Goal: Task Accomplishment & Management: Manage account settings

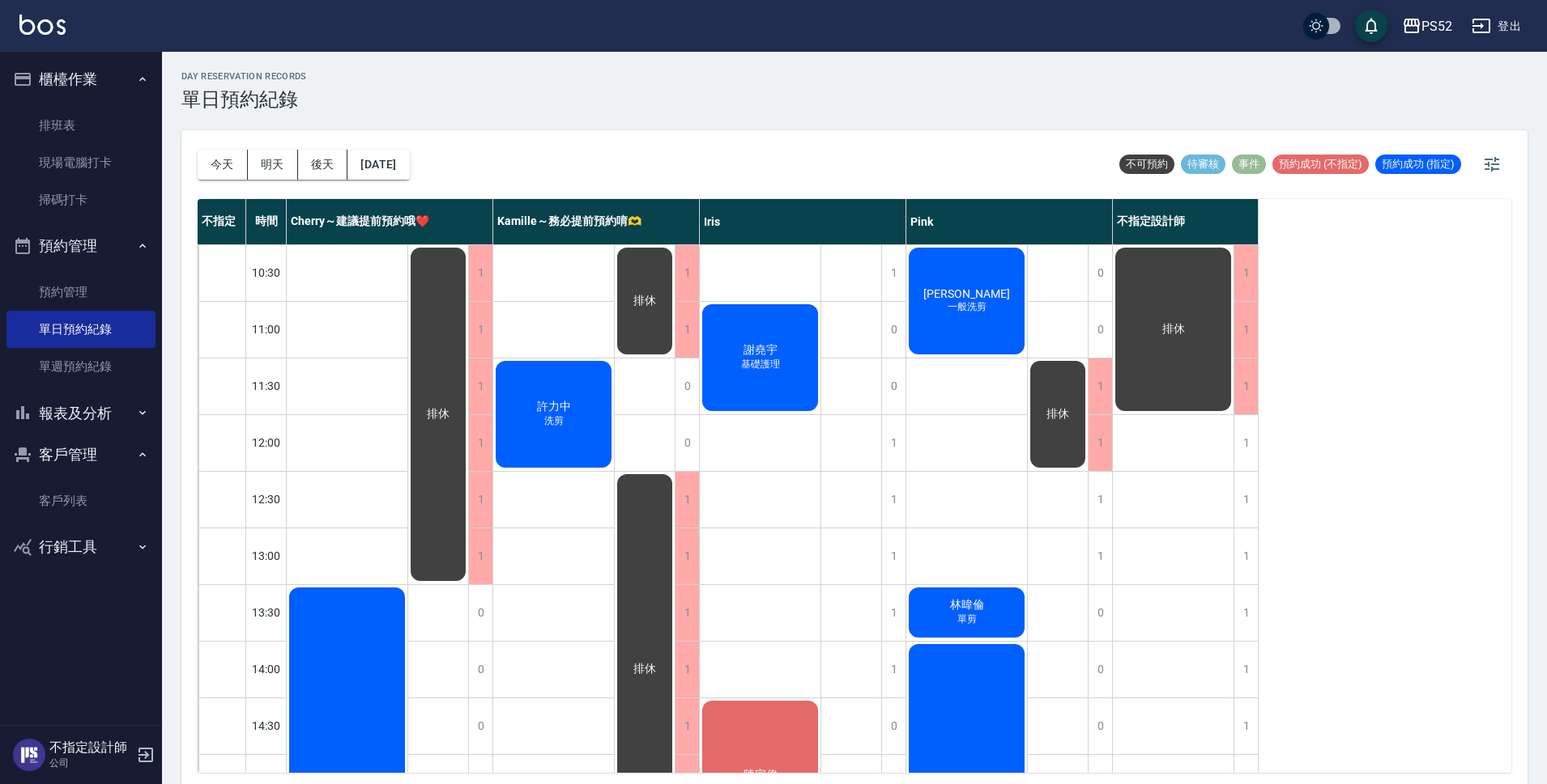
scroll to position [431, 0]
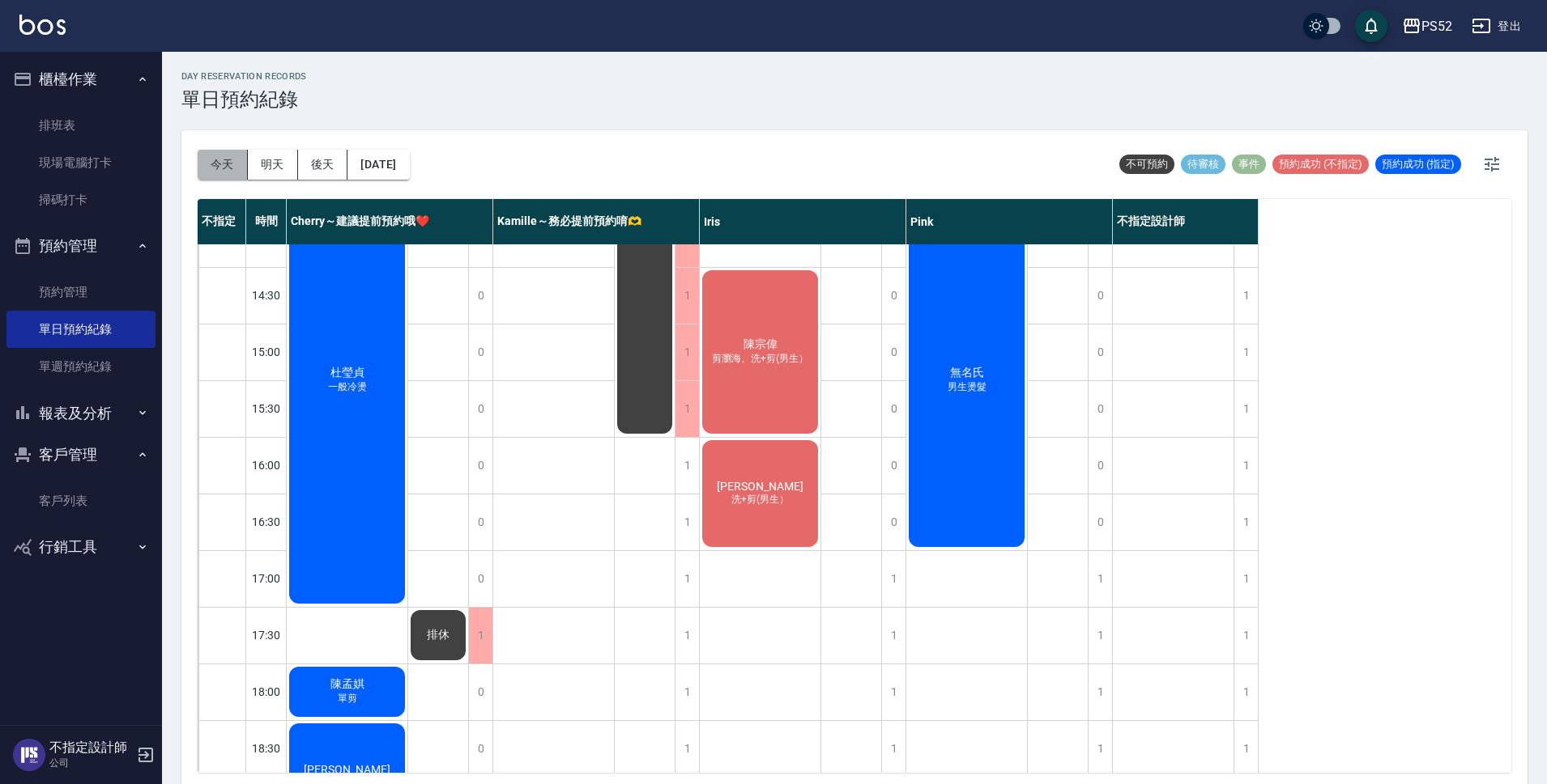
click at [208, 172] on button "今天" at bounding box center [222, 165] width 50 height 30
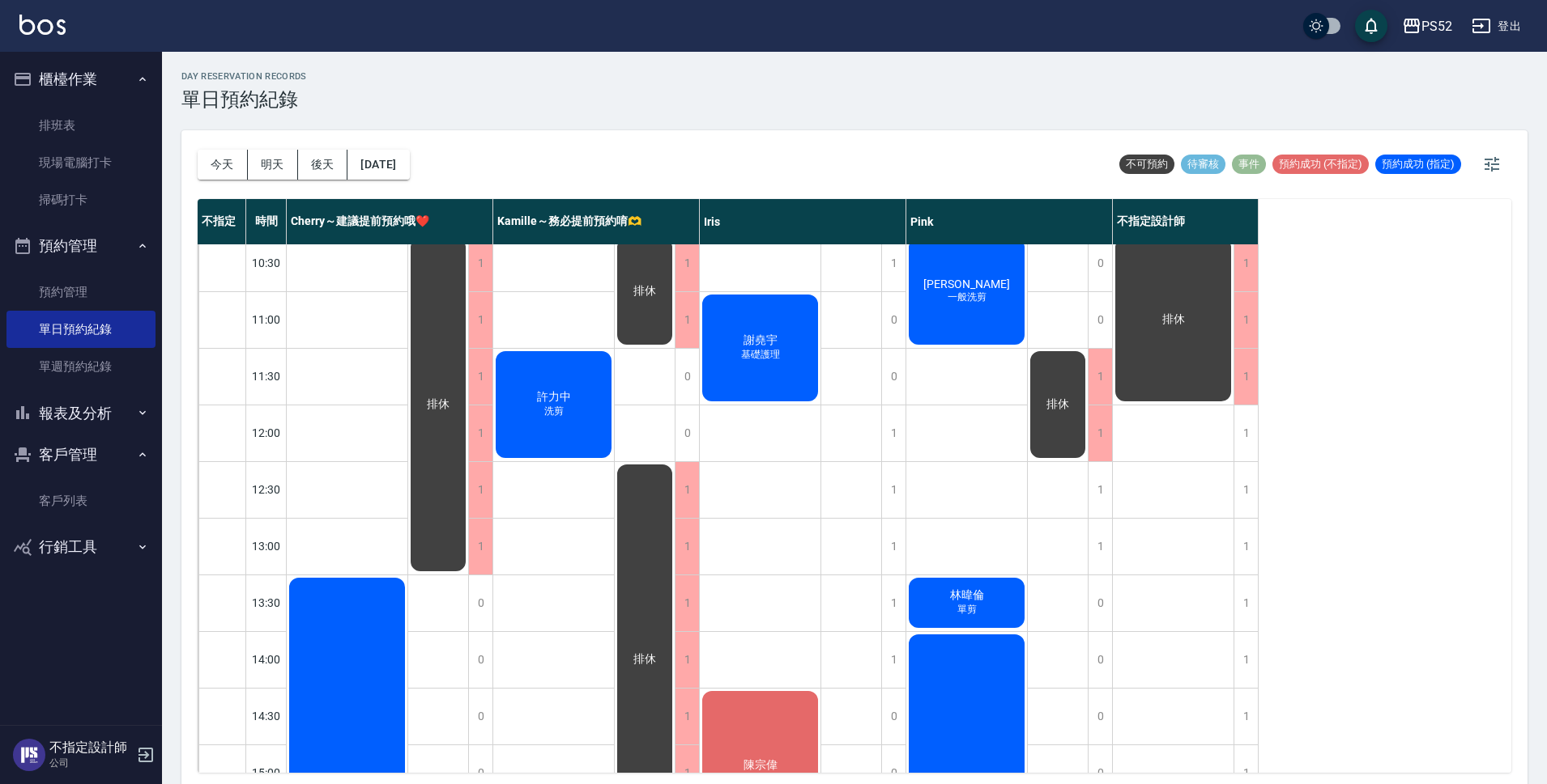
scroll to position [0, 0]
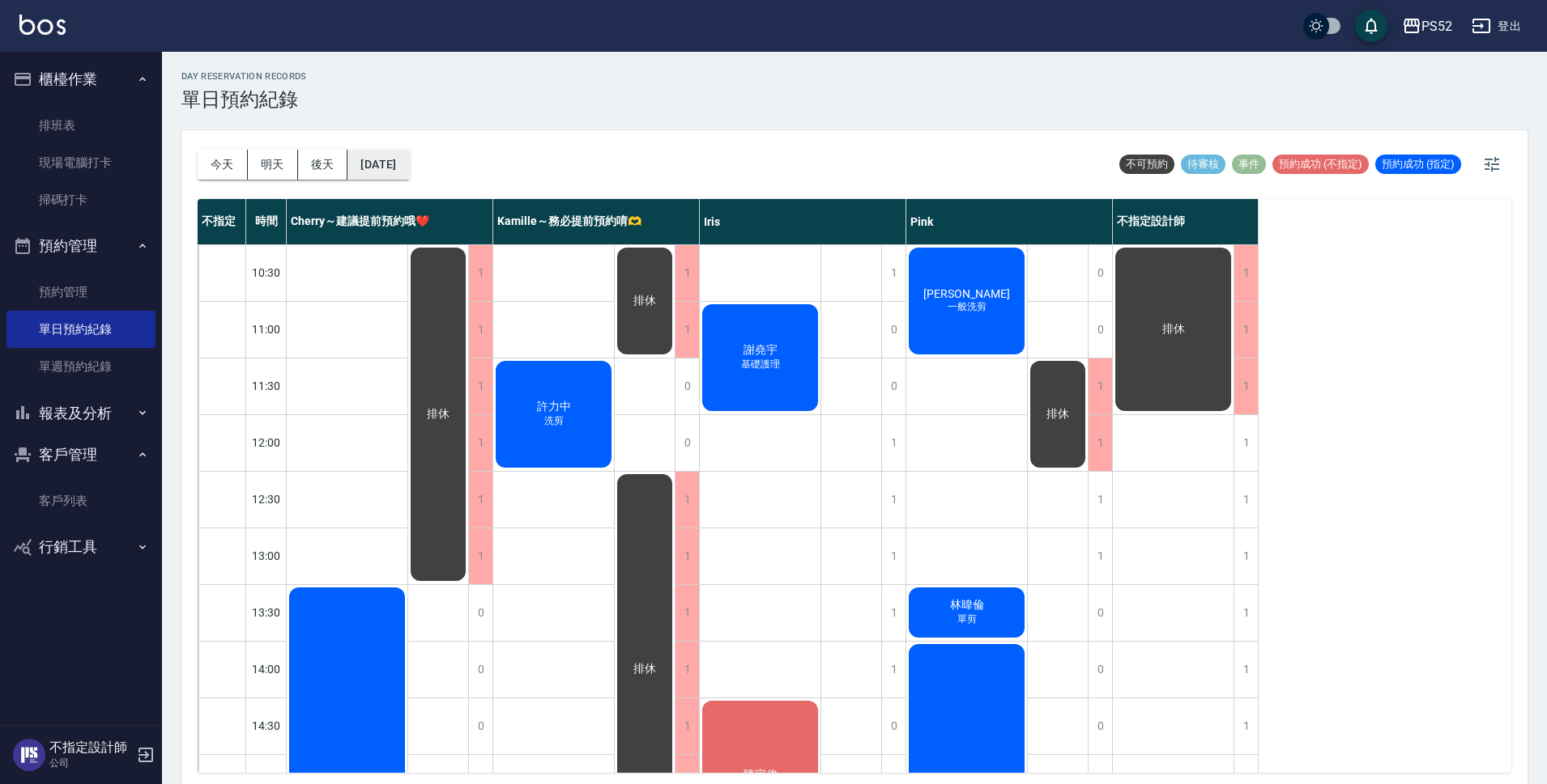
click at [378, 159] on button "[DATE]" at bounding box center [378, 165] width 61 height 30
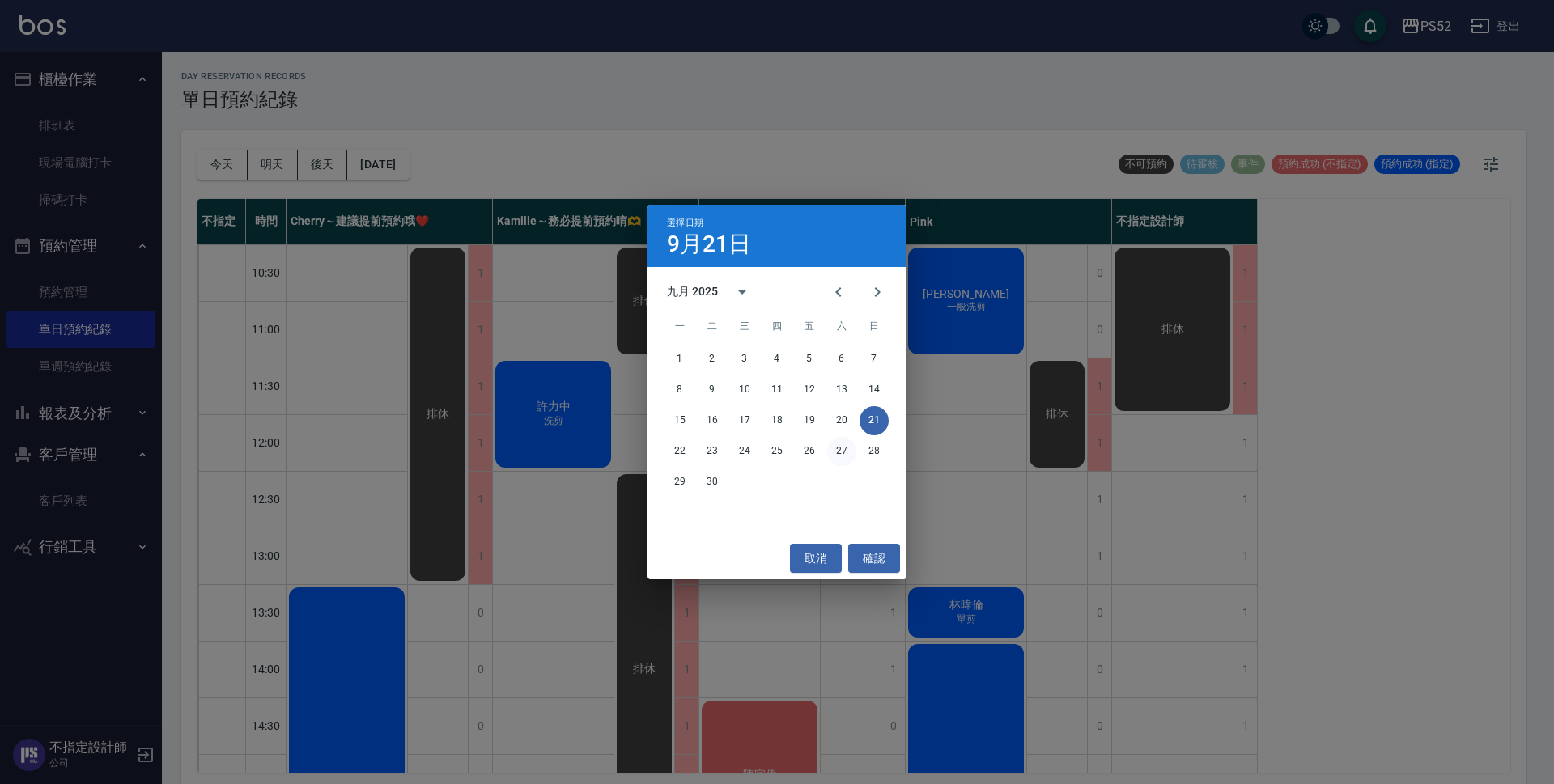
click at [847, 450] on button "27" at bounding box center [841, 451] width 29 height 29
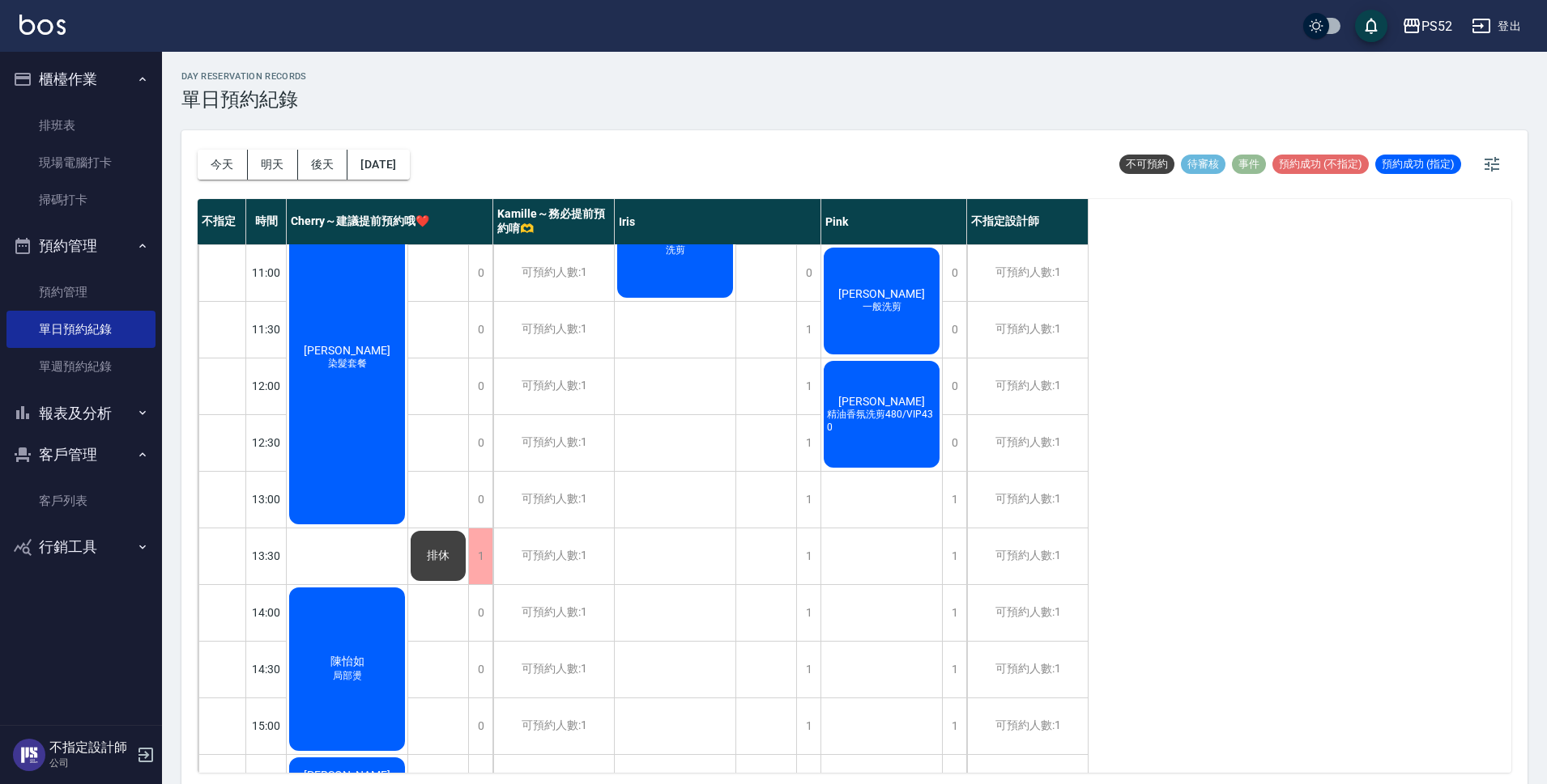
scroll to position [85, 0]
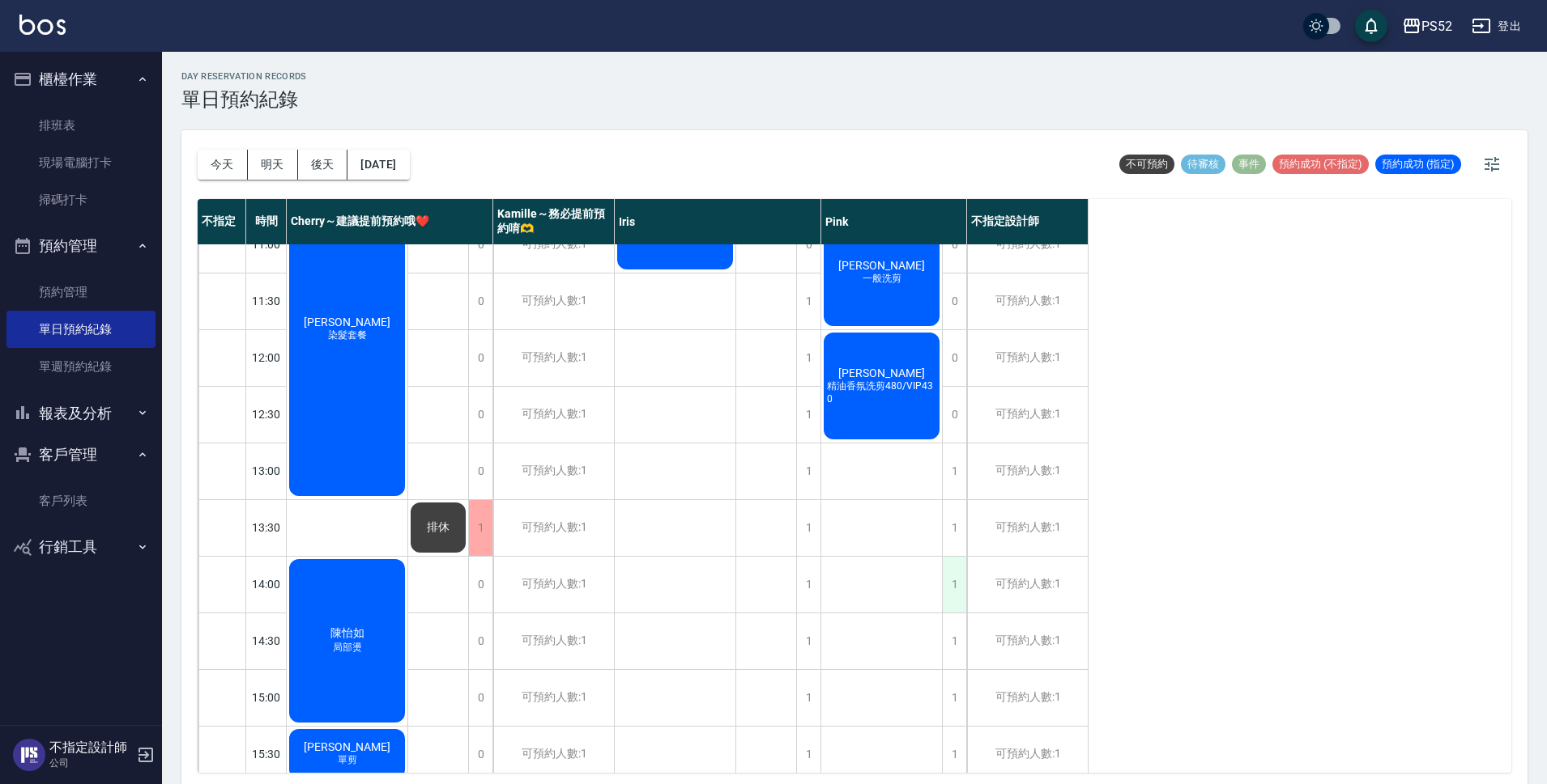
click at [956, 599] on div "1" at bounding box center [954, 584] width 24 height 56
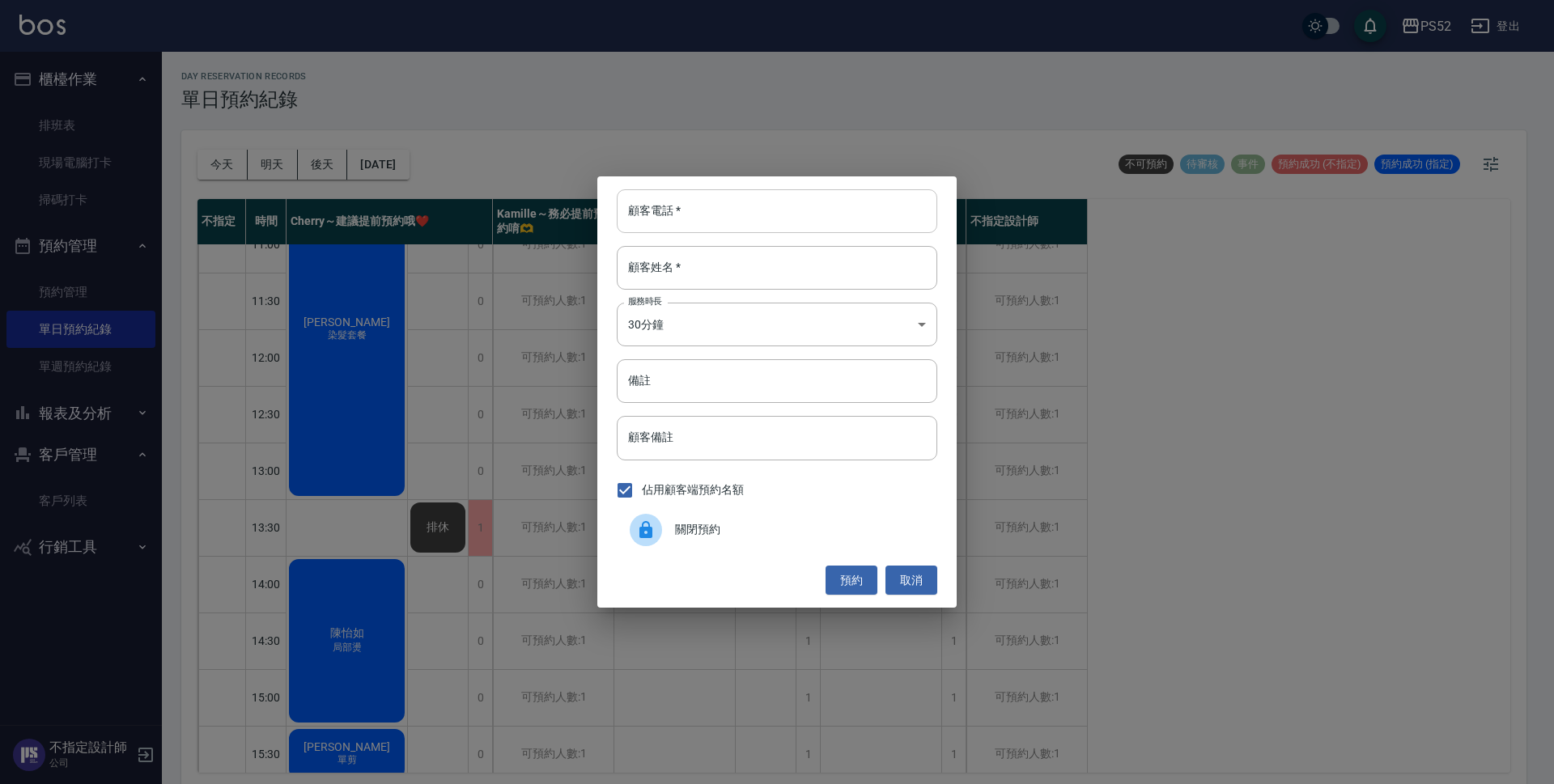
click at [704, 212] on input "顧客電話   *" at bounding box center [777, 211] width 321 height 43
type input "0973810737"
click at [701, 248] on input "顧客姓名   *" at bounding box center [777, 267] width 321 height 43
type input "＿"
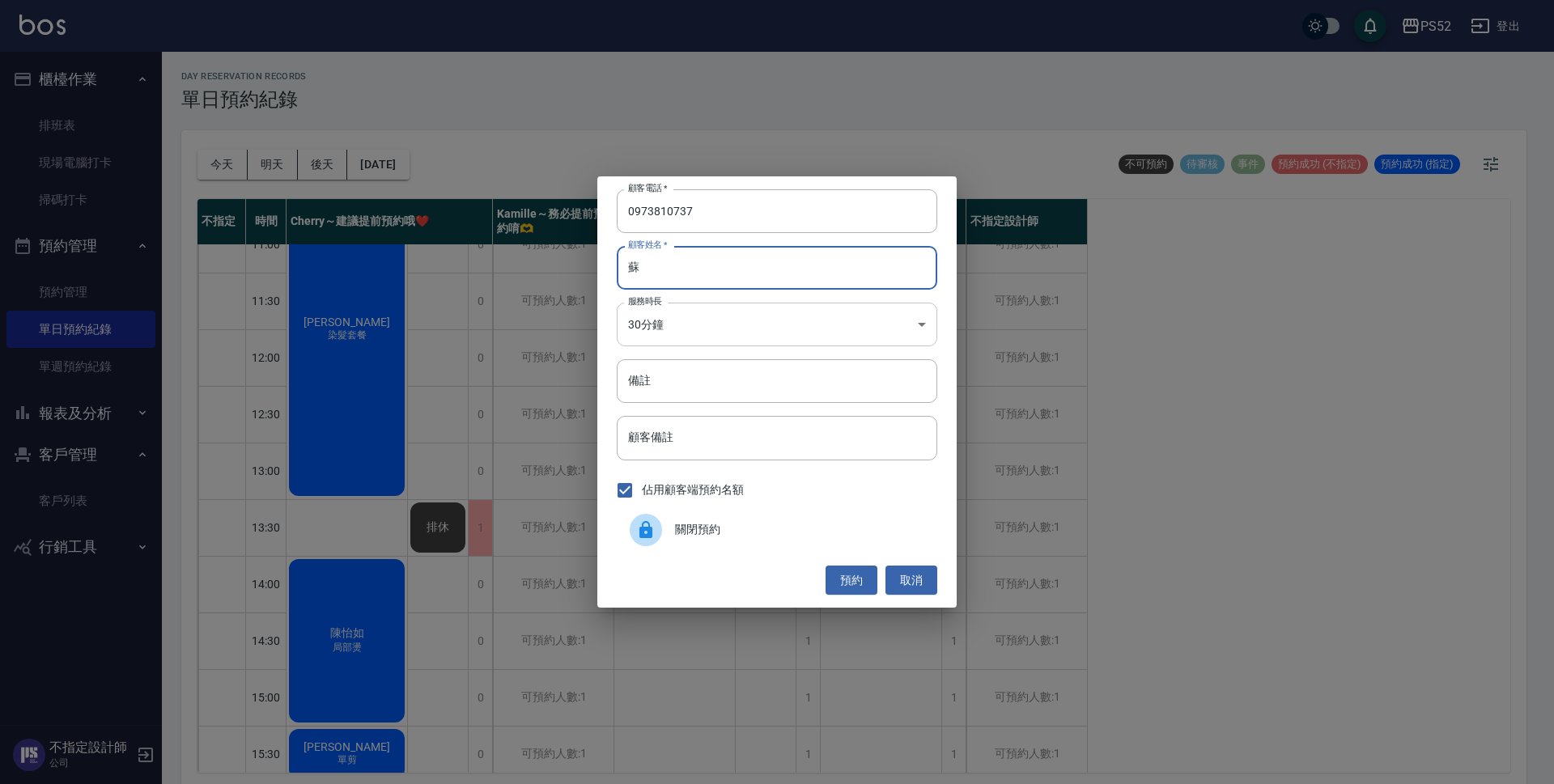
type input "蘇"
click at [718, 325] on body "PS52 登出 櫃檯作業 排班表 現場電腦打卡 掃碼打卡 預約管理 預約管理 單日預約紀錄 單週預約紀錄 報表及分析 報表目錄 互助日報表 互助點數明細 設計…" at bounding box center [777, 394] width 1554 height 790
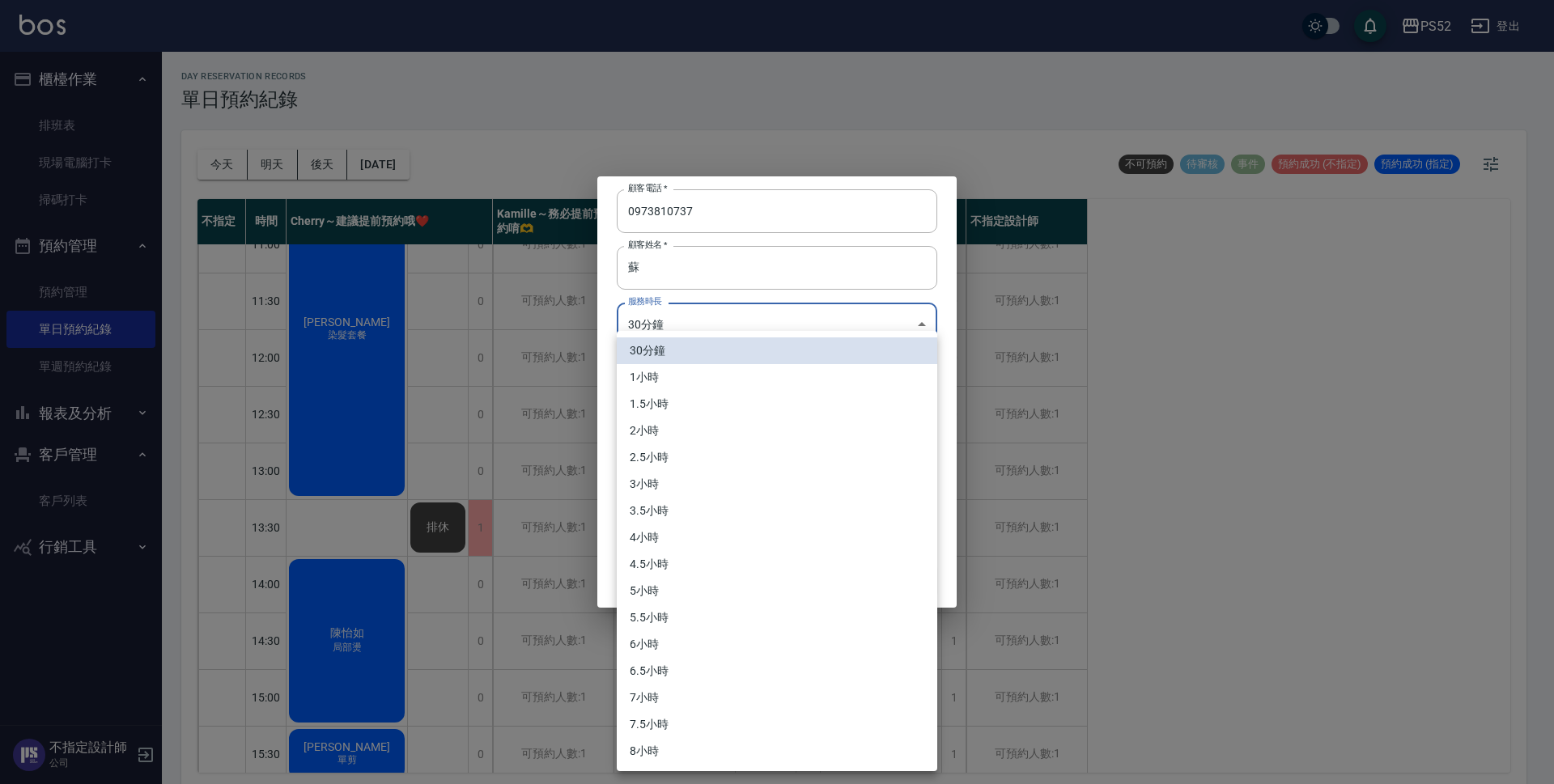
click at [696, 374] on li "1小時" at bounding box center [777, 377] width 321 height 26
type input "2"
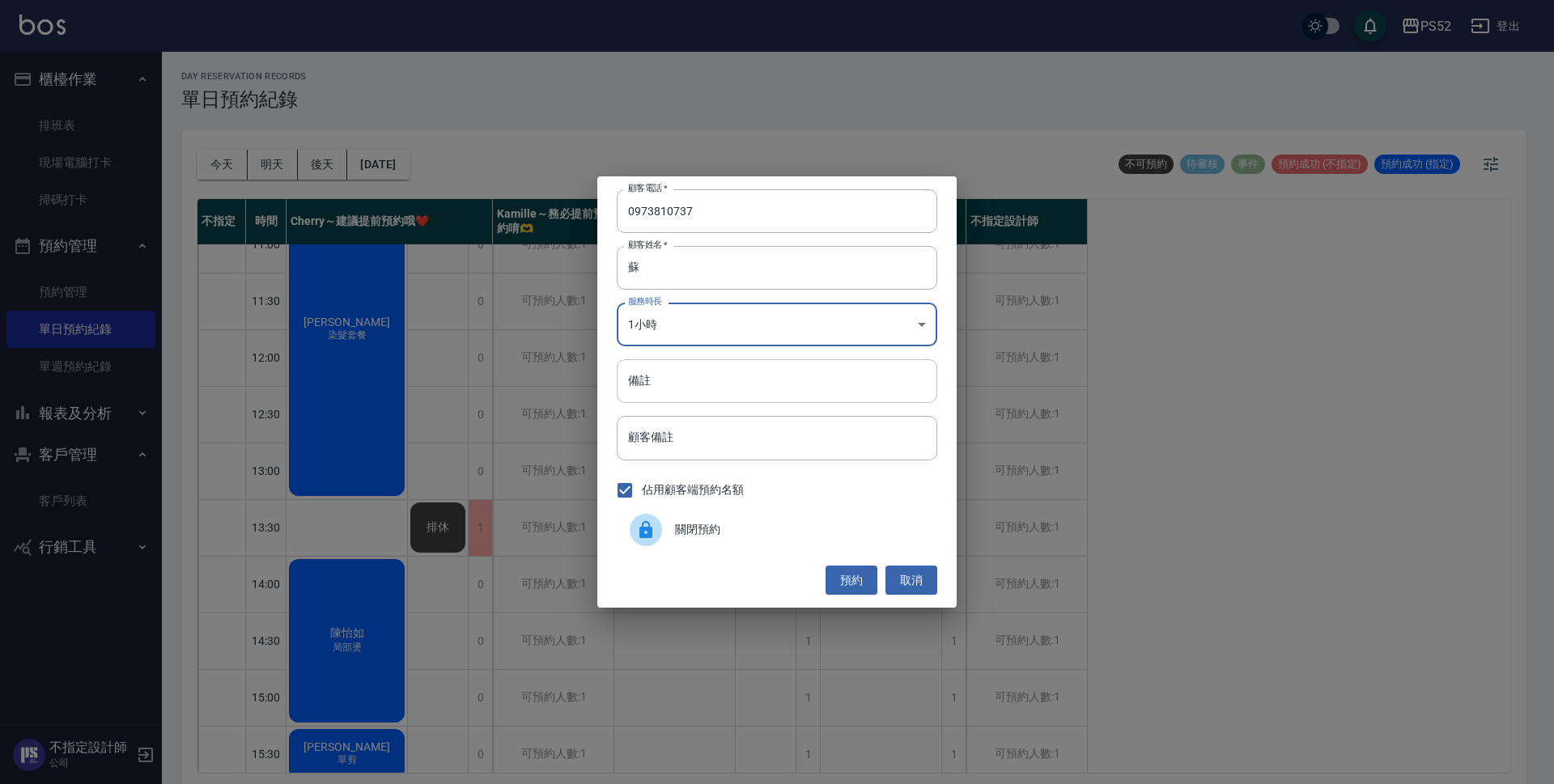
click at [808, 392] on input "備註" at bounding box center [777, 381] width 321 height 43
type input "洗剪"
click at [850, 577] on button "預約" at bounding box center [851, 581] width 52 height 30
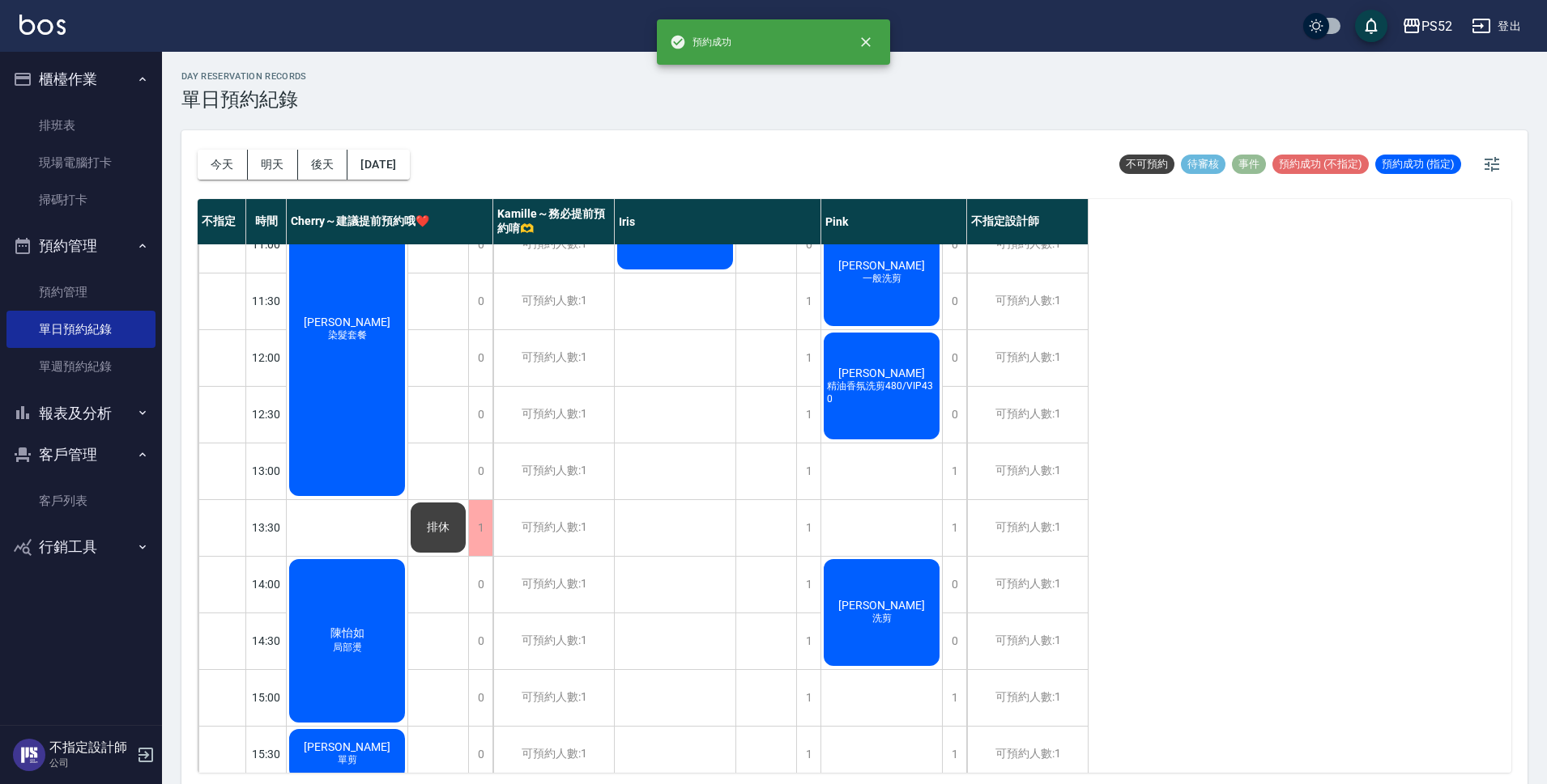
click at [906, 626] on div "[PERSON_NAME] 洗剪" at bounding box center [881, 613] width 121 height 112
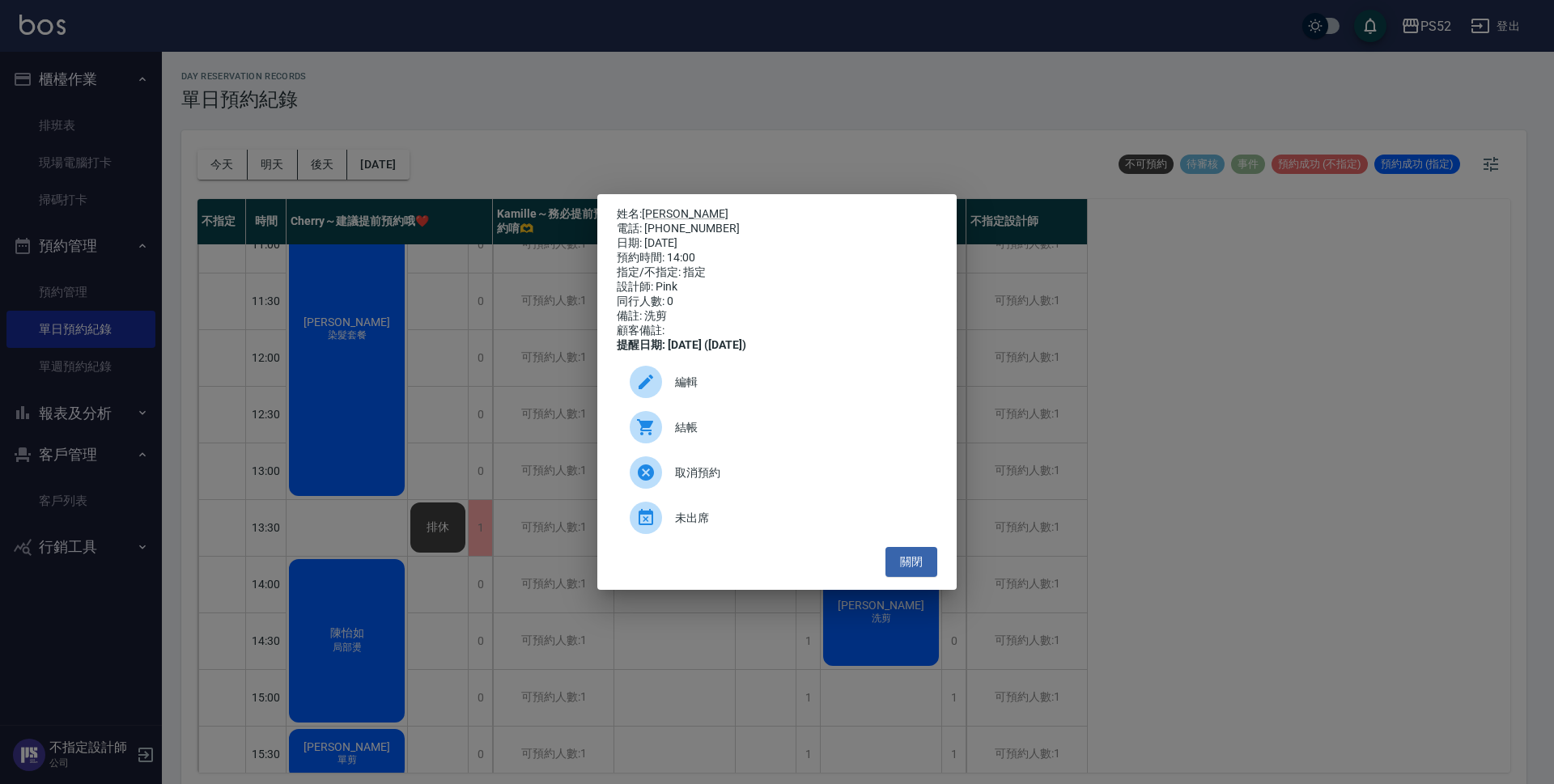
click at [729, 391] on span "編輯" at bounding box center [799, 382] width 249 height 17
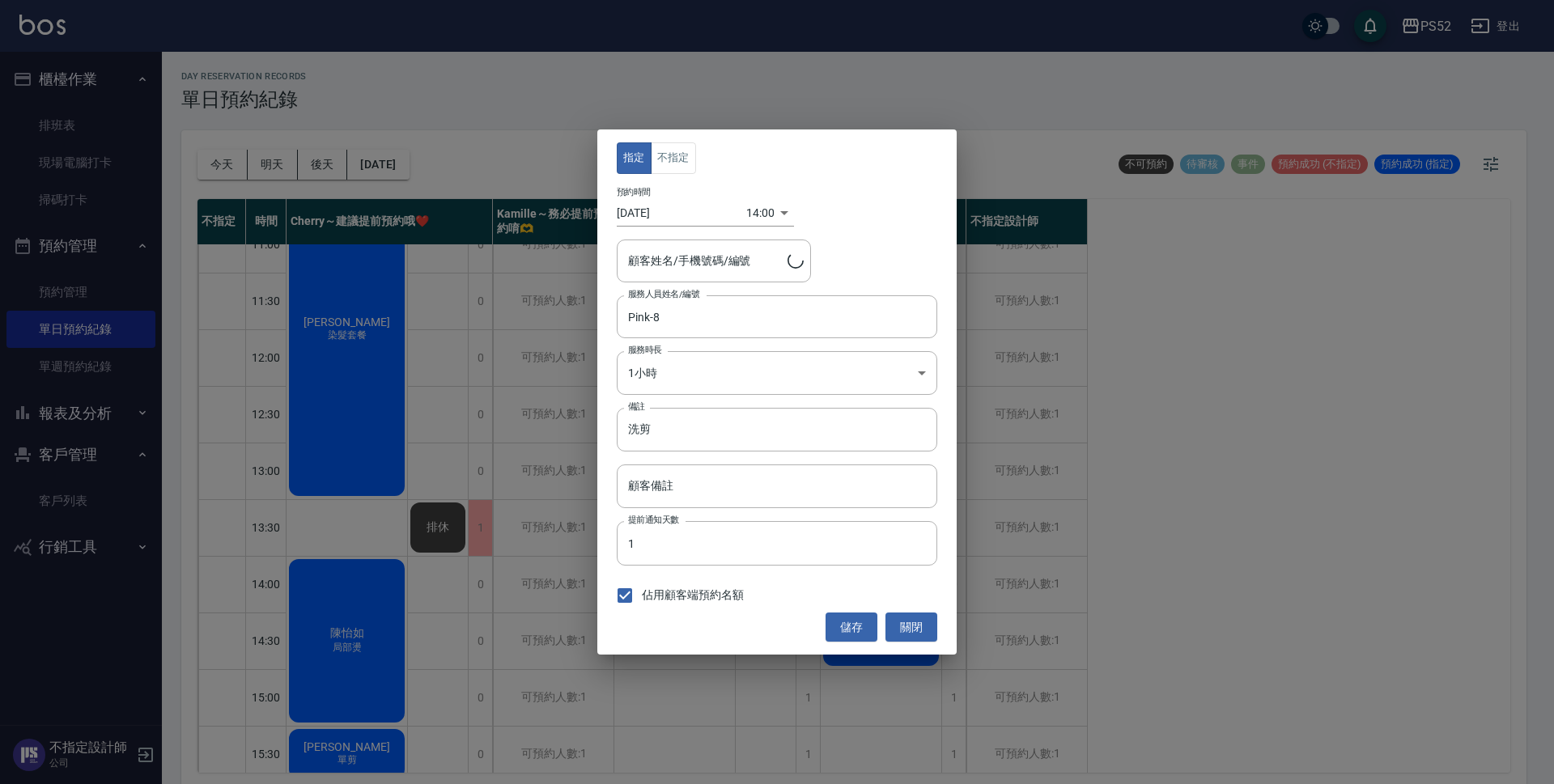
type input "蘇冠宇/0973810737/B0973810737"
click at [683, 161] on button "不指定" at bounding box center [674, 158] width 45 height 32
click at [857, 625] on button "儲存" at bounding box center [851, 628] width 52 height 30
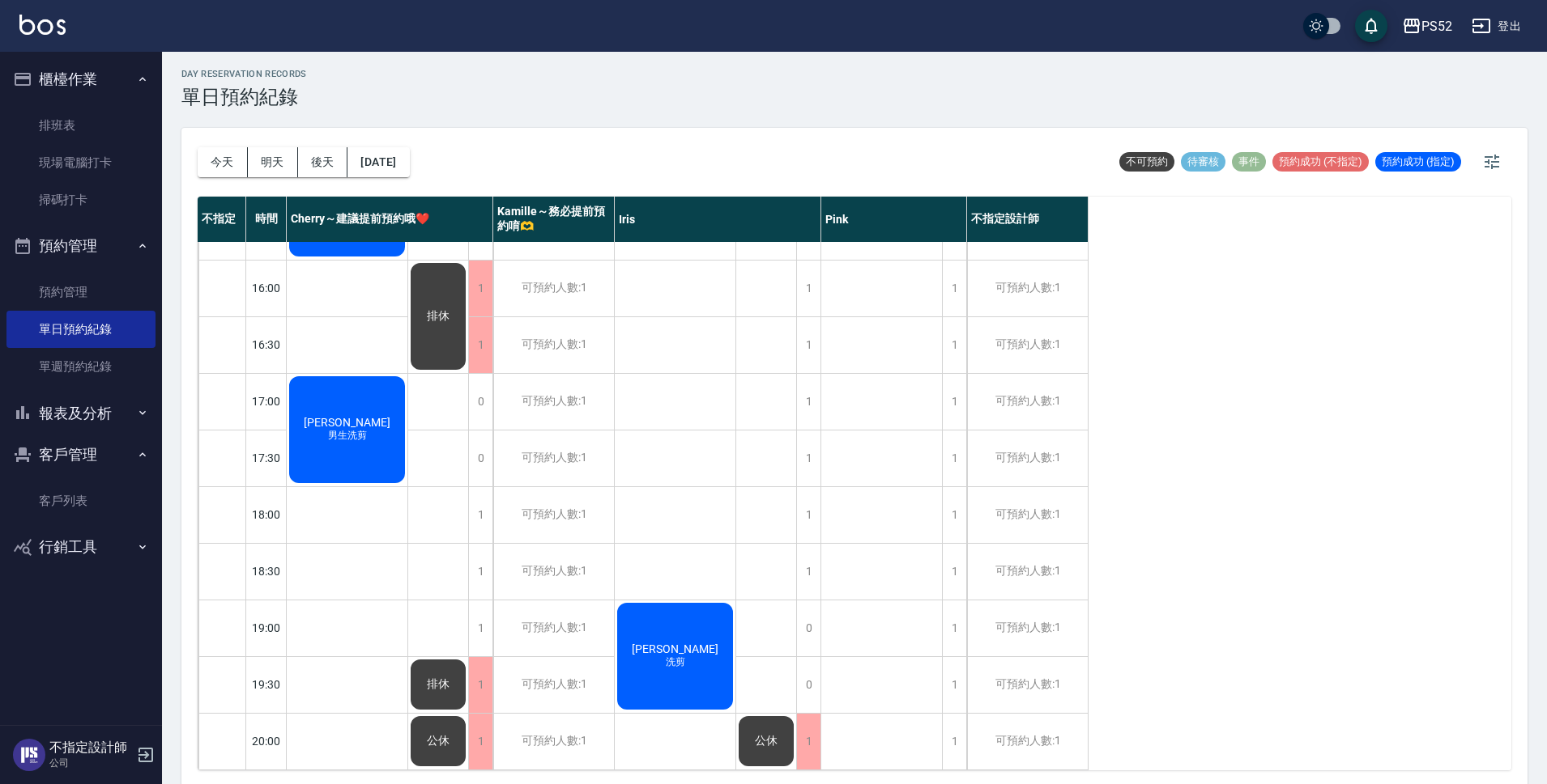
scroll to position [0, 0]
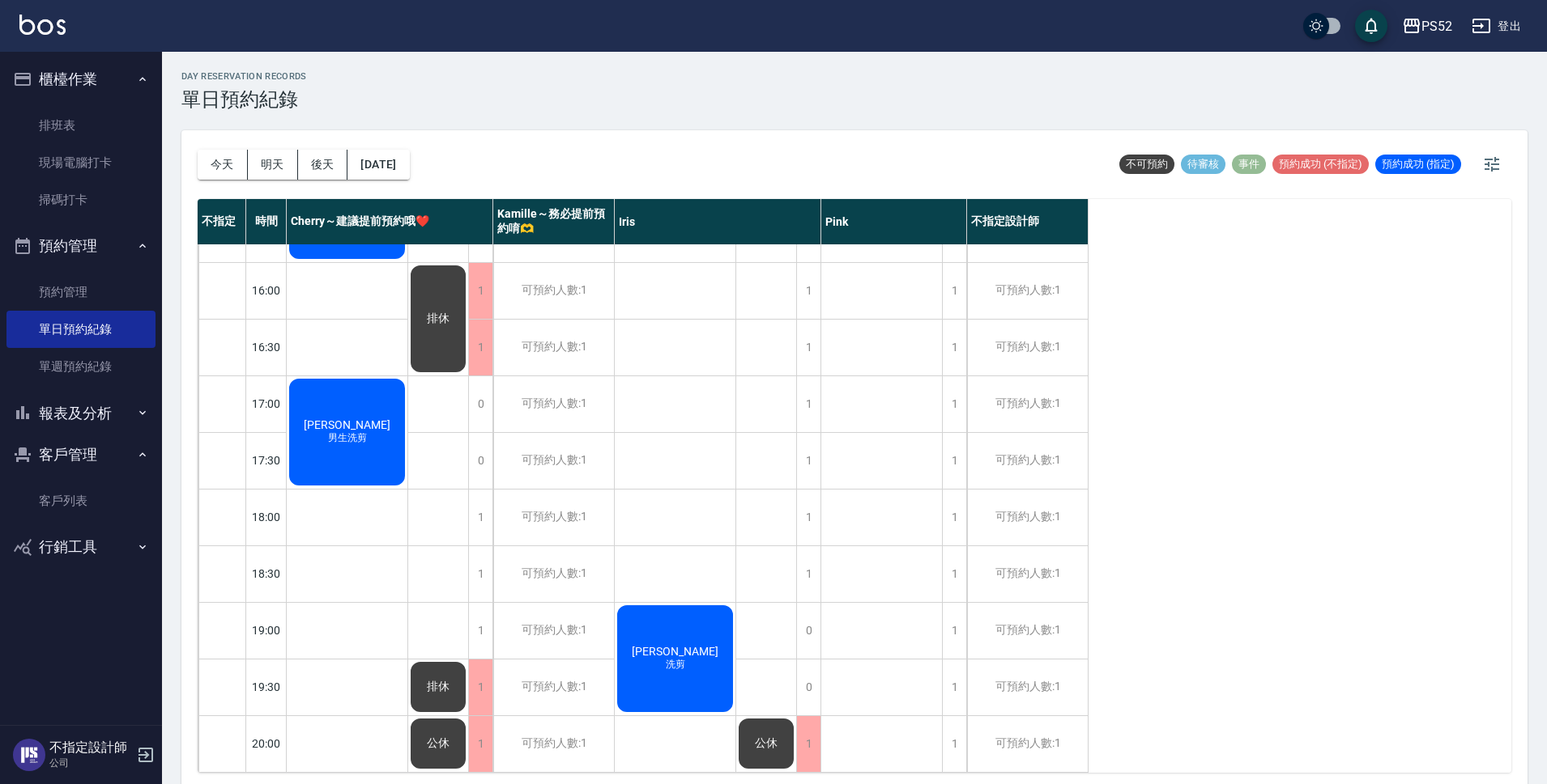
click at [857, 525] on div "盧慶鏞 一般洗剪 龔韋靖 精油香氛洗剪480/VIP430 蘇冠宇 洗剪" at bounding box center [881, 205] width 121 height 1133
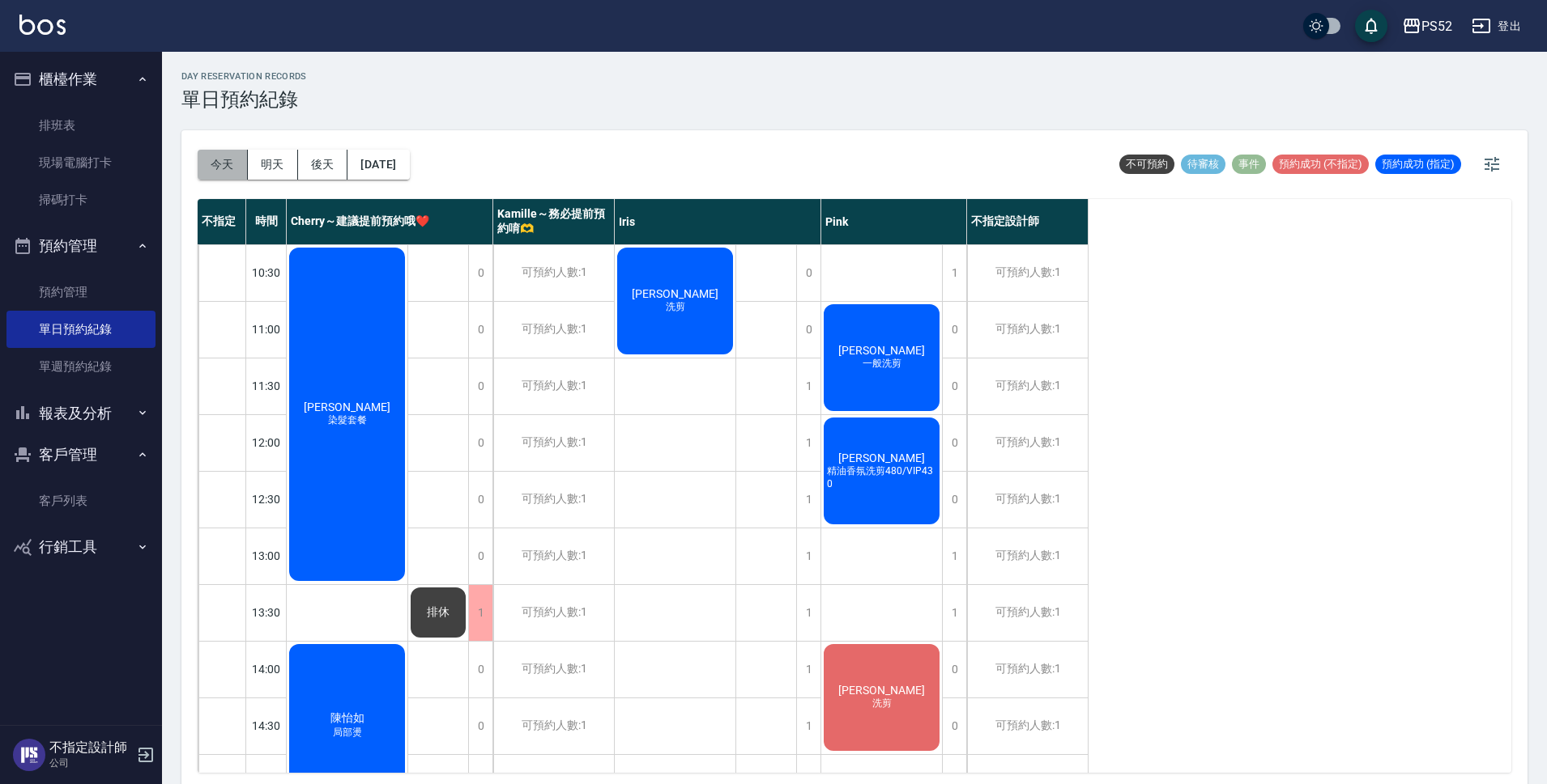
click at [235, 169] on button "今天" at bounding box center [222, 165] width 50 height 30
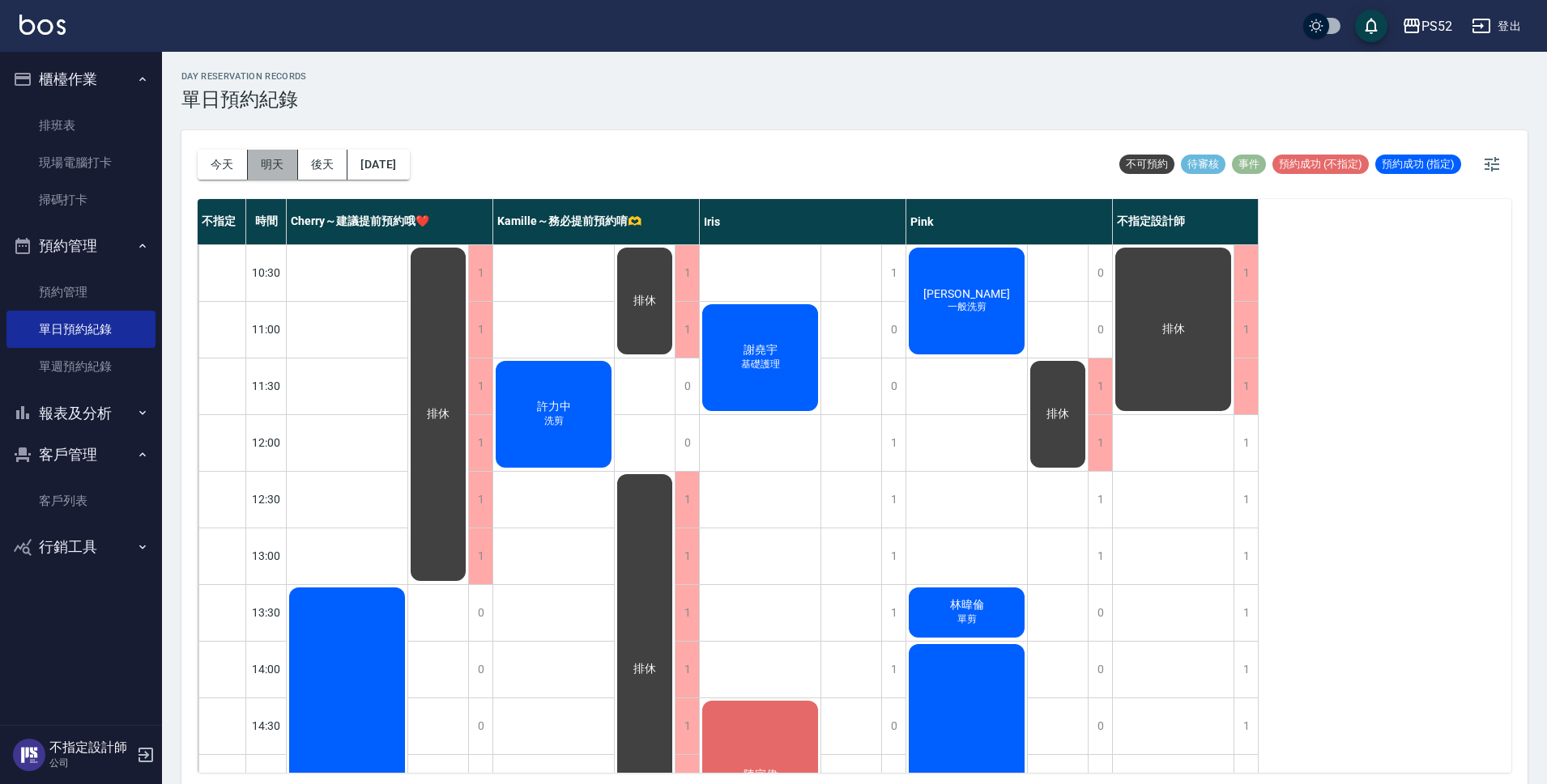
click at [292, 177] on button "明天" at bounding box center [272, 165] width 50 height 30
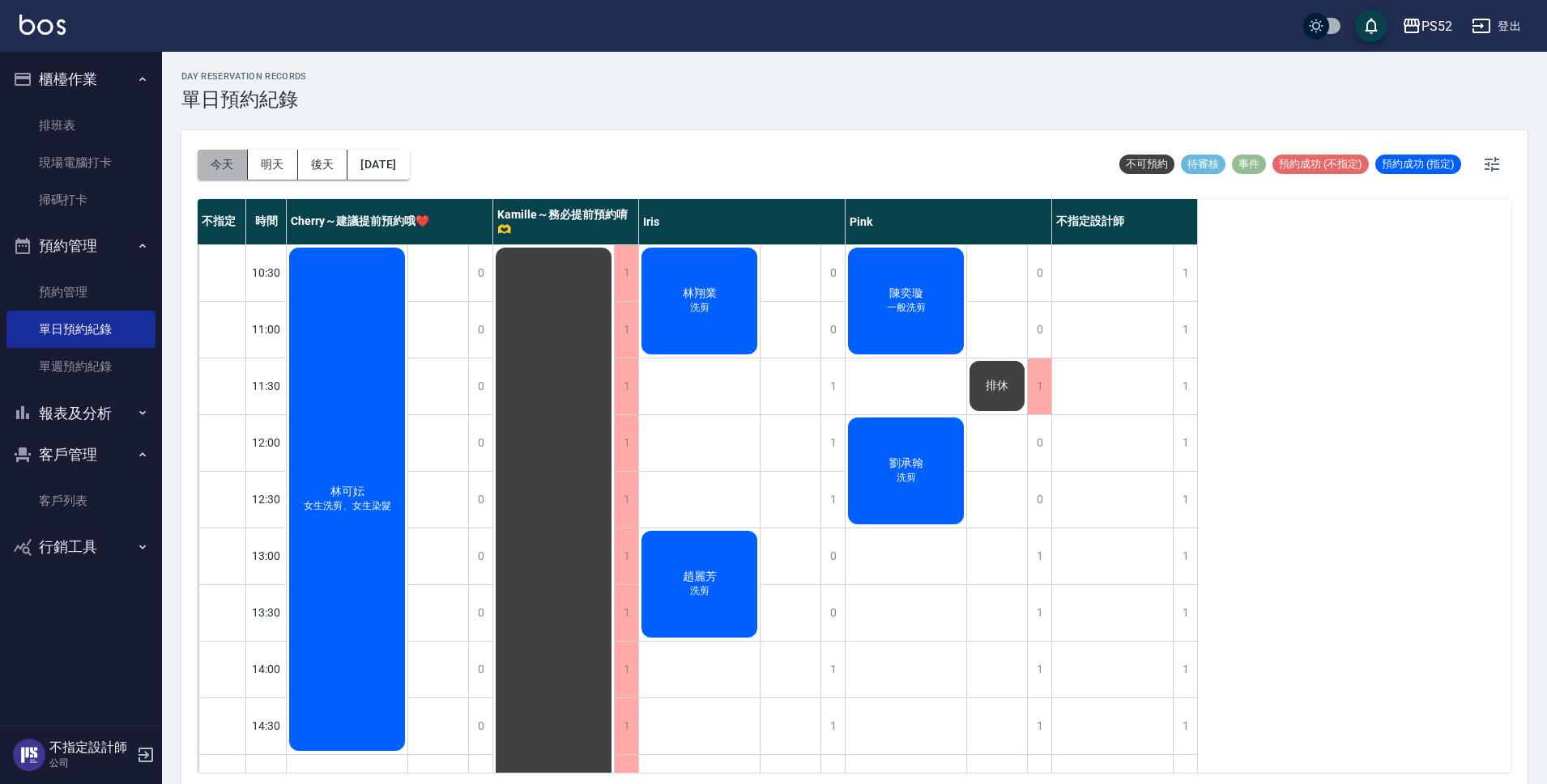
click at [238, 173] on button "今天" at bounding box center [222, 165] width 50 height 30
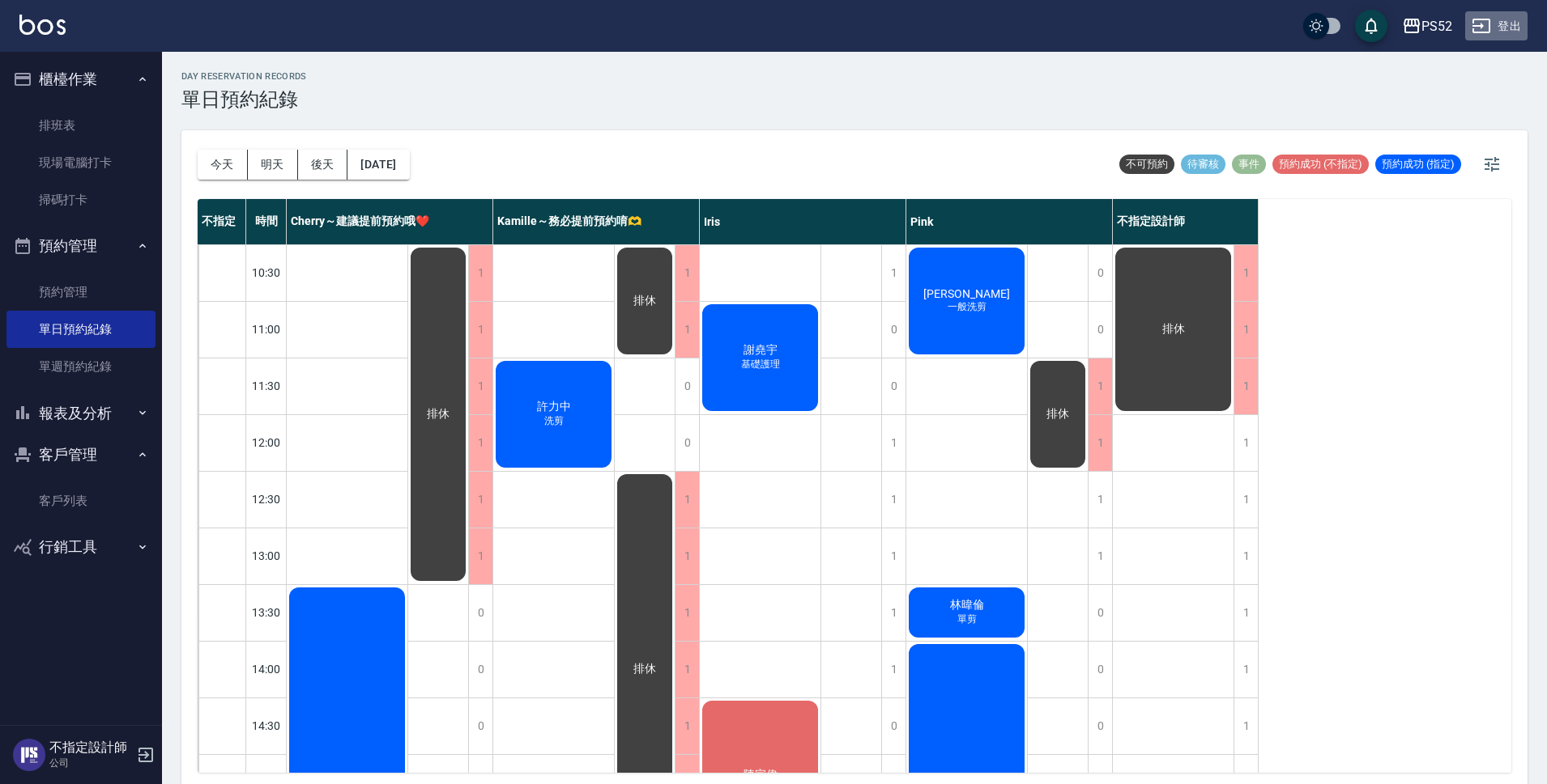
click at [1512, 28] on button "登出" at bounding box center [1496, 26] width 62 height 30
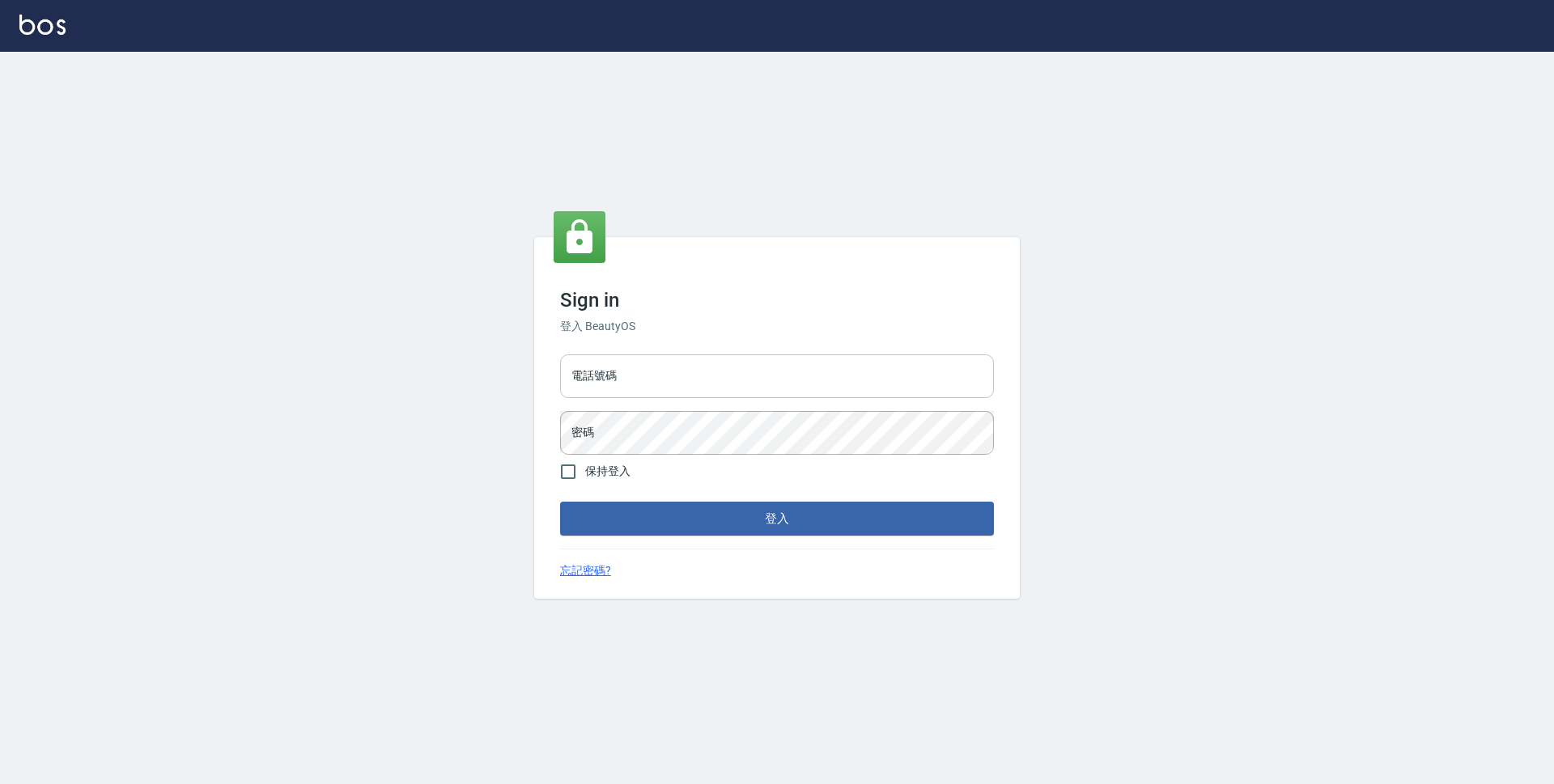
click at [650, 379] on input "電話號碼" at bounding box center [777, 376] width 434 height 43
type input "0923939755"
click at [560, 502] on button "登入" at bounding box center [777, 519] width 434 height 34
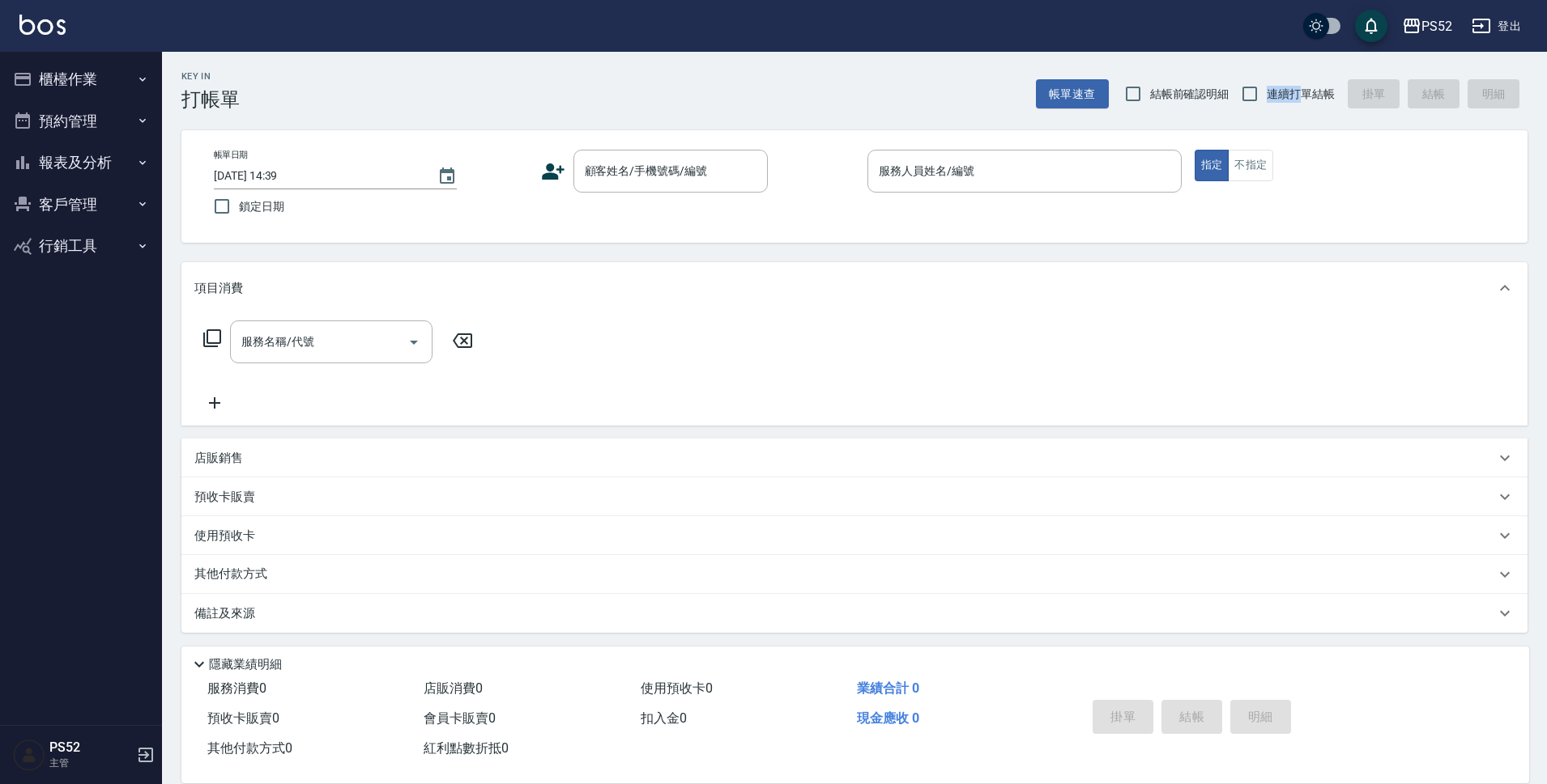
drag, startPoint x: 1294, startPoint y: 95, endPoint x: 1271, endPoint y: 103, distance: 24.4
click at [1271, 104] on label "連續打單結帳" at bounding box center [1283, 94] width 102 height 34
click at [1306, 86] on span "連續打單結帳" at bounding box center [1300, 94] width 68 height 17
click at [1292, 90] on span "連續打單結帳" at bounding box center [1300, 94] width 68 height 17
click at [1266, 90] on input "連續打單結帳" at bounding box center [1249, 94] width 34 height 34
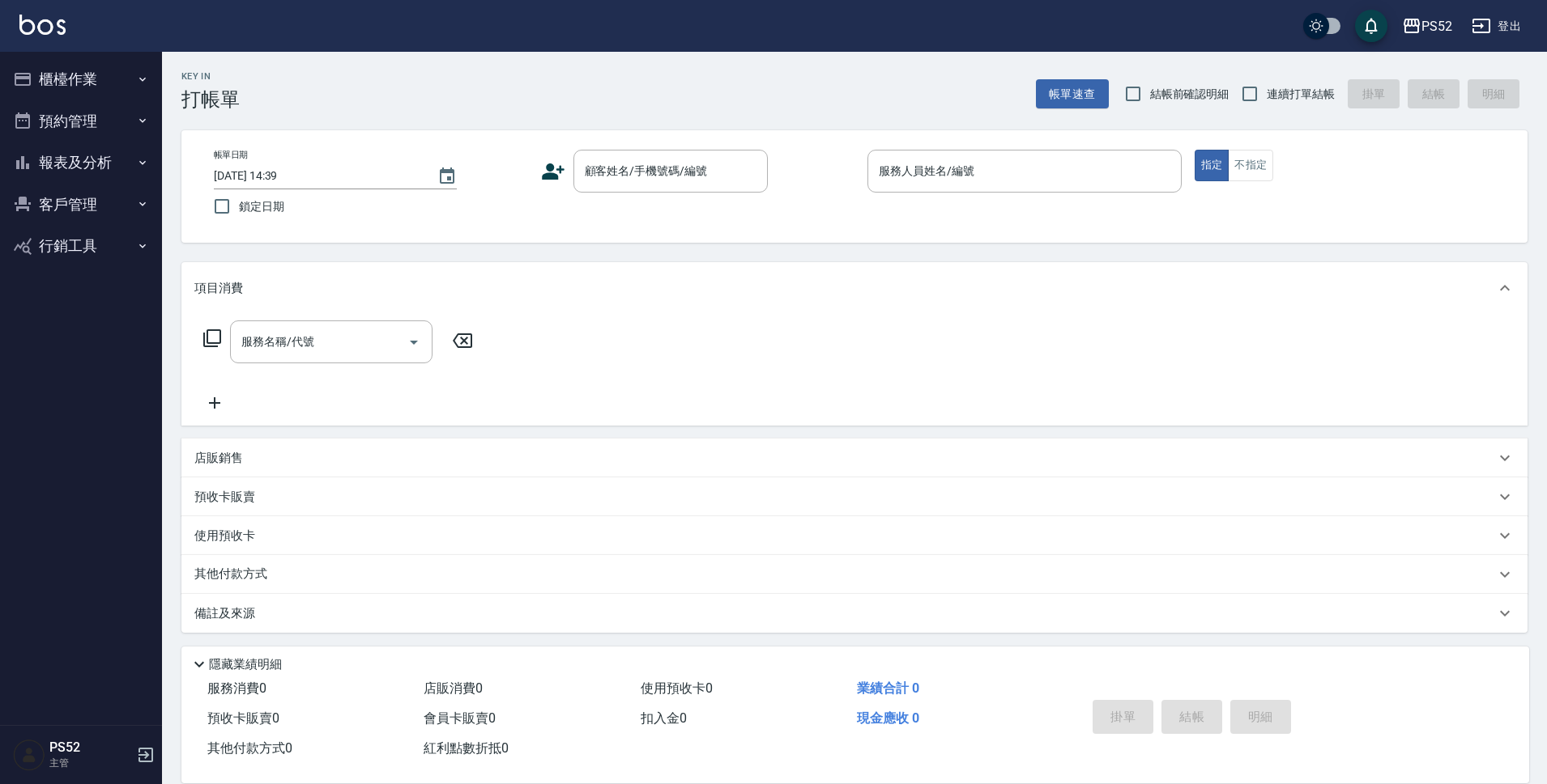
checkbox input "true"
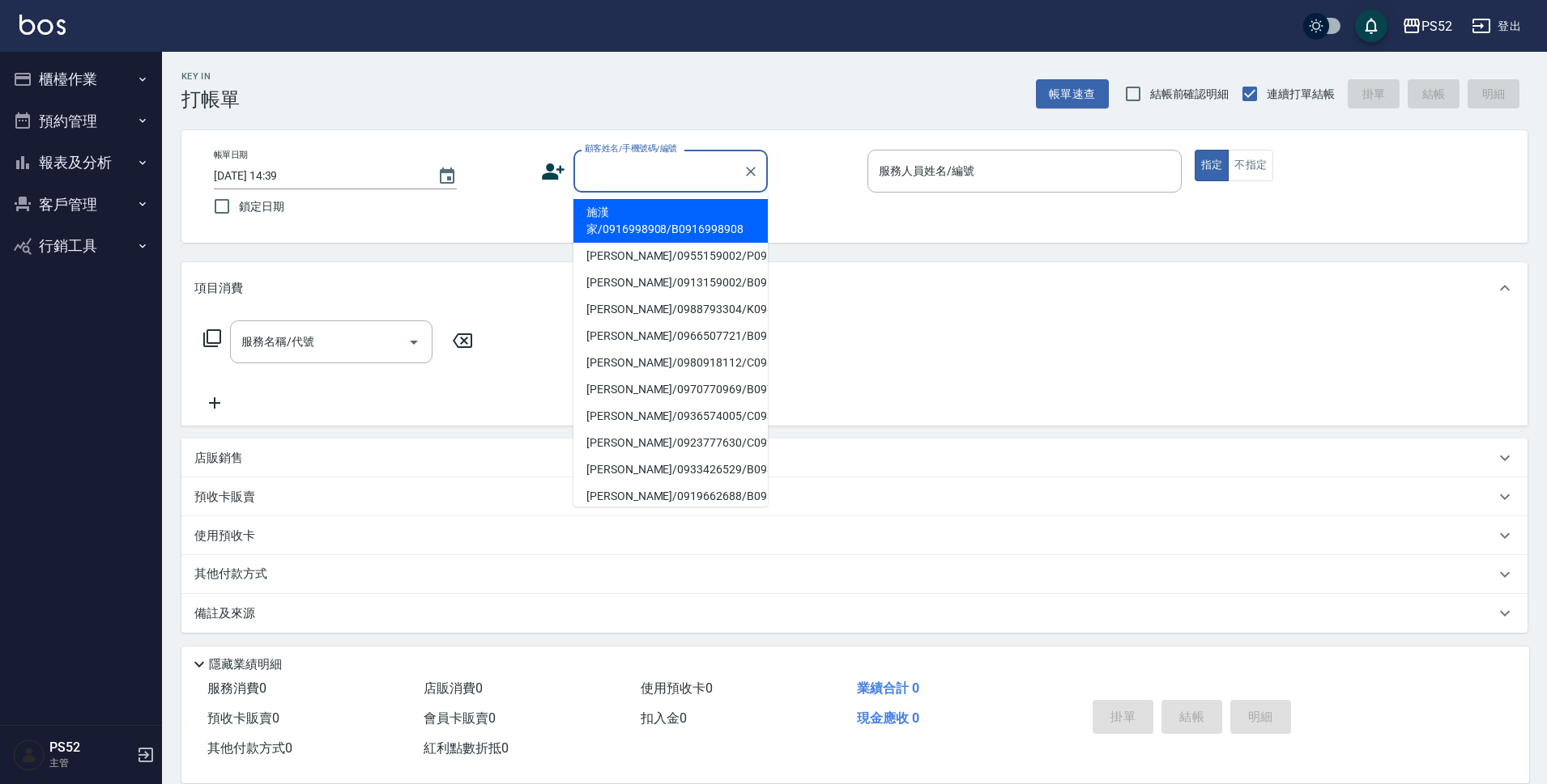
click at [691, 158] on input "顧客姓名/手機號碼/編號" at bounding box center [658, 171] width 155 height 28
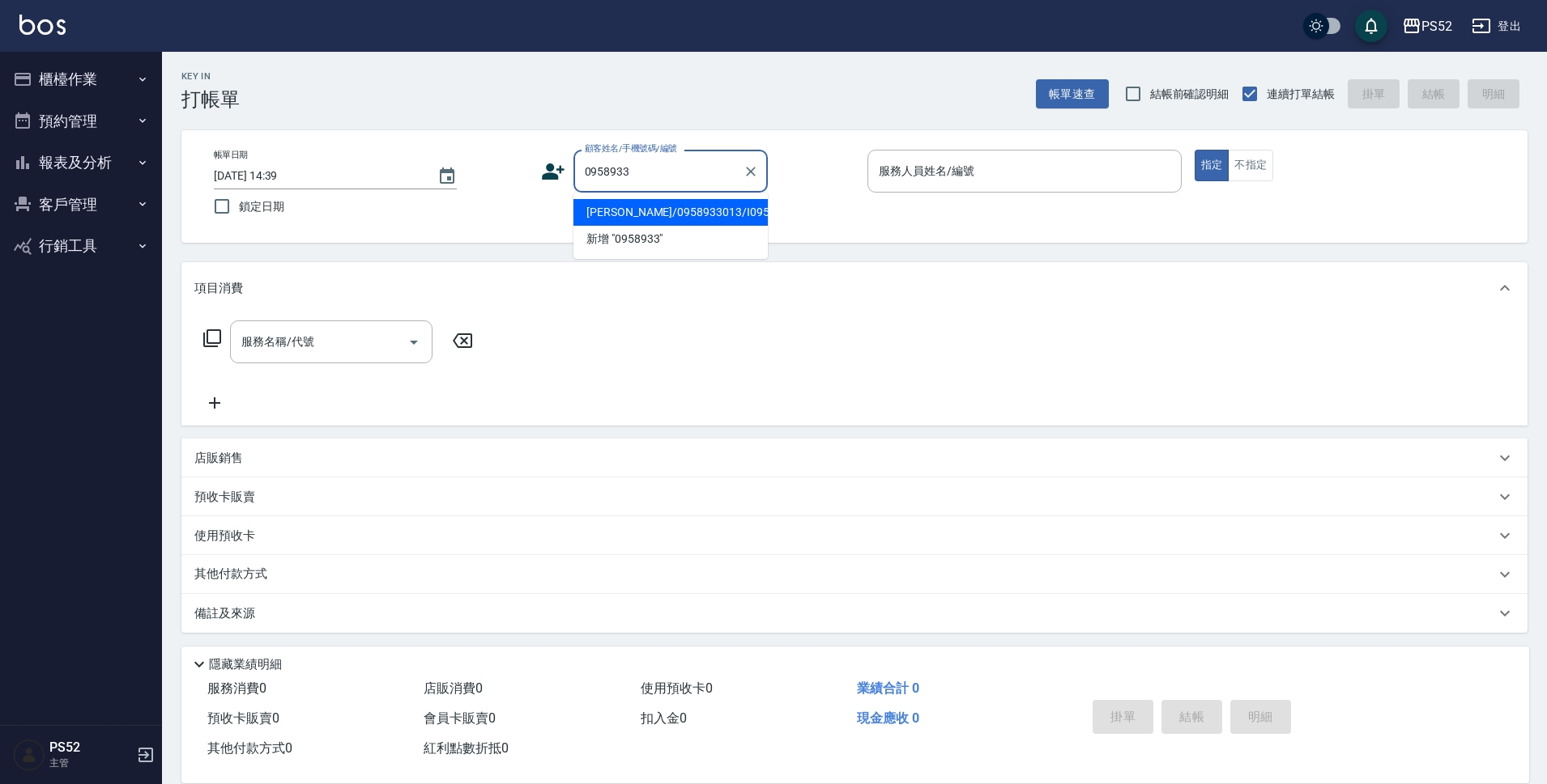
type input "[PERSON_NAME]/0958933013/I0958933013"
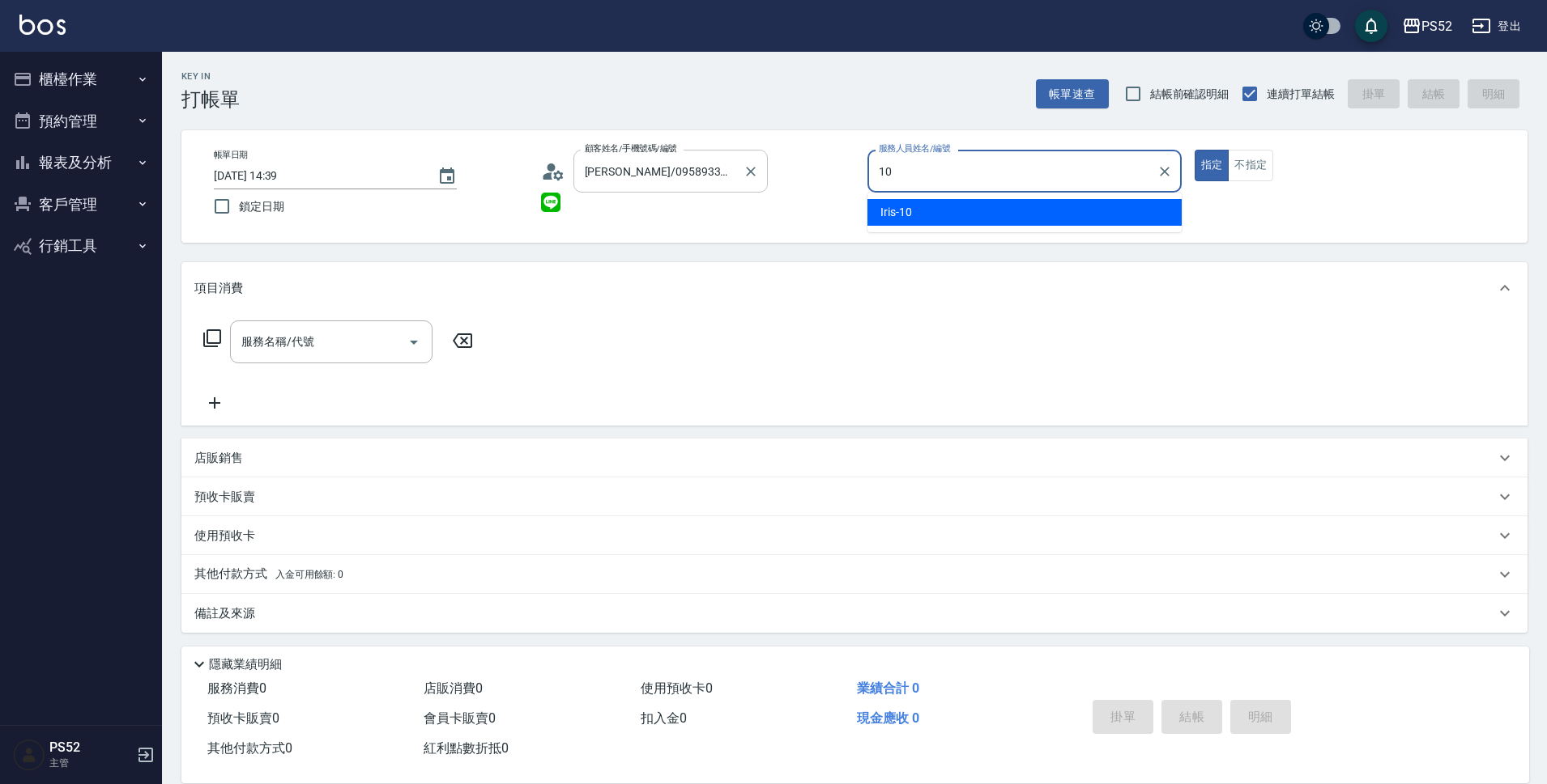
type input "10"
type button "true"
type input "Iris-10"
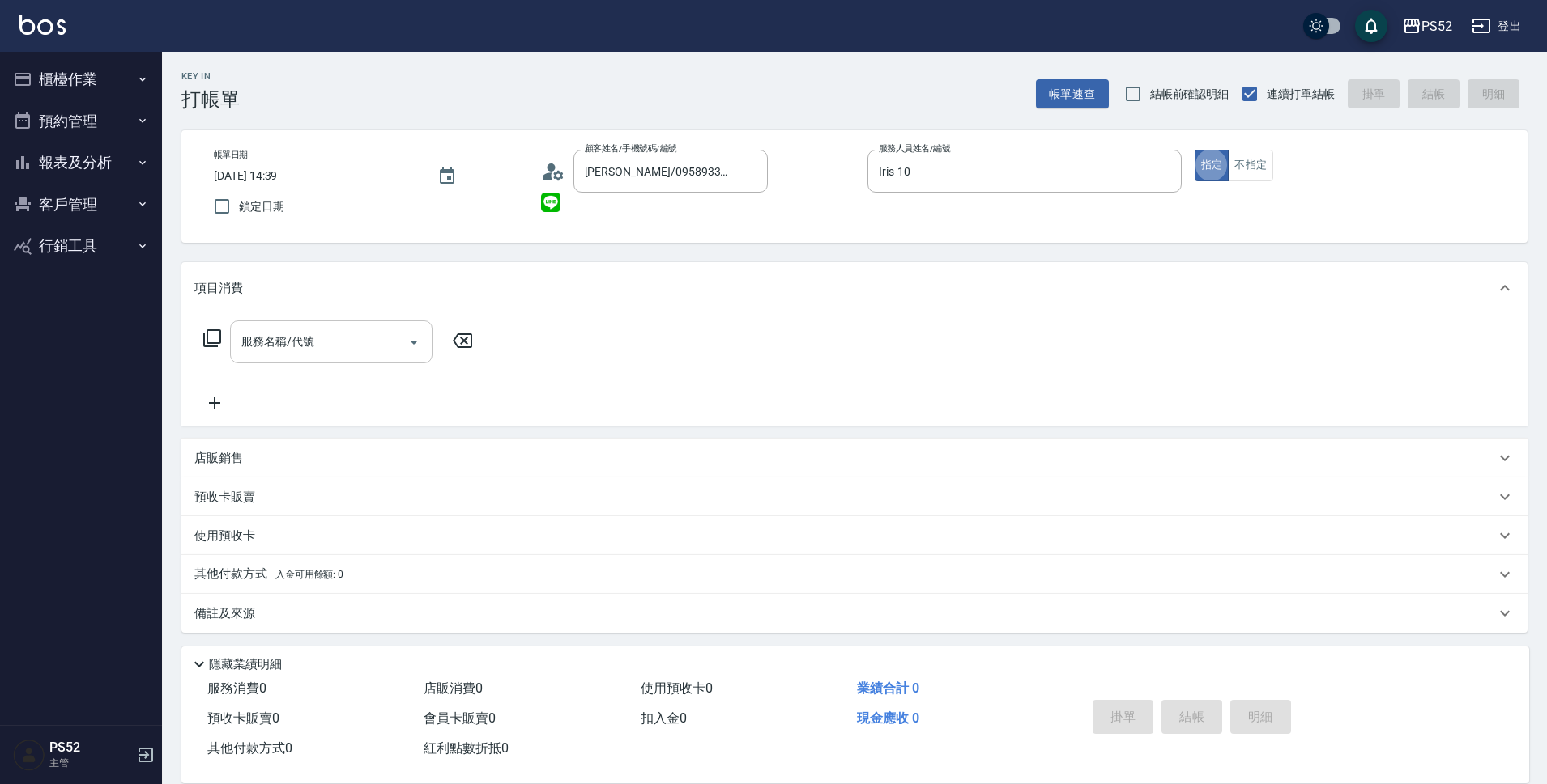
click at [392, 348] on input "服務名稱/代號" at bounding box center [319, 342] width 164 height 28
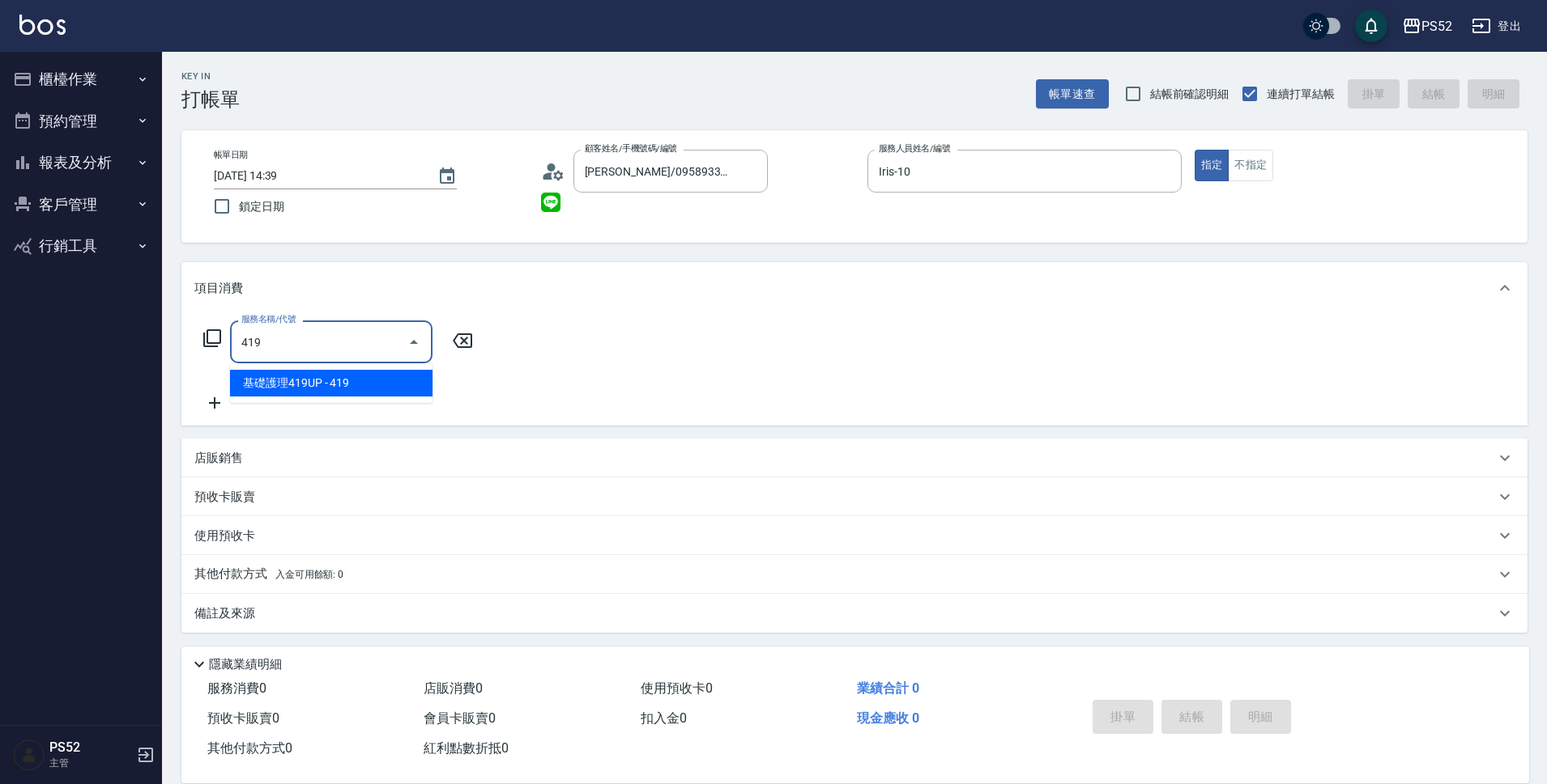
click at [398, 385] on span "基礎護理419UP - 419" at bounding box center [330, 383] width 202 height 26
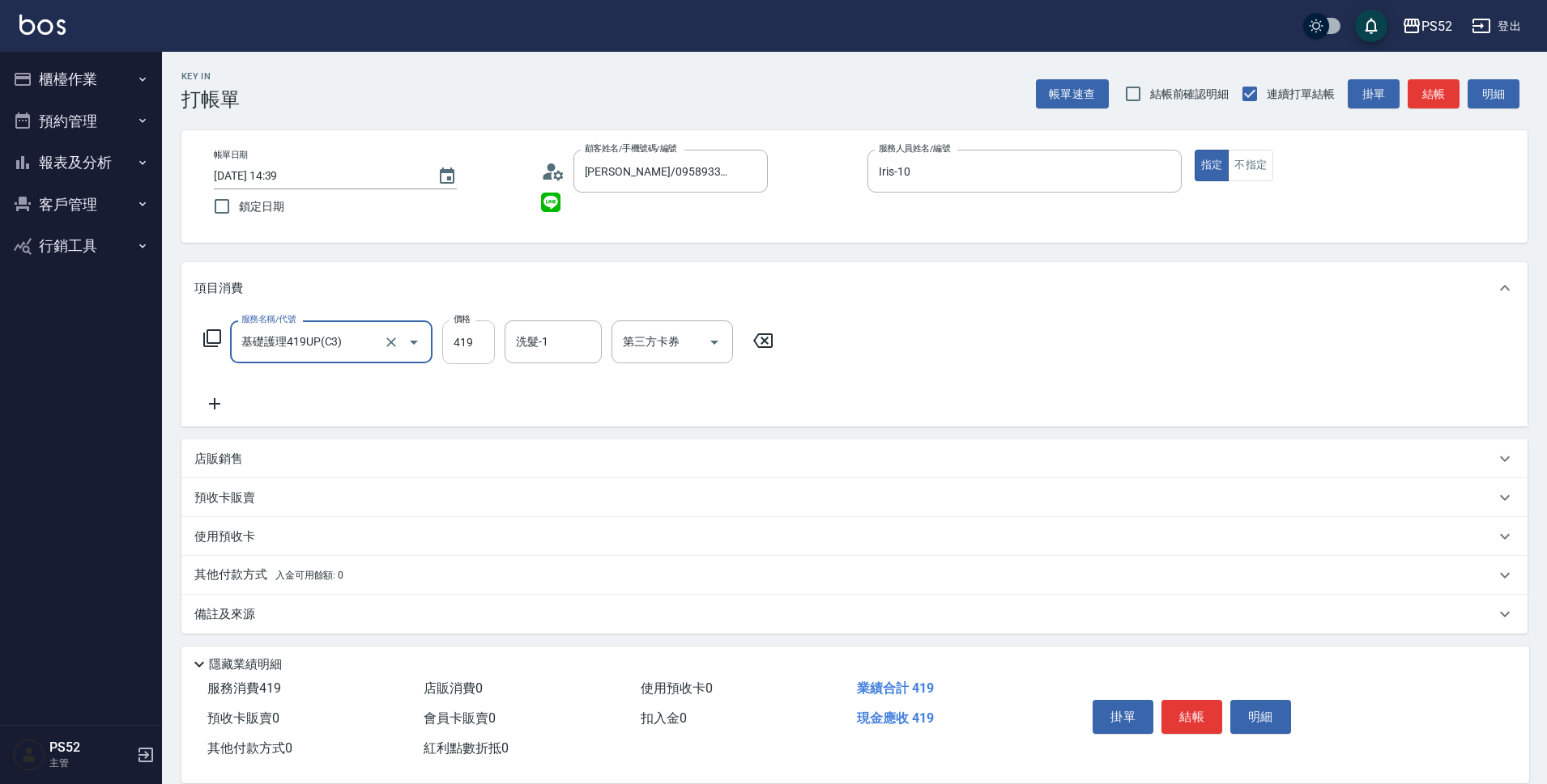
type input "基礎護理419UP(C3)"
click at [470, 356] on input "419" at bounding box center [469, 343] width 53 height 43
type input "410"
click at [700, 337] on input "第三方卡券" at bounding box center [660, 342] width 83 height 28
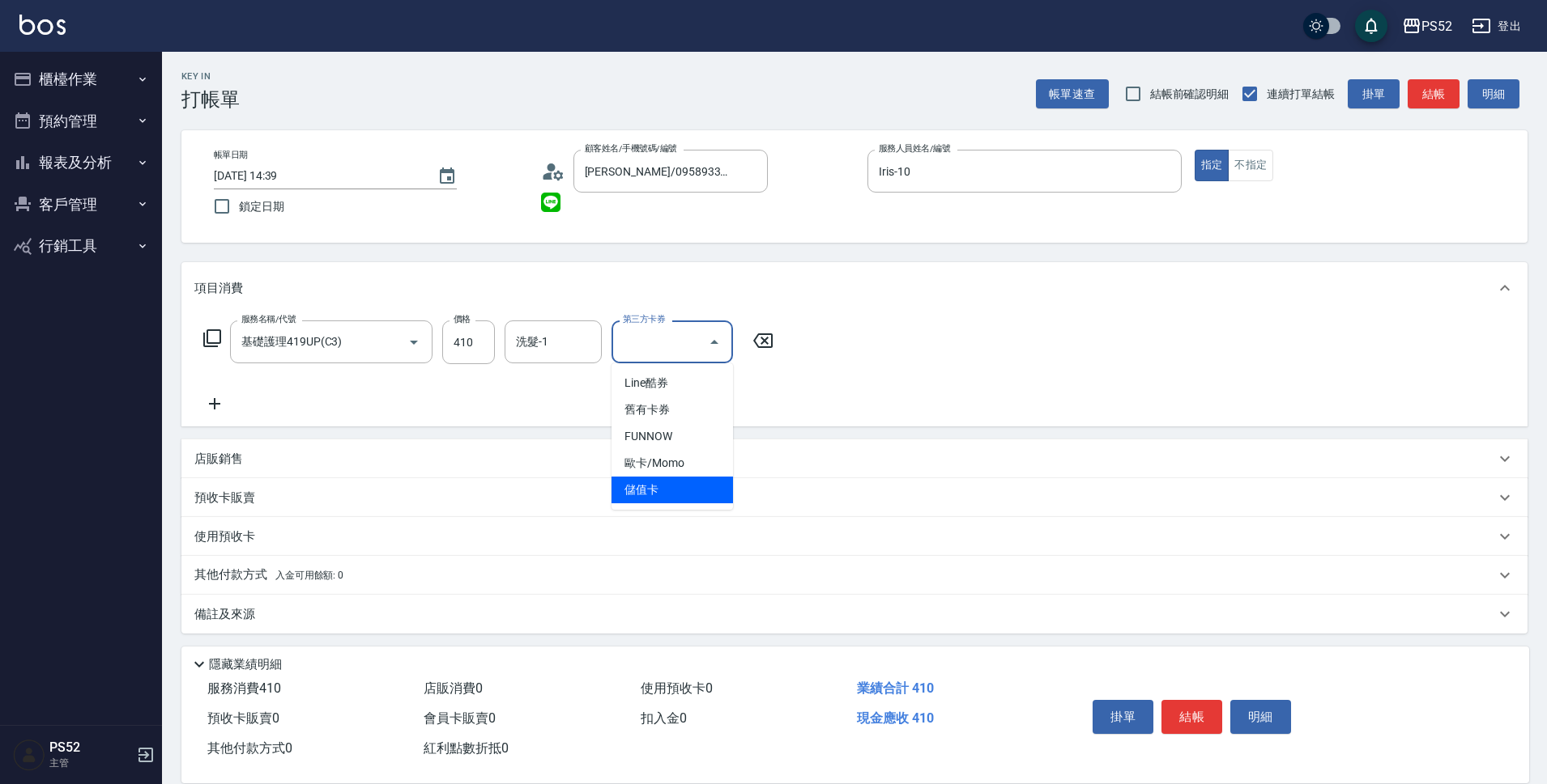
click at [681, 499] on span "儲值卡" at bounding box center [671, 490] width 121 height 26
type input "儲值卡"
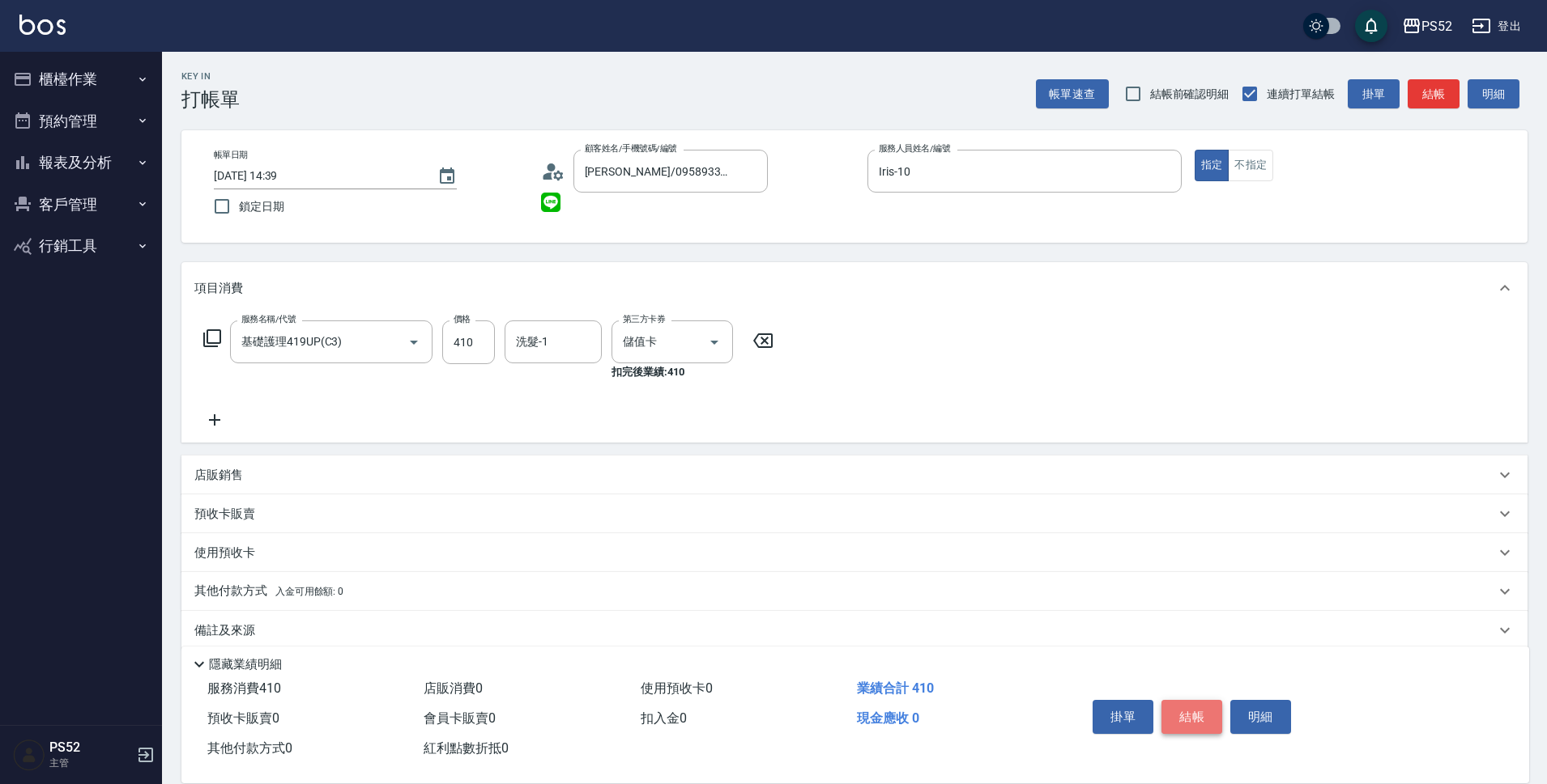
click at [1205, 708] on button "結帳" at bounding box center [1191, 717] width 61 height 34
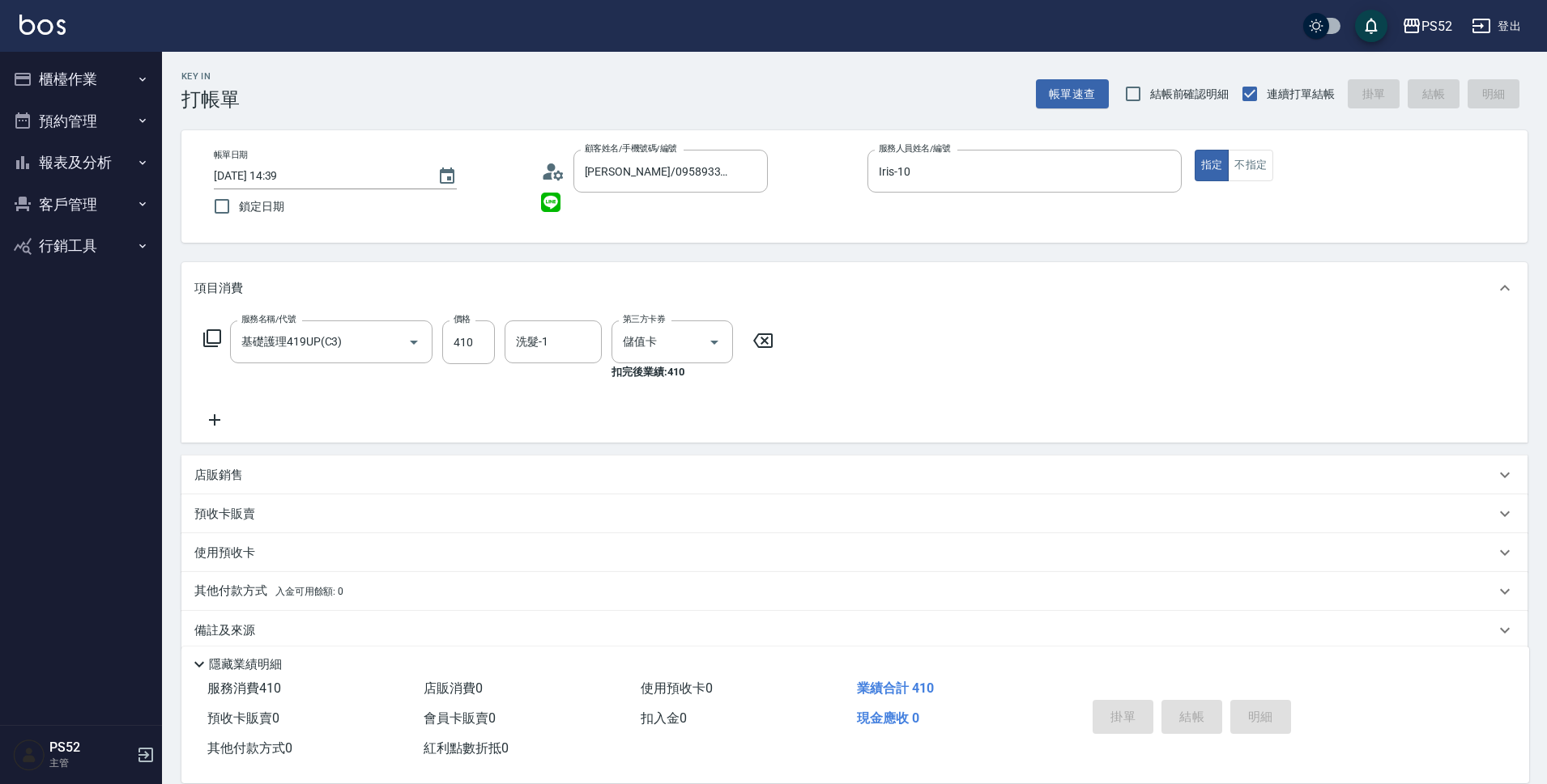
type input "[DATE] 14:40"
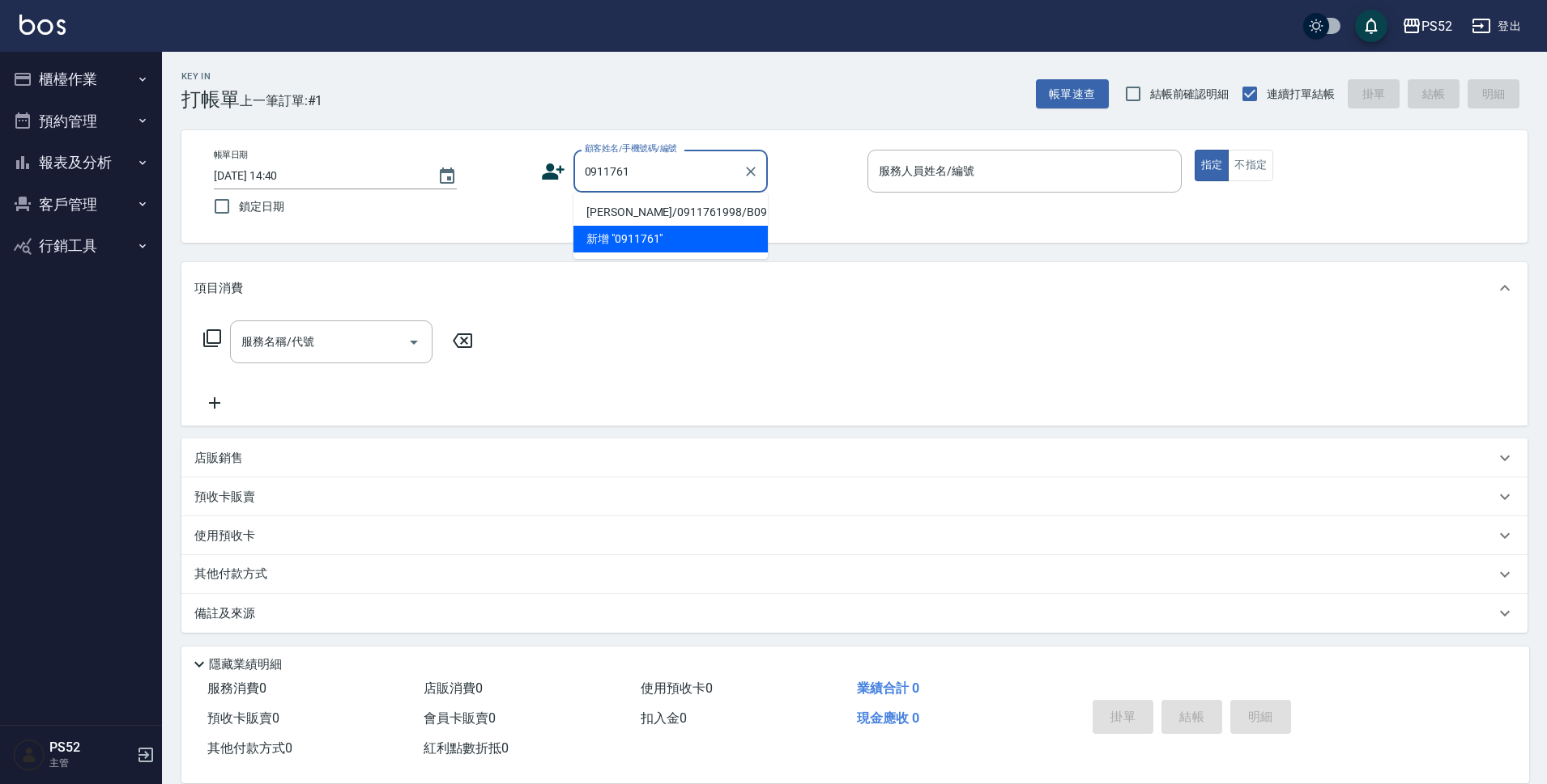
click at [617, 224] on li "[PERSON_NAME]/0911761998/B0911761998" at bounding box center [670, 213] width 194 height 26
type input "[PERSON_NAME]/0911761998/B0911761998"
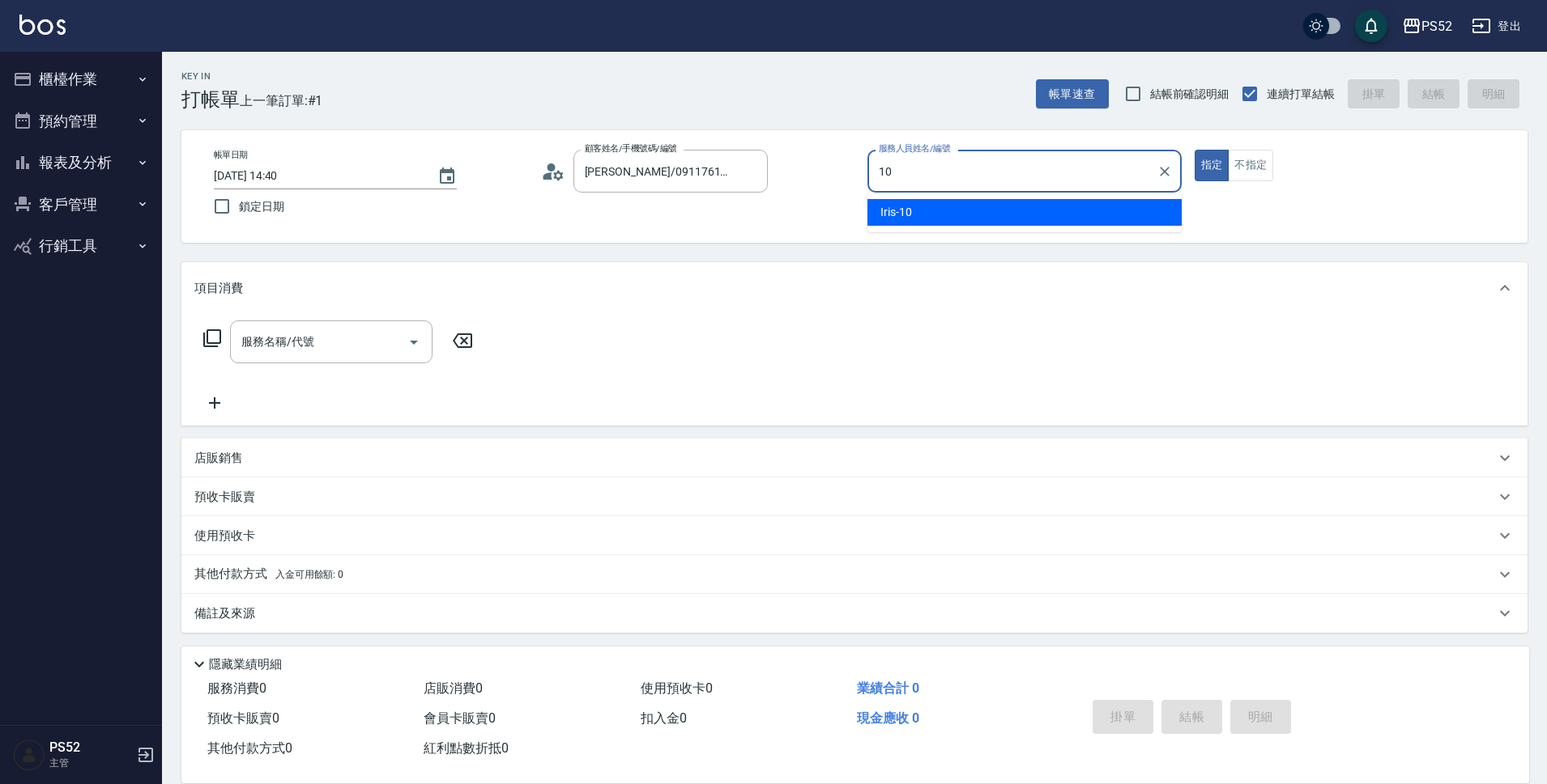
type input "Iris-10"
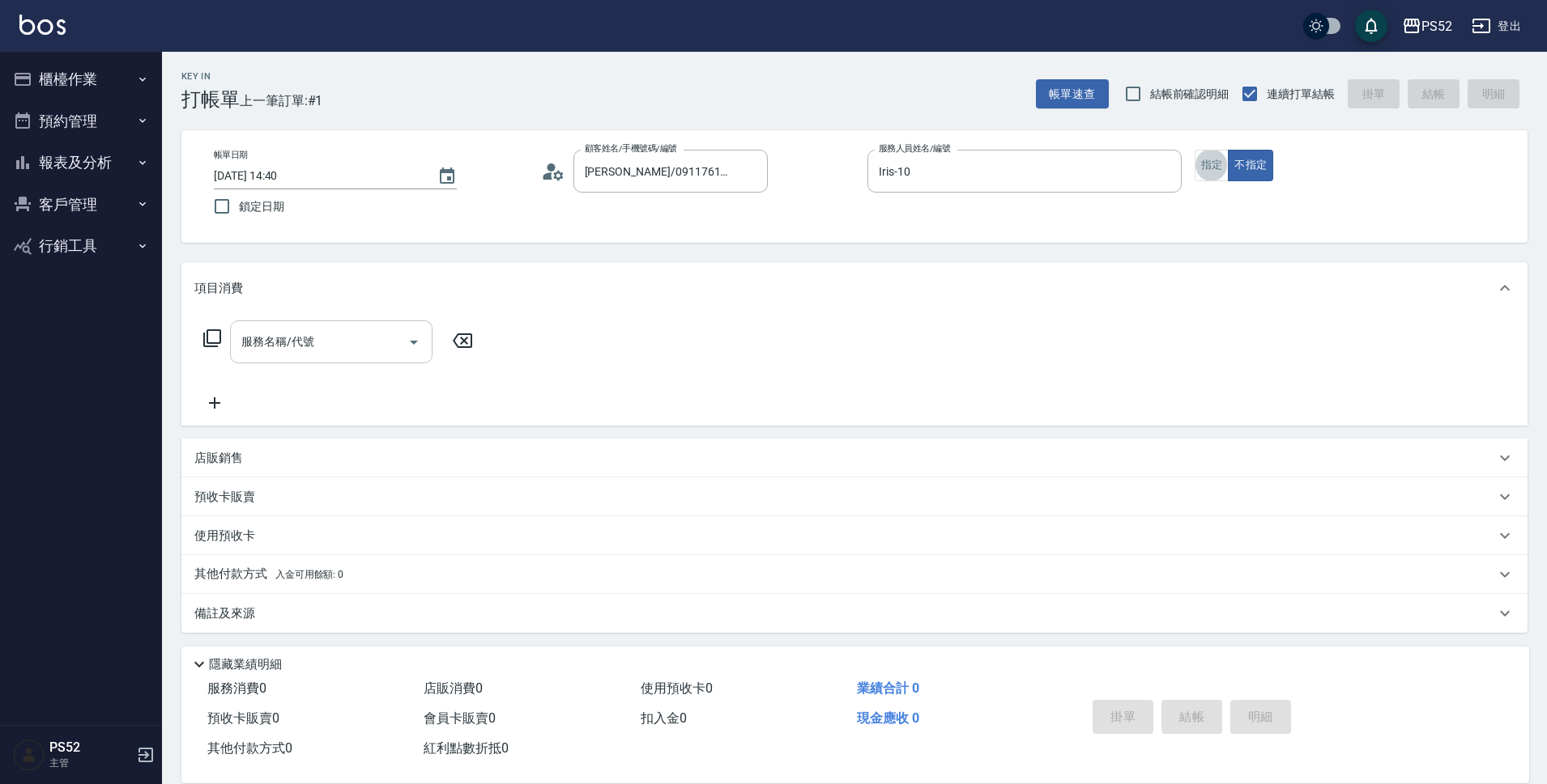
click at [385, 344] on input "服務名稱/代號" at bounding box center [319, 342] width 164 height 28
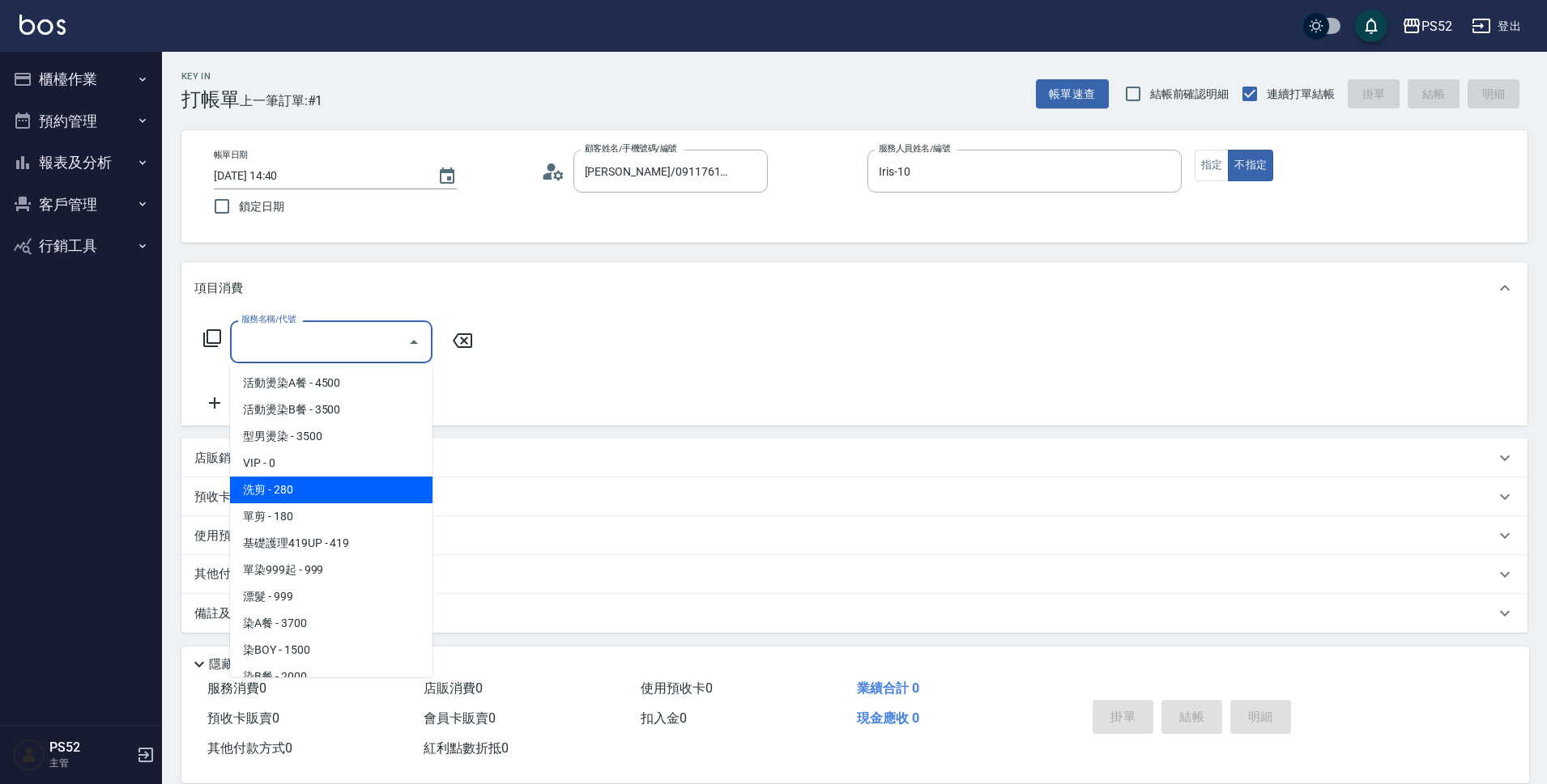
click at [390, 492] on span "洗剪 - 280" at bounding box center [330, 490] width 202 height 26
type input "洗剪(C1)"
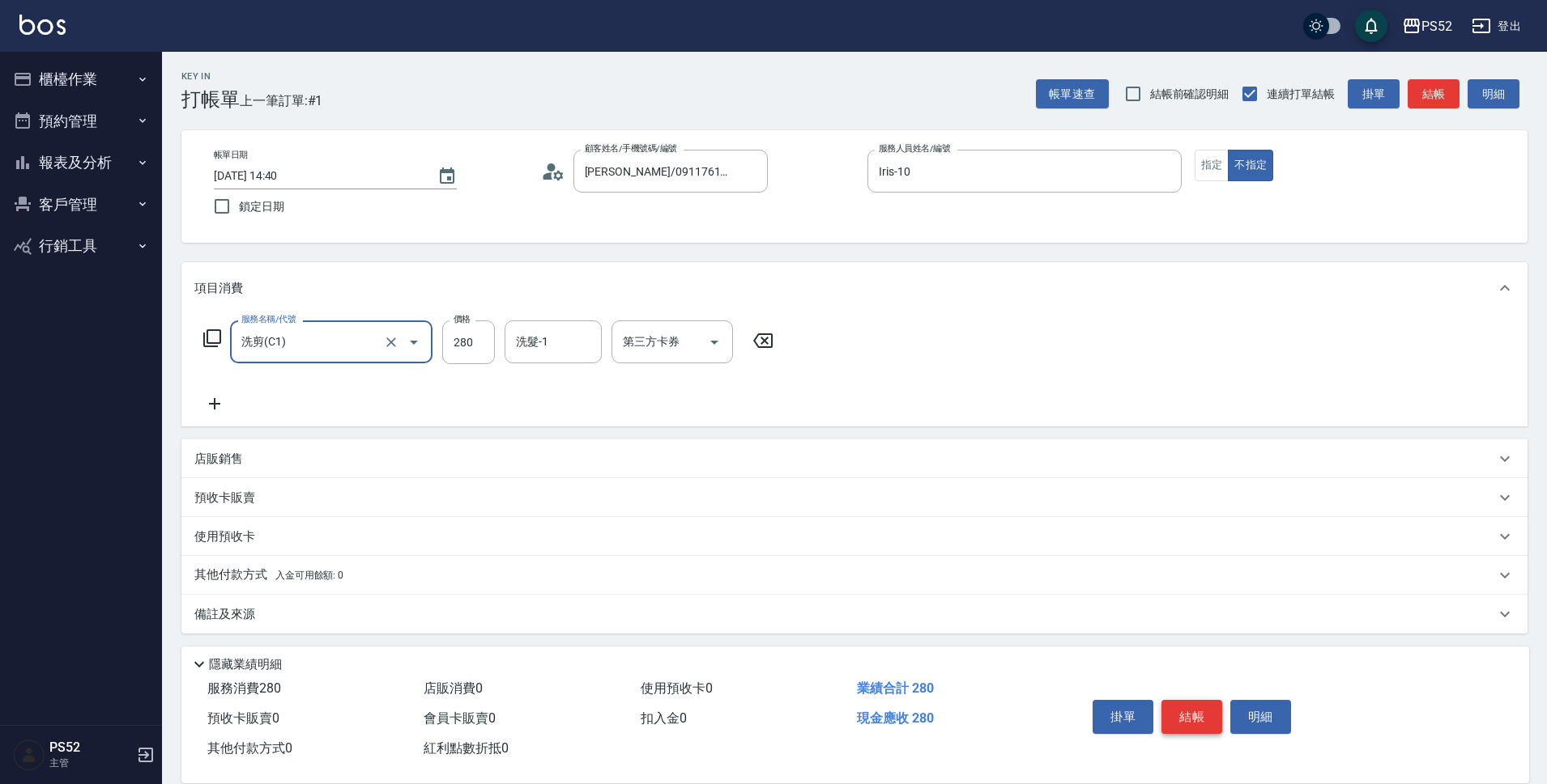
click at [1179, 700] on button "結帳" at bounding box center [1191, 717] width 61 height 34
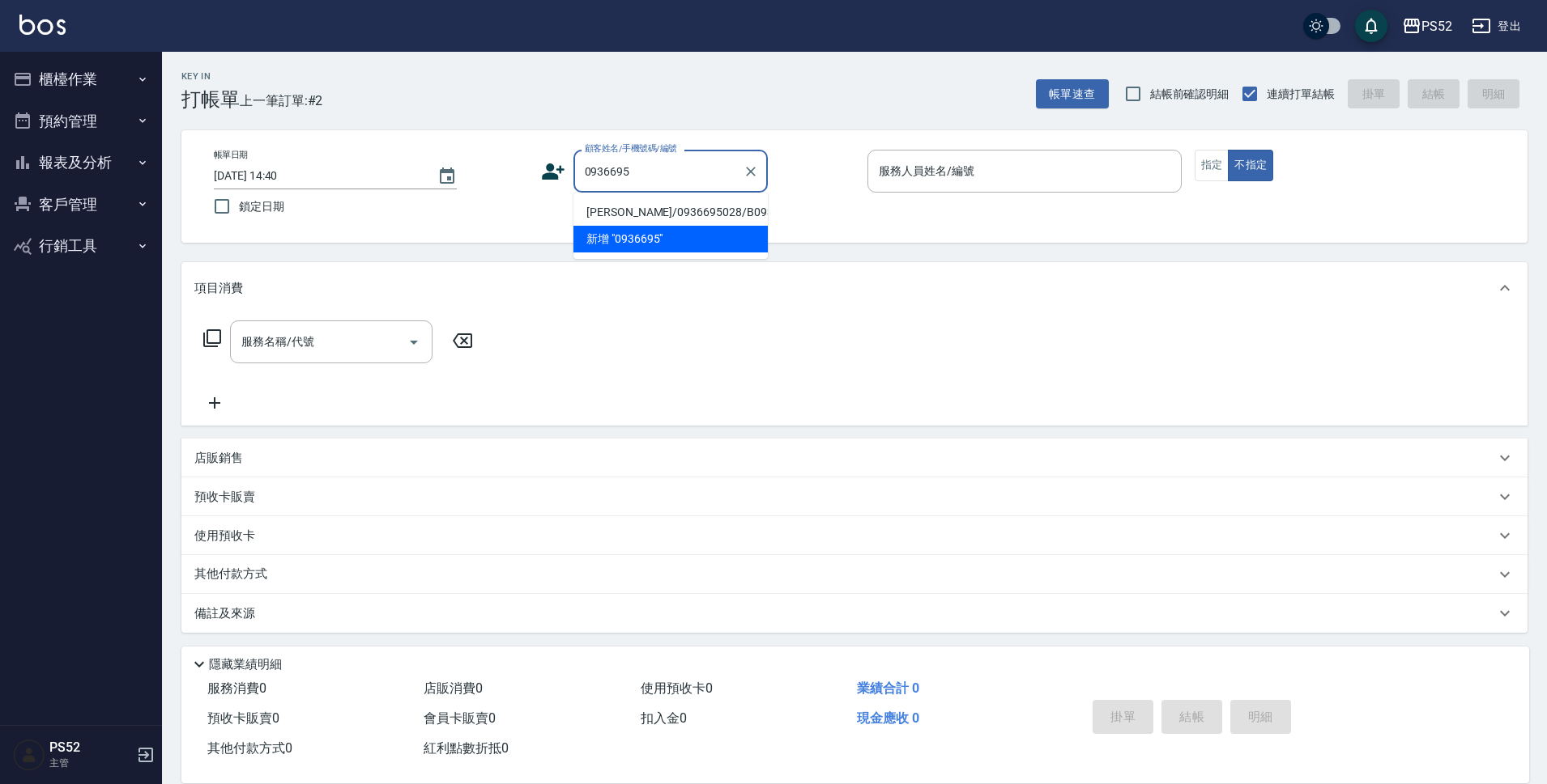
click at [650, 217] on li "[PERSON_NAME]/0936695028/B0936695028" at bounding box center [670, 213] width 194 height 26
type input "[PERSON_NAME]/0936695028/B0936695028"
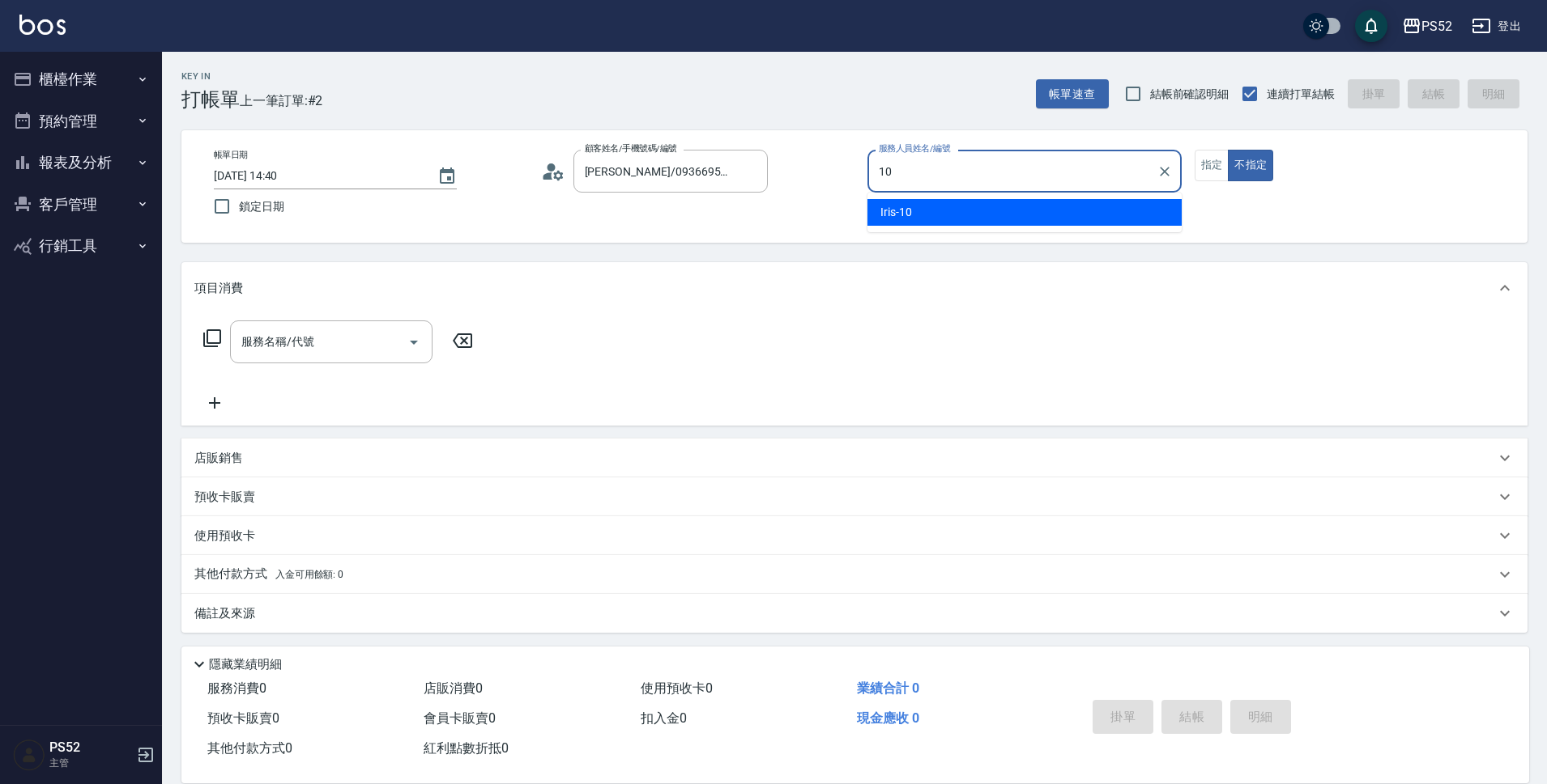
type input "Iris-10"
type button "false"
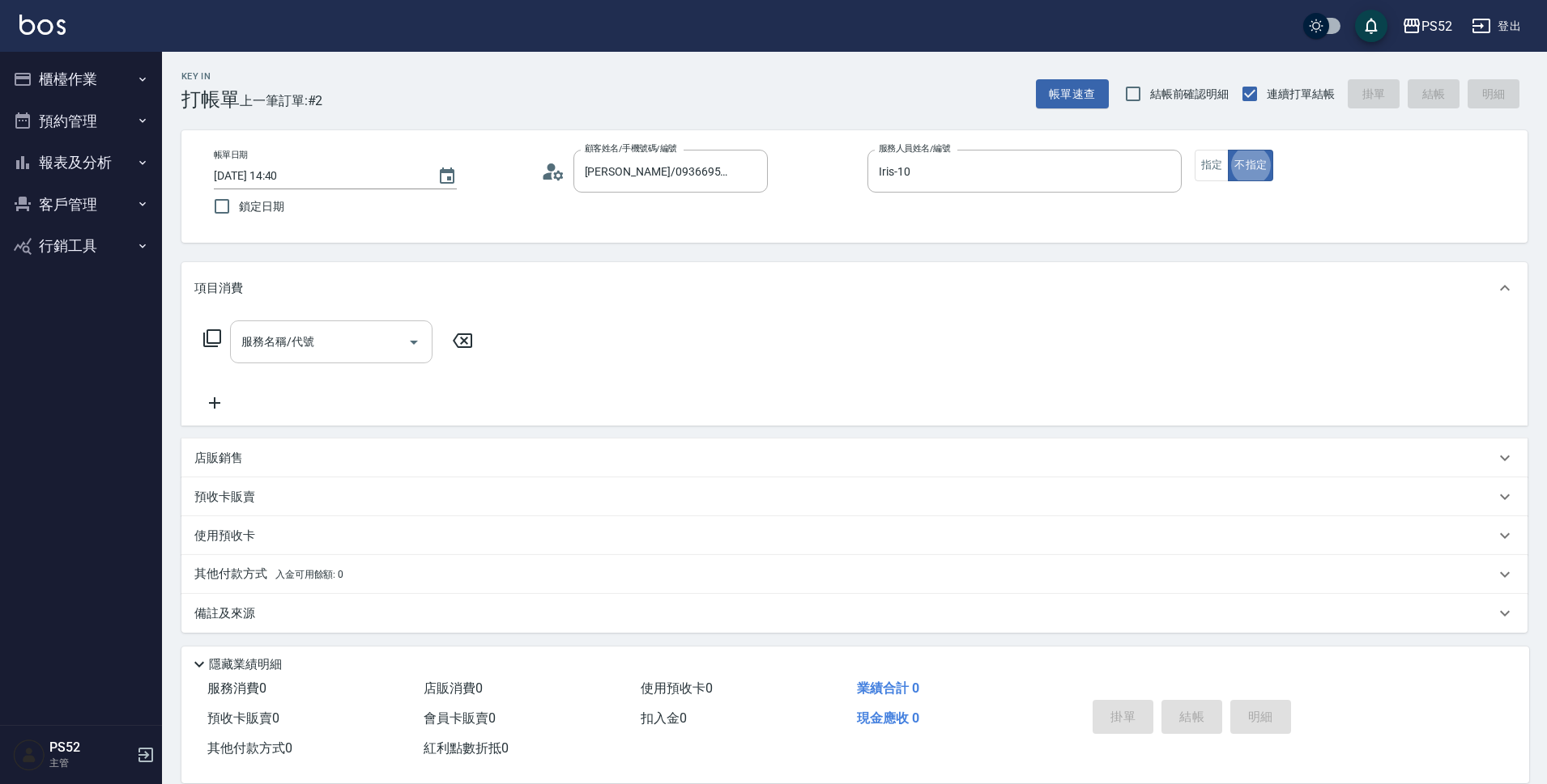
click at [322, 338] on input "服務名稱/代號" at bounding box center [319, 342] width 164 height 28
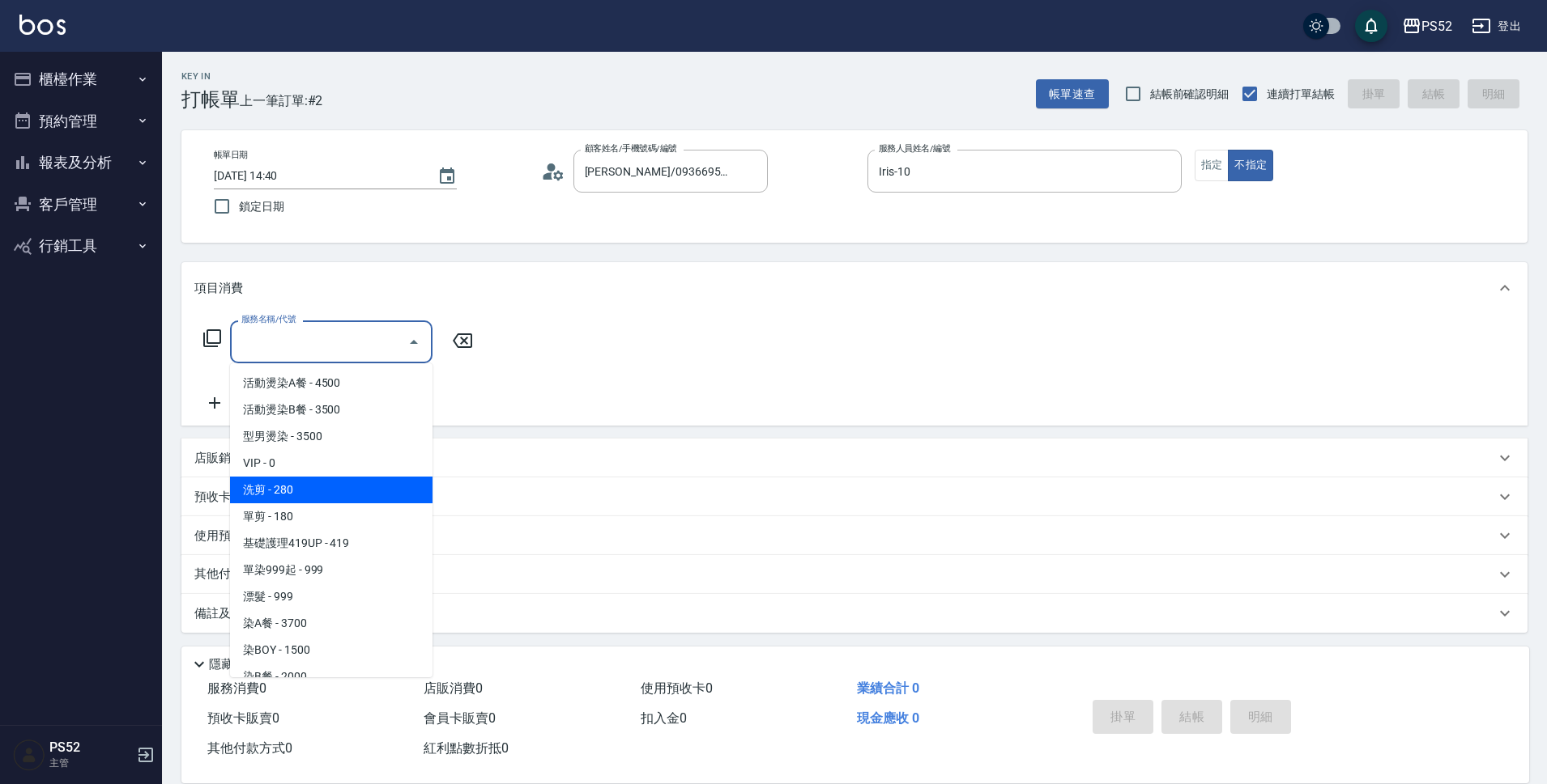
click at [356, 491] on span "洗剪 - 280" at bounding box center [330, 490] width 202 height 26
type input "洗剪(C1)"
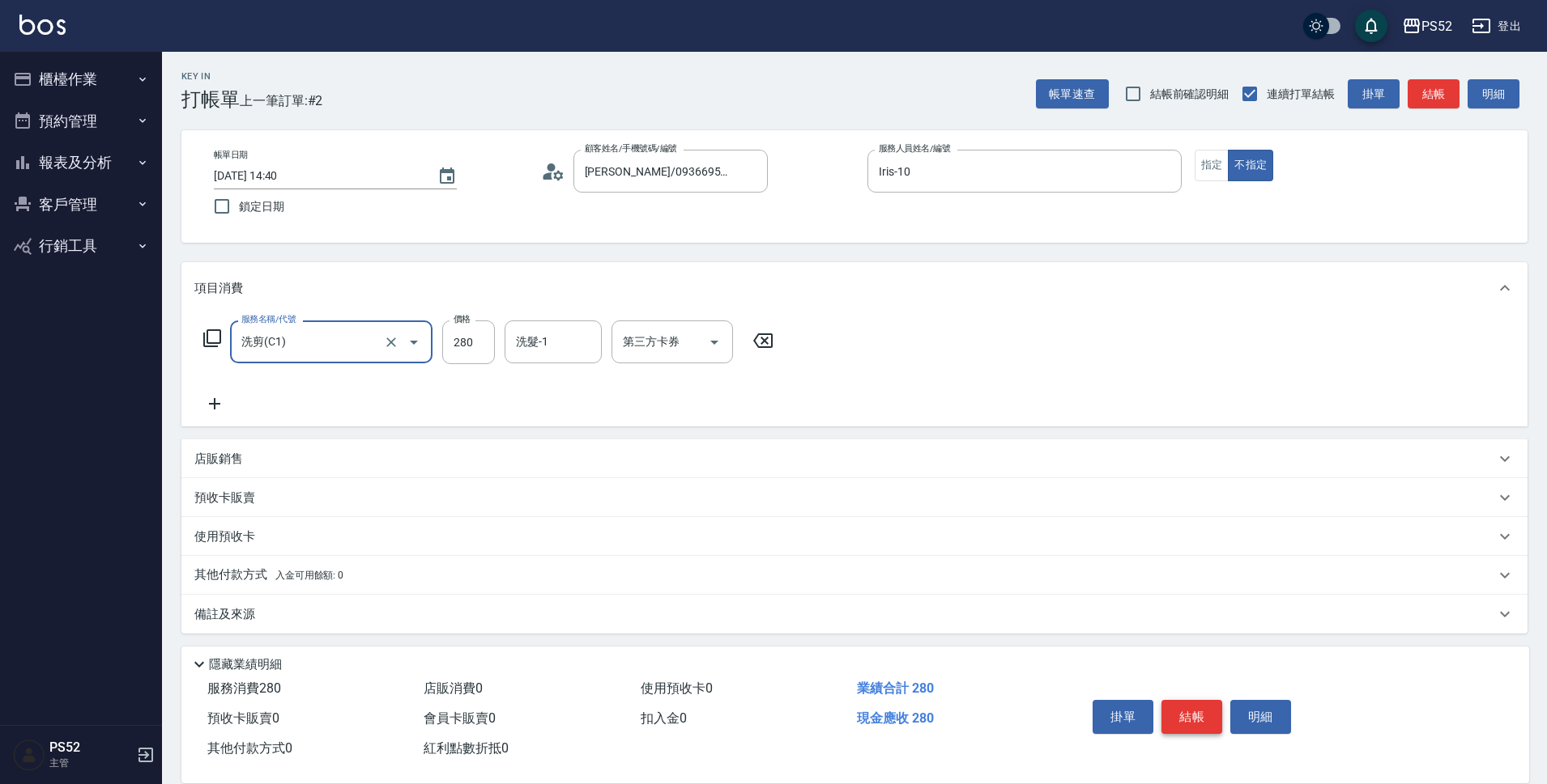
click at [1186, 700] on button "結帳" at bounding box center [1191, 717] width 61 height 34
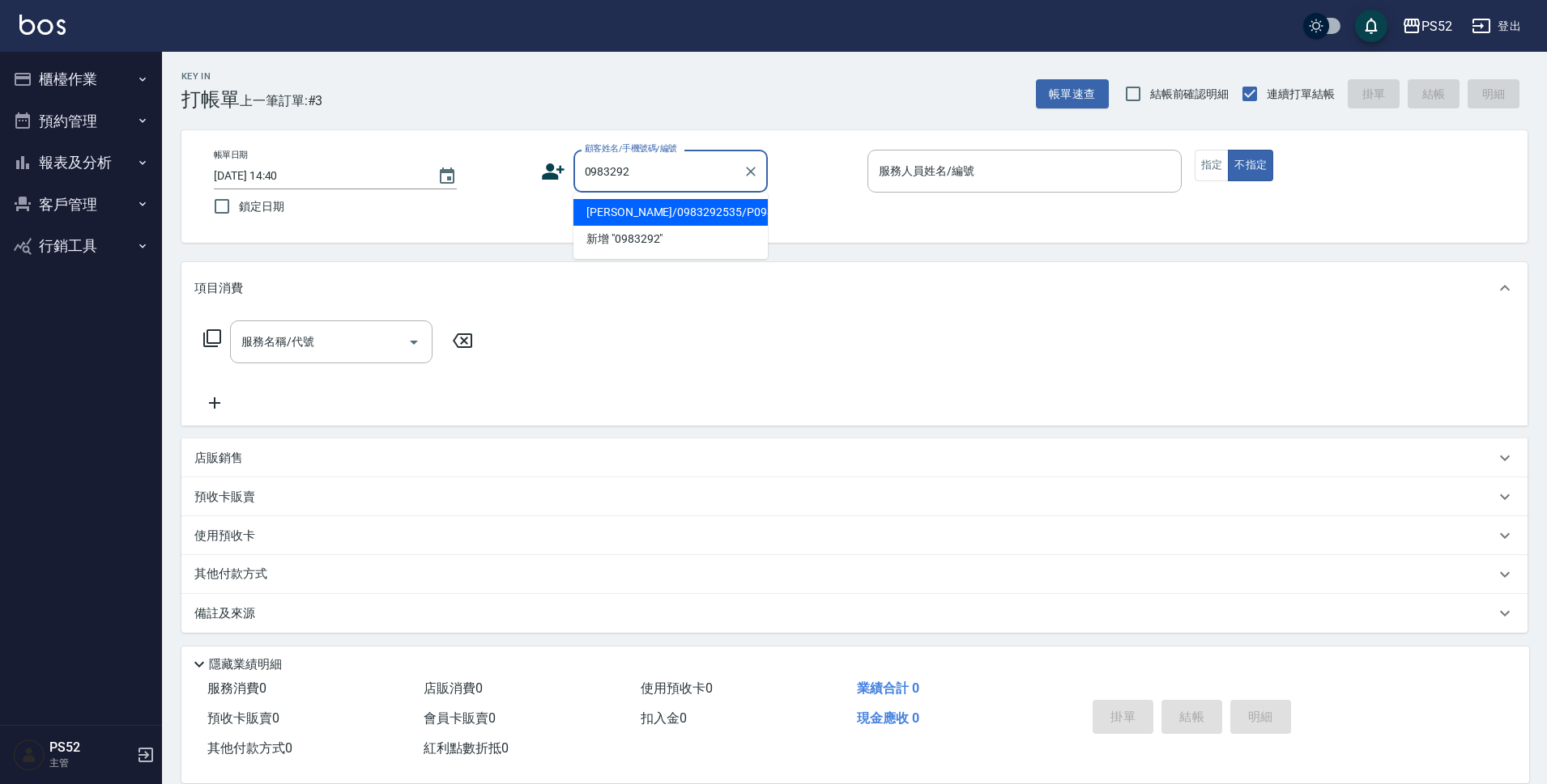
click at [608, 226] on li "[PERSON_NAME]/0983292535/P0983292535" at bounding box center [670, 213] width 194 height 26
type input "[PERSON_NAME]/0983292535/P0983292535"
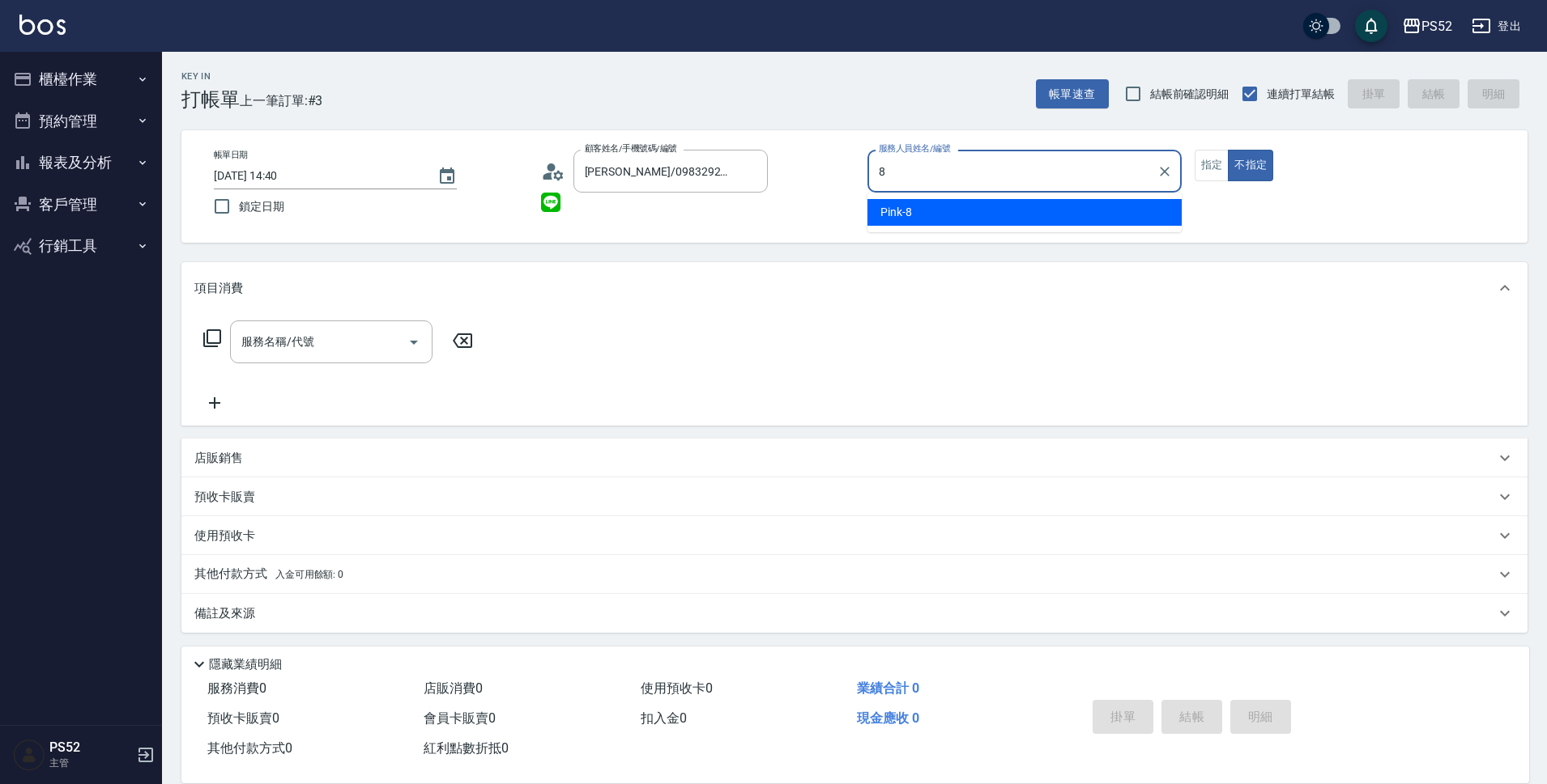
type input "Pink-8"
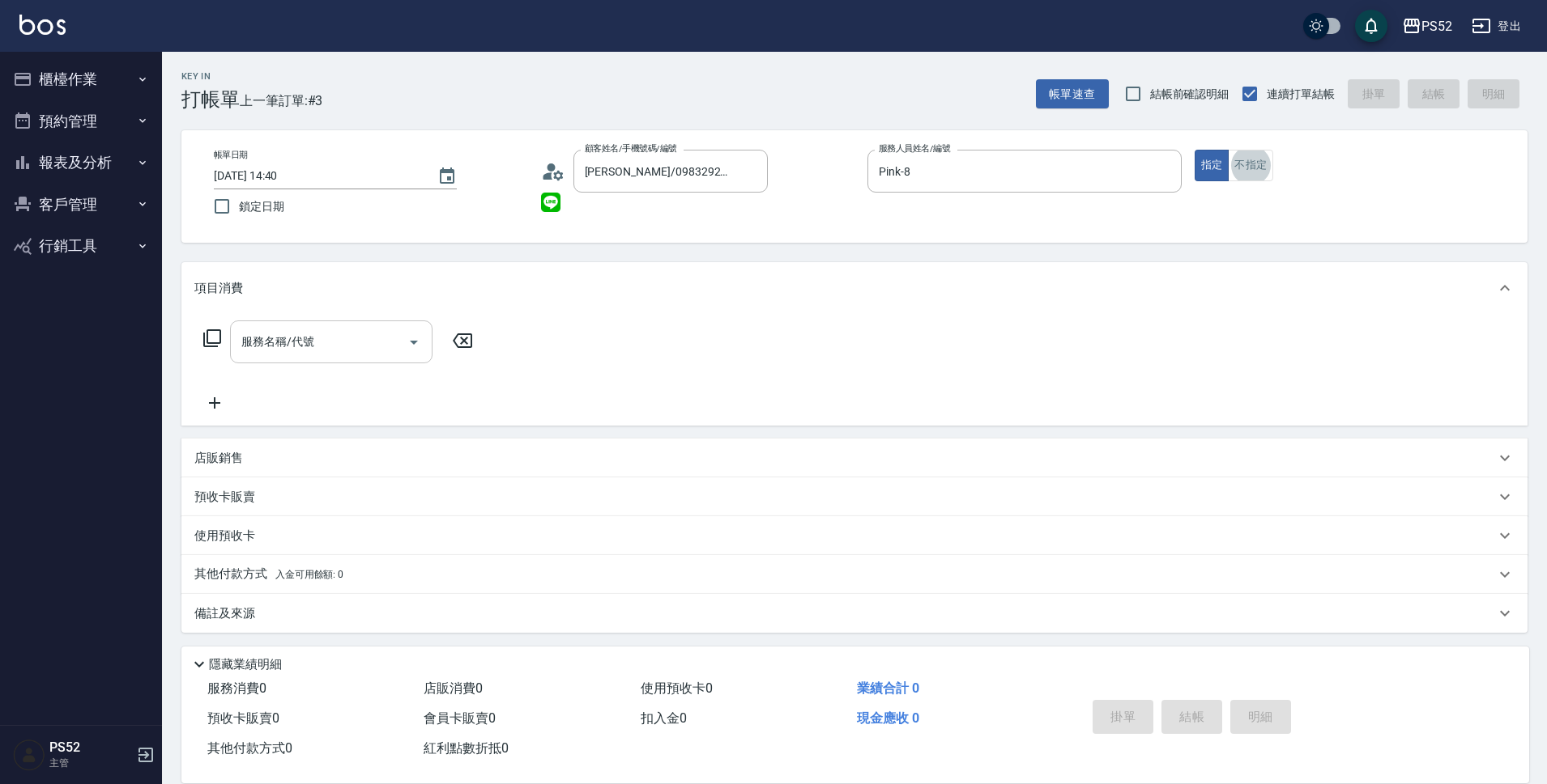
click at [333, 348] on input "服務名稱/代號" at bounding box center [319, 342] width 164 height 28
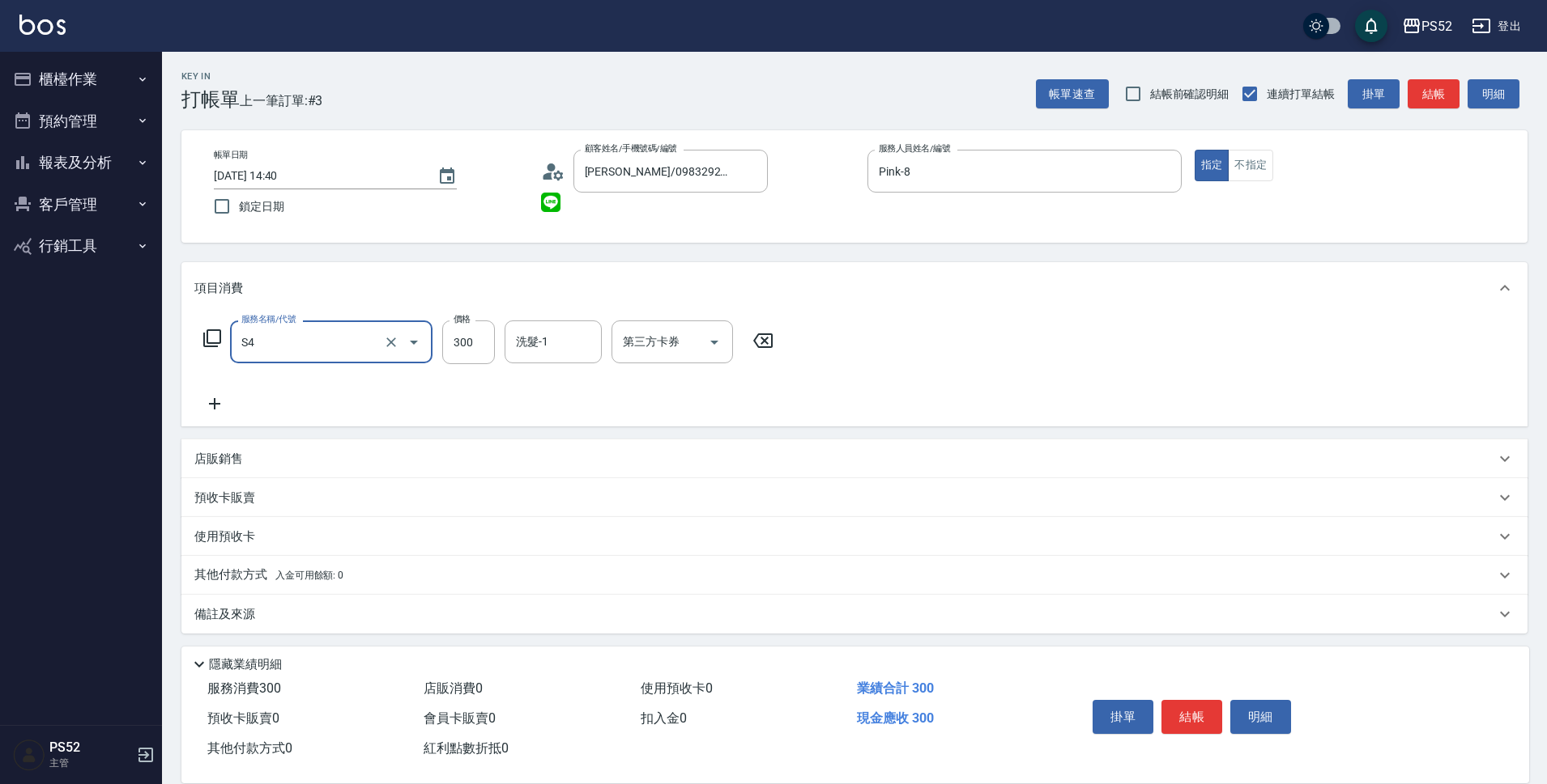
type input "洗髮300元(S4)"
click at [458, 320] on label "價格" at bounding box center [462, 319] width 17 height 12
click at [458, 321] on input "300" at bounding box center [469, 343] width 53 height 43
click at [461, 325] on label "價格" at bounding box center [462, 319] width 17 height 12
click at [461, 325] on input "300" at bounding box center [469, 343] width 53 height 43
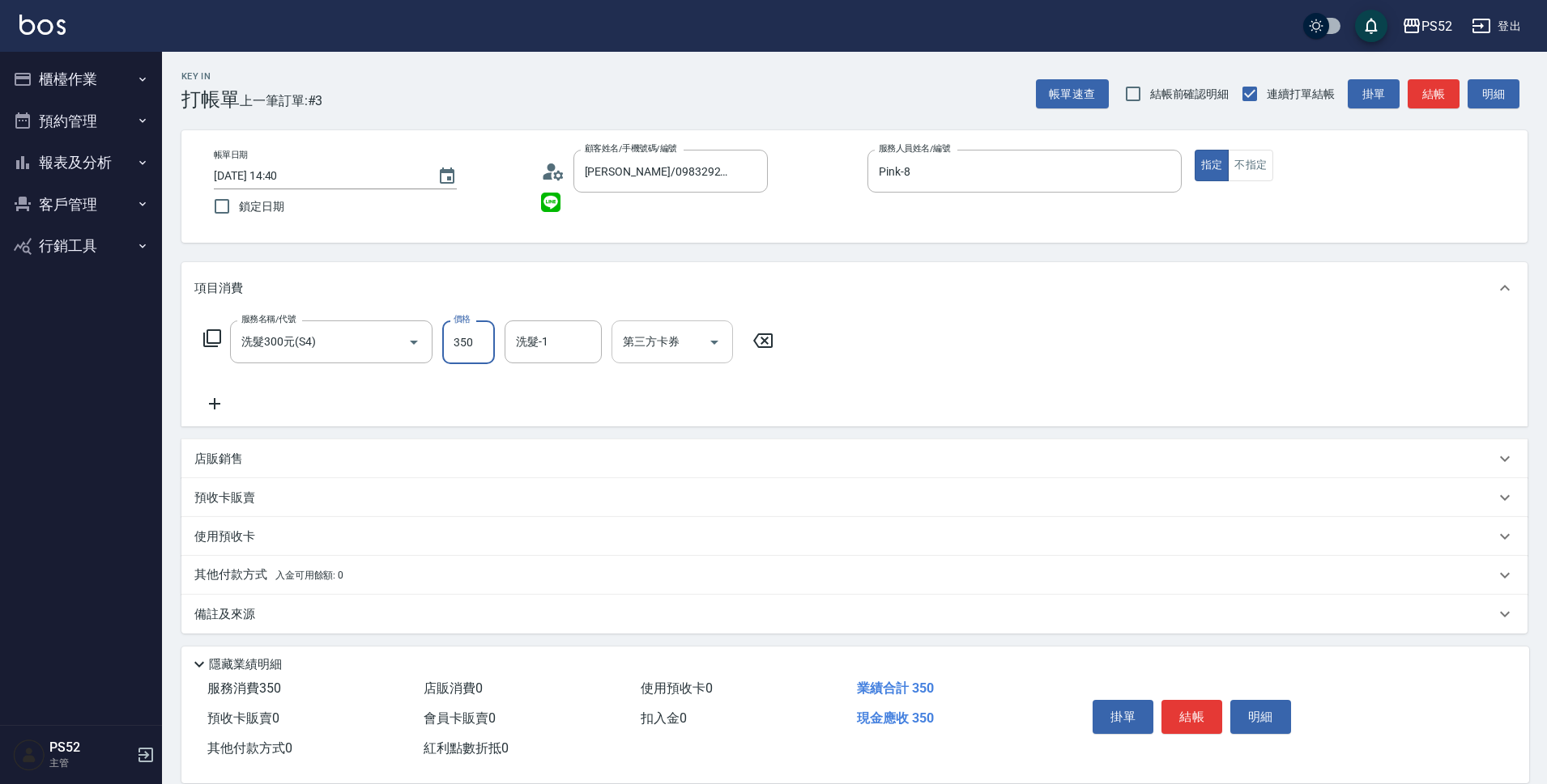
type input "350"
click at [669, 354] on input "第三方卡券" at bounding box center [660, 342] width 83 height 28
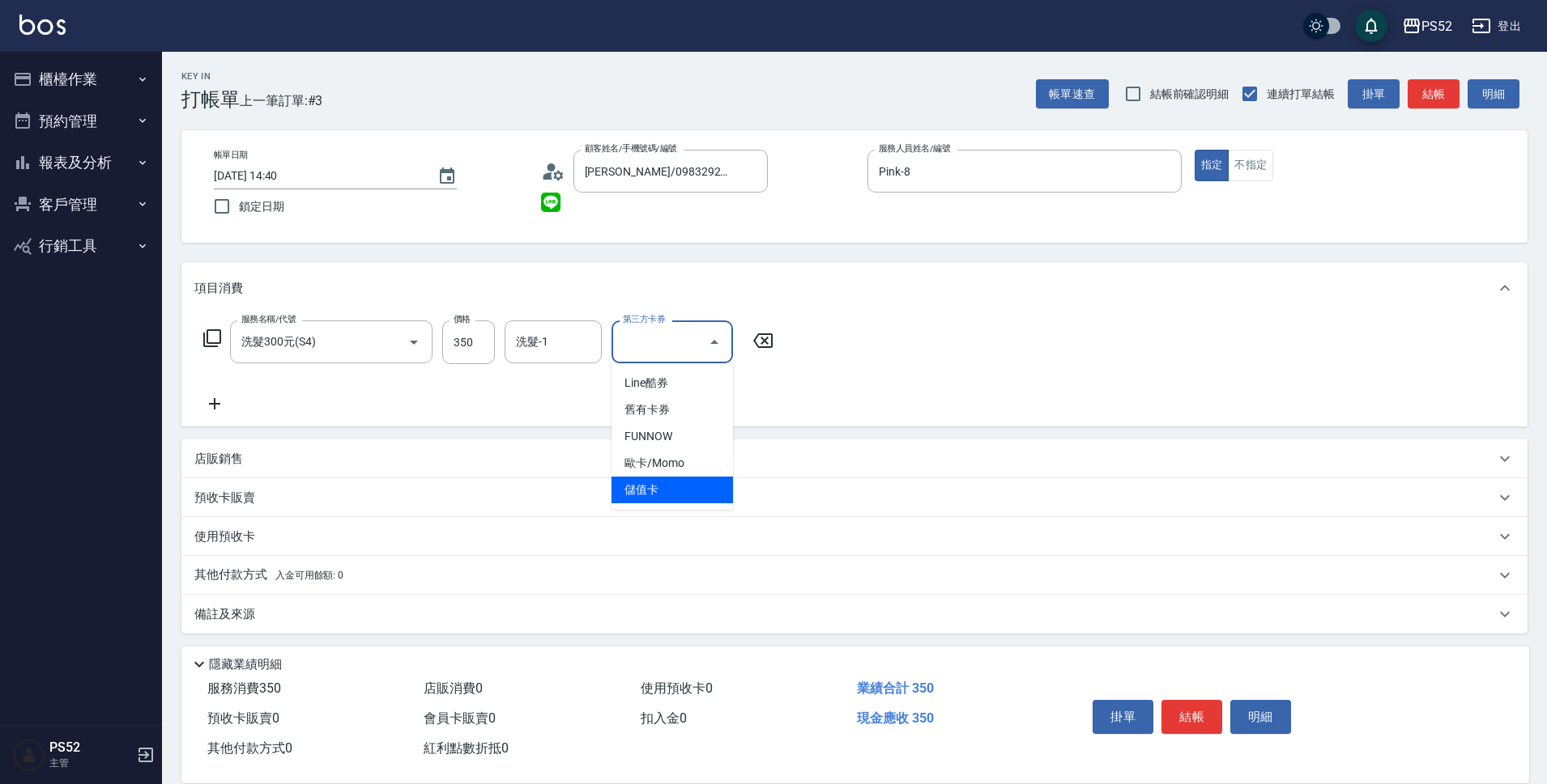
click at [663, 496] on span "儲值卡" at bounding box center [671, 490] width 121 height 26
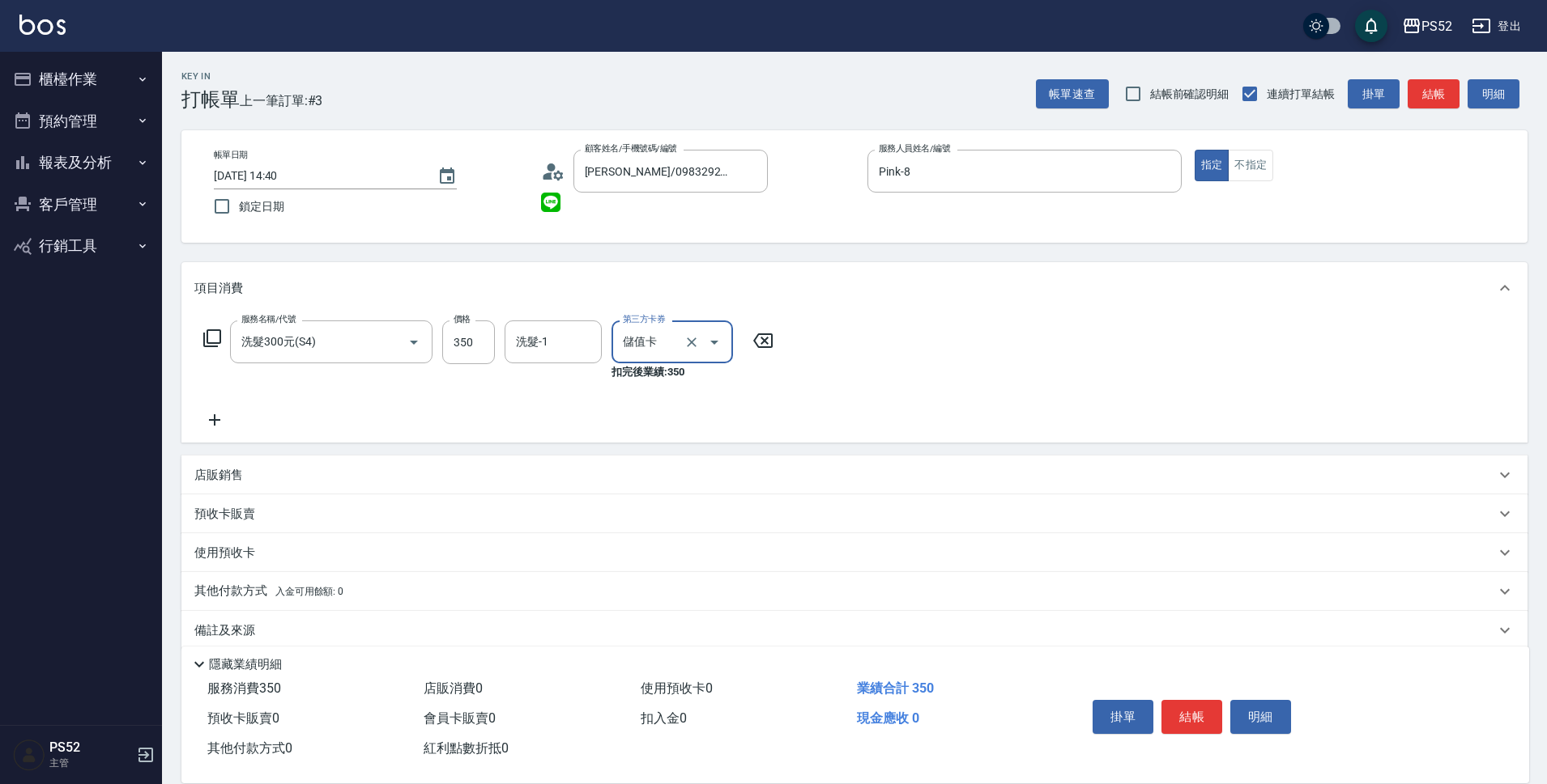
type input "儲值卡"
click at [1213, 714] on button "結帳" at bounding box center [1191, 717] width 61 height 34
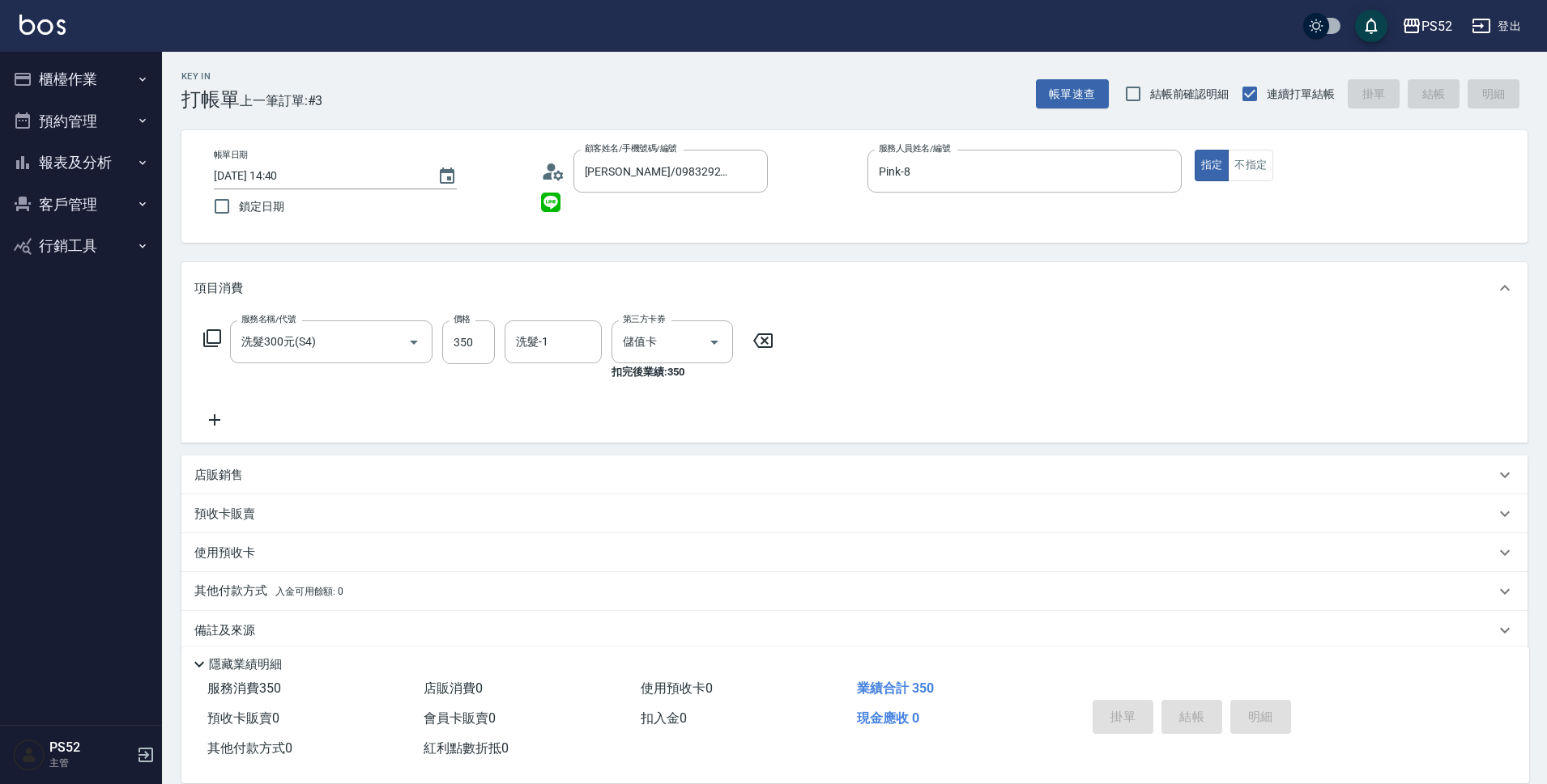
type input "[DATE] 14:41"
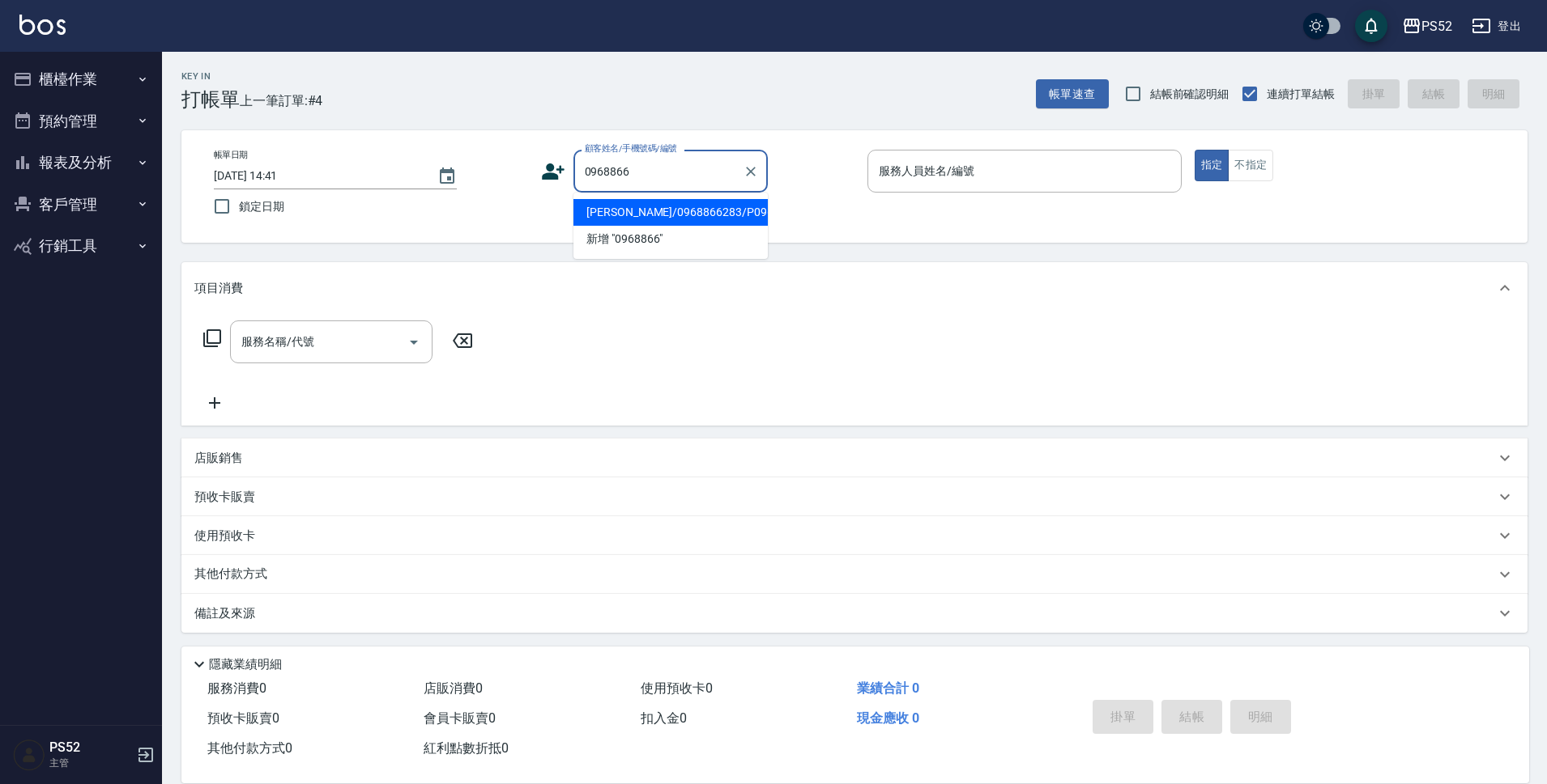
click at [700, 226] on li "[PERSON_NAME]/0968866283/P0968866283" at bounding box center [670, 213] width 194 height 26
type input "[PERSON_NAME]/0968866283/P0968866283"
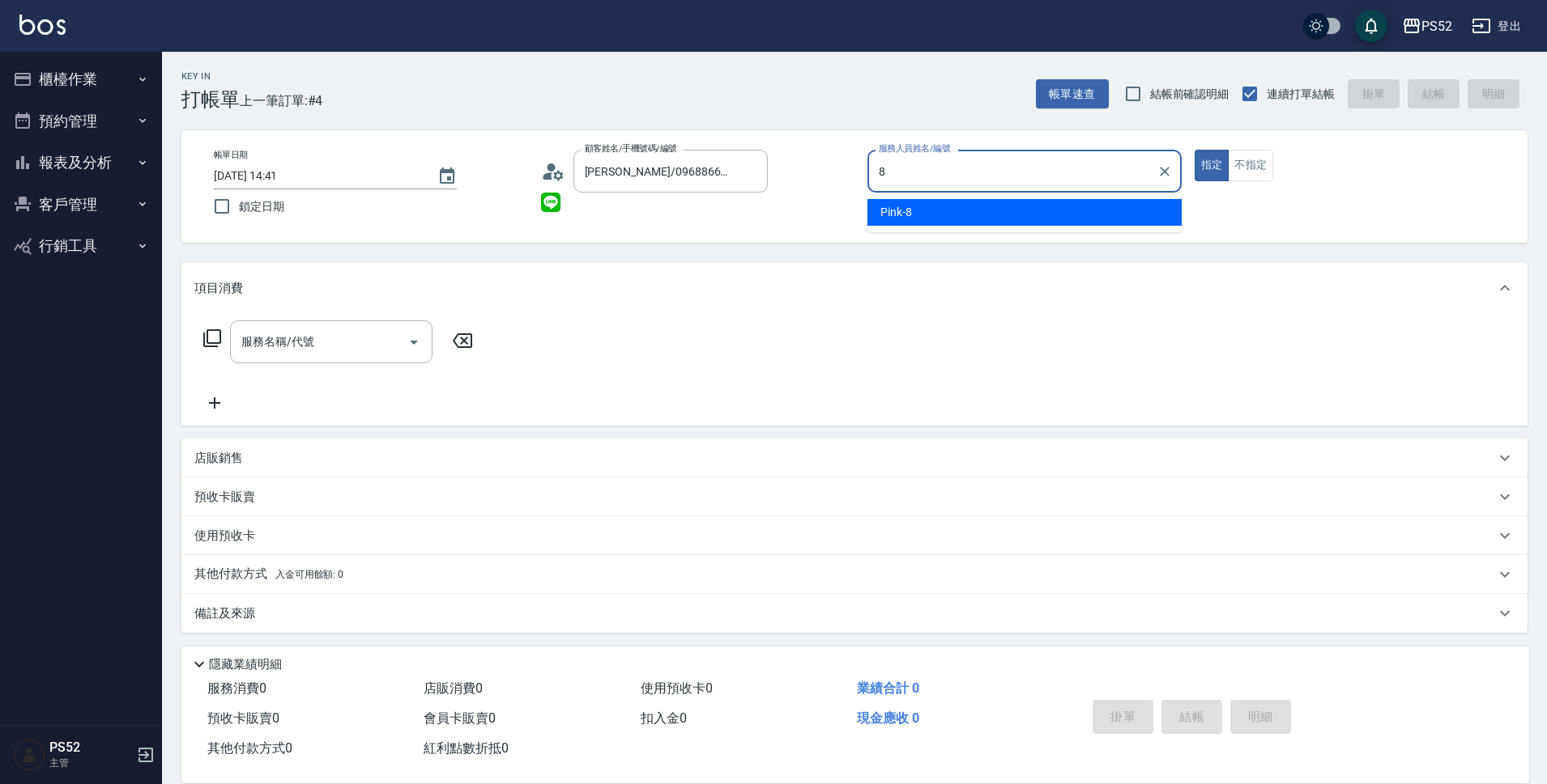
type input "Pink-8"
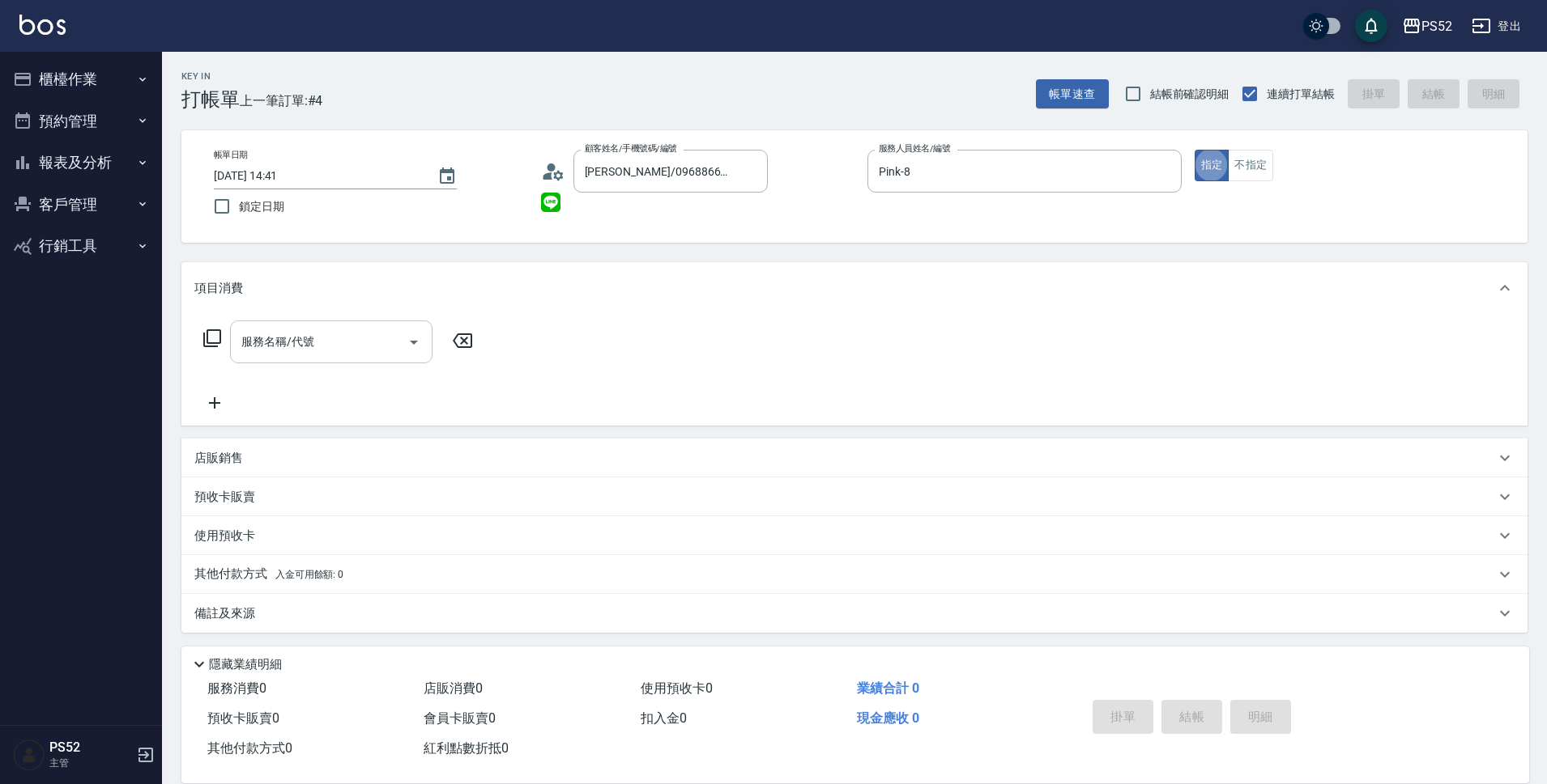
click at [385, 359] on div "服務名稱/代號" at bounding box center [330, 343] width 202 height 43
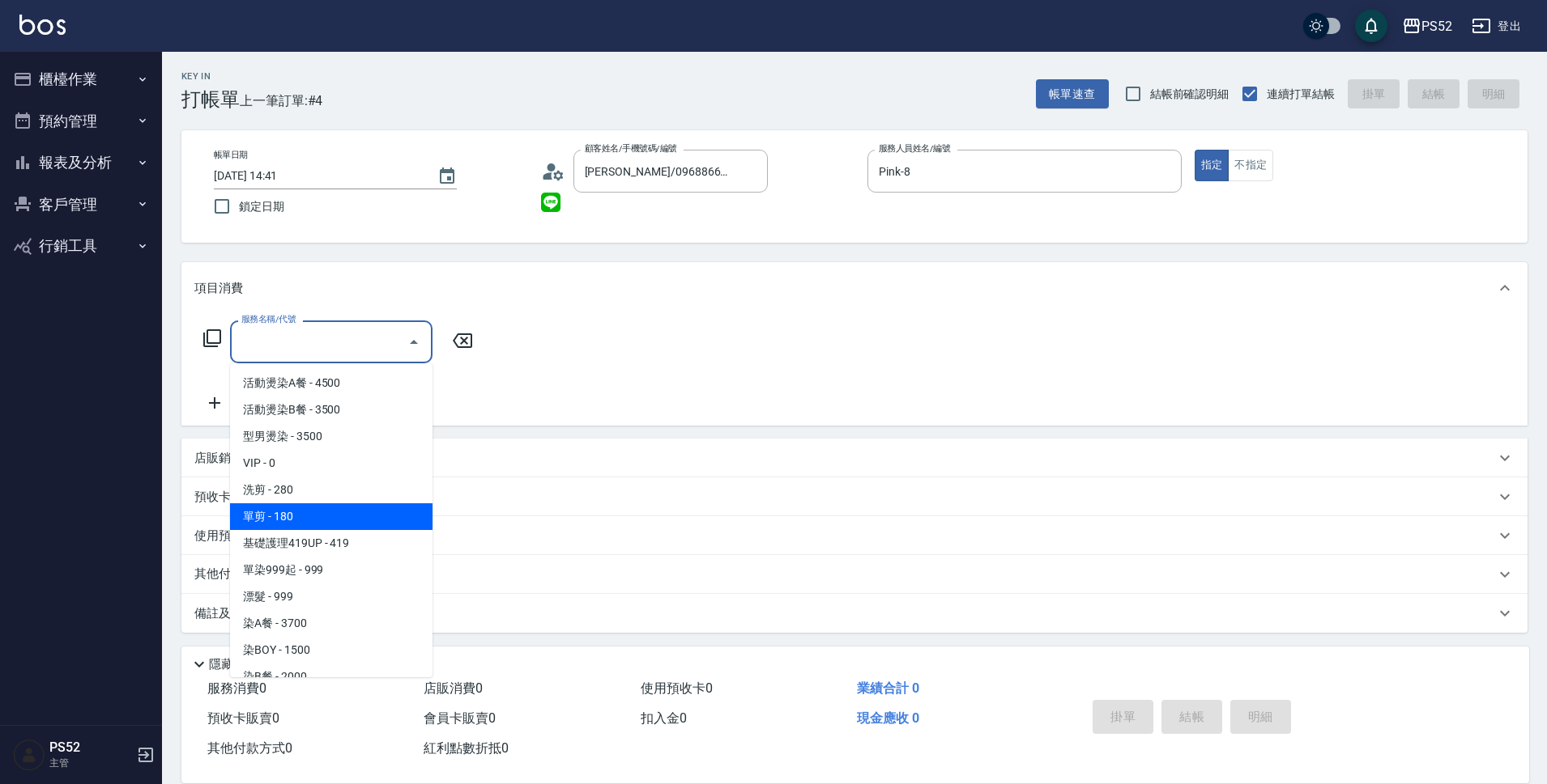
click at [391, 515] on span "單剪 - 180" at bounding box center [330, 517] width 202 height 26
type input "單剪(C2)"
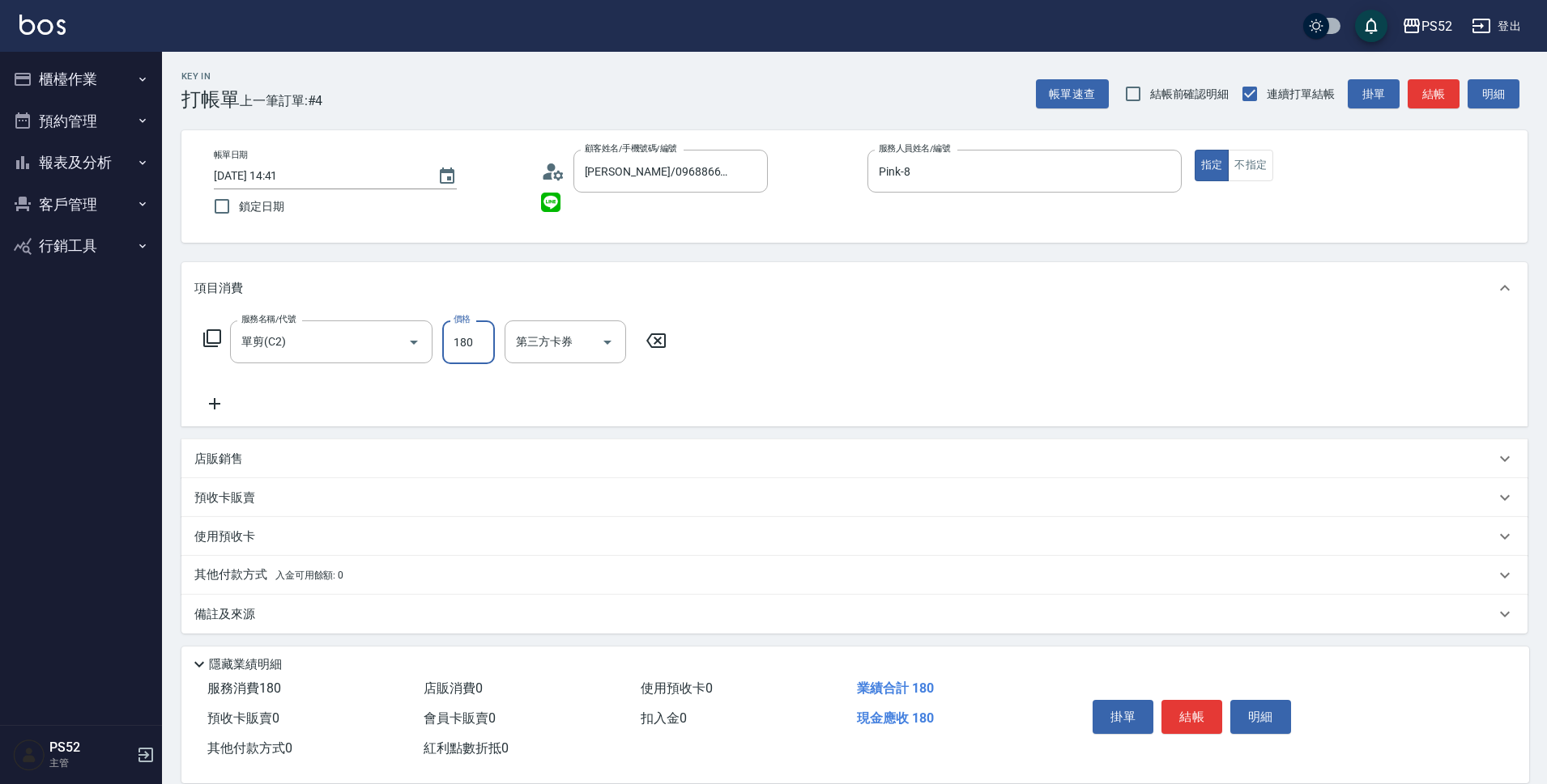
click at [444, 351] on input "180" at bounding box center [469, 343] width 53 height 43
type input "243"
click at [562, 328] on div "第三方卡券 第三方卡券" at bounding box center [565, 343] width 121 height 43
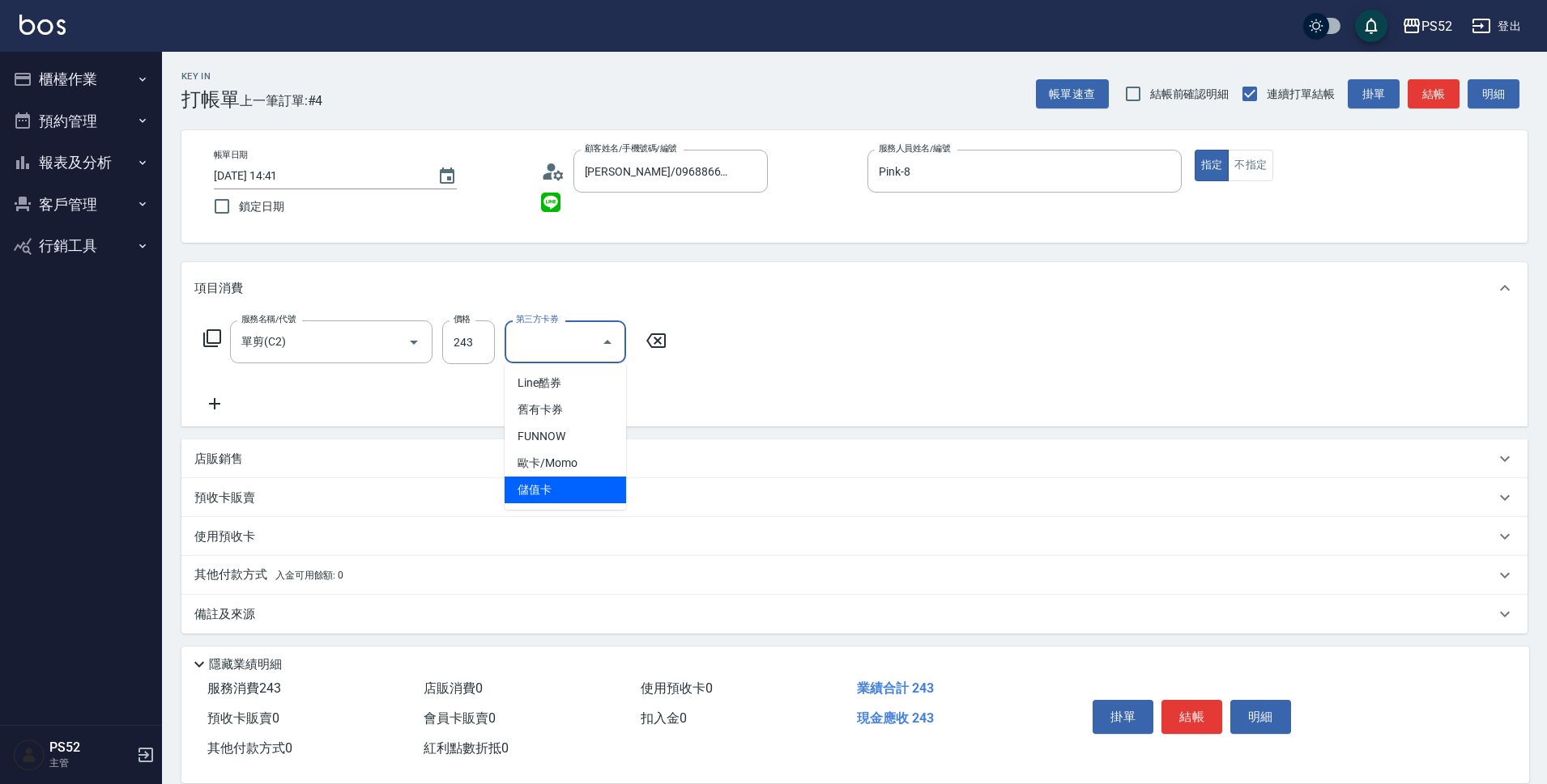
click at [576, 491] on span "儲值卡" at bounding box center [565, 490] width 121 height 26
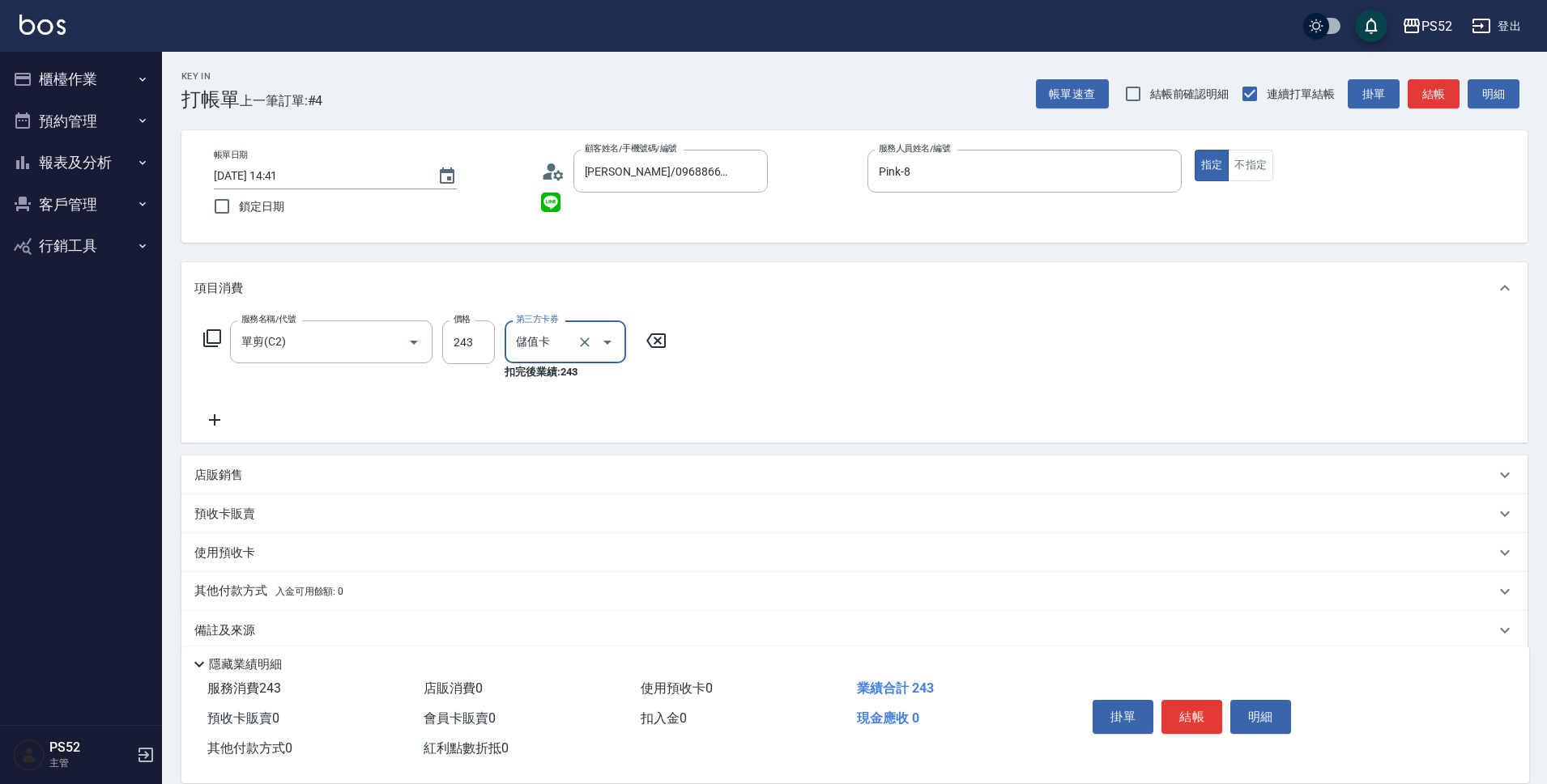
type input "儲值卡"
click at [1180, 706] on button "結帳" at bounding box center [1191, 717] width 61 height 34
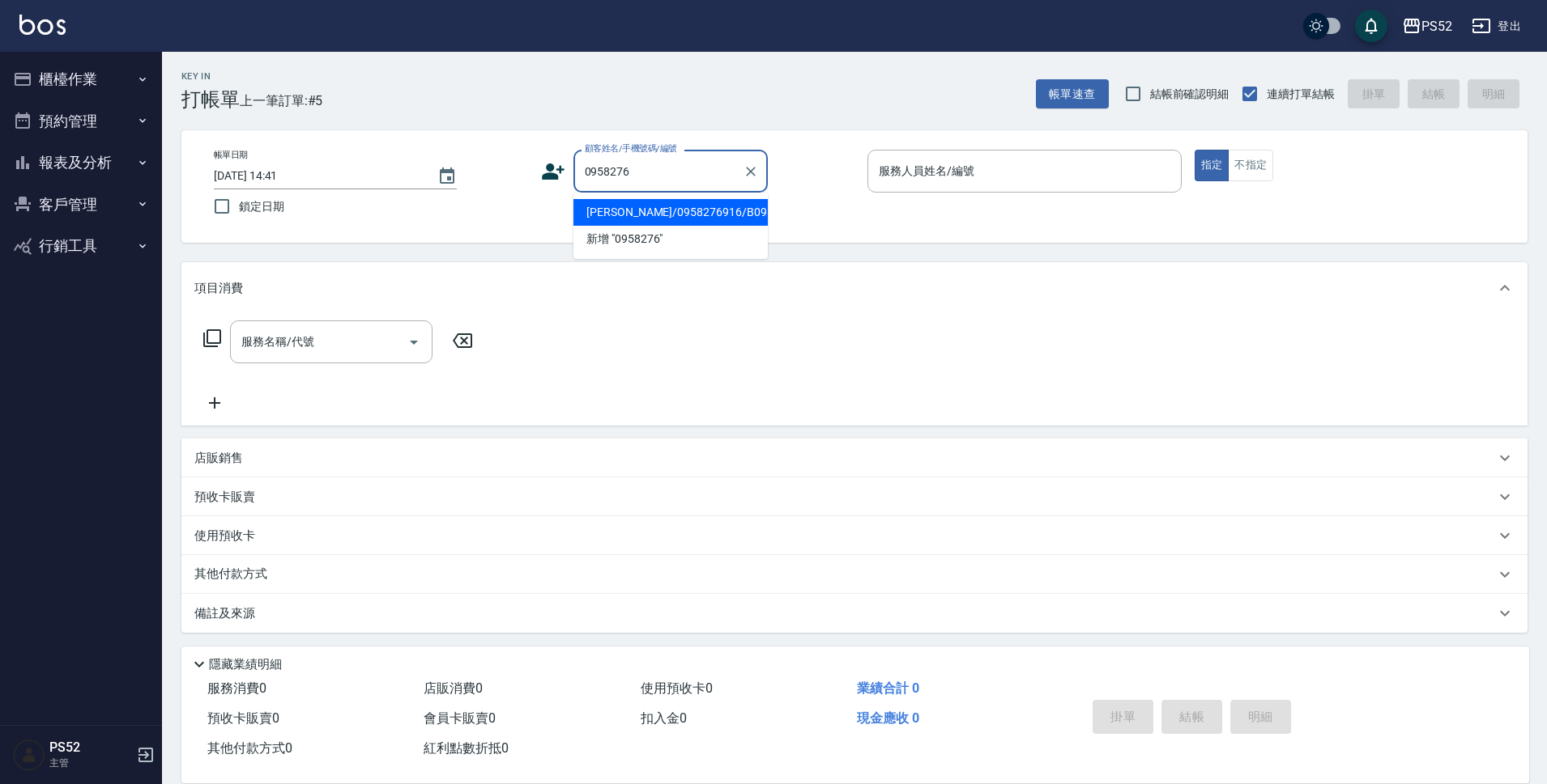
click at [715, 226] on li "[PERSON_NAME]/0958276916/B0958276916" at bounding box center [670, 213] width 194 height 26
type input "[PERSON_NAME]/0958276916/B0958276916"
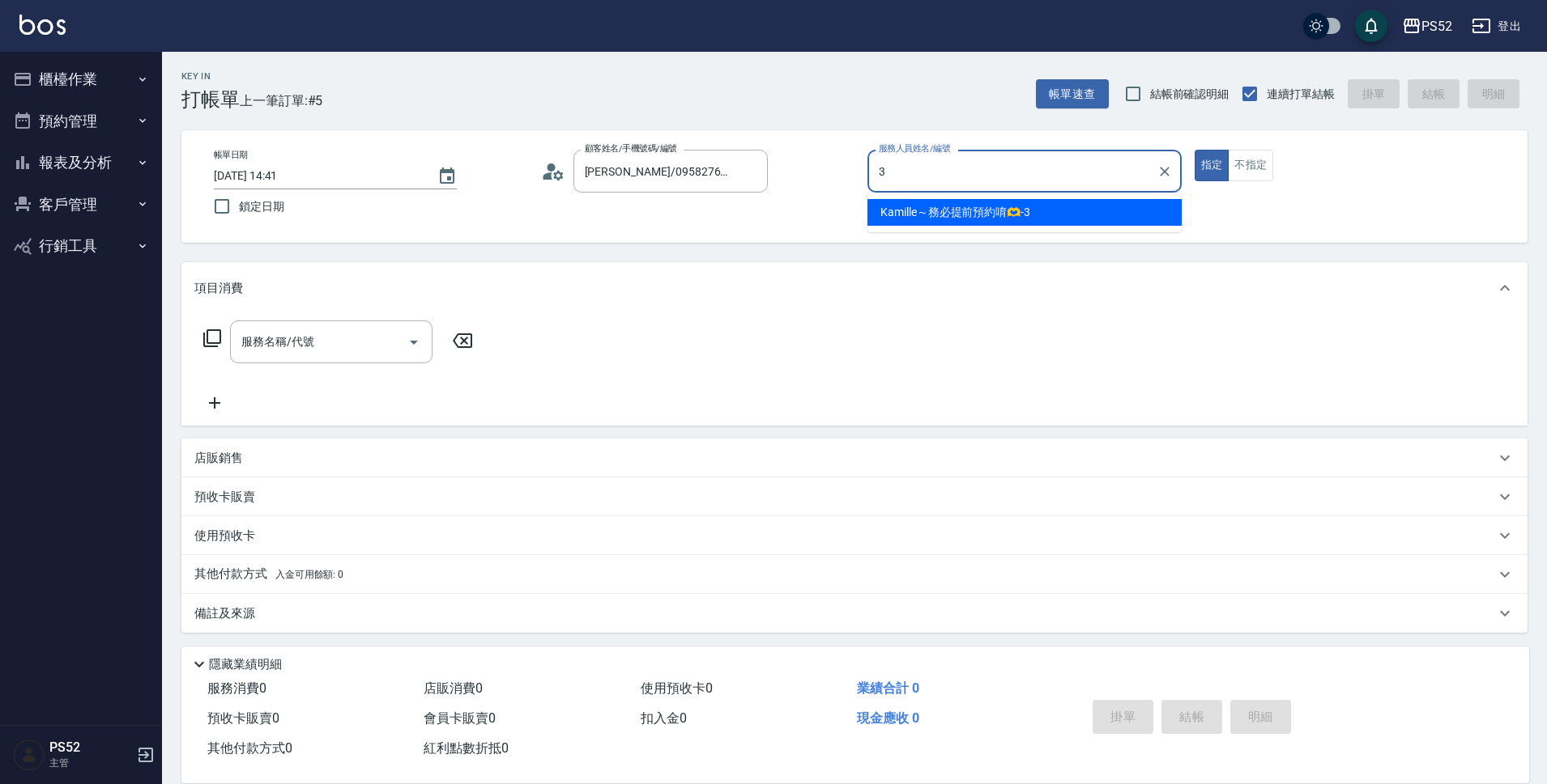
type input "Kamille～務必提前預約唷🫶-3"
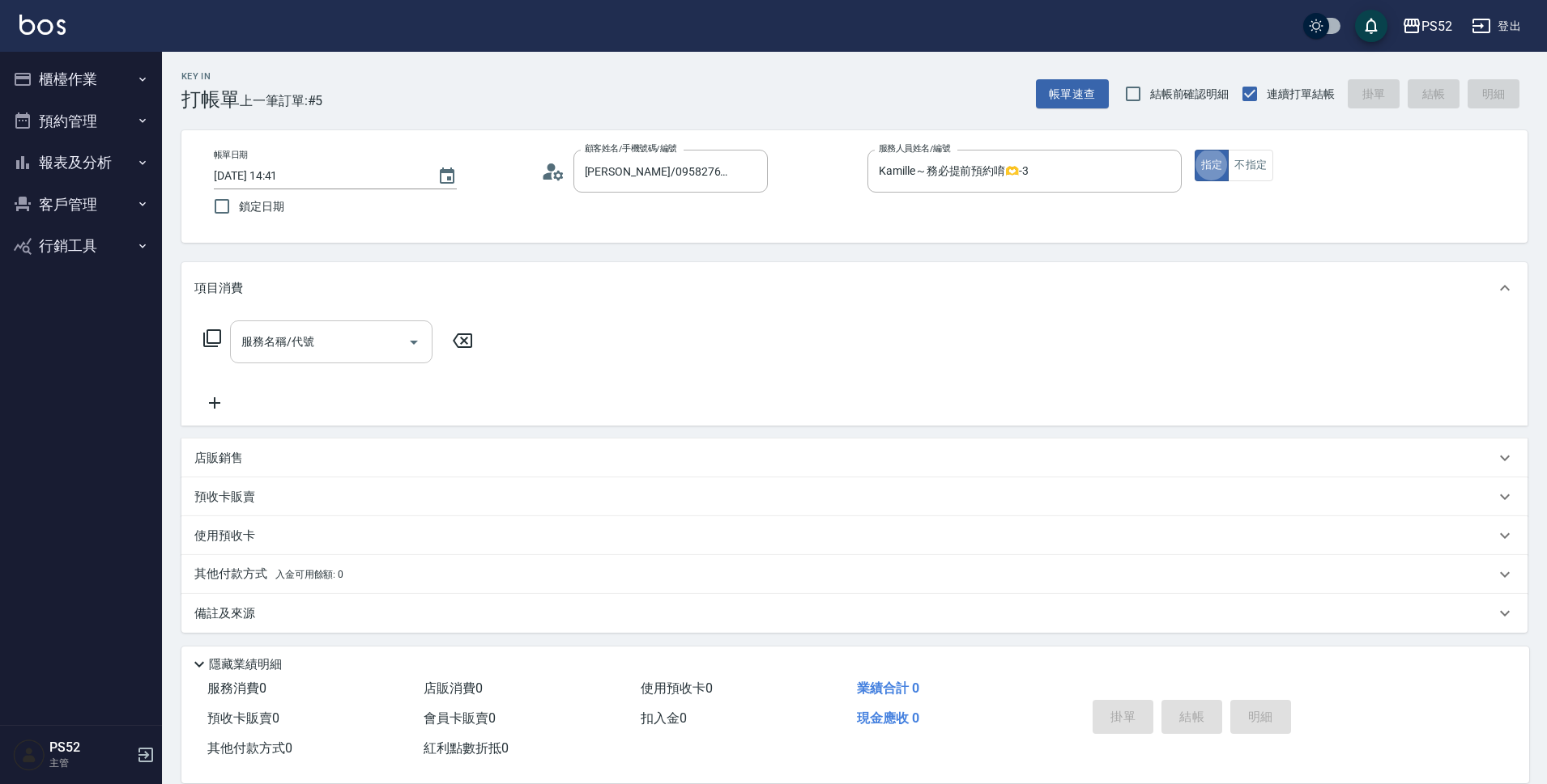
click at [376, 331] on input "服務名稱/代號" at bounding box center [319, 342] width 164 height 28
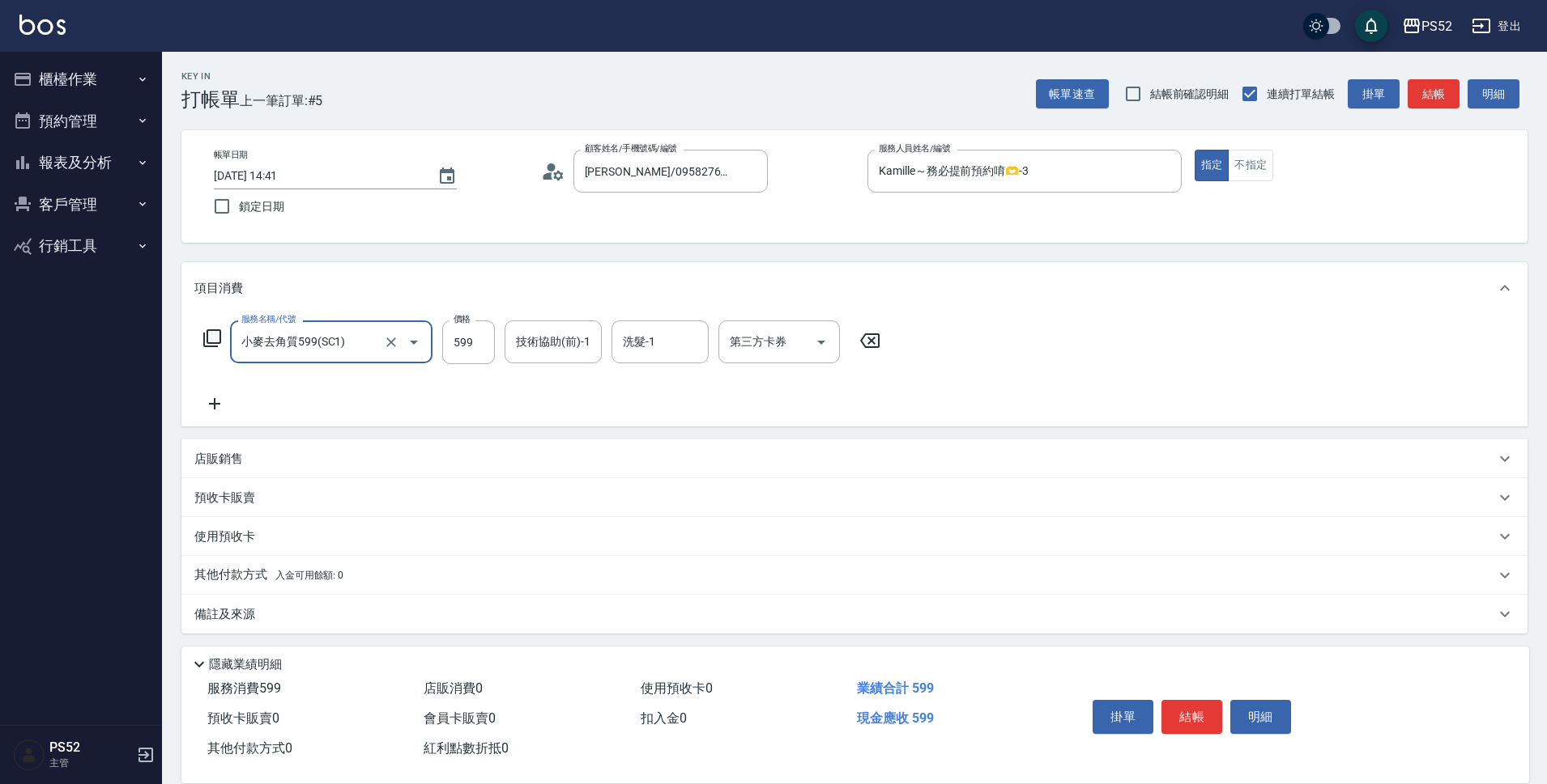
type input "小麥去角質599(SC1)"
click at [226, 404] on icon at bounding box center [214, 404] width 40 height 20
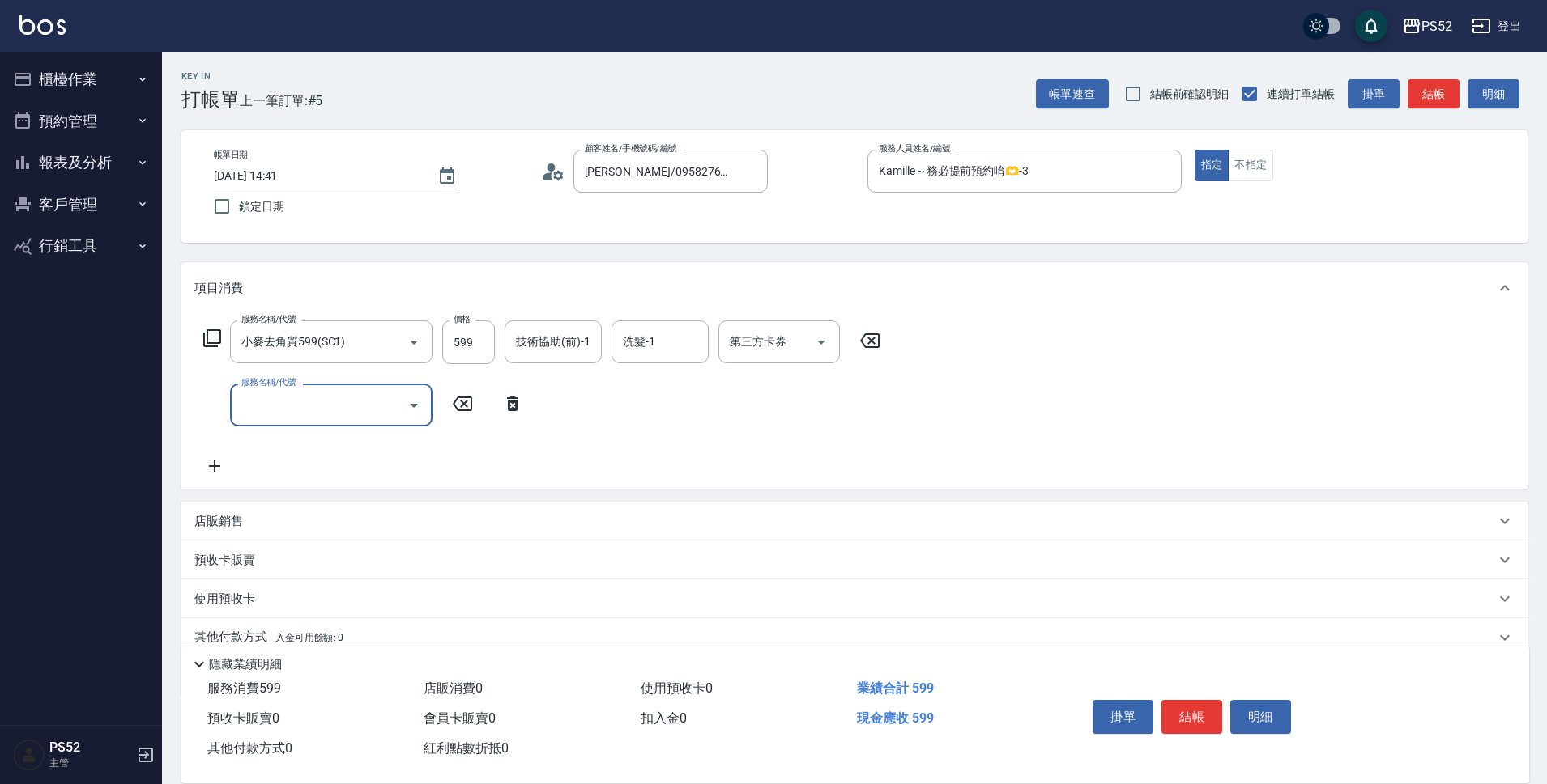
click at [286, 407] on input "服務名稱/代號" at bounding box center [319, 405] width 164 height 28
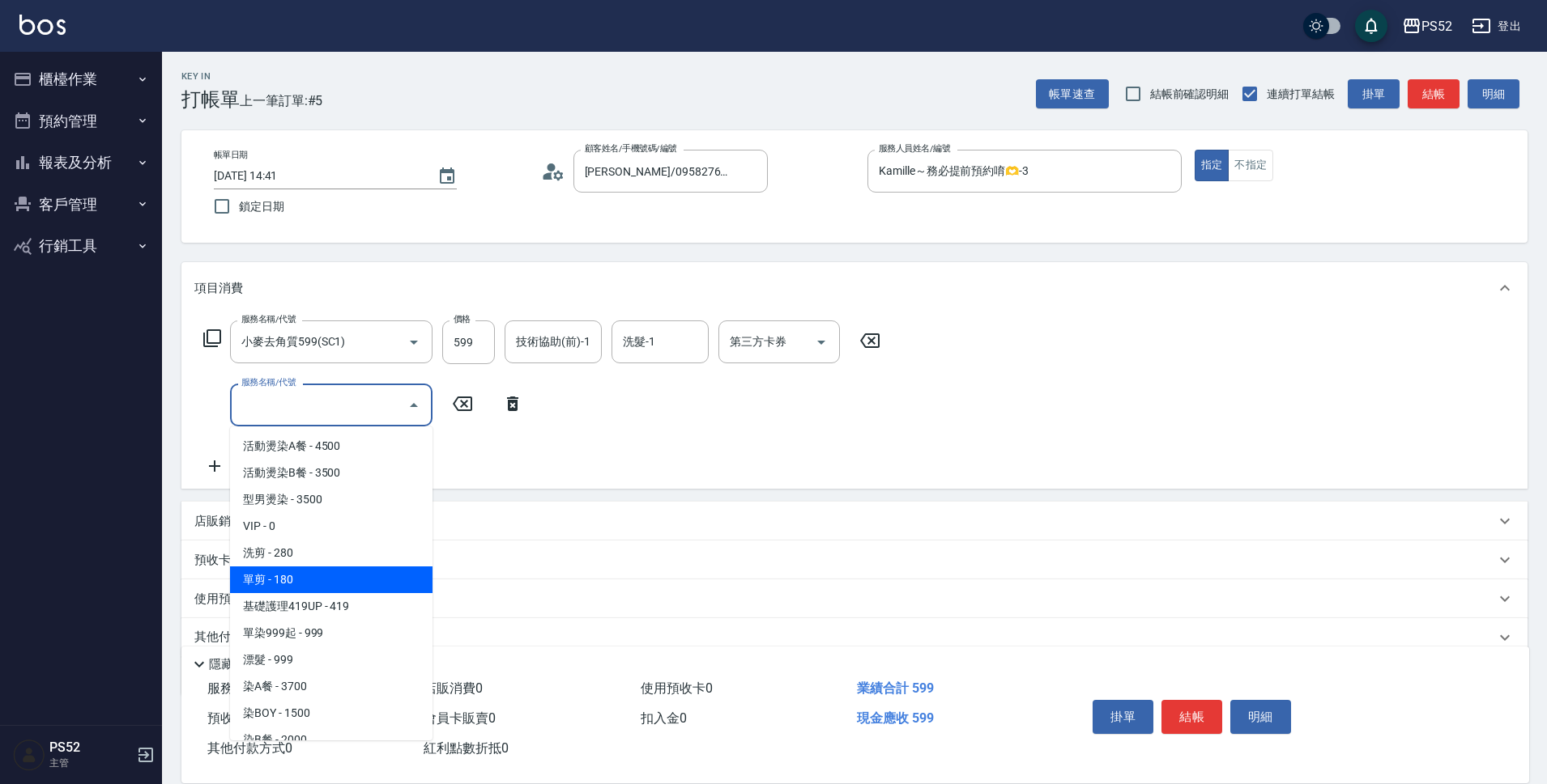
click at [330, 589] on span "單剪 - 180" at bounding box center [330, 580] width 202 height 26
type input "單剪(C2)"
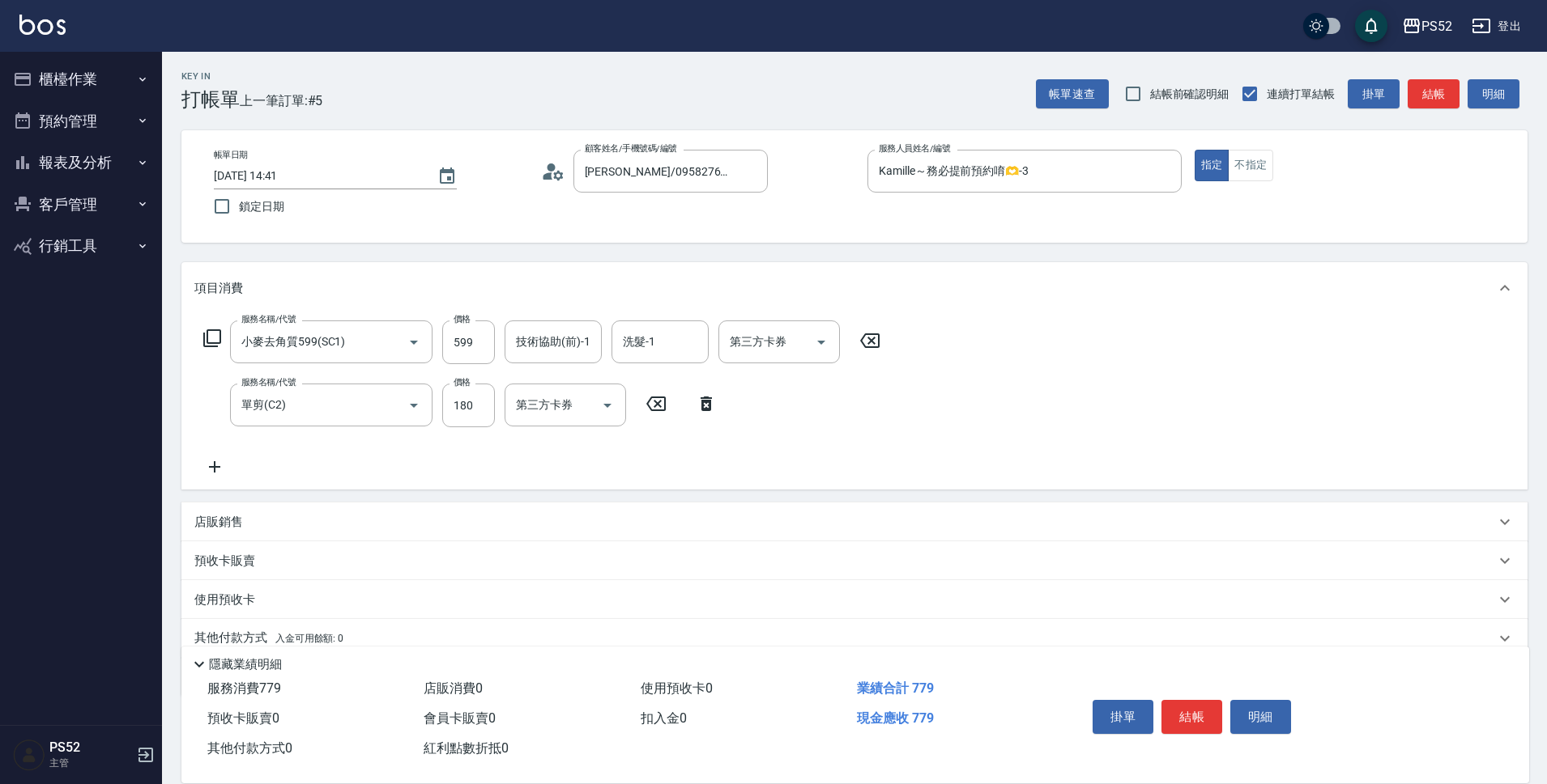
click at [499, 405] on div "服務名稱/代號 單剪(C2) 服務名稱/代號 價格 180 價格 第三方卡券 第三方卡券" at bounding box center [459, 406] width 532 height 43
click at [479, 412] on input "180" at bounding box center [469, 406] width 53 height 43
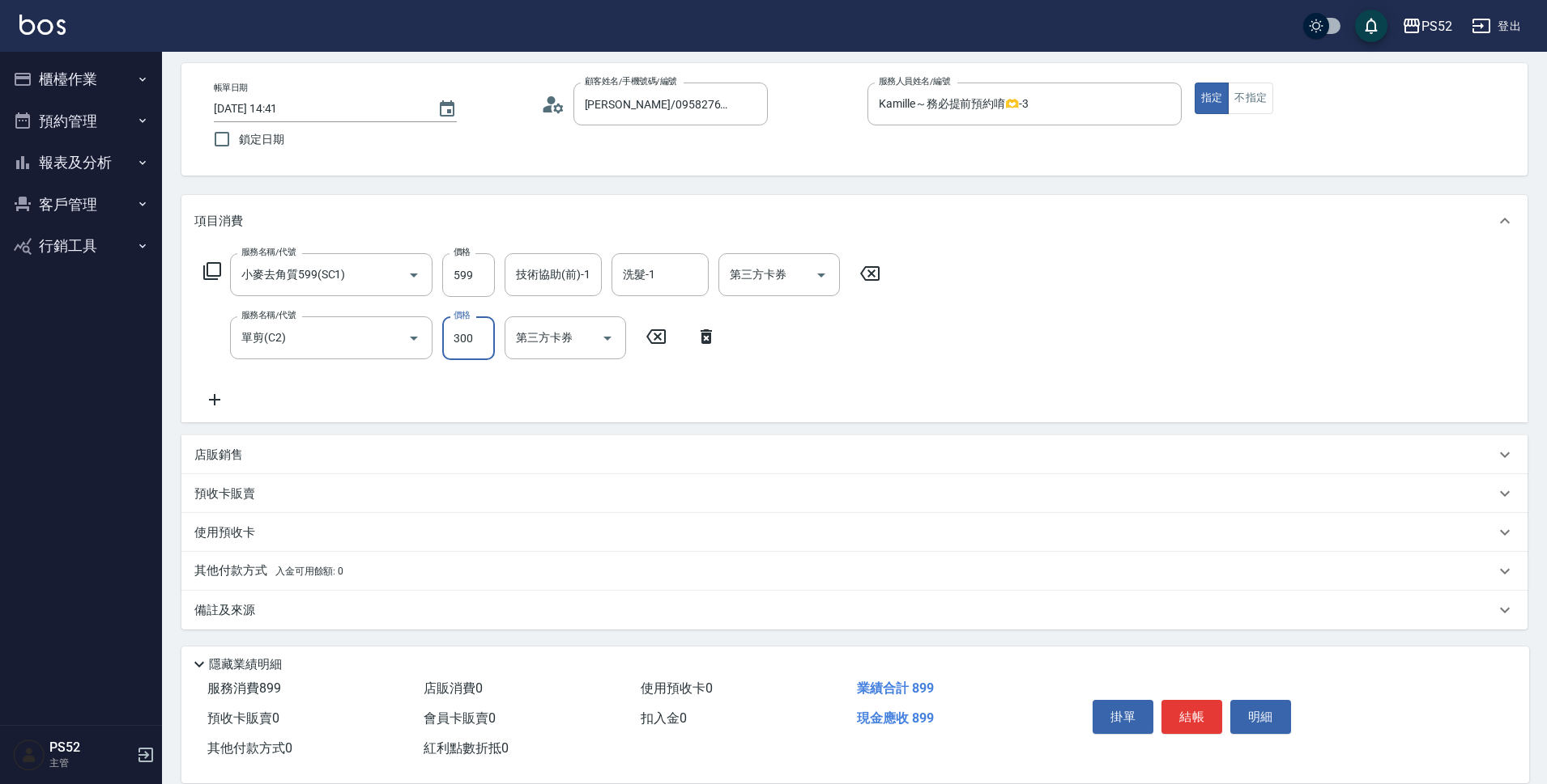
scroll to position [68, 0]
type input "300"
click at [290, 533] on div "使用預收卡" at bounding box center [844, 532] width 1300 height 17
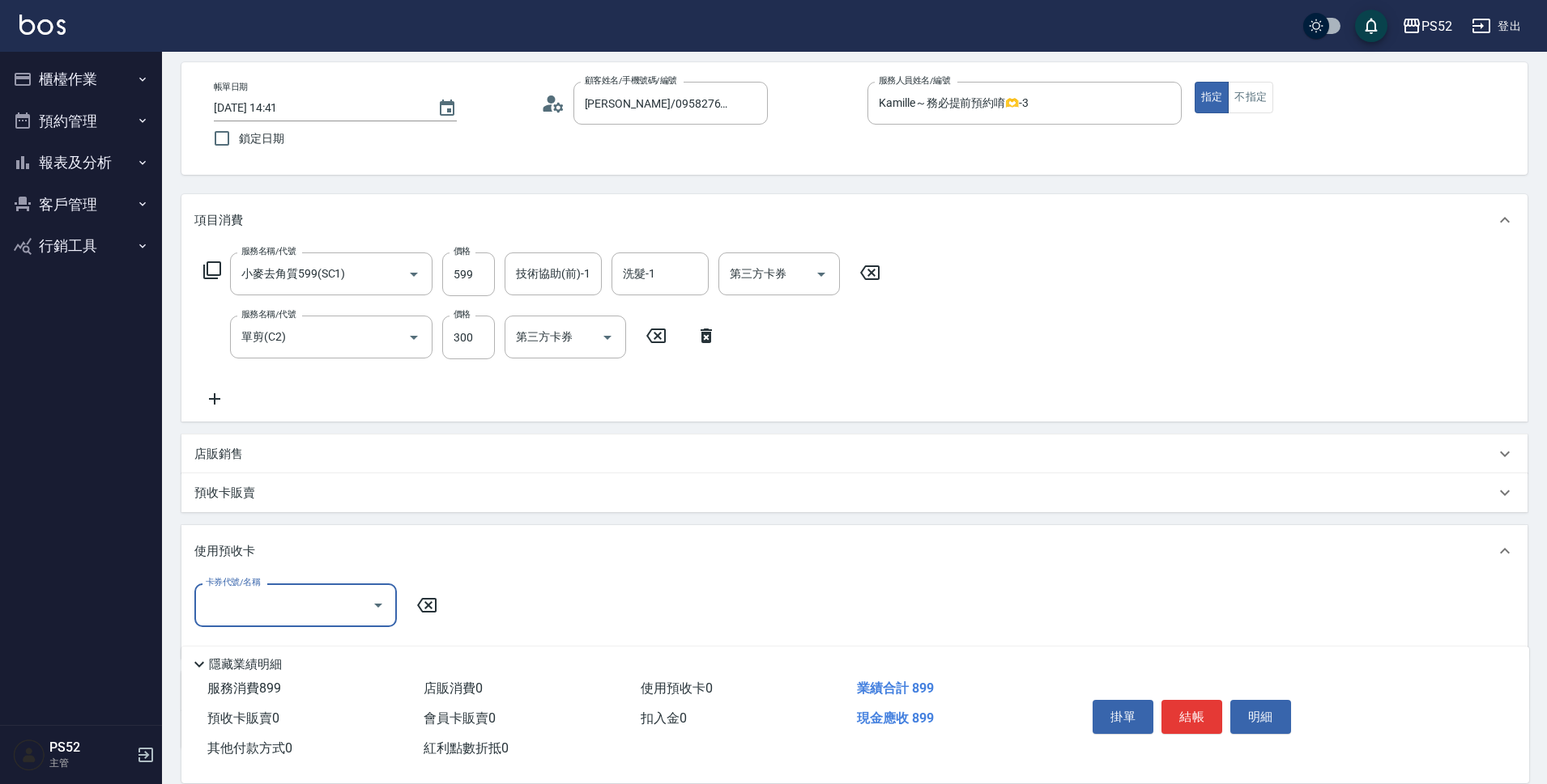
scroll to position [0, 0]
click at [281, 488] on div "預收卡販賣" at bounding box center [844, 493] width 1300 height 17
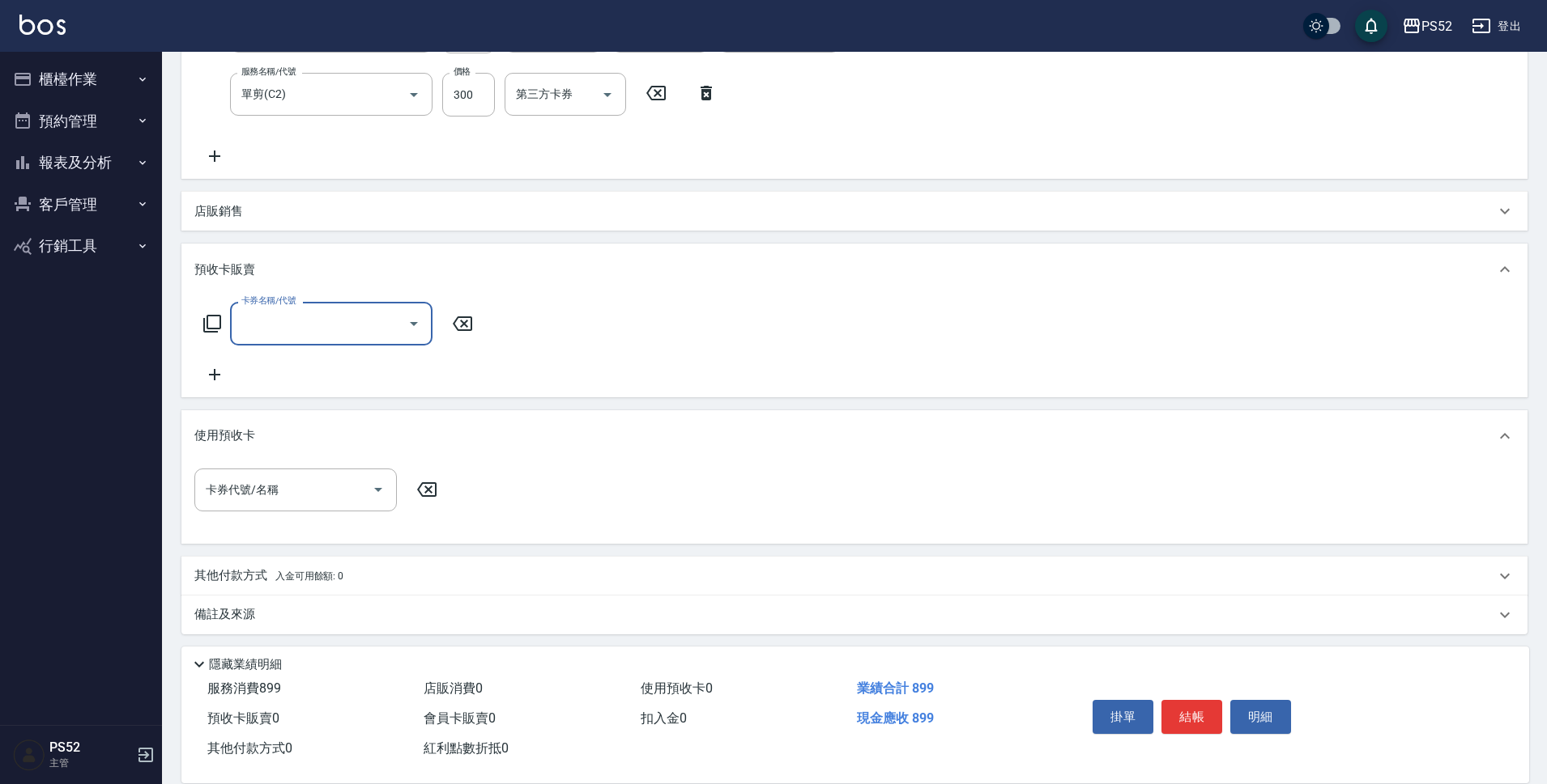
scroll to position [316, 0]
click at [292, 494] on input "卡券代號/名稱" at bounding box center [283, 485] width 164 height 28
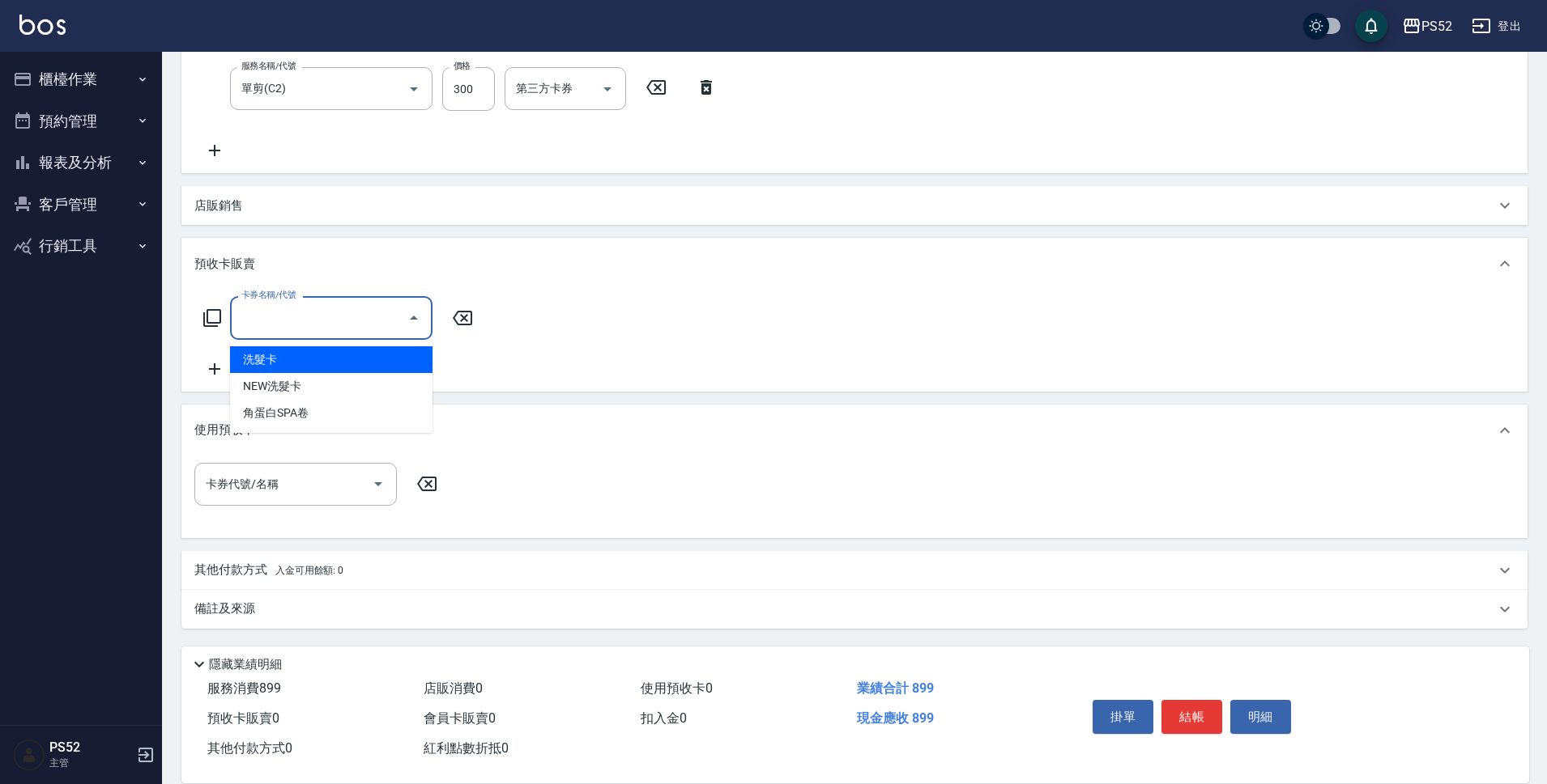
click at [292, 327] on input "卡券名稱/代號" at bounding box center [319, 318] width 164 height 28
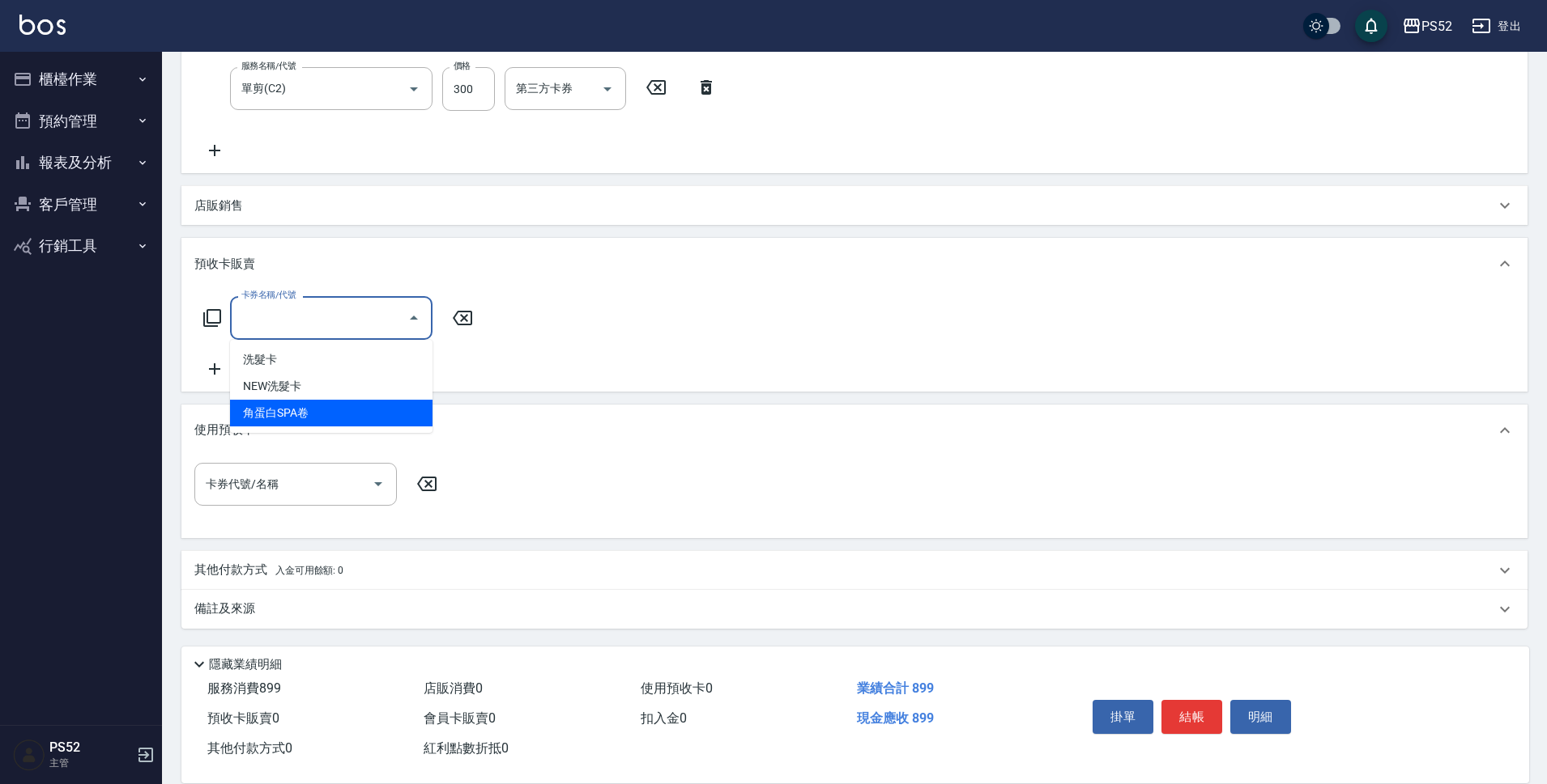
click at [193, 408] on div "使用預收卡" at bounding box center [855, 430] width 1346 height 52
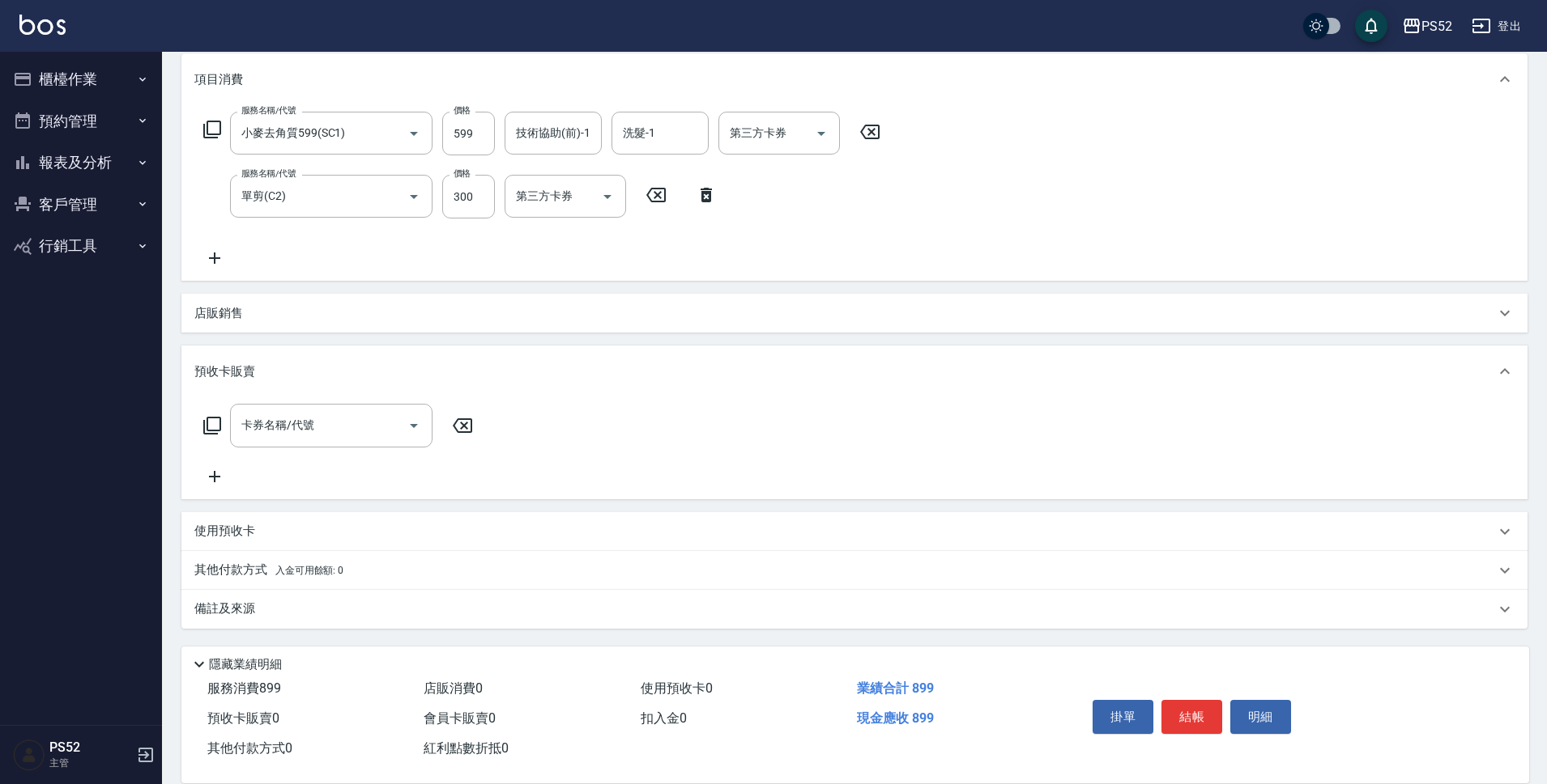
click at [211, 368] on p "預收卡販賣" at bounding box center [224, 372] width 61 height 17
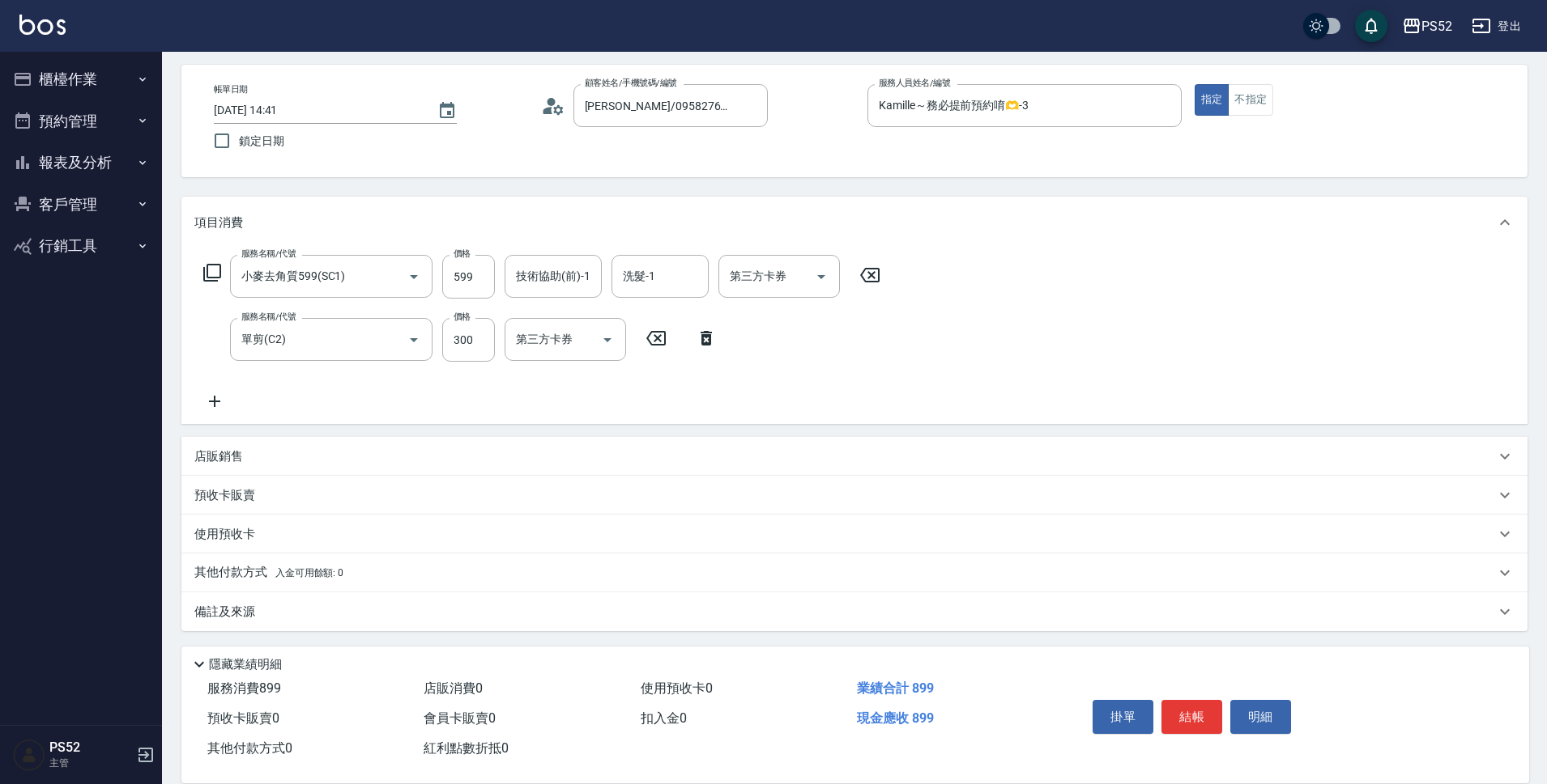
scroll to position [68, 0]
click at [281, 606] on div "備註及來源" at bounding box center [844, 610] width 1300 height 17
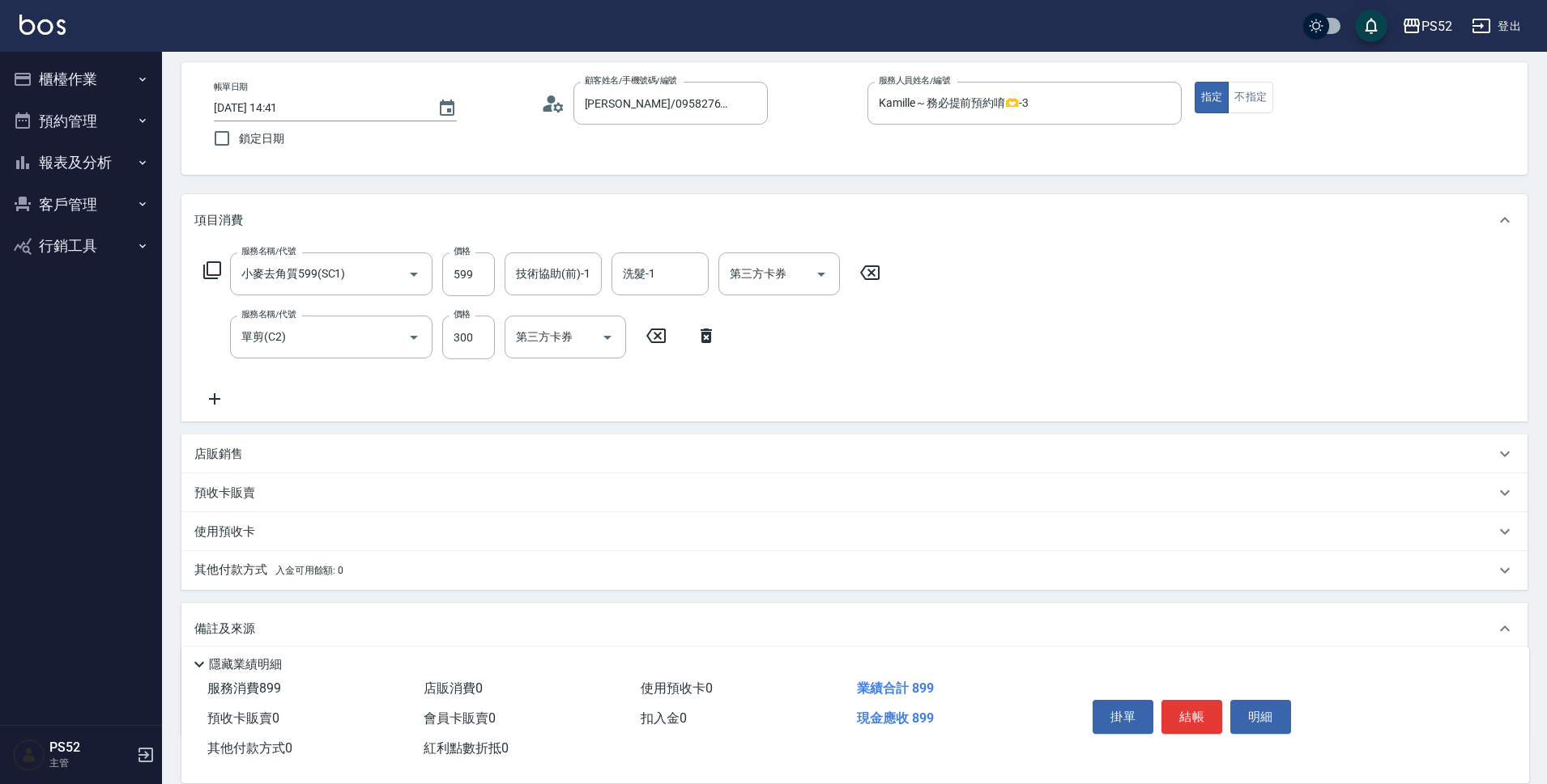
click at [308, 570] on span "入金可用餘額: 0" at bounding box center [309, 570] width 69 height 11
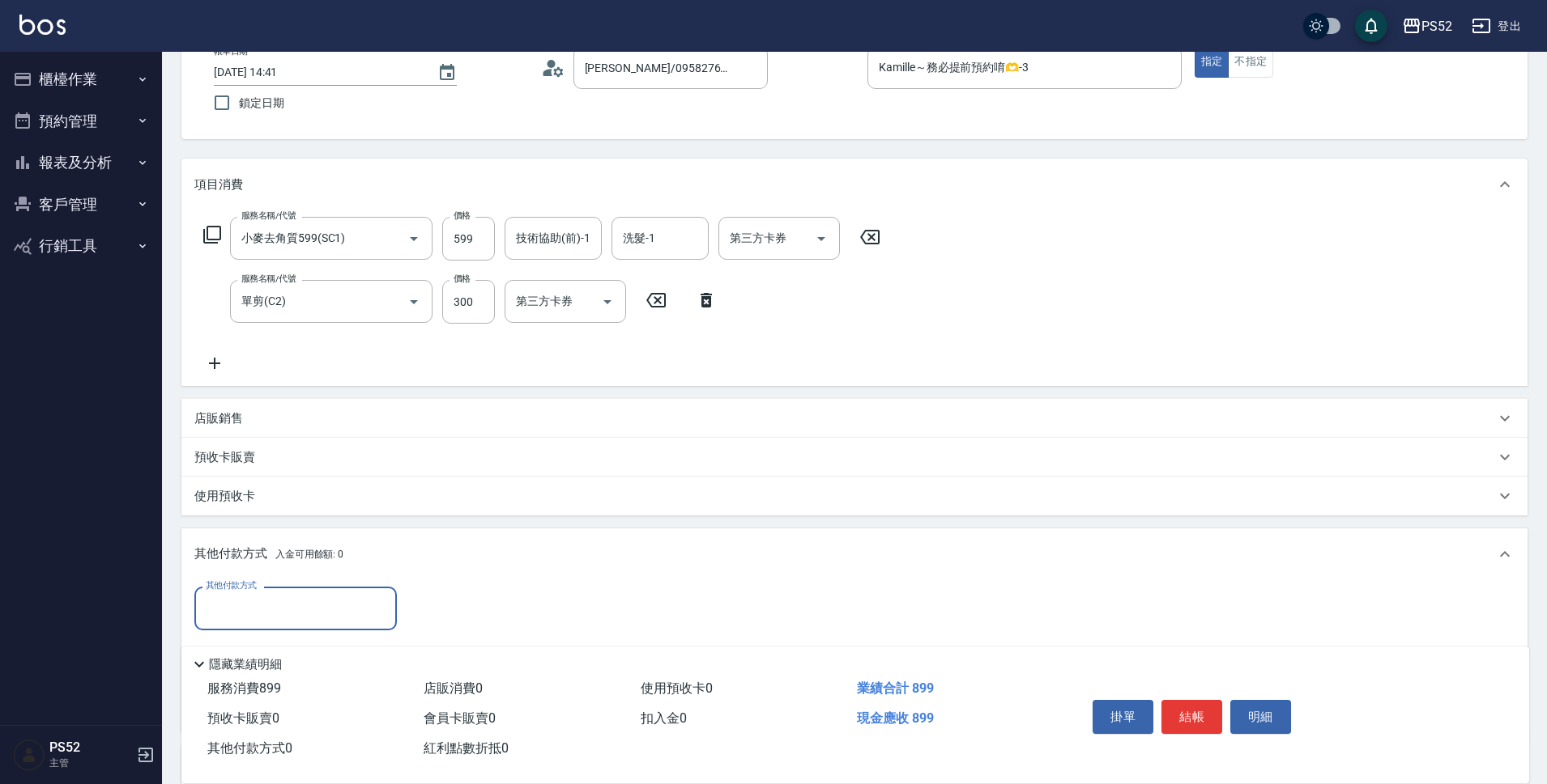
scroll to position [149, 0]
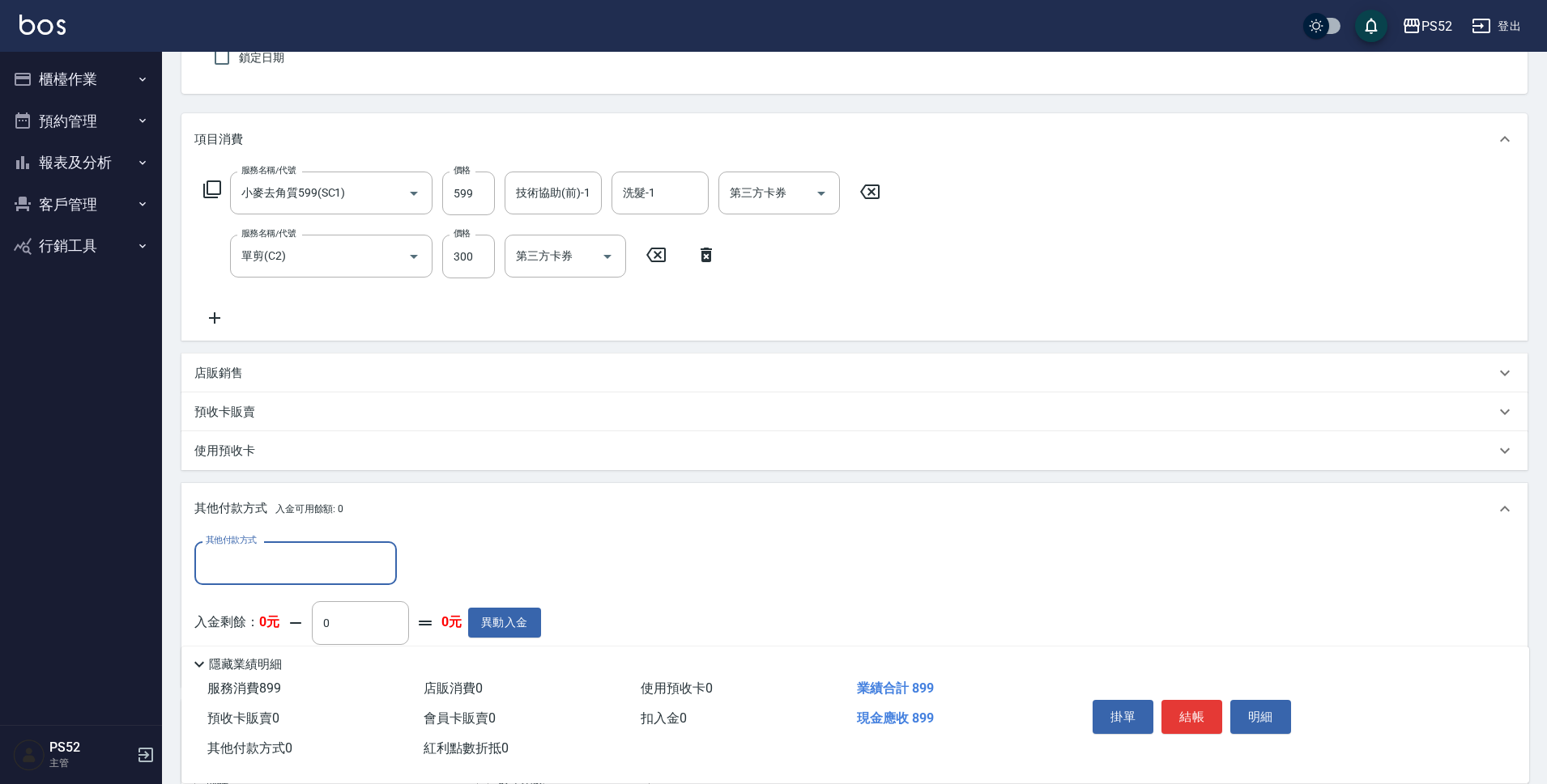
click at [349, 536] on div "其他付款方式 入金可用餘額: 0" at bounding box center [855, 508] width 1346 height 52
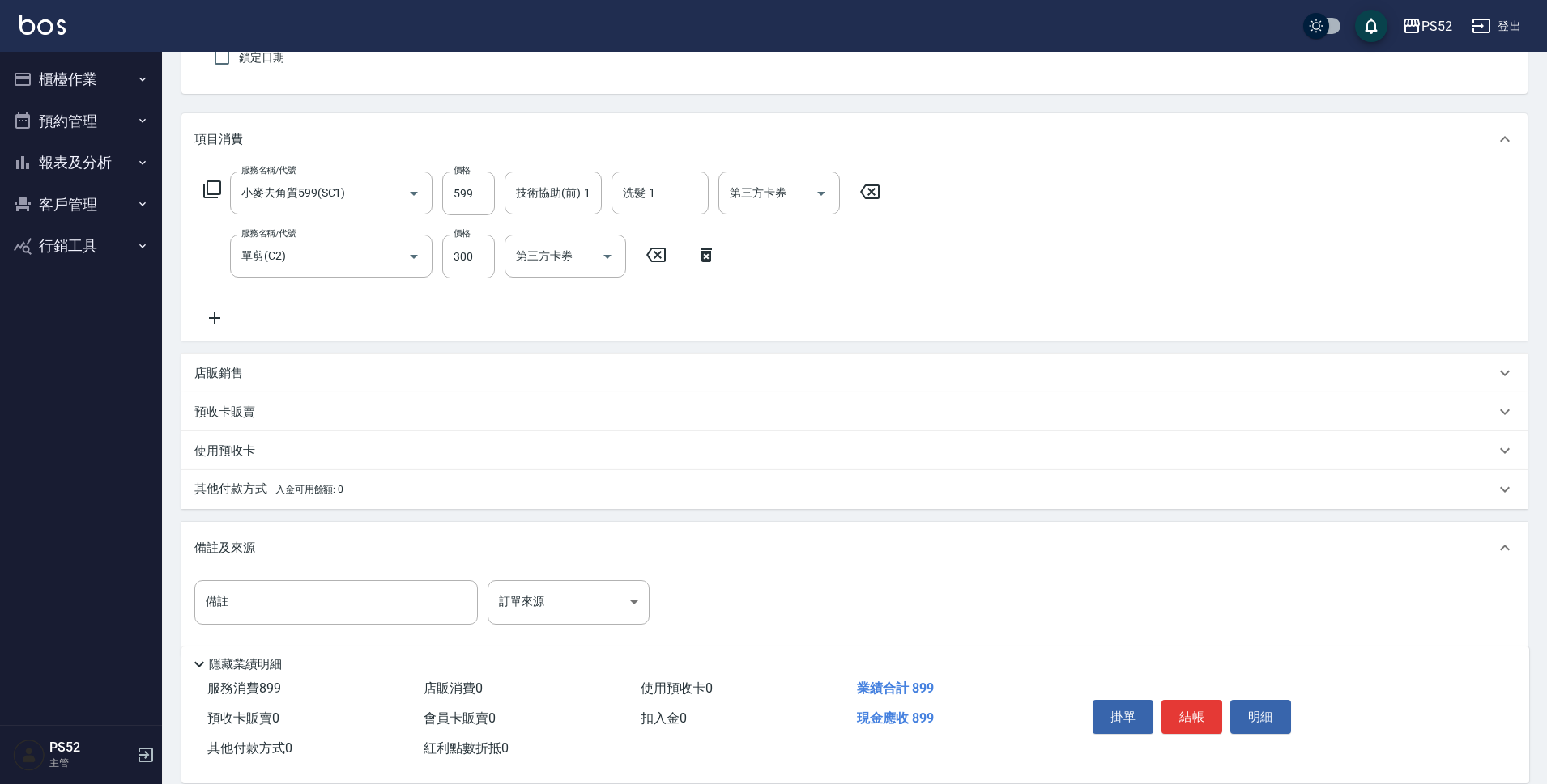
click at [342, 488] on span "入金可用餘額: 0" at bounding box center [309, 489] width 69 height 11
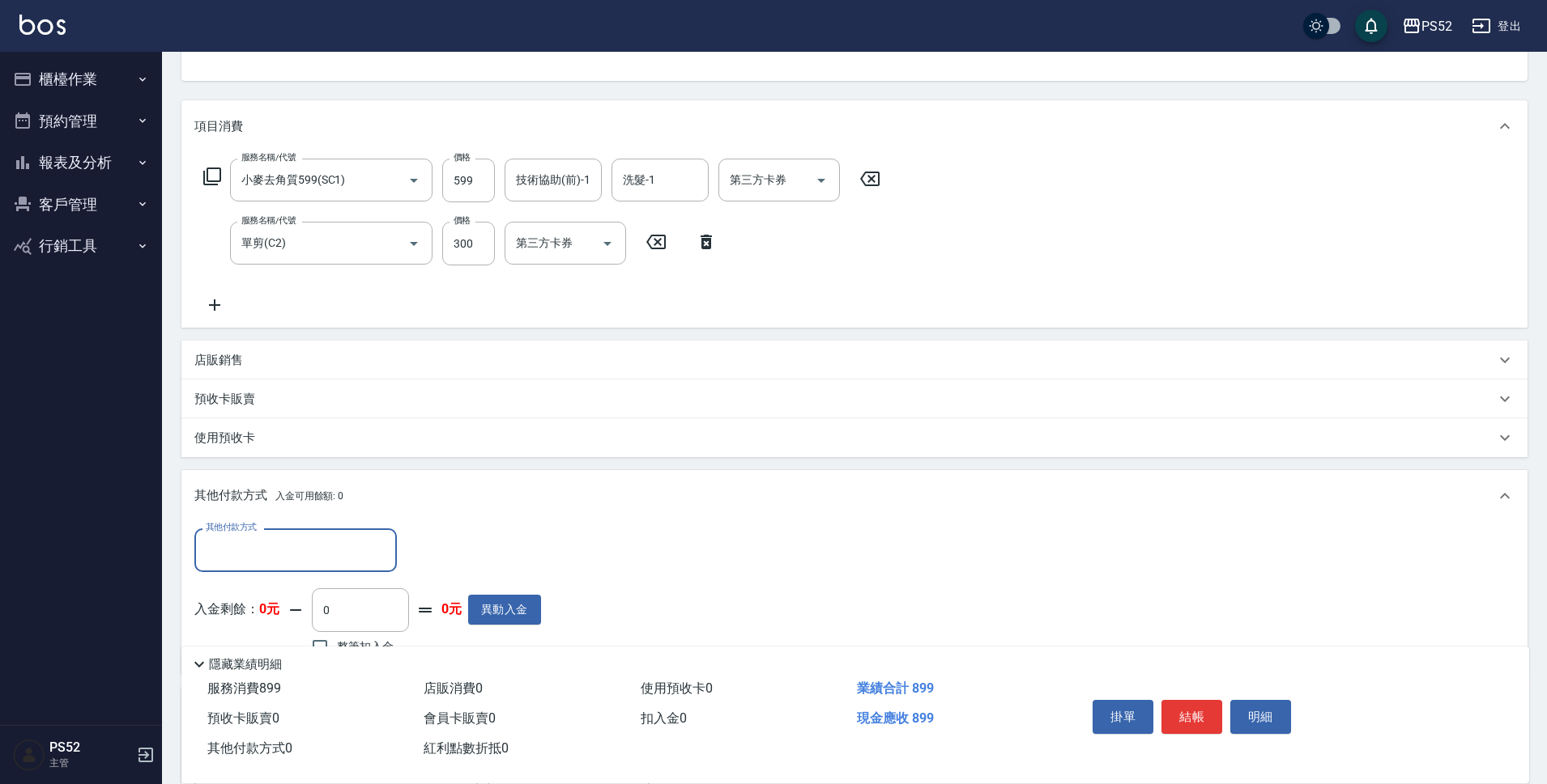
scroll to position [230, 0]
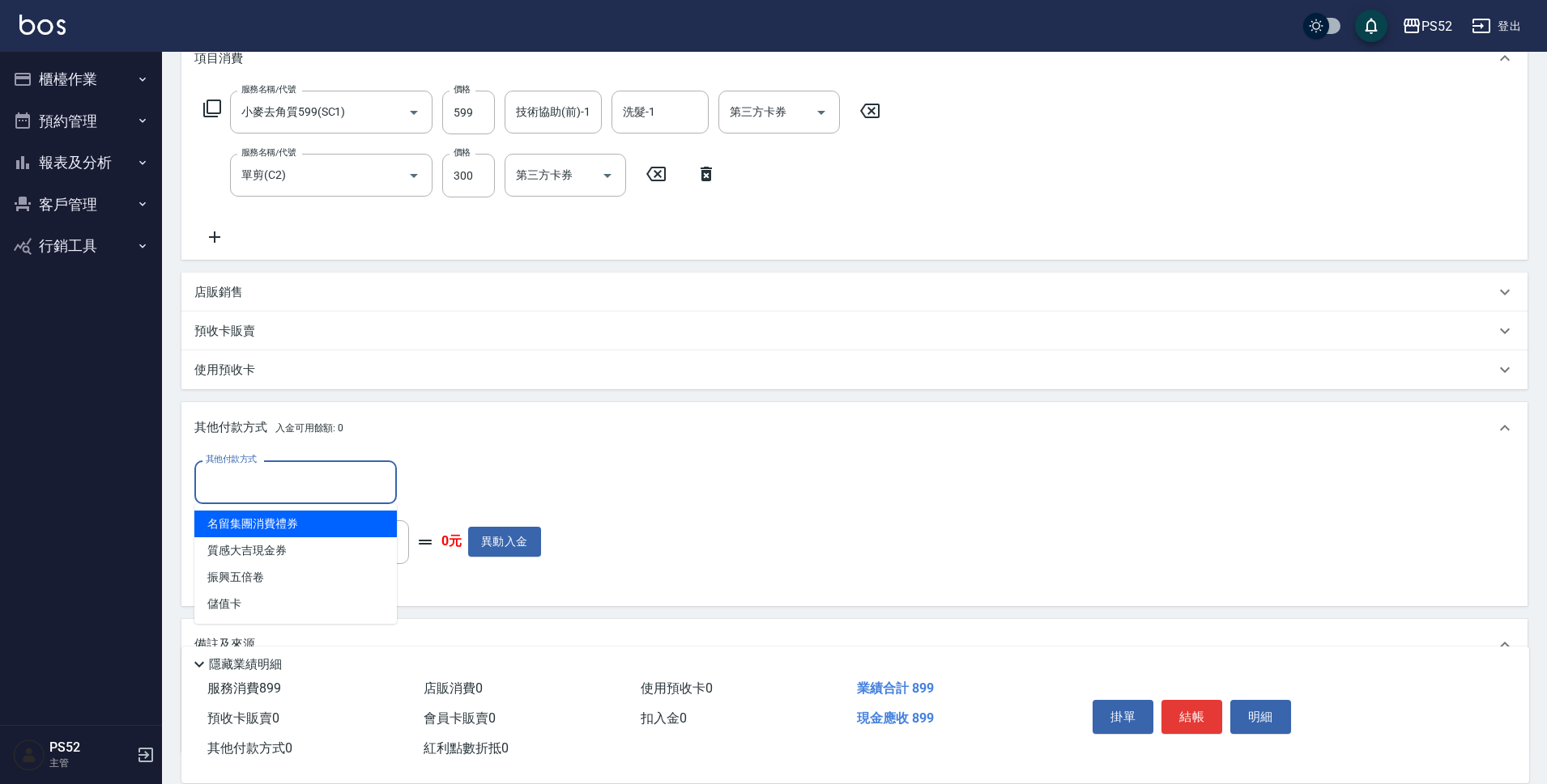
click at [338, 483] on input "其他付款方式" at bounding box center [296, 482] width 188 height 28
click at [333, 524] on span "名留集團消費禮券" at bounding box center [295, 524] width 202 height 26
type input "名留集團消費禮券"
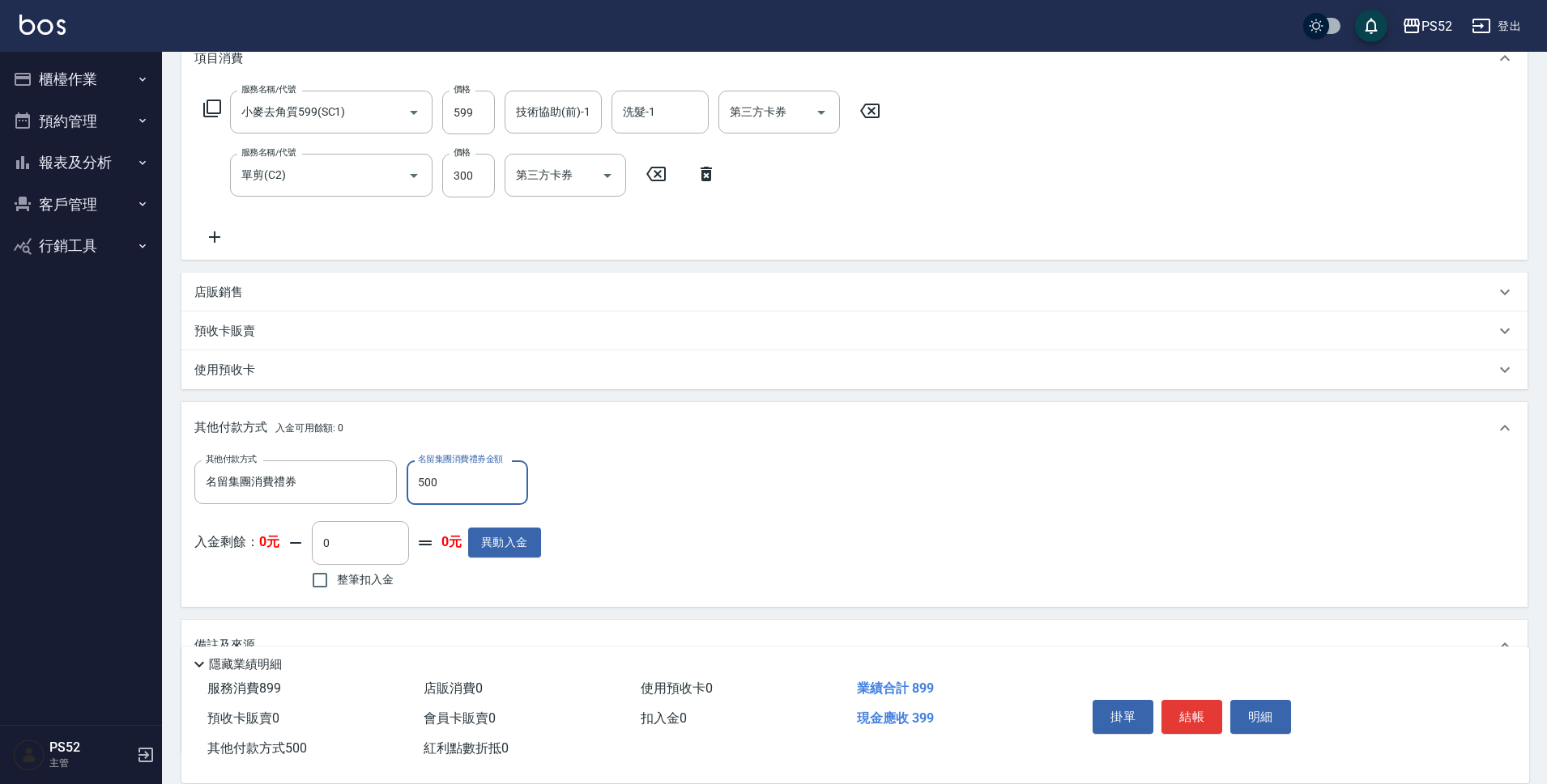
type input "500"
click at [639, 497] on div "其他付款方式 名留集團消費禮券 其他付款方式 名留集團消費禮券金額 500 名留集團消費禮券金額 入金剩餘： 0元 0 ​ 整筆扣入金 0元 異動入金" at bounding box center [854, 526] width 1320 height 133
click at [1182, 720] on button "結帳" at bounding box center [1191, 717] width 61 height 34
type input "[DATE] 14:42"
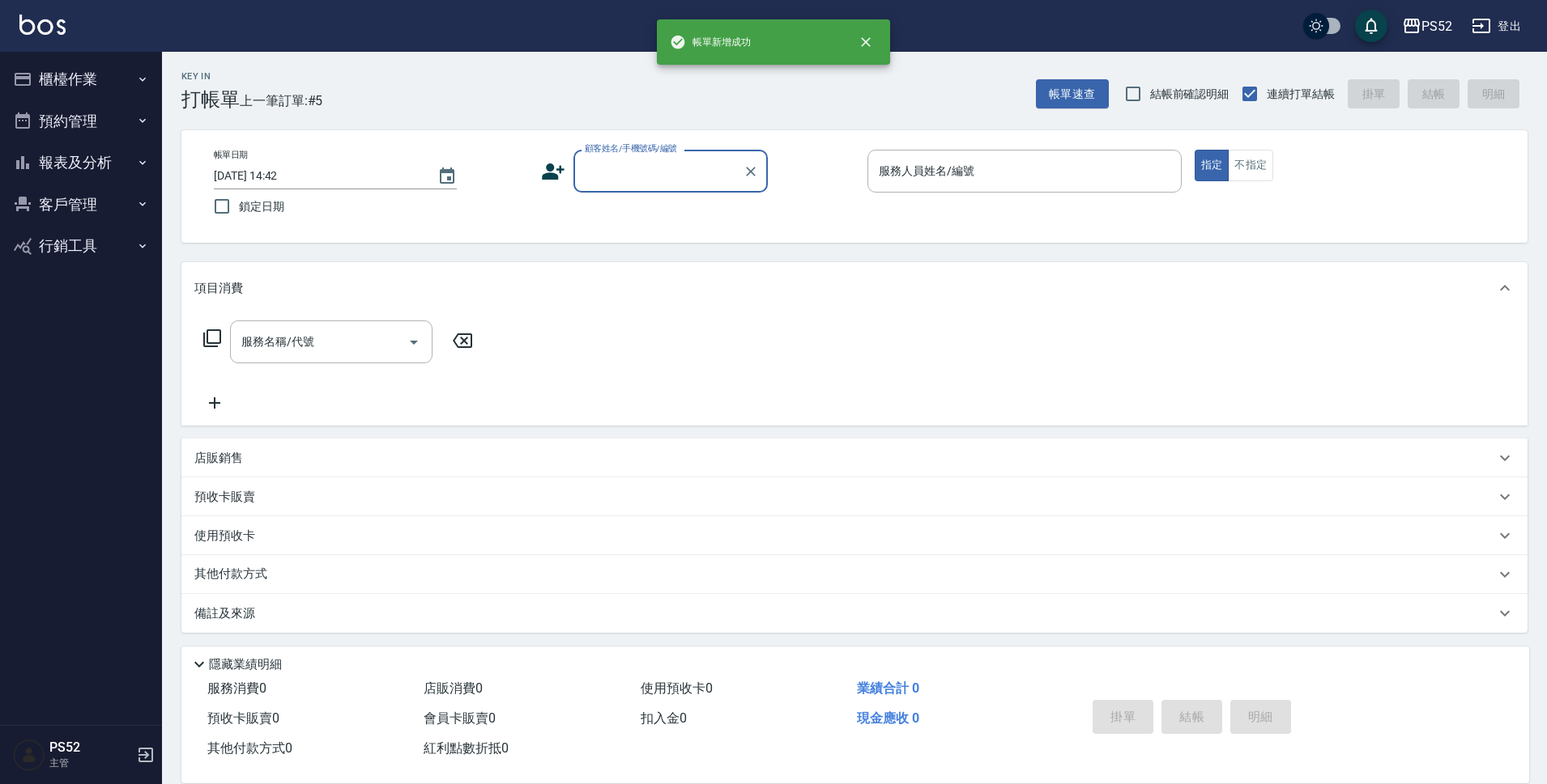
scroll to position [0, 0]
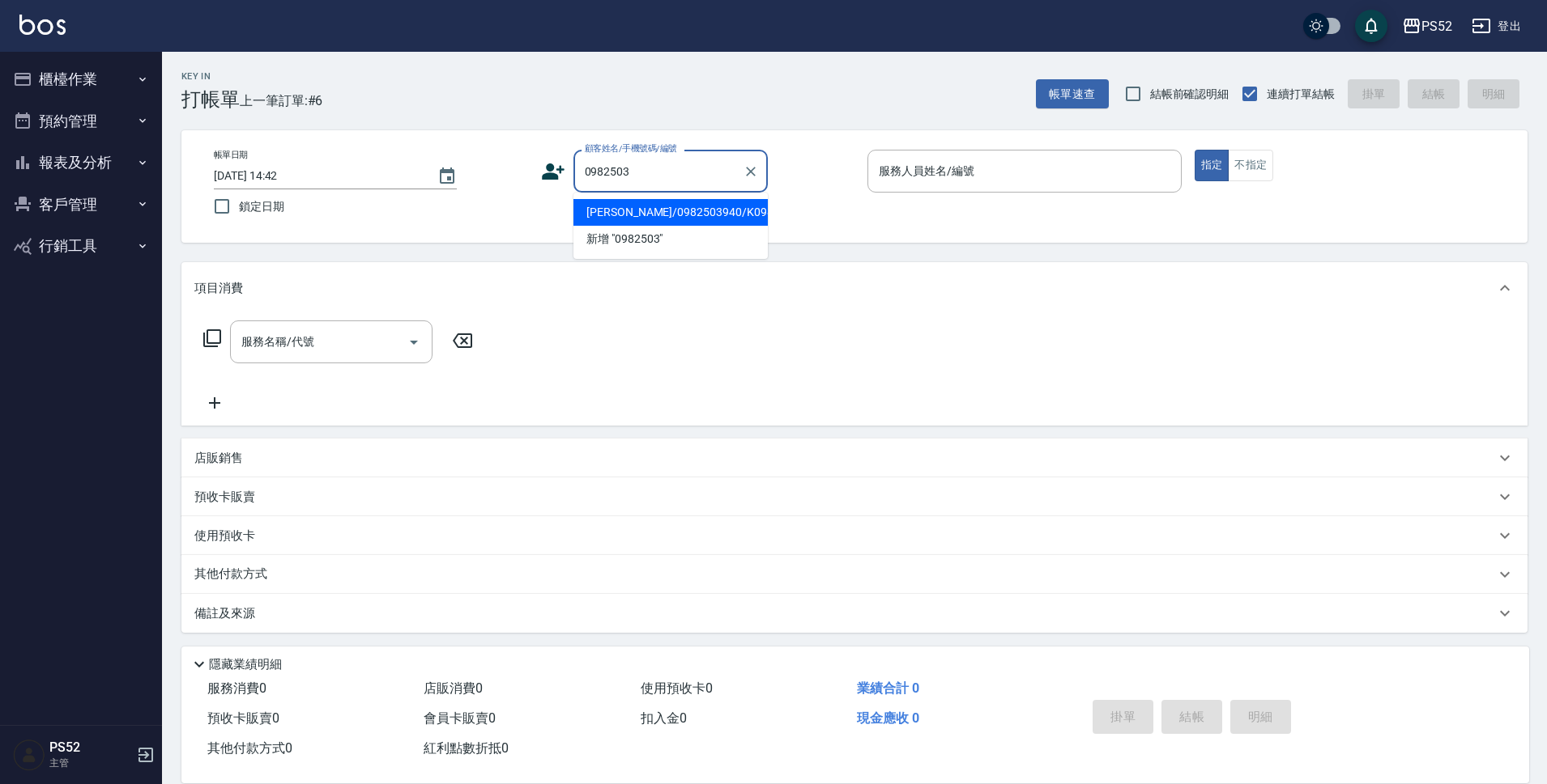
click at [705, 226] on li "[PERSON_NAME]/0982503940/K0982503940" at bounding box center [670, 213] width 194 height 26
type input "[PERSON_NAME]/0982503940/K0982503940"
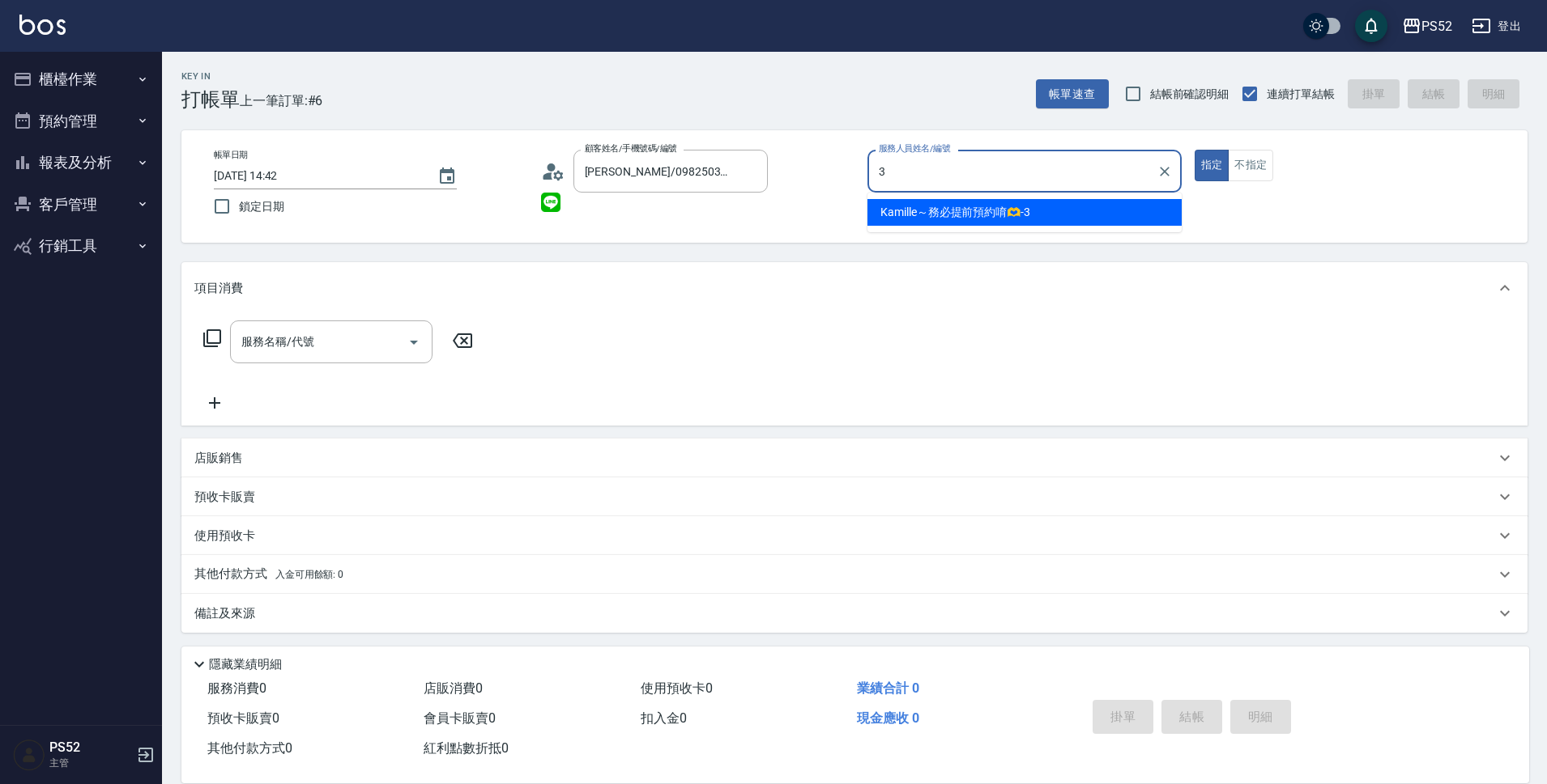
type input "Kamille～務必提前預約唷🫶-3"
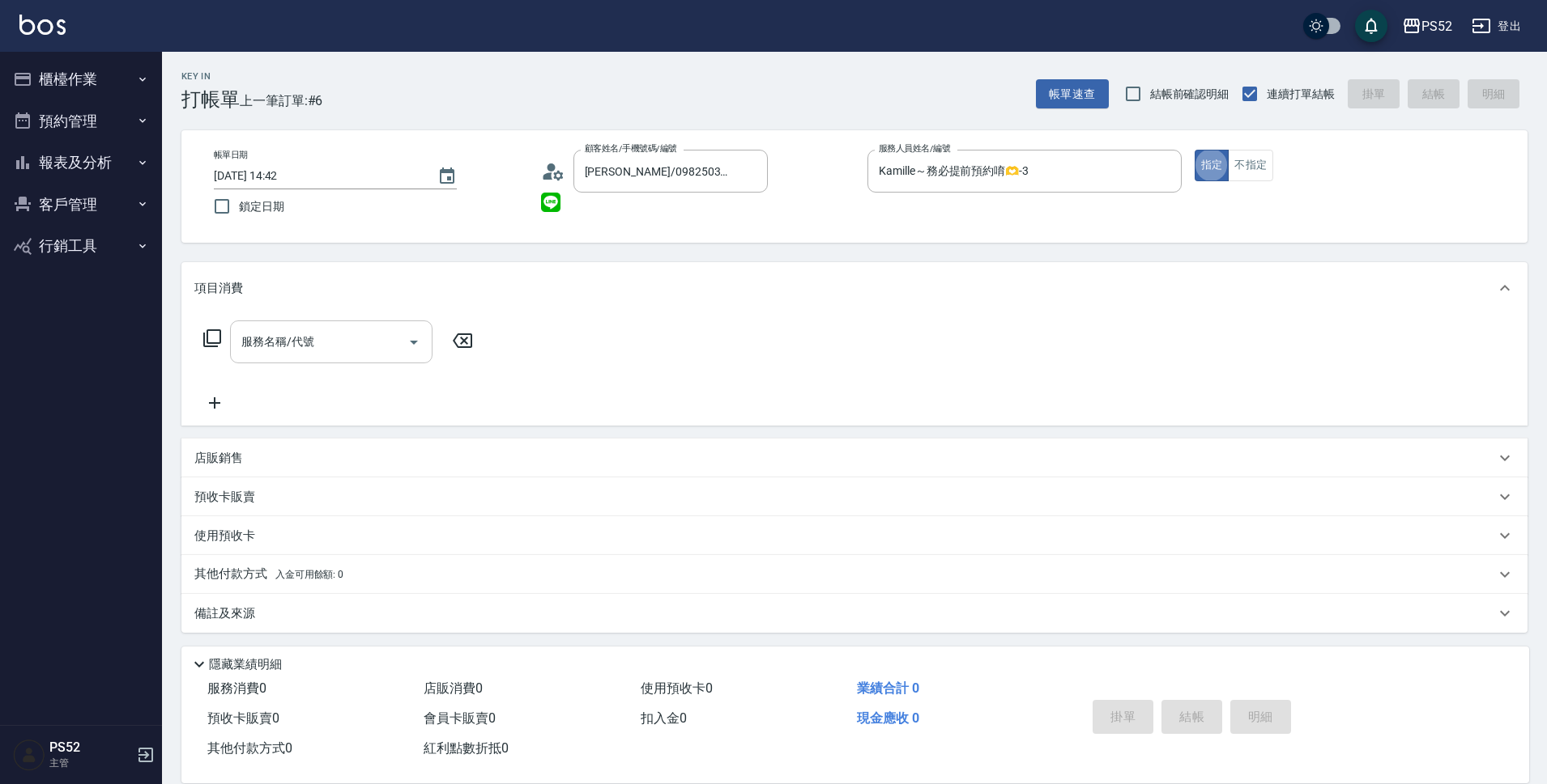
click at [376, 342] on input "服務名稱/代號" at bounding box center [319, 342] width 164 height 28
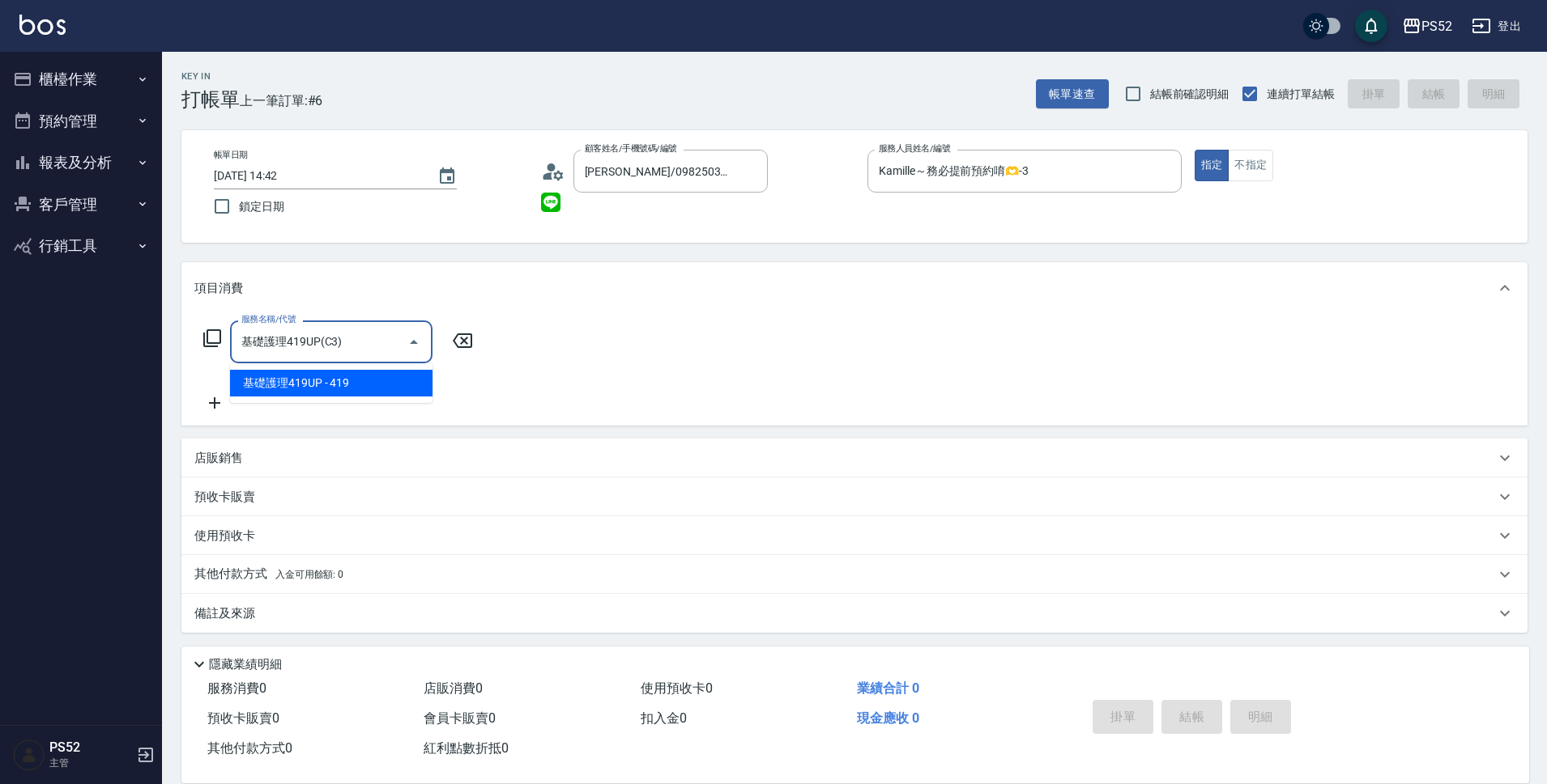
type input "基礎護理419UP(C3)"
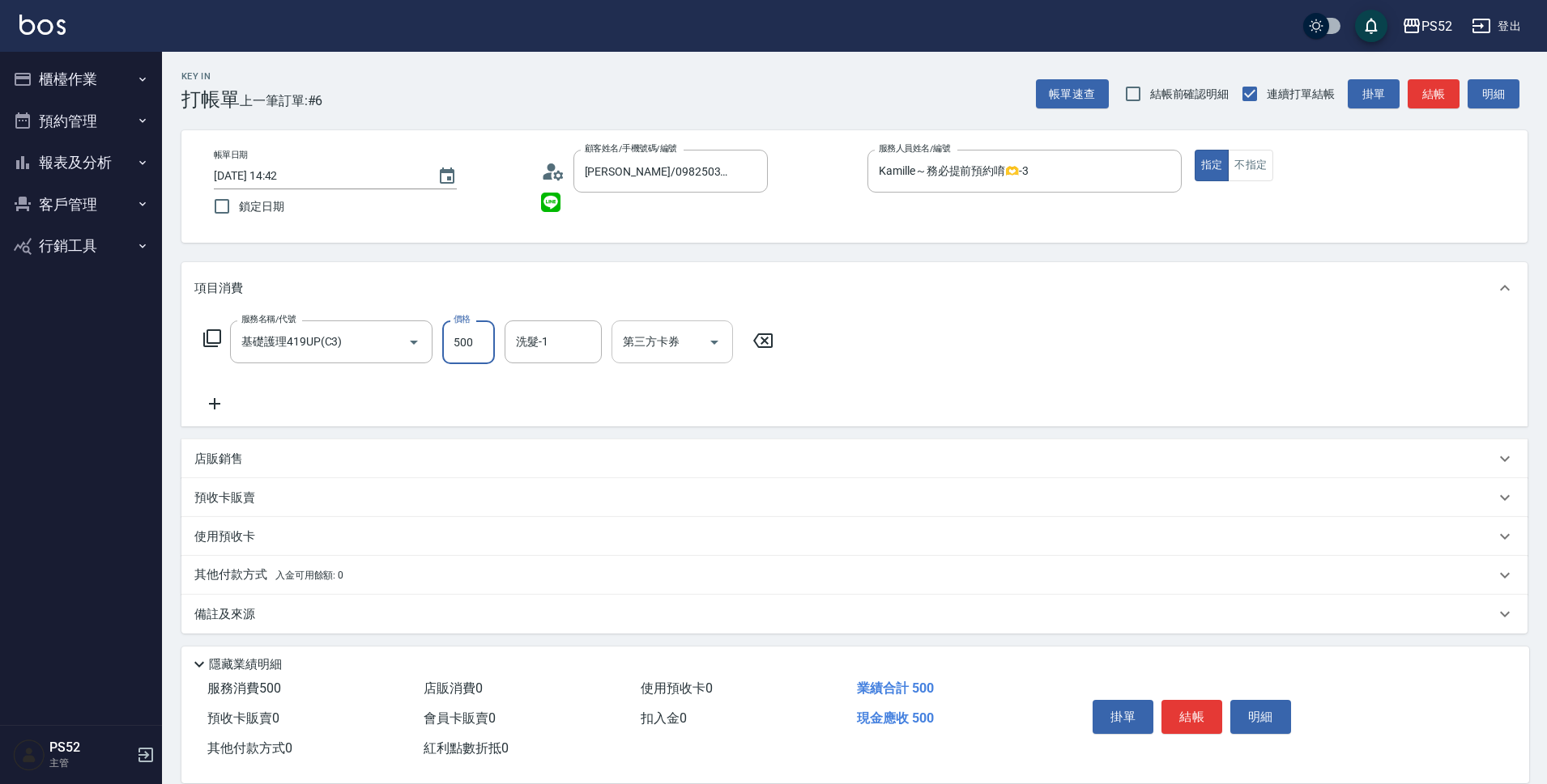
type input "500"
click at [690, 353] on input "第三方卡券" at bounding box center [660, 342] width 83 height 28
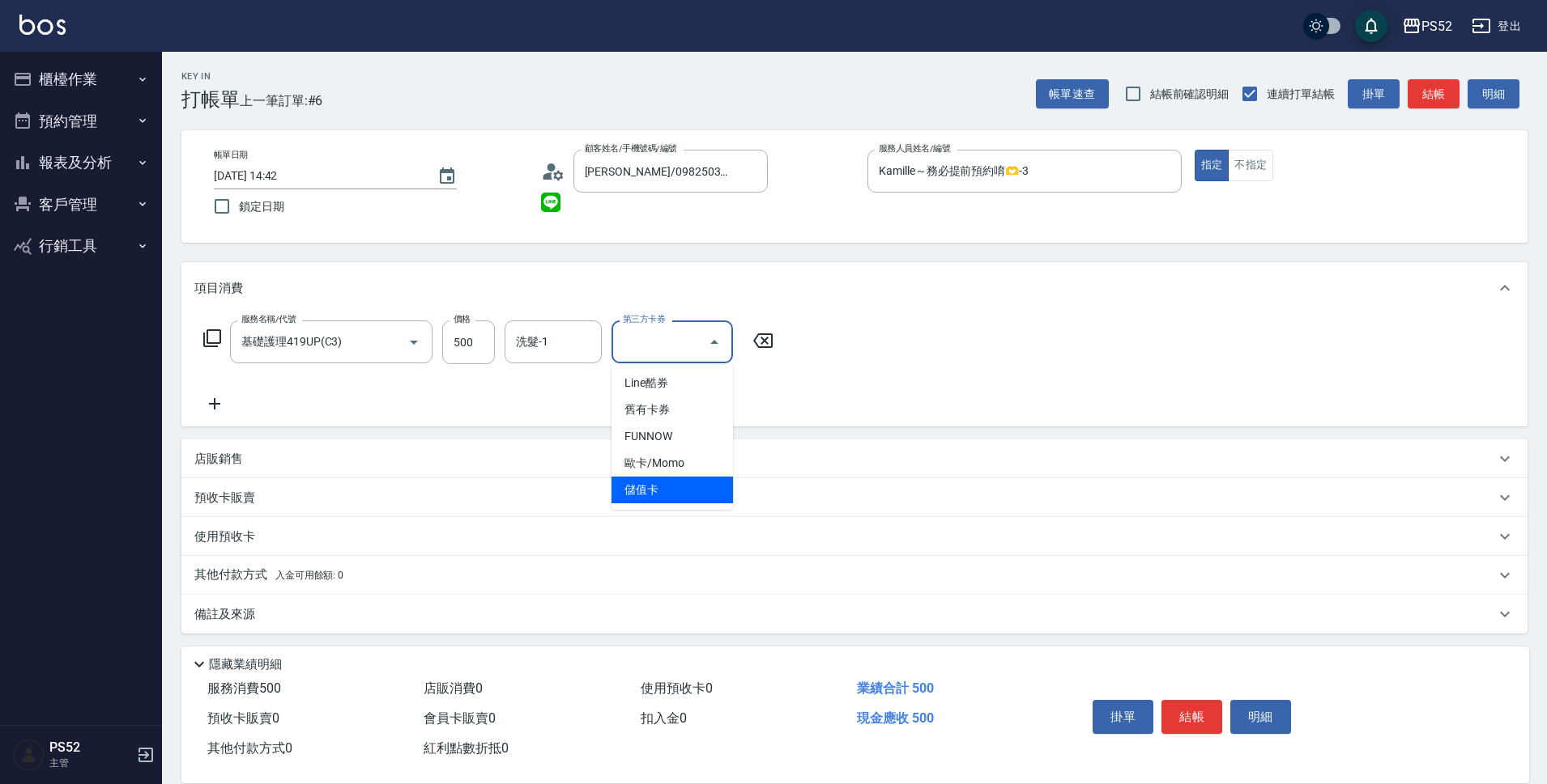
click at [671, 493] on span "儲值卡" at bounding box center [671, 490] width 121 height 26
type input "儲值卡"
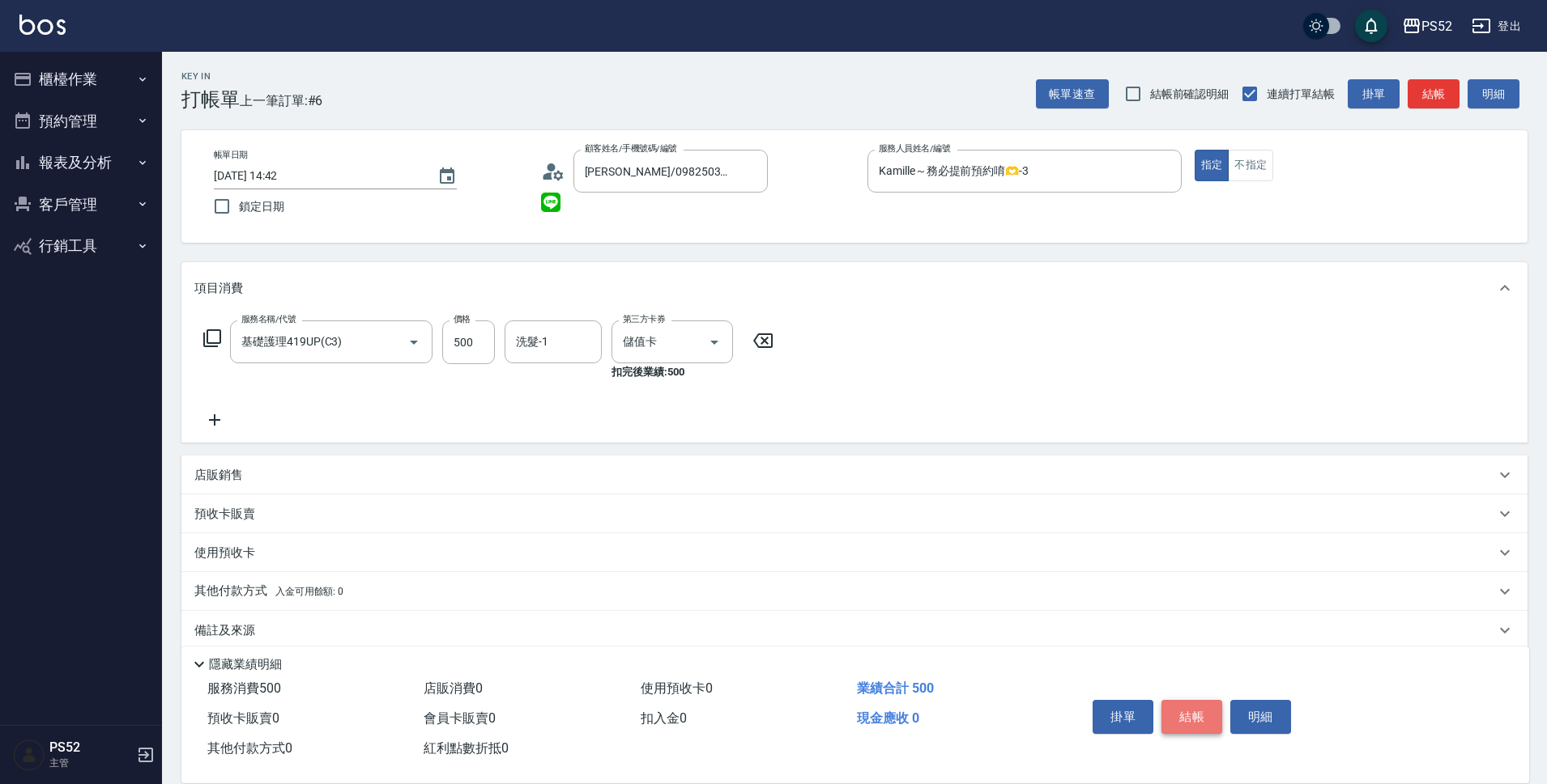
click at [1186, 712] on button "結帳" at bounding box center [1191, 717] width 61 height 34
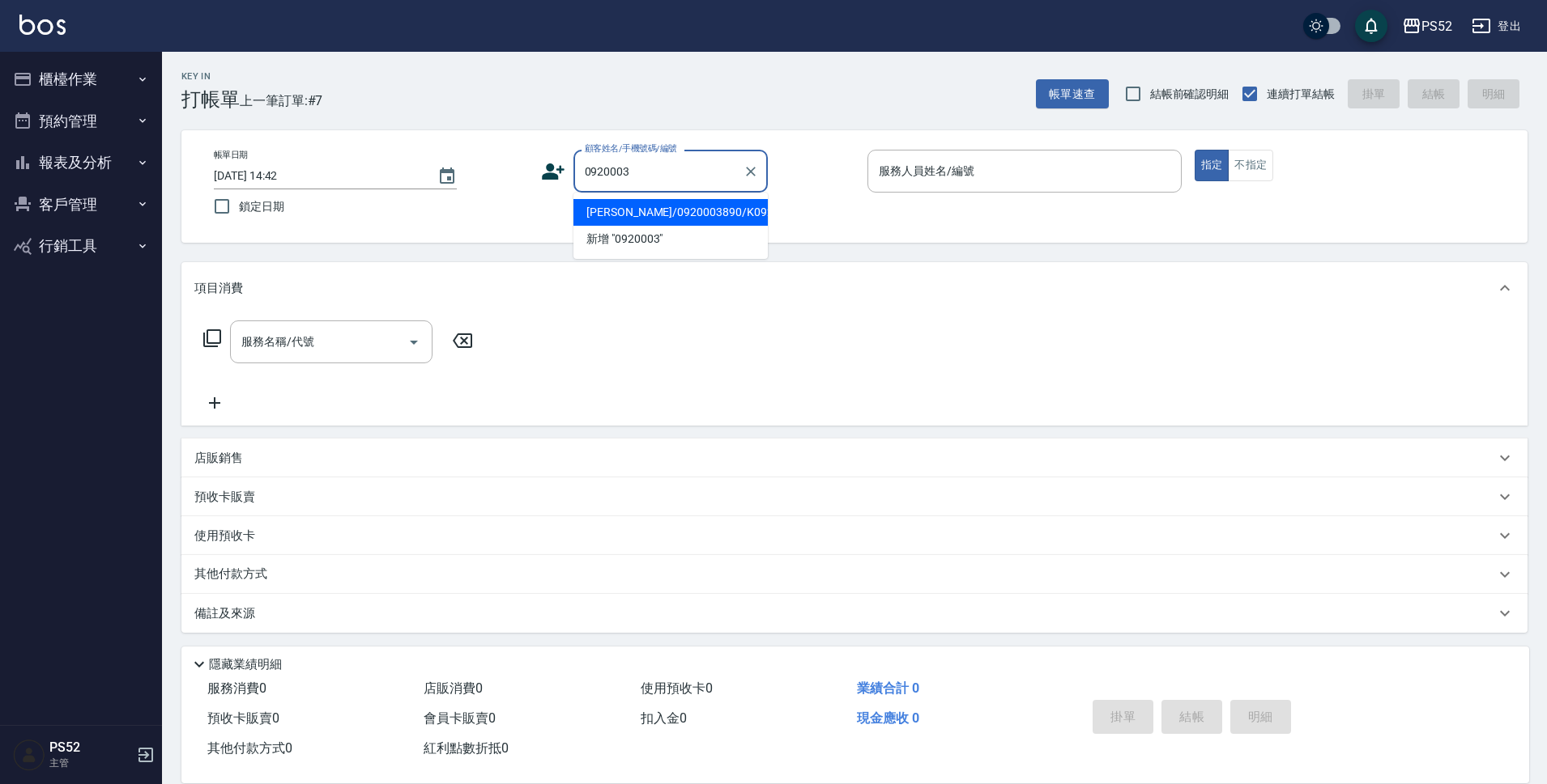
click at [698, 223] on li "[PERSON_NAME]/0920003890/K0920003890" at bounding box center [670, 213] width 194 height 26
type input "[PERSON_NAME]/0920003890/K0920003890"
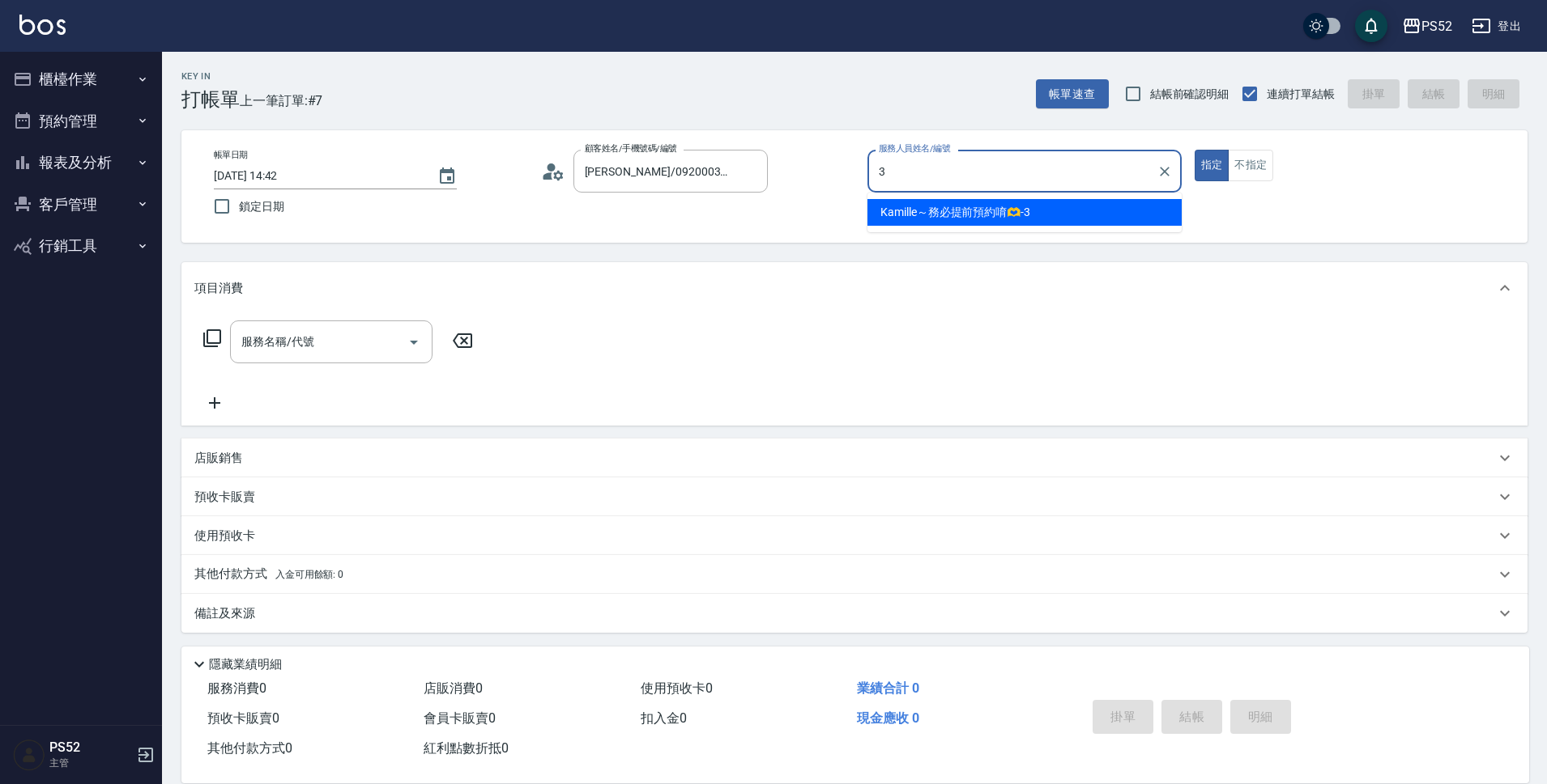
type input "Kamille～務必提前預約唷🫶-3"
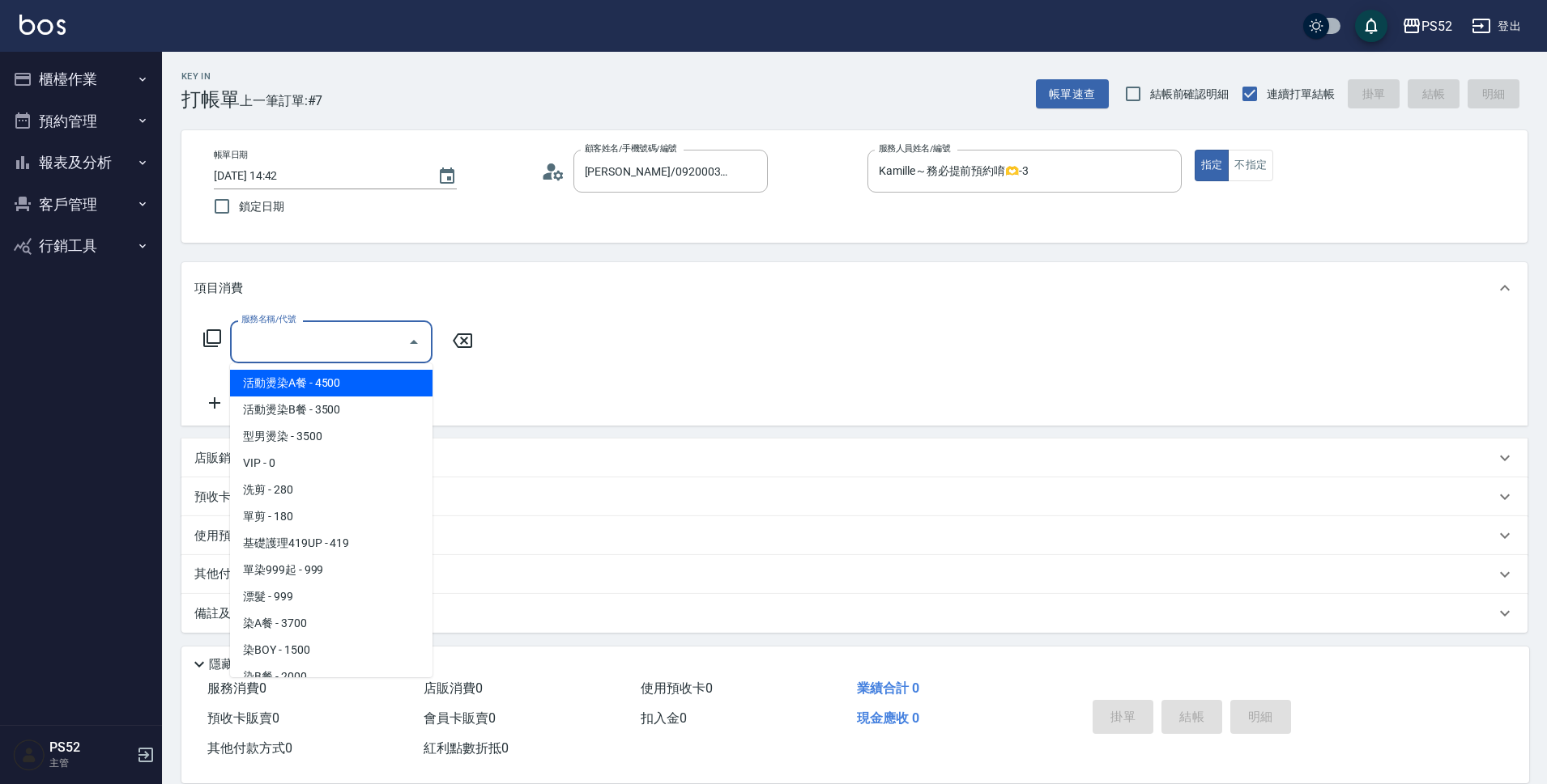
click at [333, 344] on input "服務名稱/代號" at bounding box center [319, 342] width 164 height 28
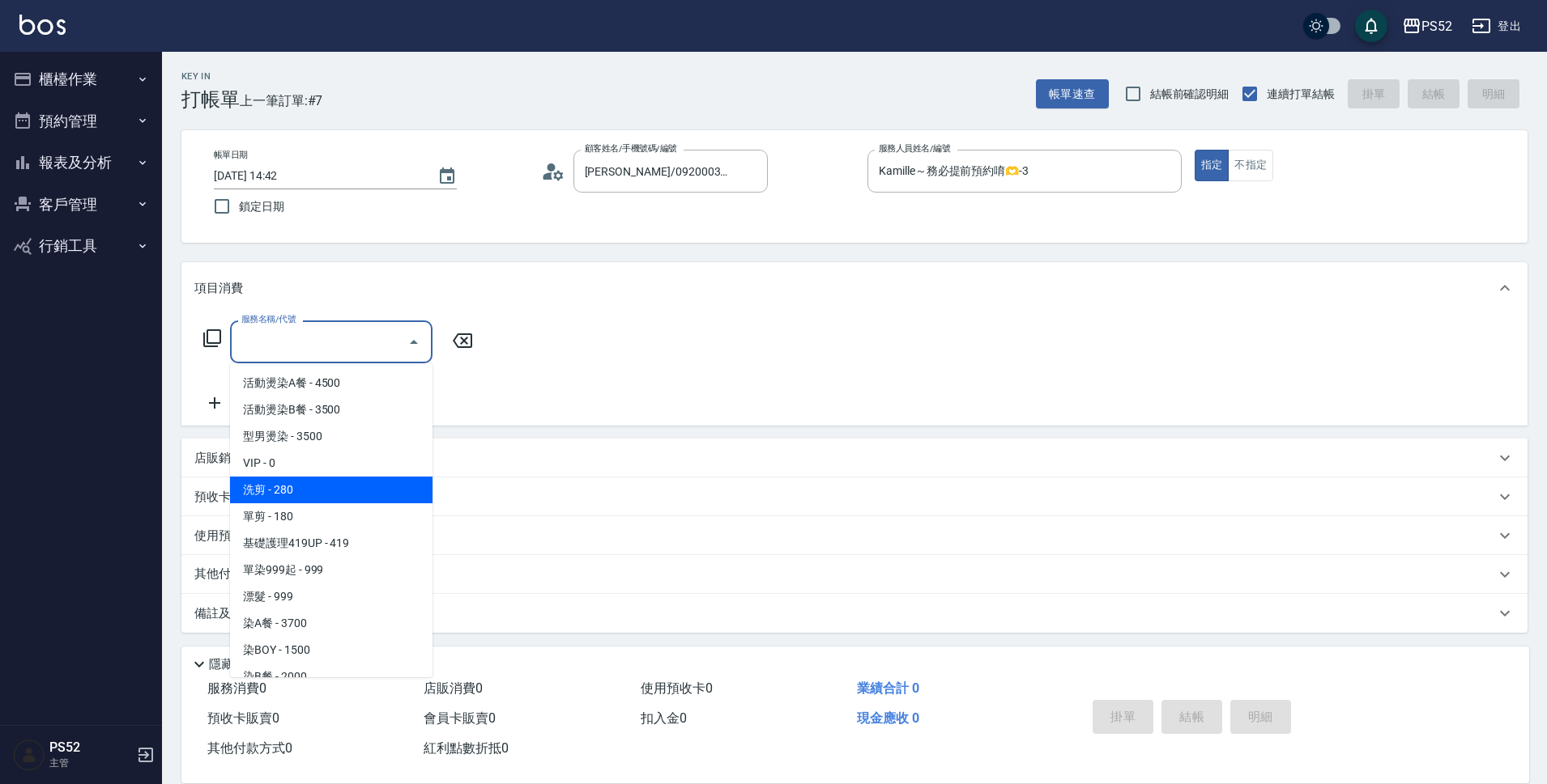
click at [344, 497] on span "洗剪 - 280" at bounding box center [330, 490] width 202 height 26
type input "洗剪(C1)"
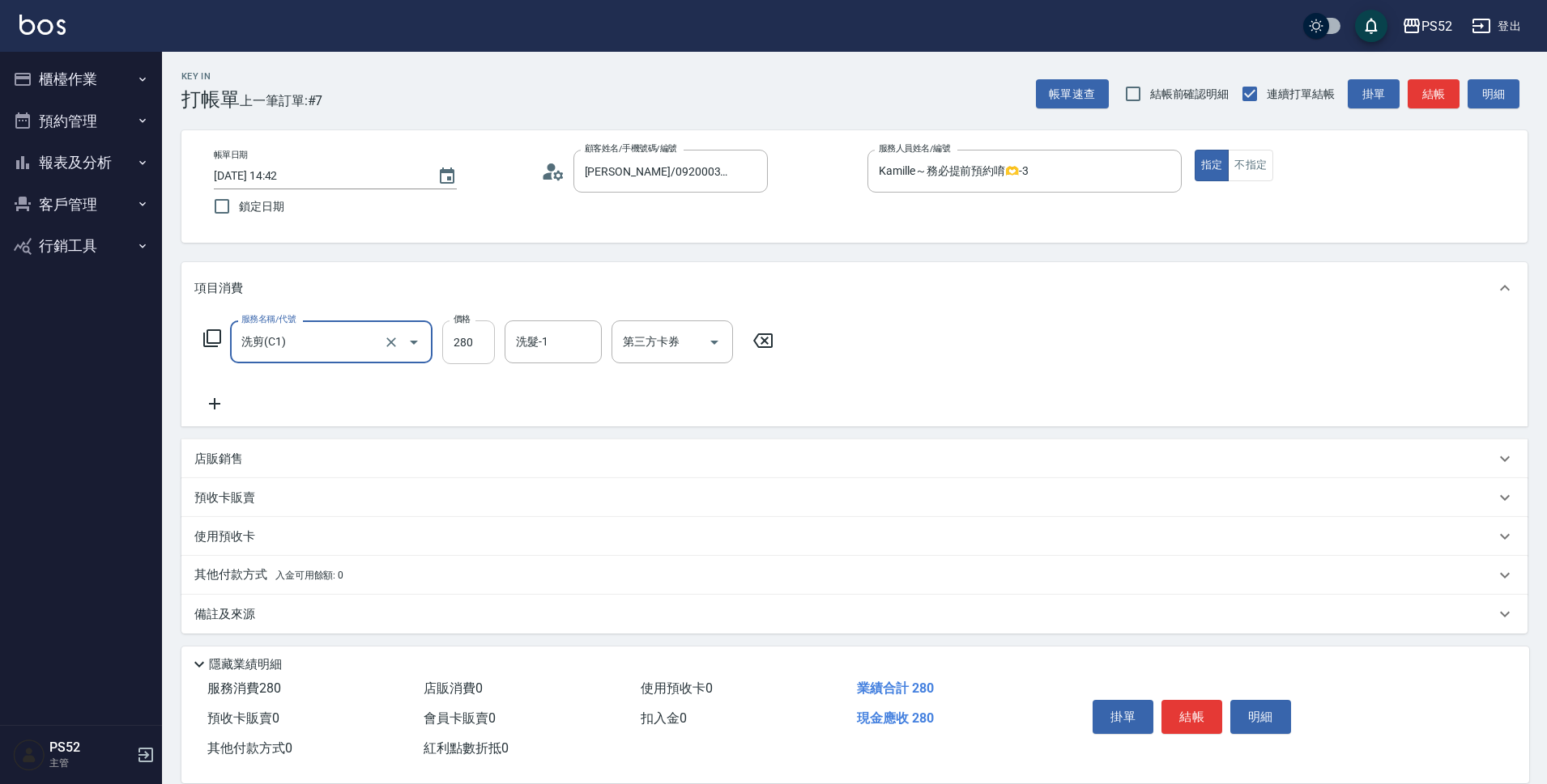
click at [469, 344] on input "280" at bounding box center [469, 343] width 53 height 43
type input "400"
click at [1200, 712] on button "結帳" at bounding box center [1191, 717] width 61 height 34
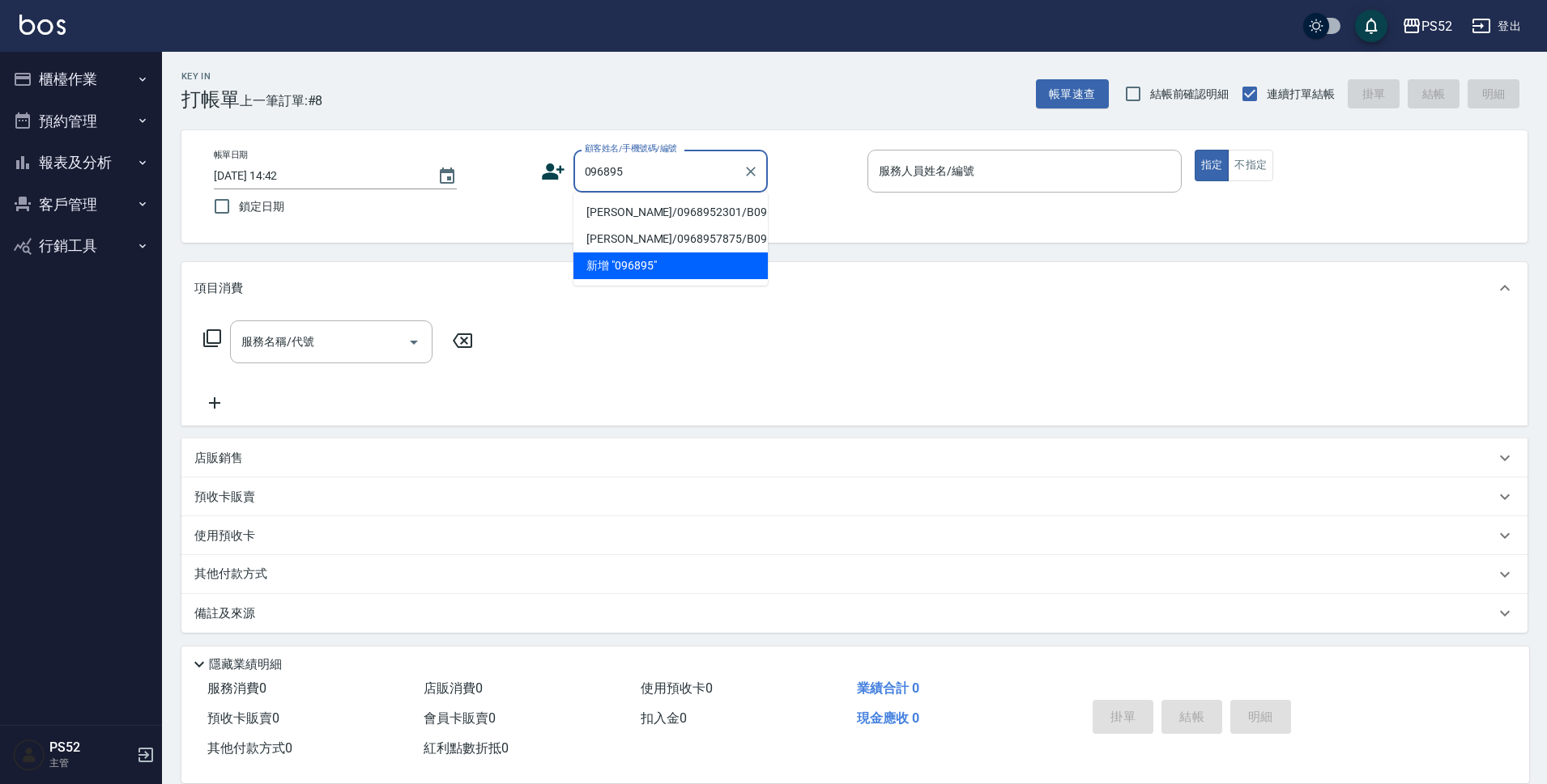
click at [622, 226] on li "[PERSON_NAME]/0968952301/B0968952301" at bounding box center [670, 213] width 194 height 26
type input "[PERSON_NAME]/0968952301/B0968952301"
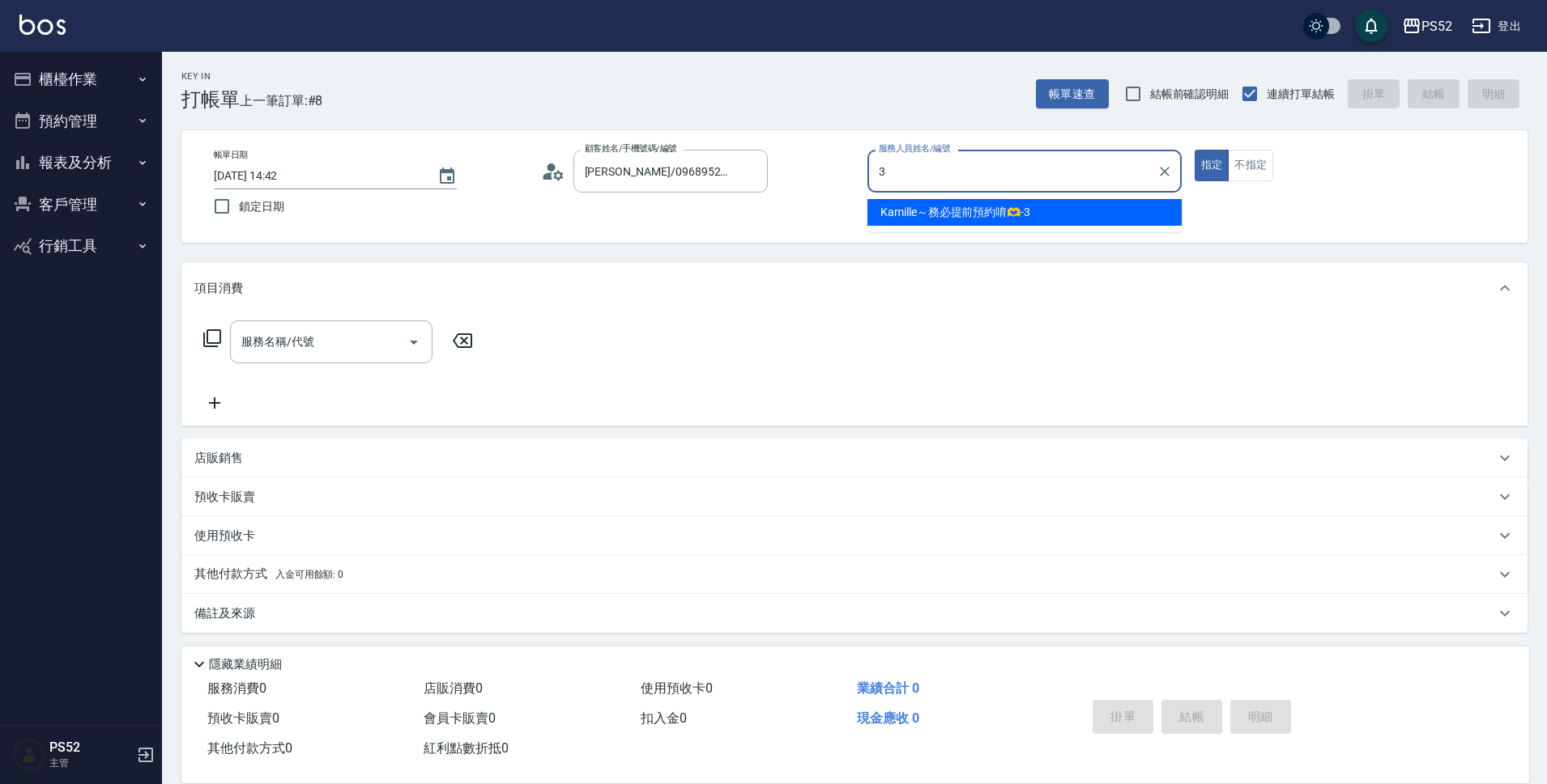
type input "Kamille～務必提前預約唷🫶-3"
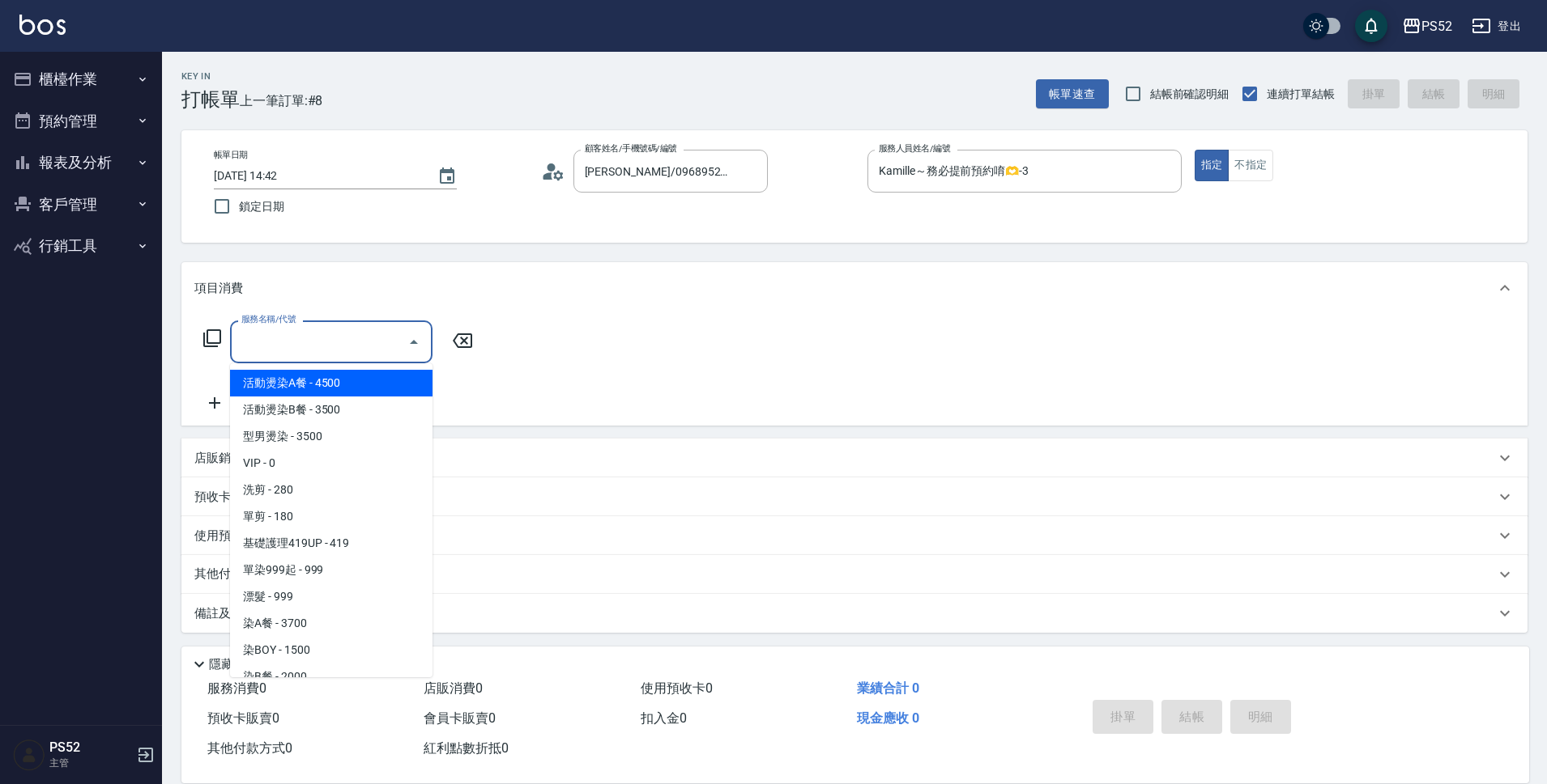
click at [321, 346] on input "服務名稱/代號" at bounding box center [319, 342] width 164 height 28
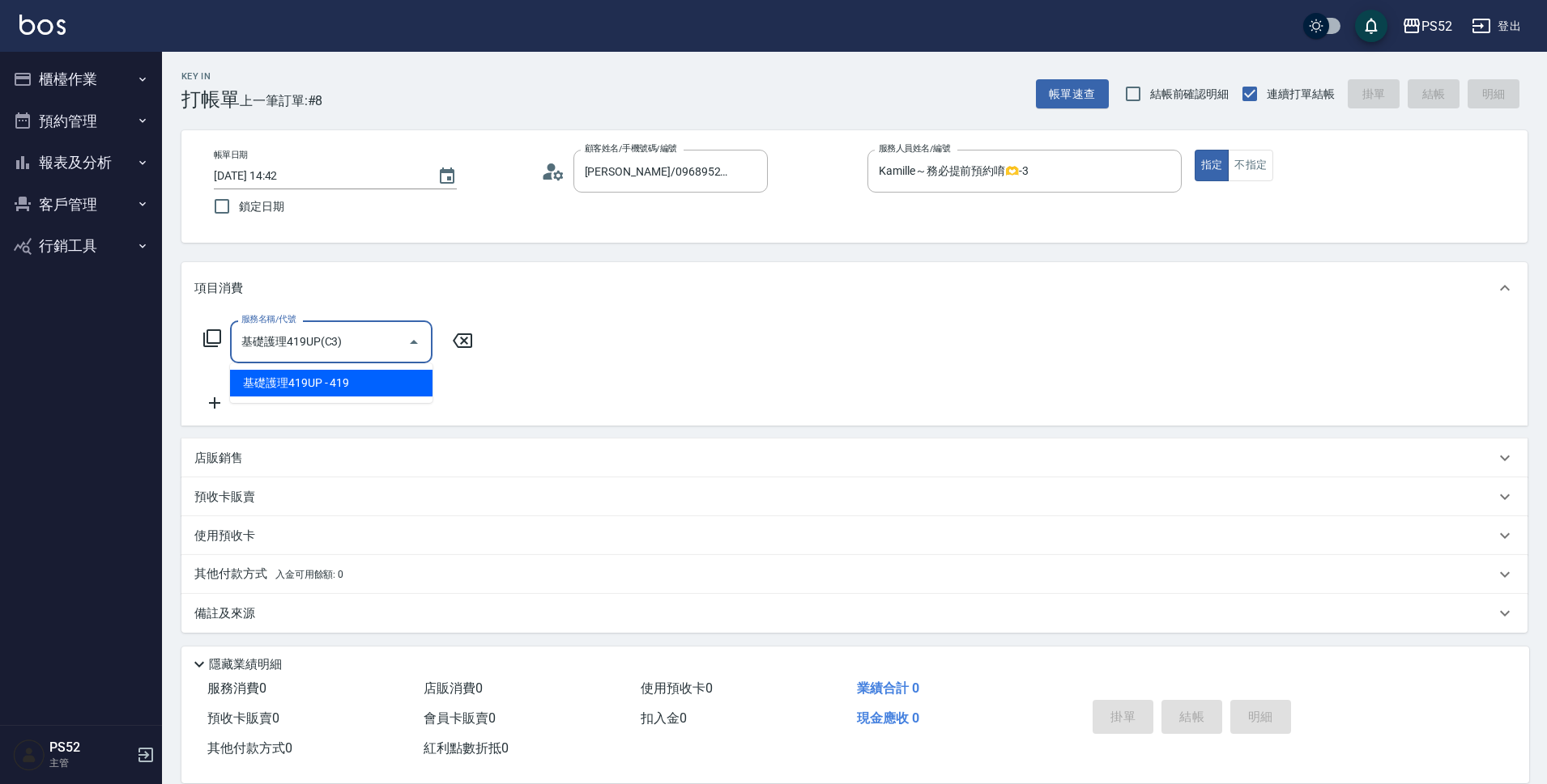
type input "基礎護理419UP(C3)"
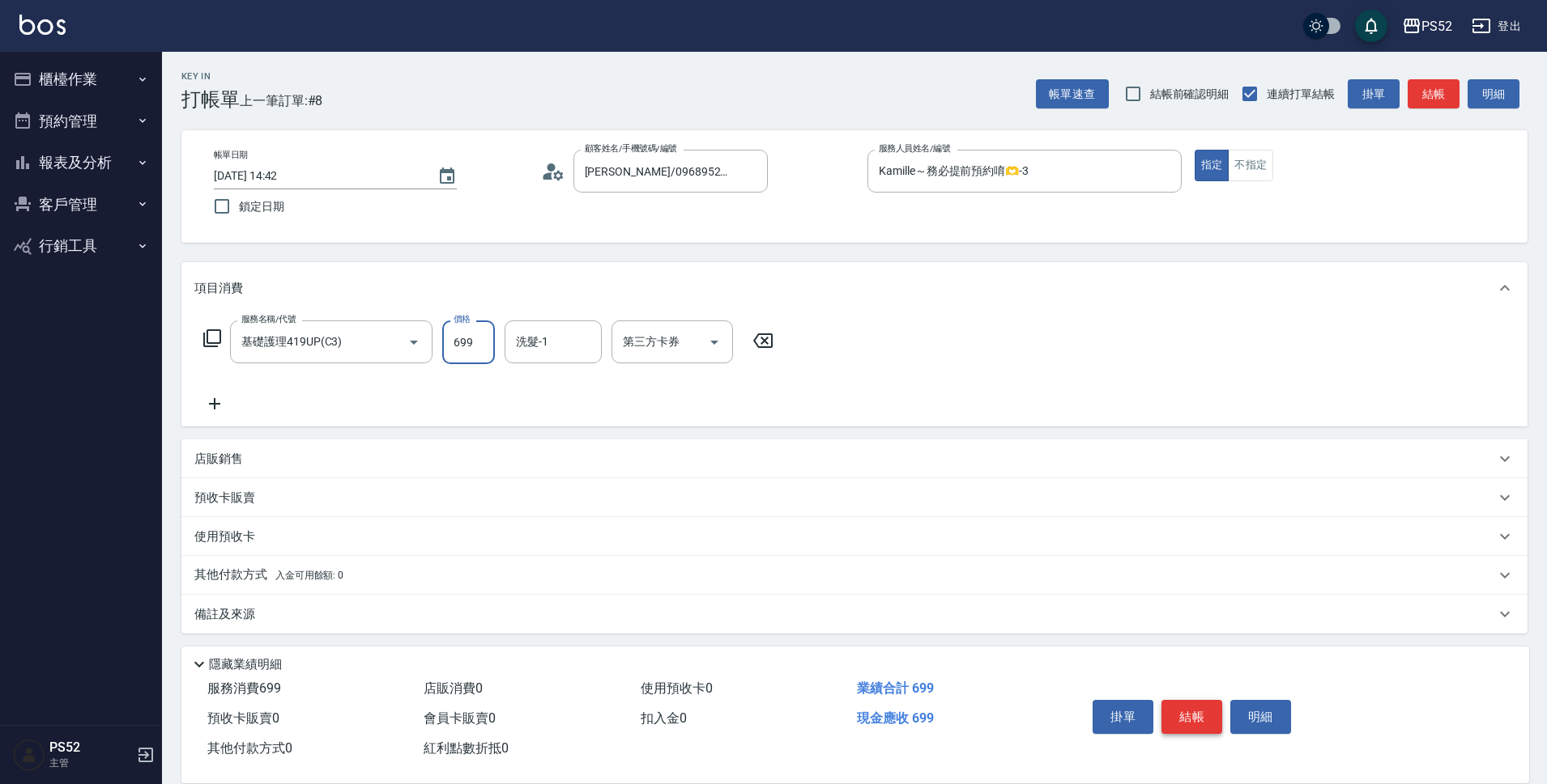
type input "699"
click at [1191, 700] on button "結帳" at bounding box center [1191, 717] width 61 height 34
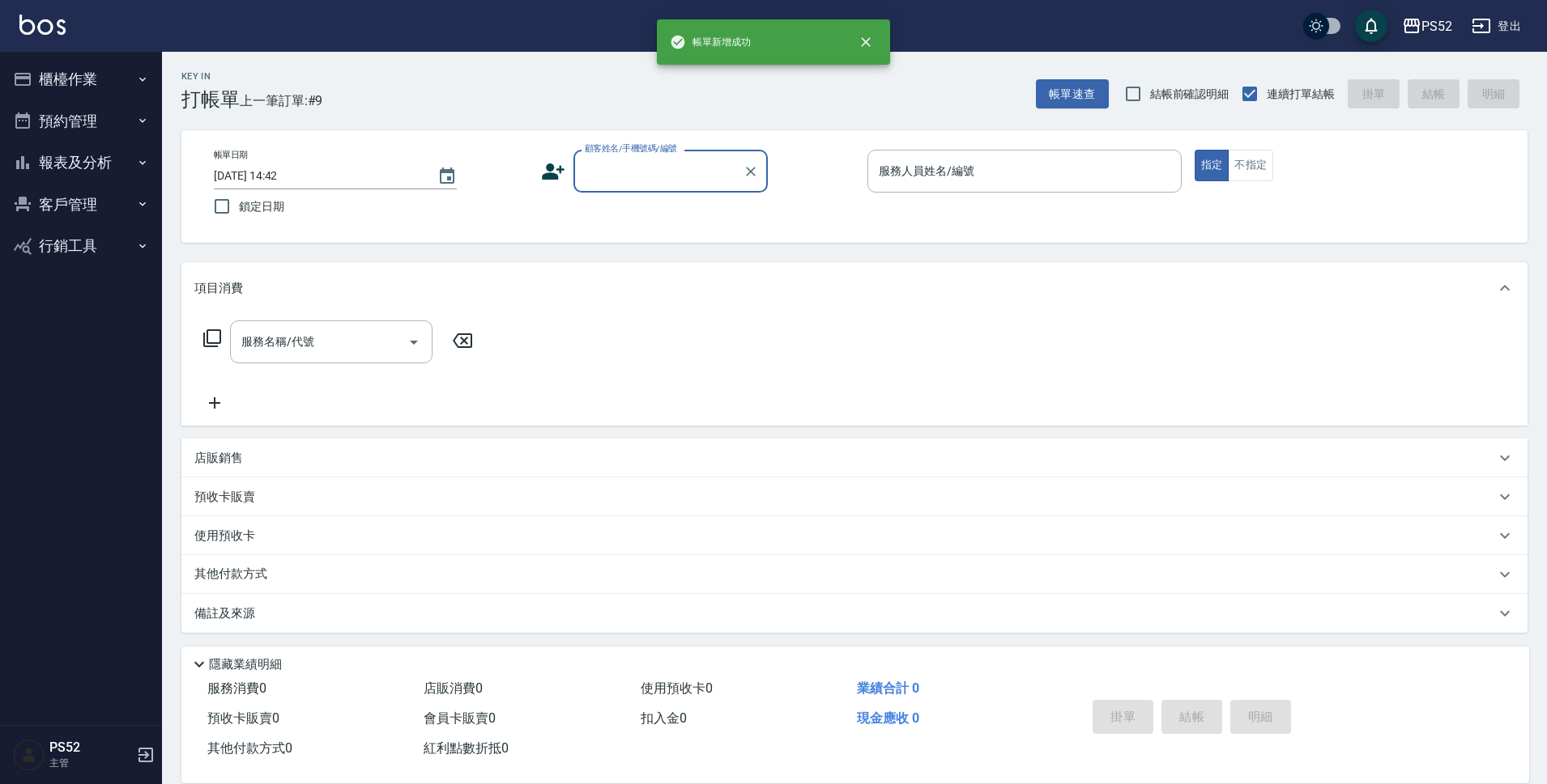
click at [50, 173] on button "報表及分析" at bounding box center [81, 163] width 149 height 42
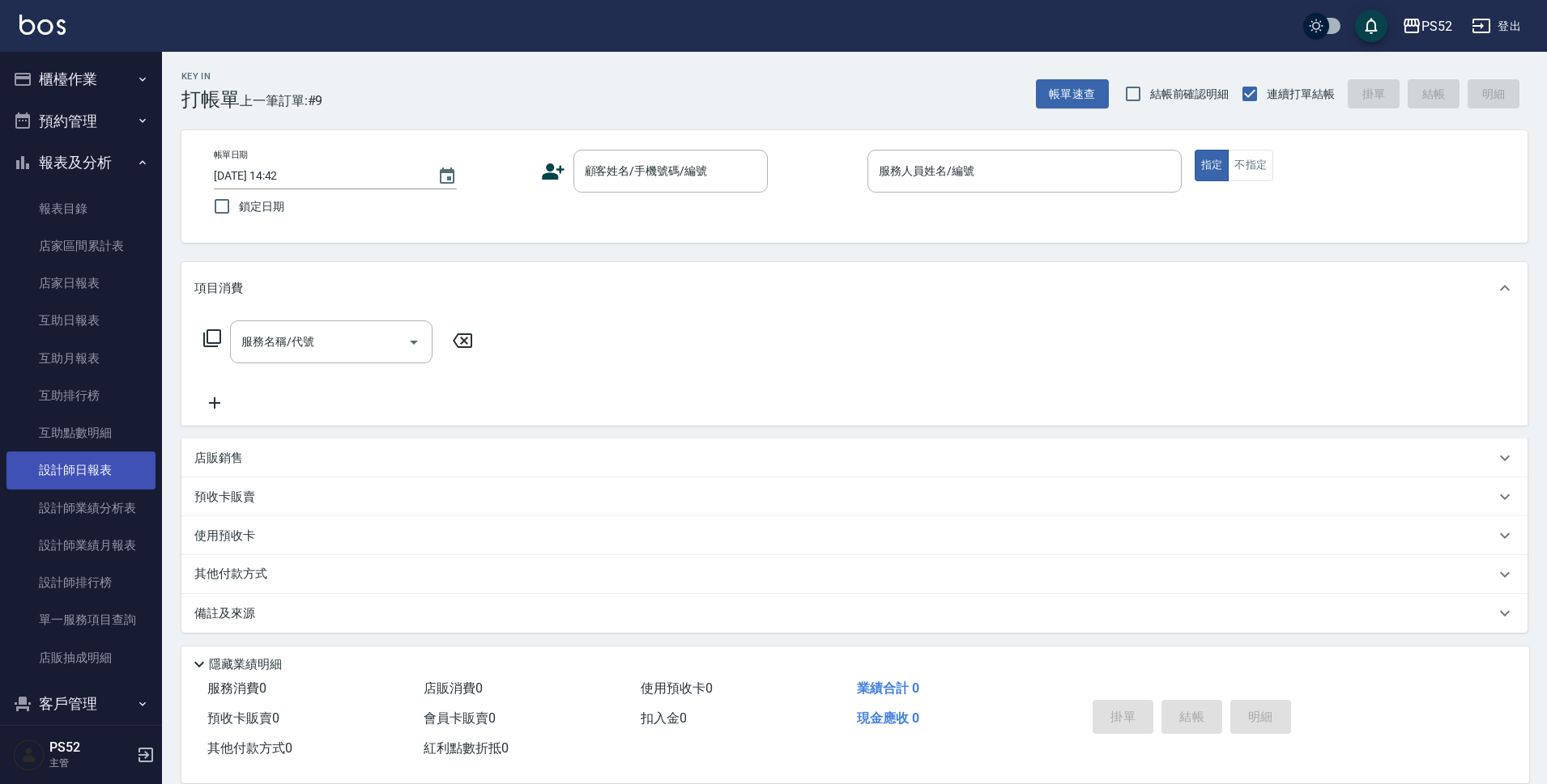
click at [70, 468] on link "設計師日報表" at bounding box center [81, 471] width 149 height 38
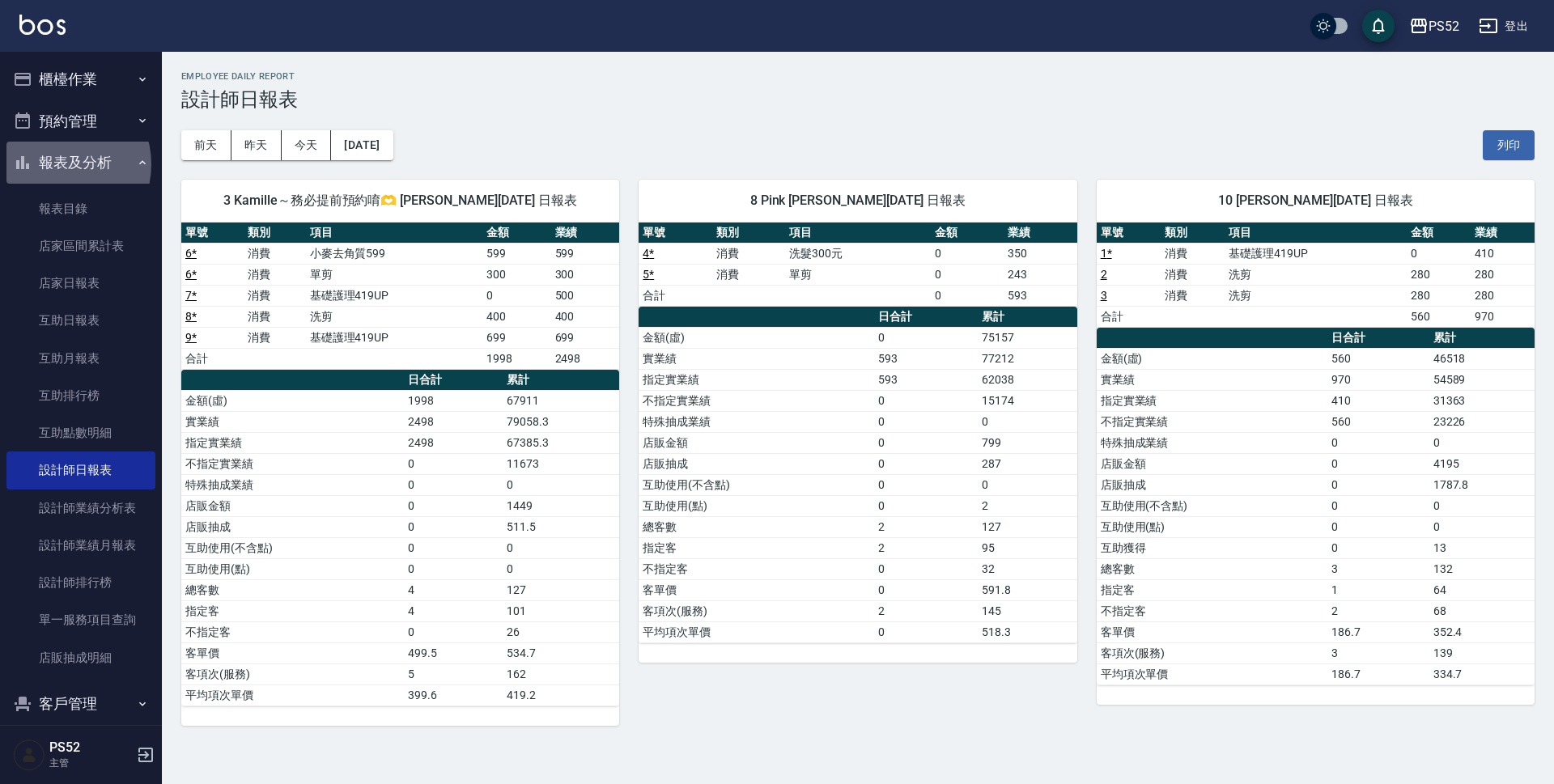
click at [58, 165] on button "報表及分析" at bounding box center [81, 163] width 149 height 42
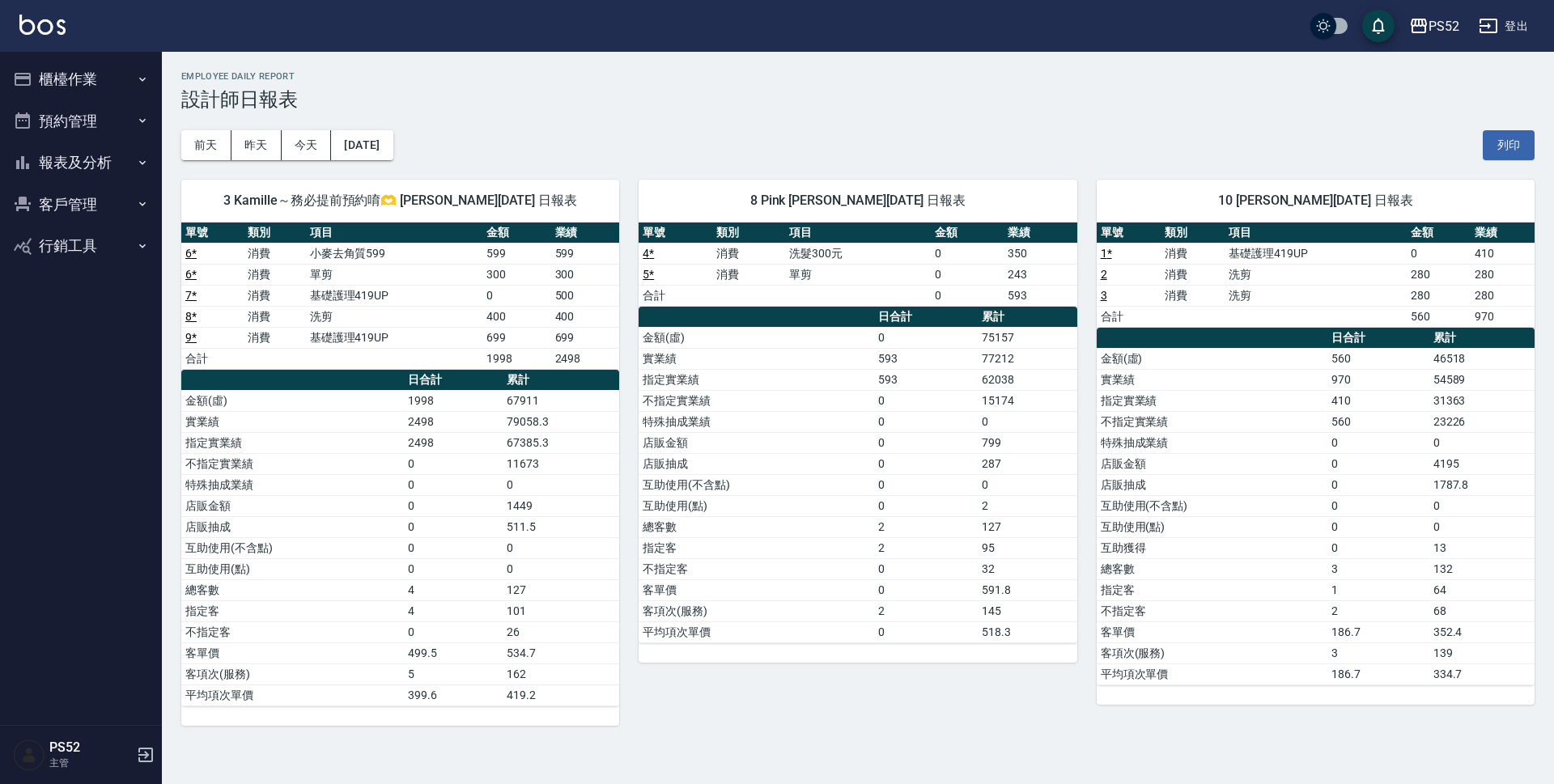
click at [58, 136] on button "預約管理" at bounding box center [81, 121] width 149 height 42
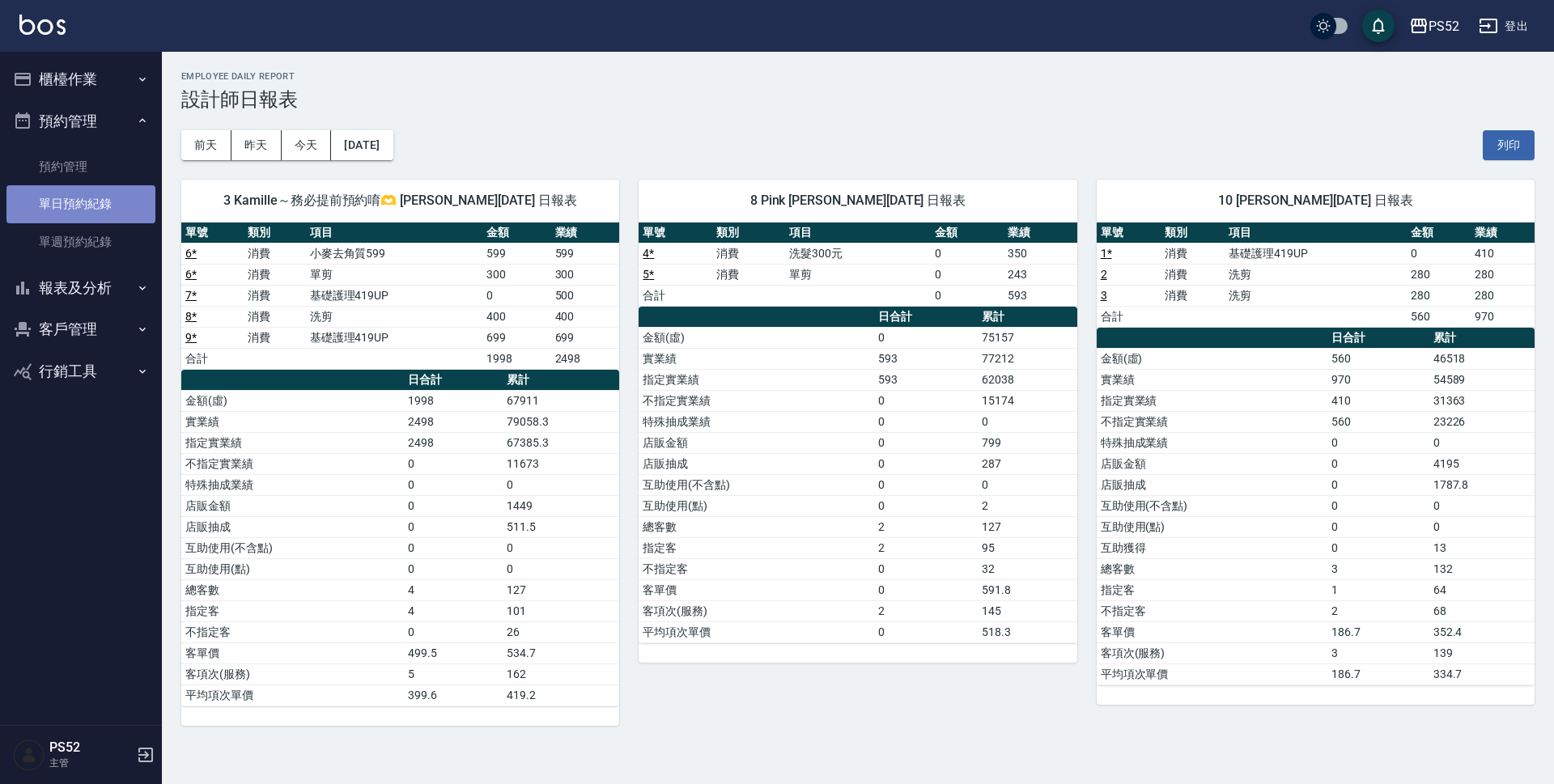
click at [69, 200] on link "單日預約紀錄" at bounding box center [81, 204] width 149 height 38
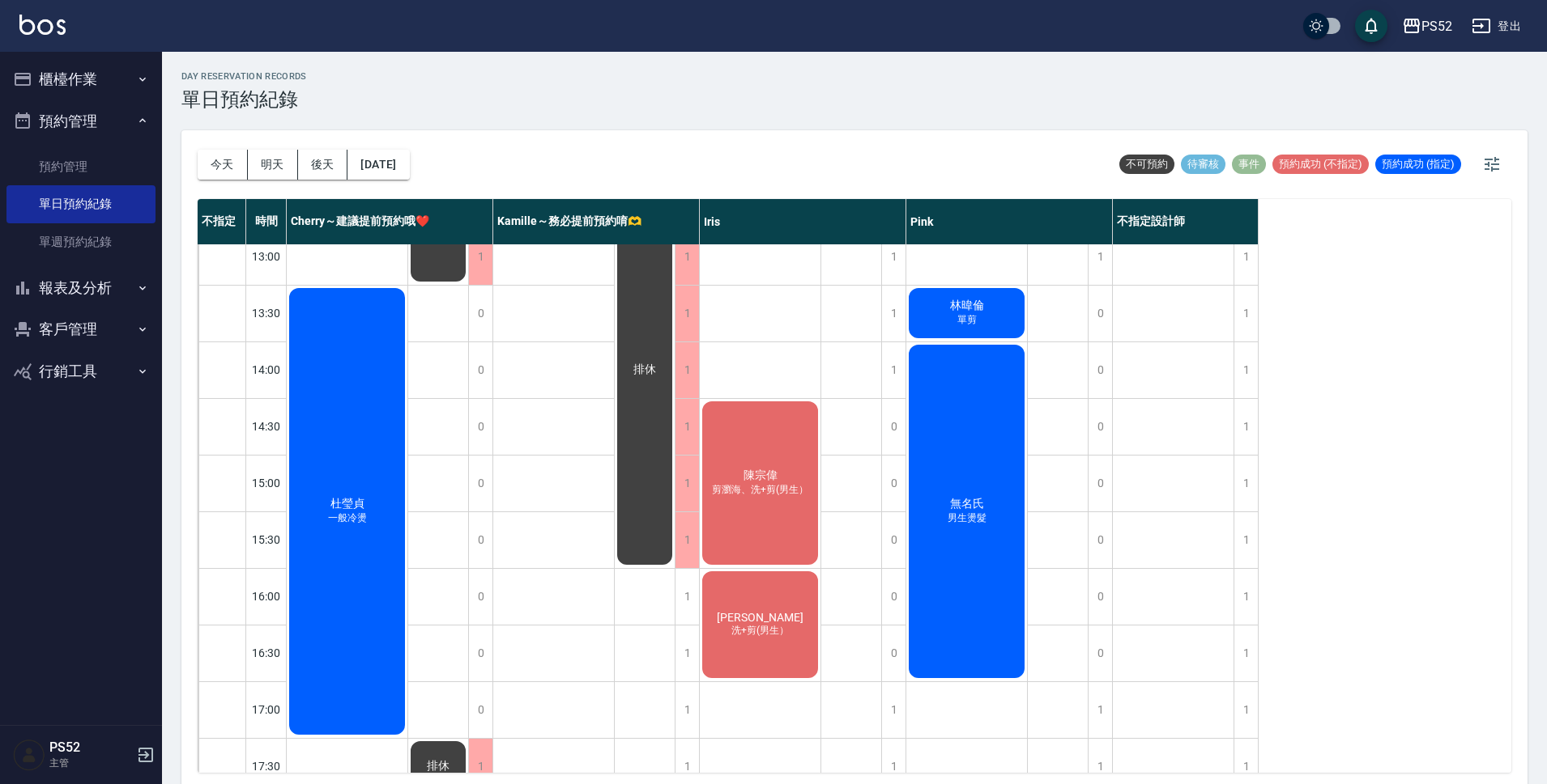
scroll to position [324, 0]
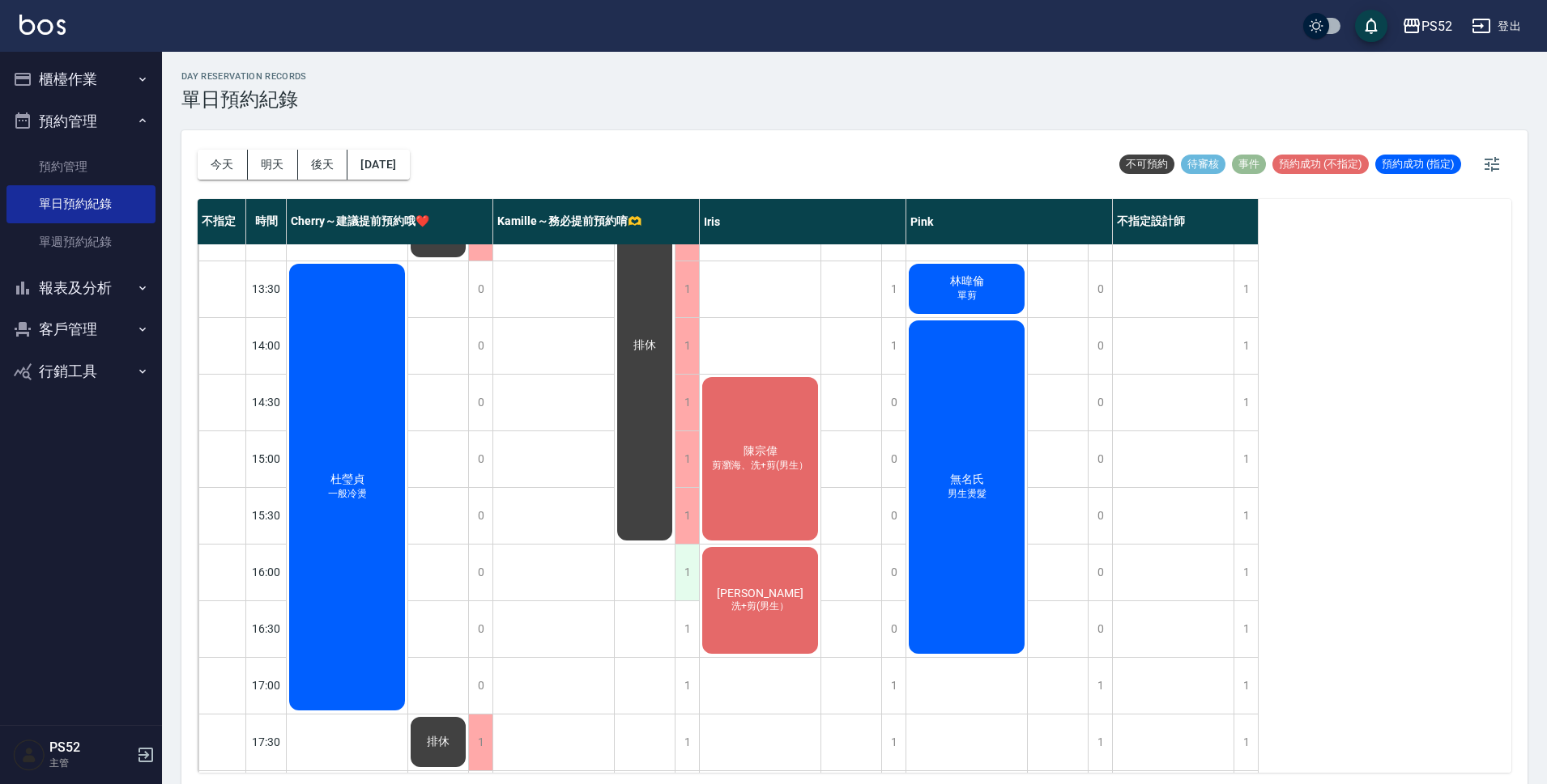
click at [688, 576] on div "1" at bounding box center [686, 572] width 24 height 56
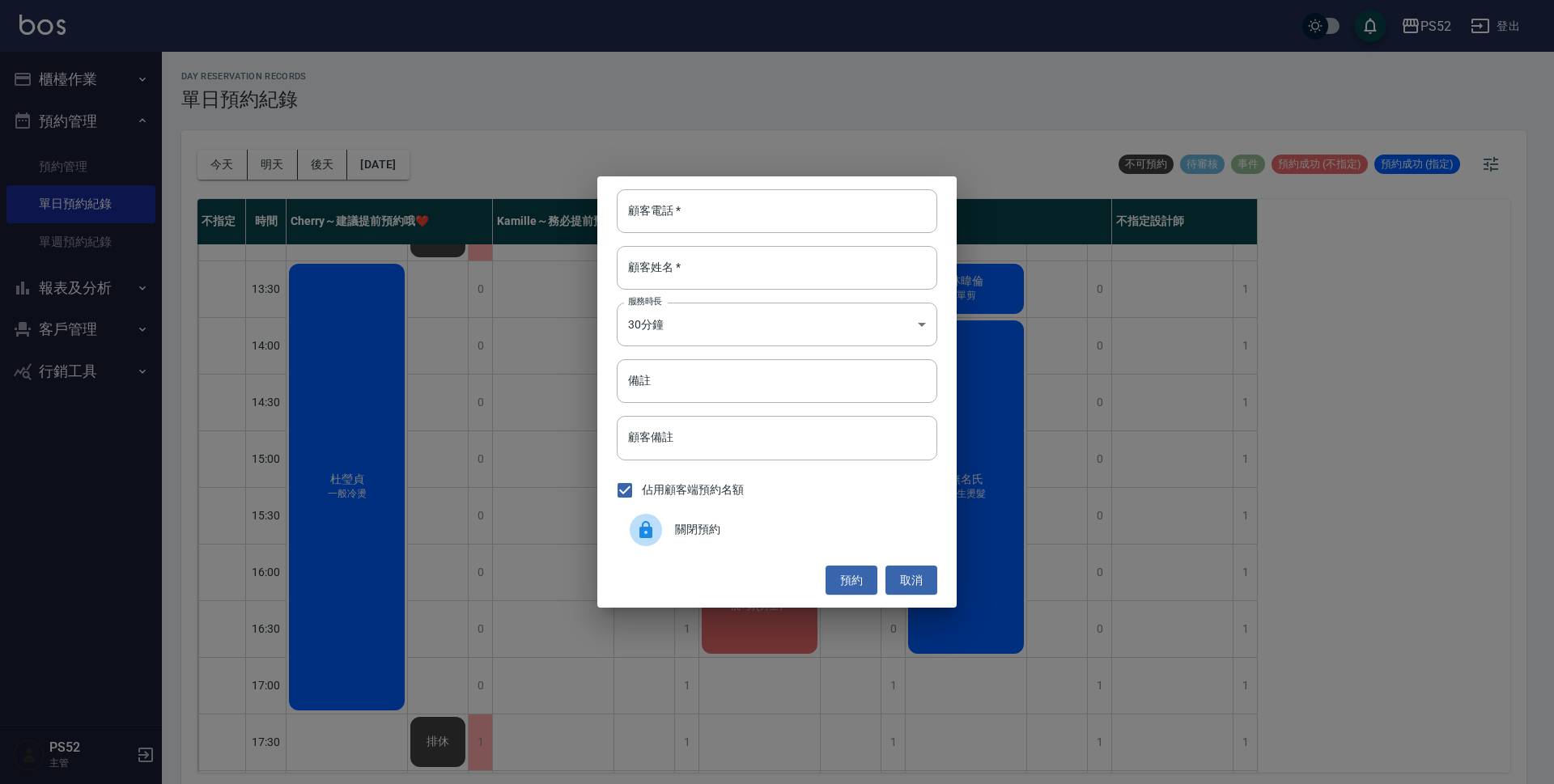
click at [679, 529] on span "關閉預約" at bounding box center [799, 530] width 249 height 17
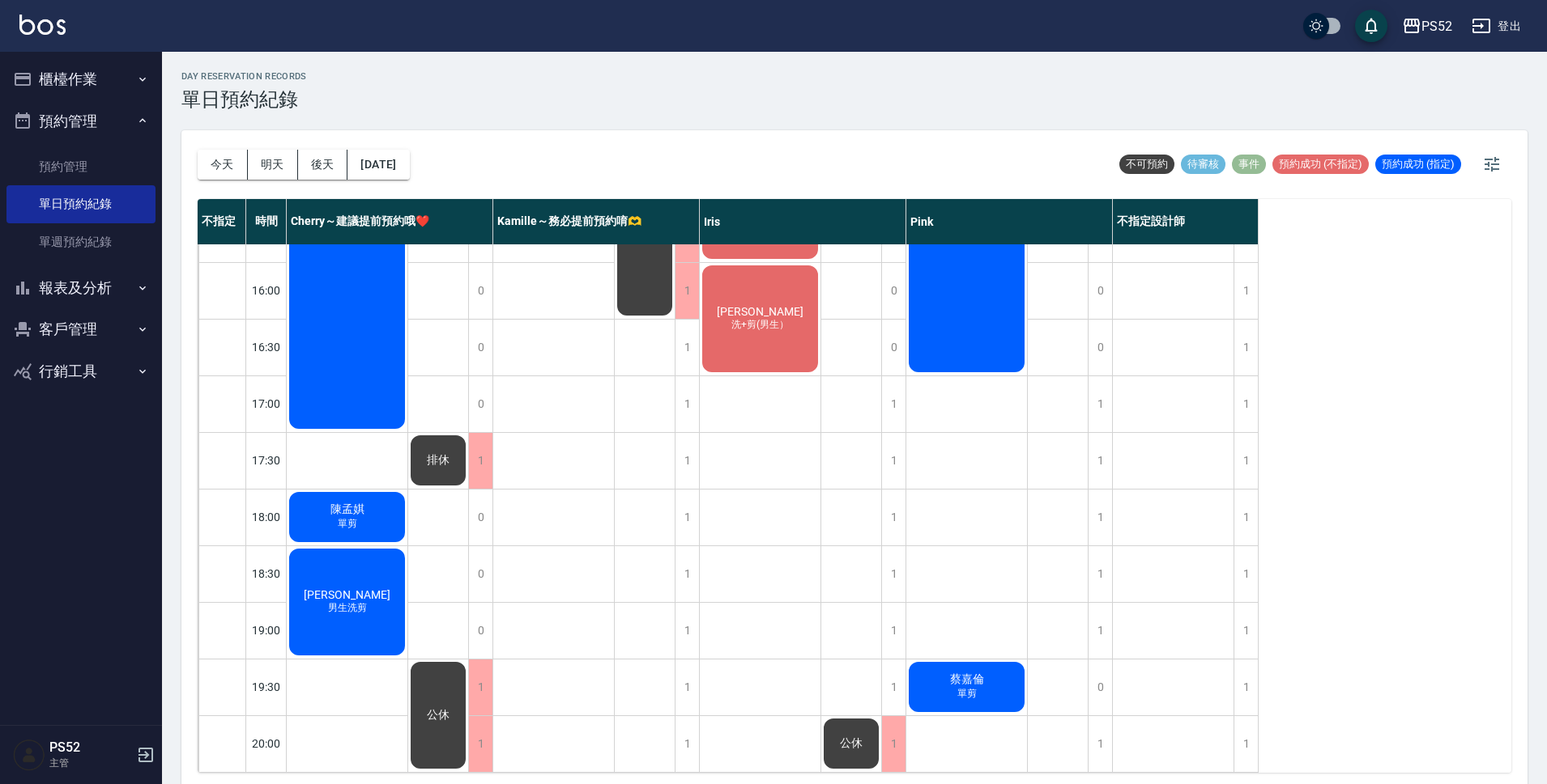
scroll to position [619, 0]
click at [72, 73] on button "櫃檯作業" at bounding box center [81, 79] width 149 height 42
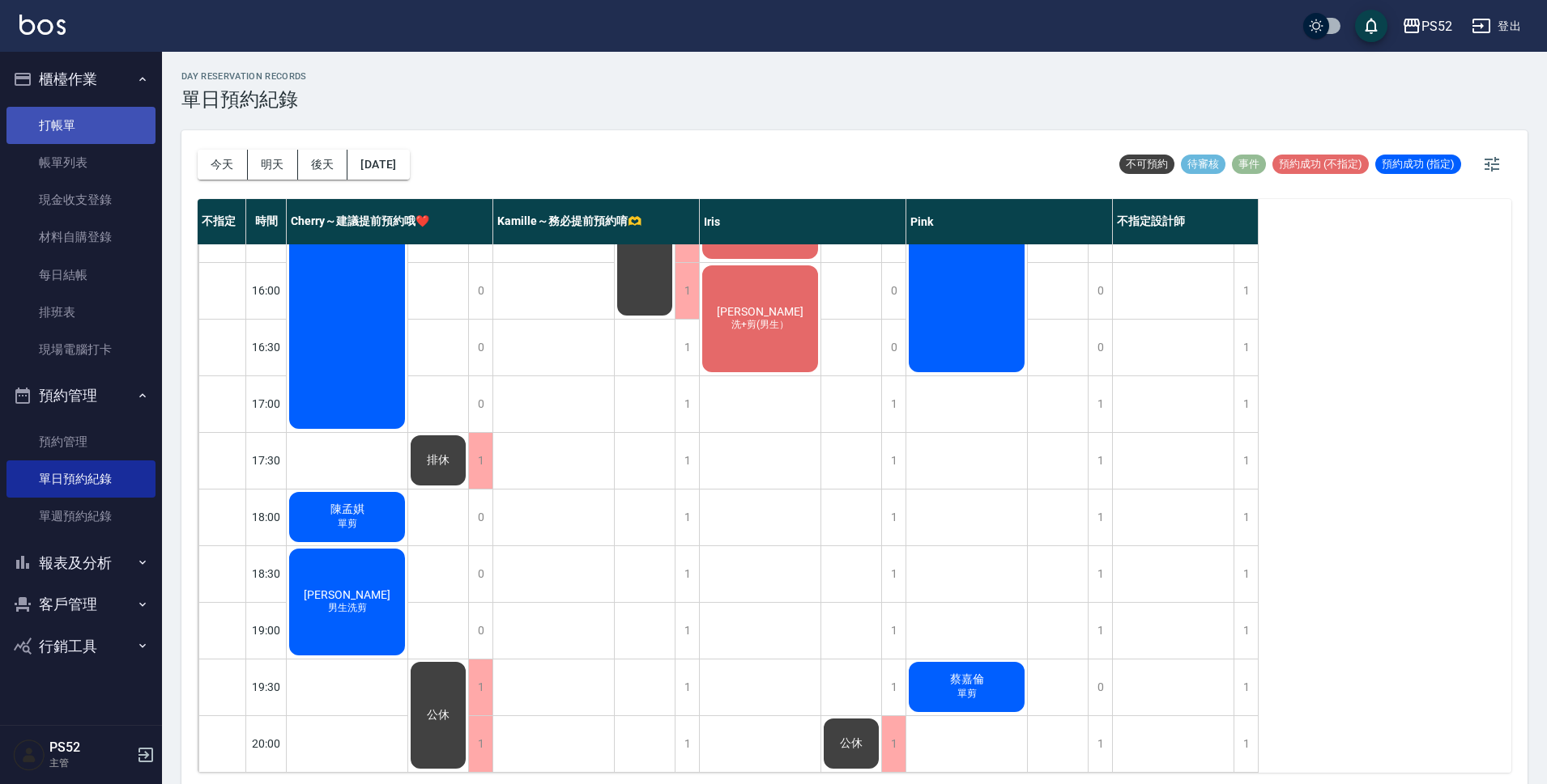
click at [73, 132] on link "打帳單" at bounding box center [81, 126] width 149 height 38
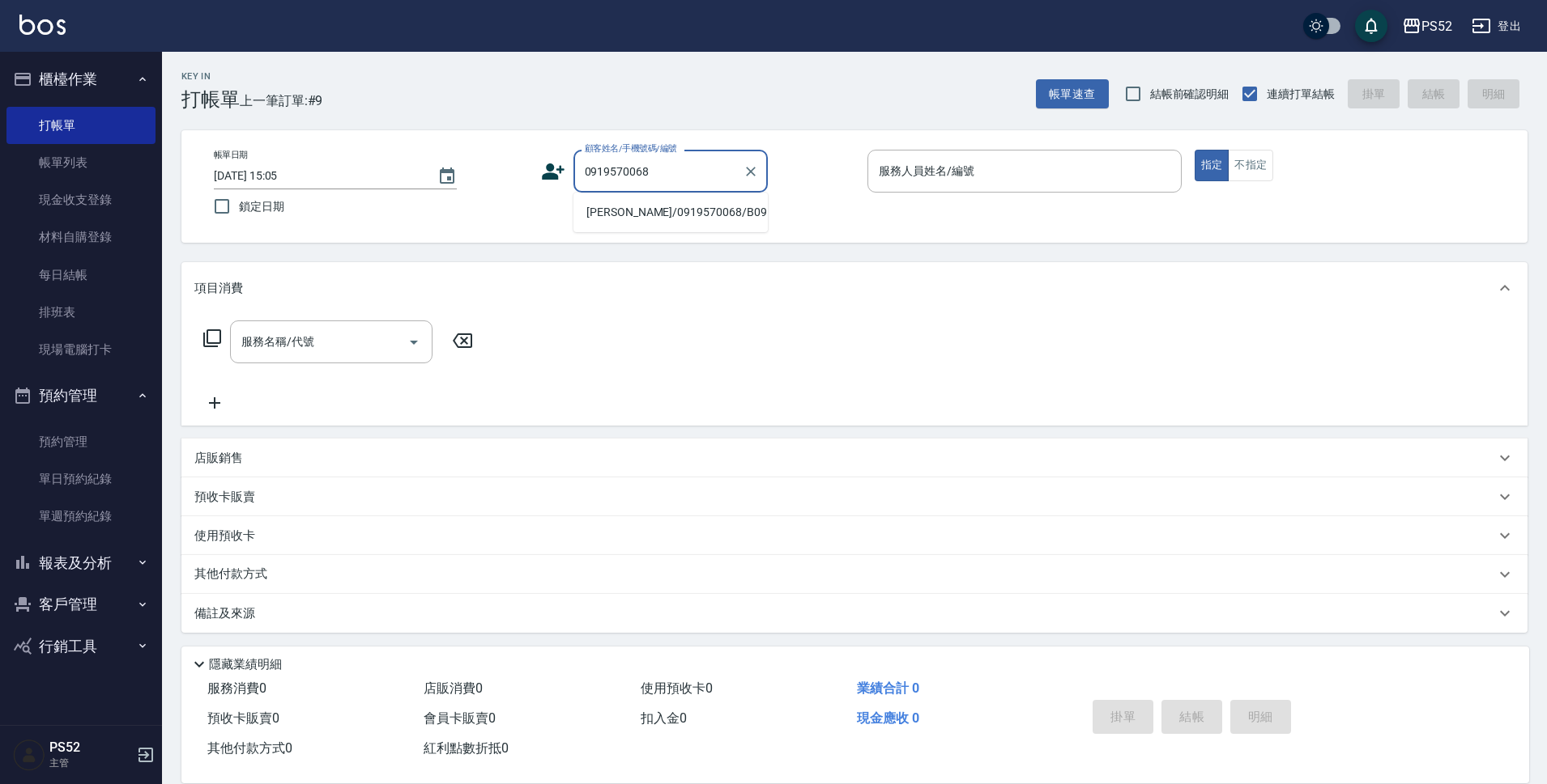
click at [635, 226] on li "[PERSON_NAME]/0919570068/B0919570068" at bounding box center [670, 213] width 194 height 26
type input "[PERSON_NAME]/0919570068/B0919570068"
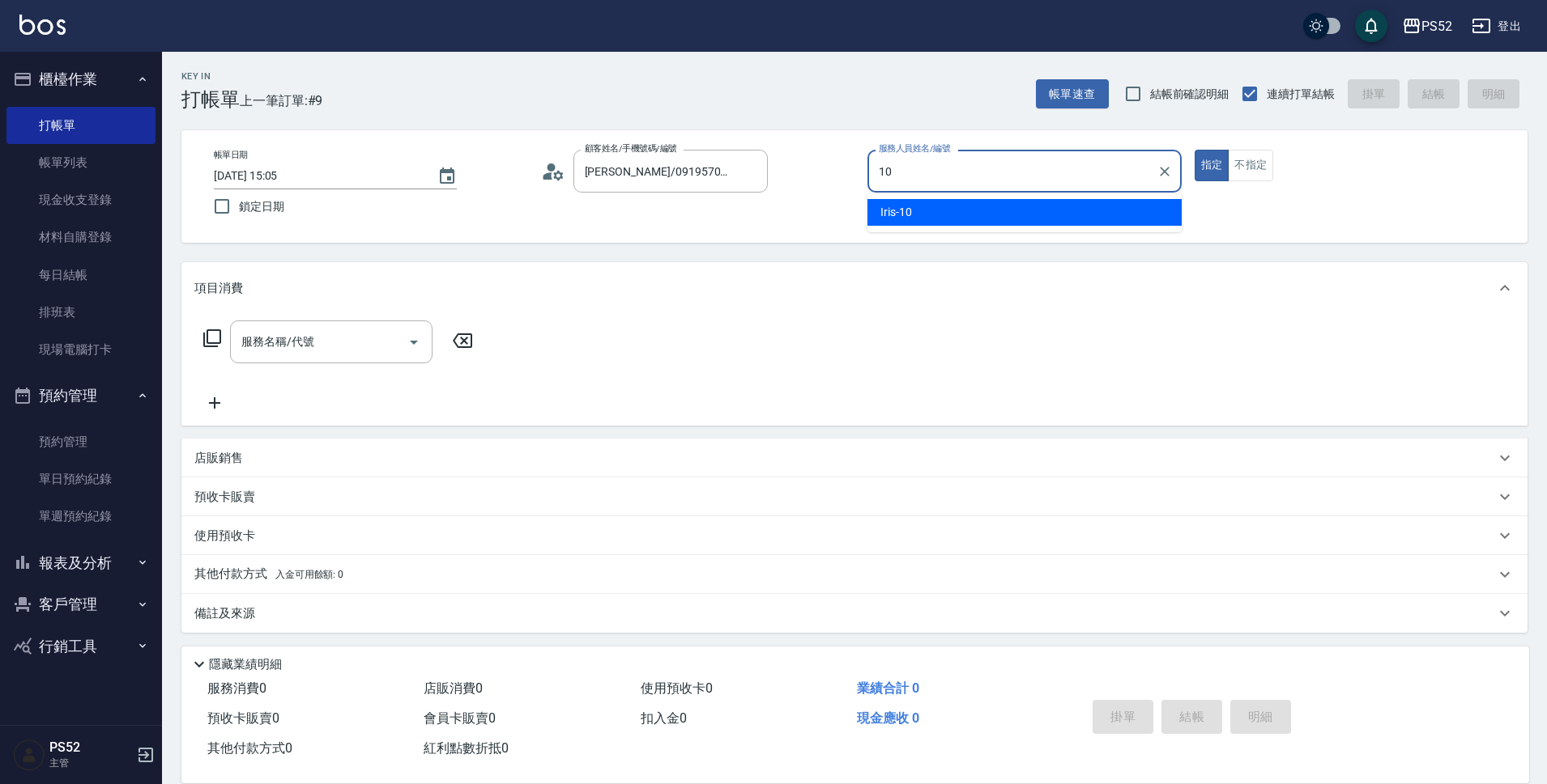
type input "Iris-10"
type button "true"
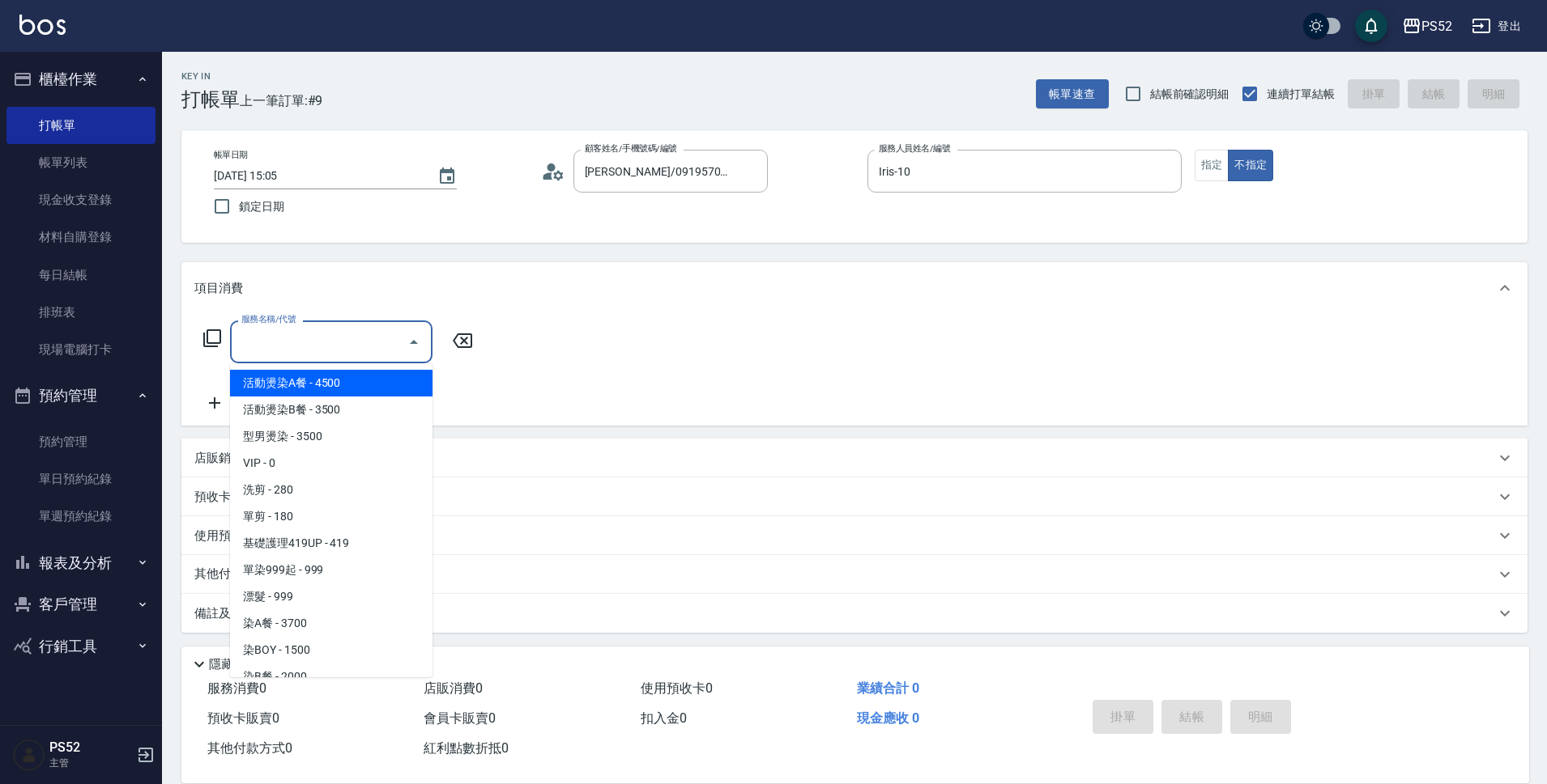
click at [379, 344] on input "服務名稱/代號" at bounding box center [319, 342] width 164 height 28
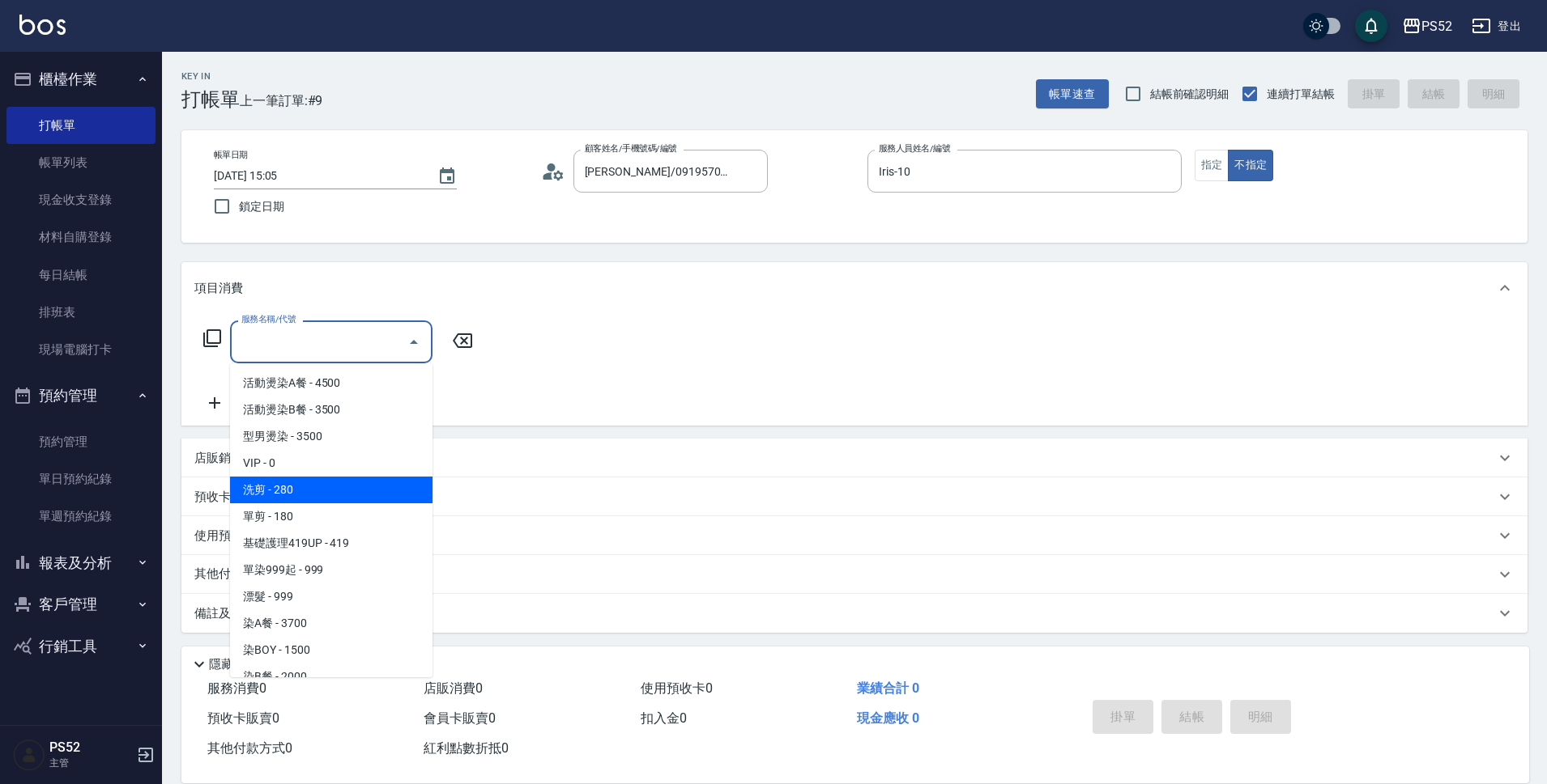
click at [363, 489] on span "洗剪 - 280" at bounding box center [330, 490] width 202 height 26
type input "洗剪(C1)"
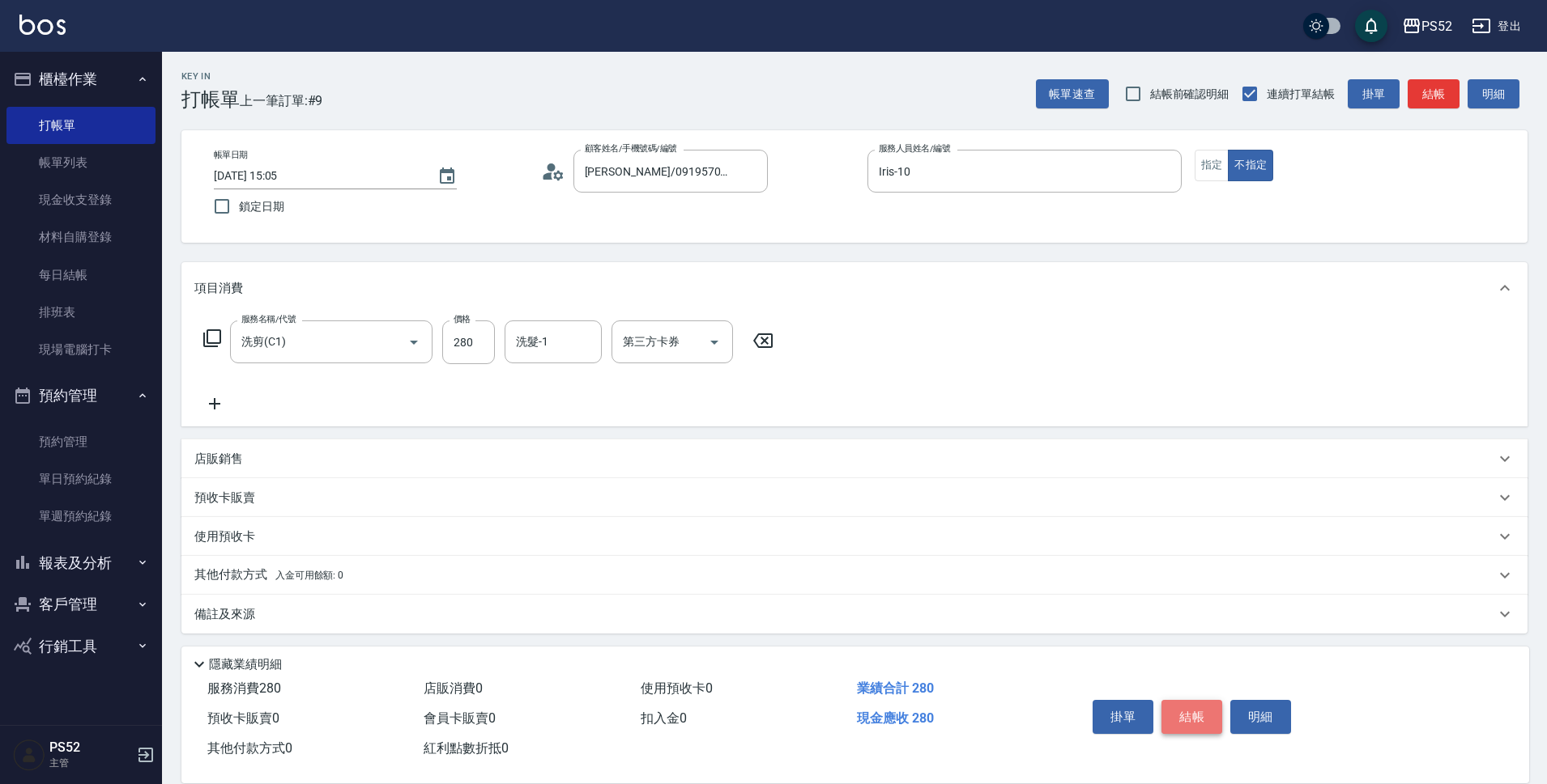
click at [1177, 721] on button "結帳" at bounding box center [1191, 717] width 61 height 34
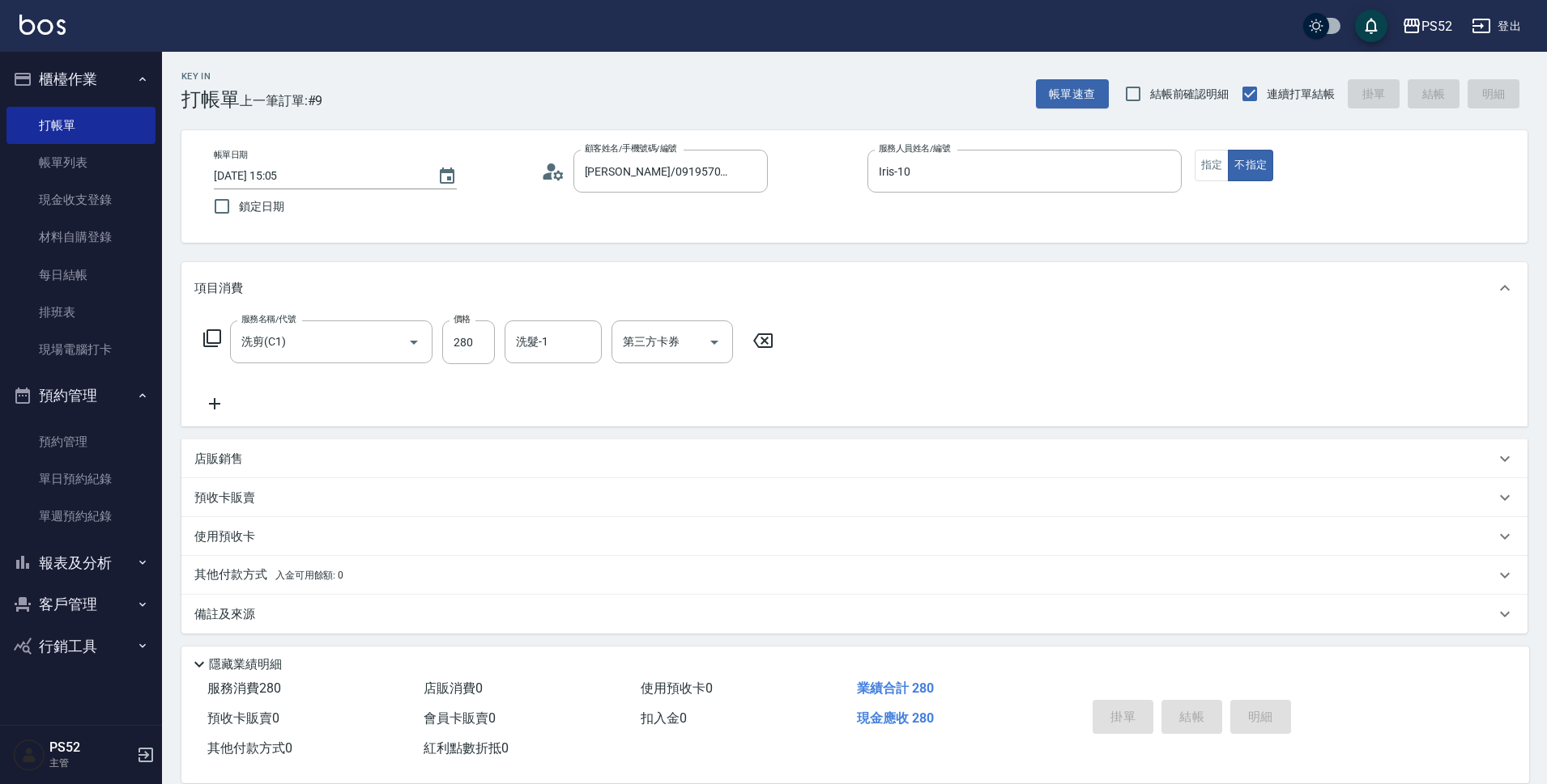
type input "[DATE] 15:06"
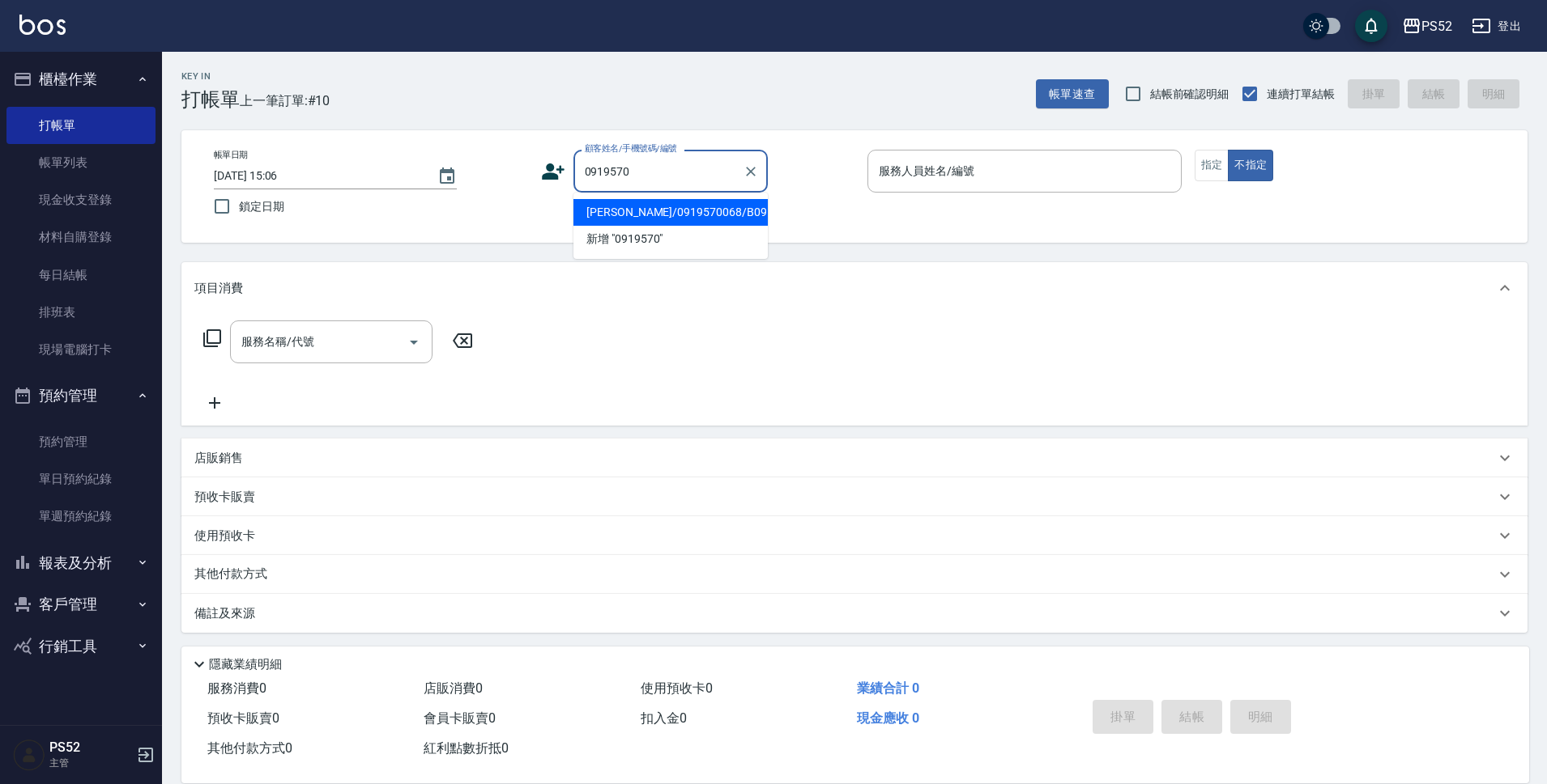
click at [637, 226] on li "[PERSON_NAME]/0919570068/B0919570068" at bounding box center [670, 213] width 194 height 26
type input "[PERSON_NAME]/0919570068/B0919570068"
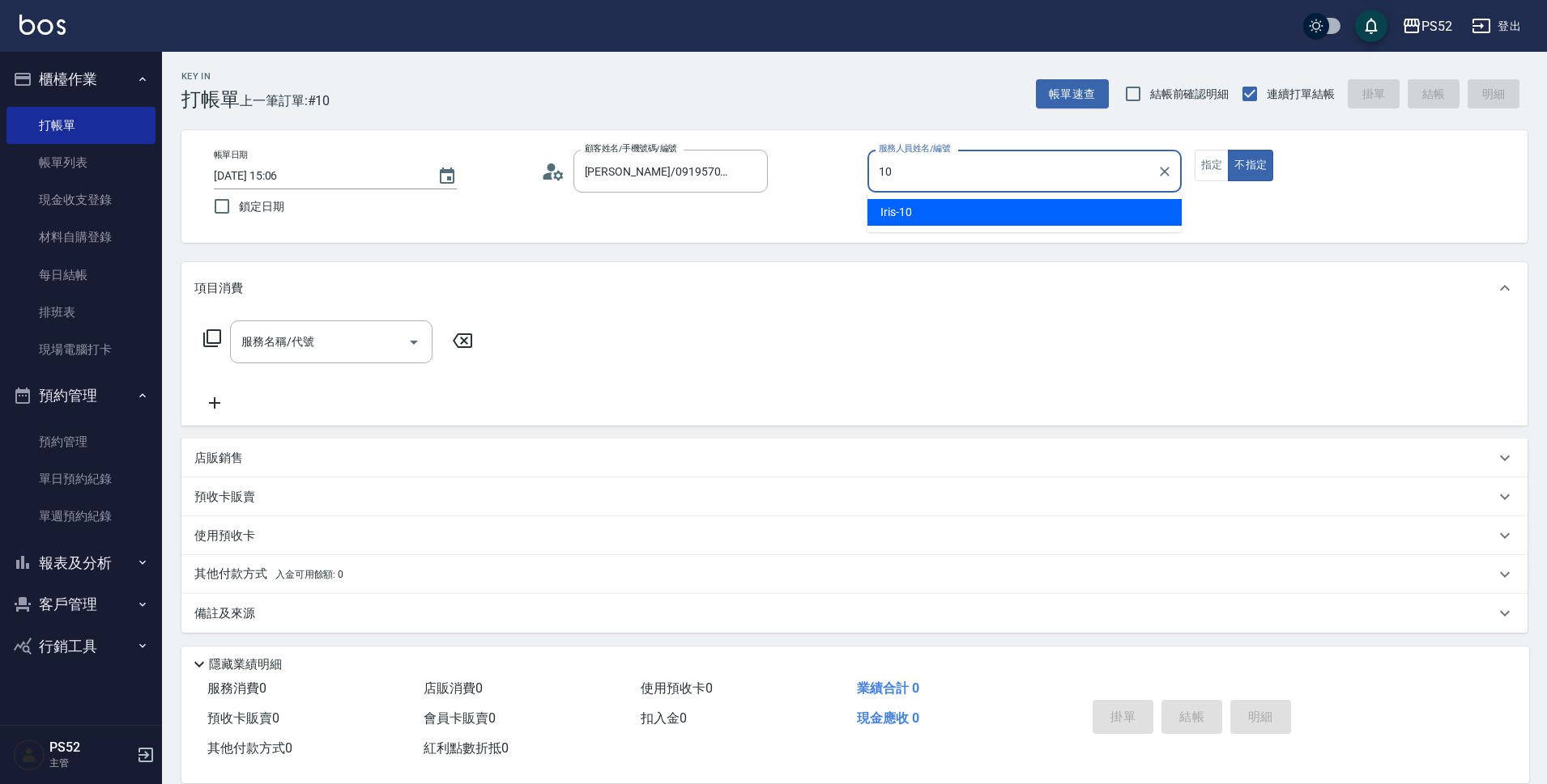
type input "1"
type input "5"
type button "false"
type input "Cherry～建議提前預約哦❤️-5"
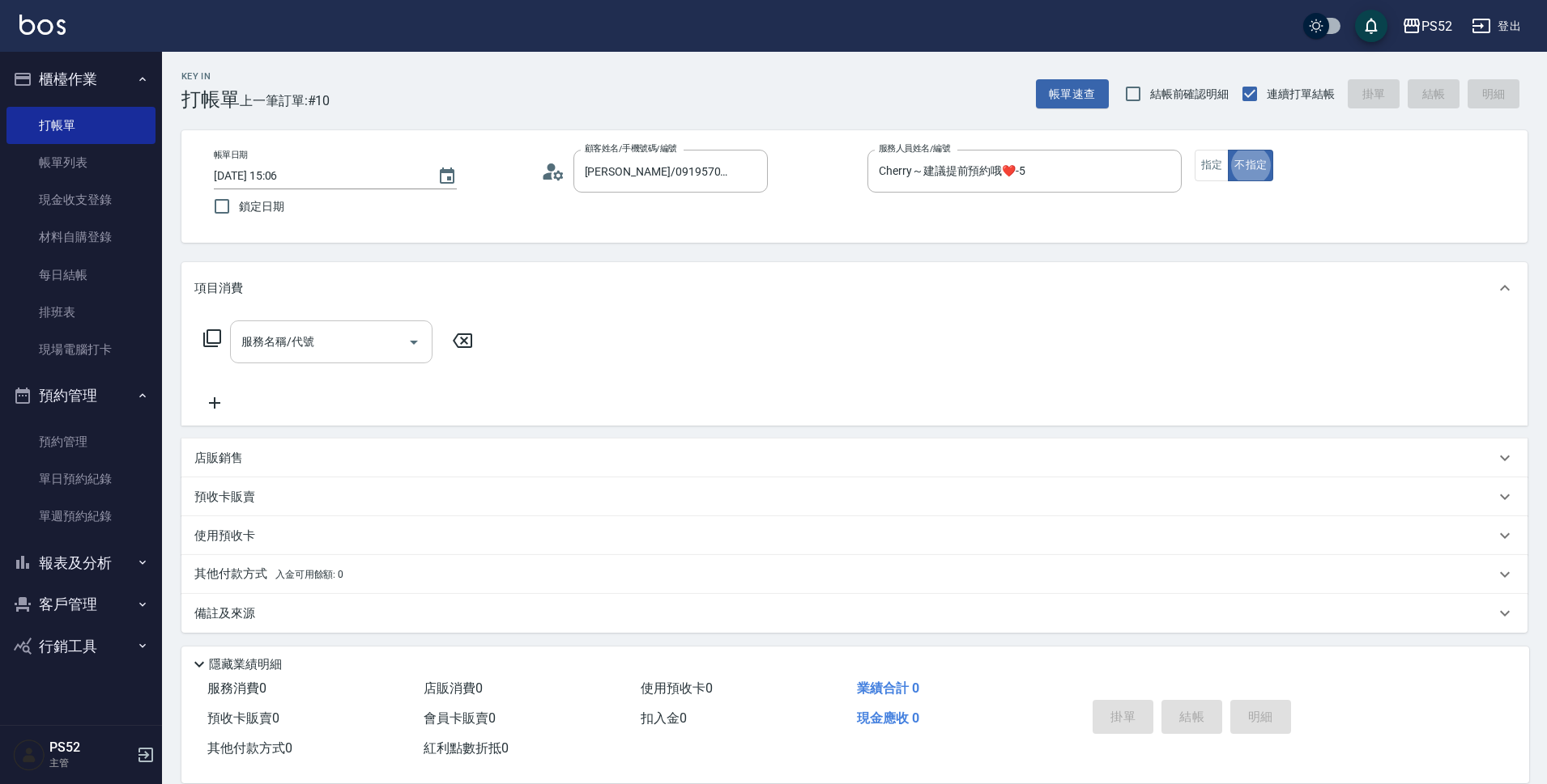
click at [286, 353] on input "服務名稱/代號" at bounding box center [319, 342] width 164 height 28
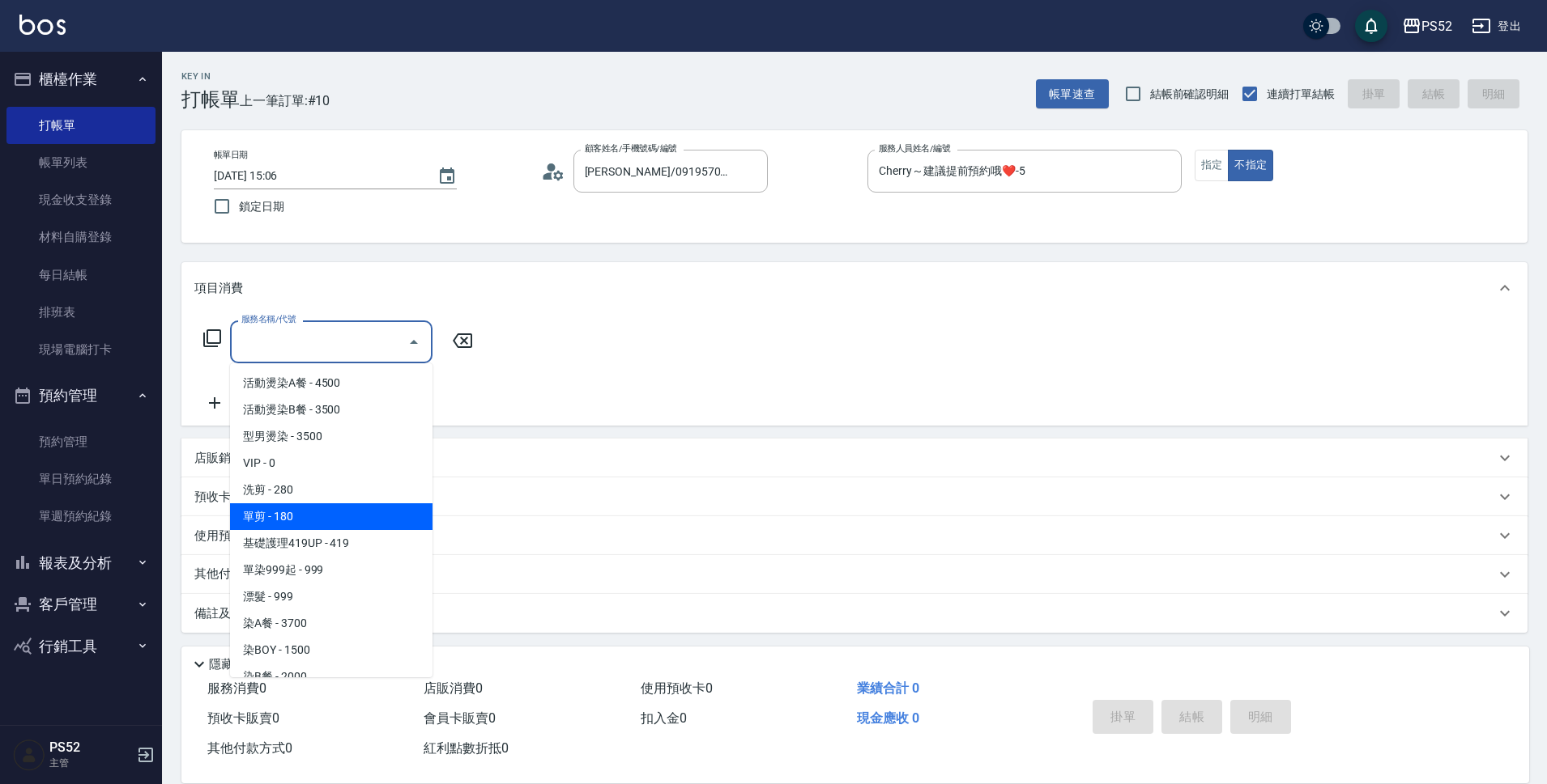
click at [326, 510] on span "單剪 - 180" at bounding box center [330, 517] width 202 height 26
type input "單剪(C2)"
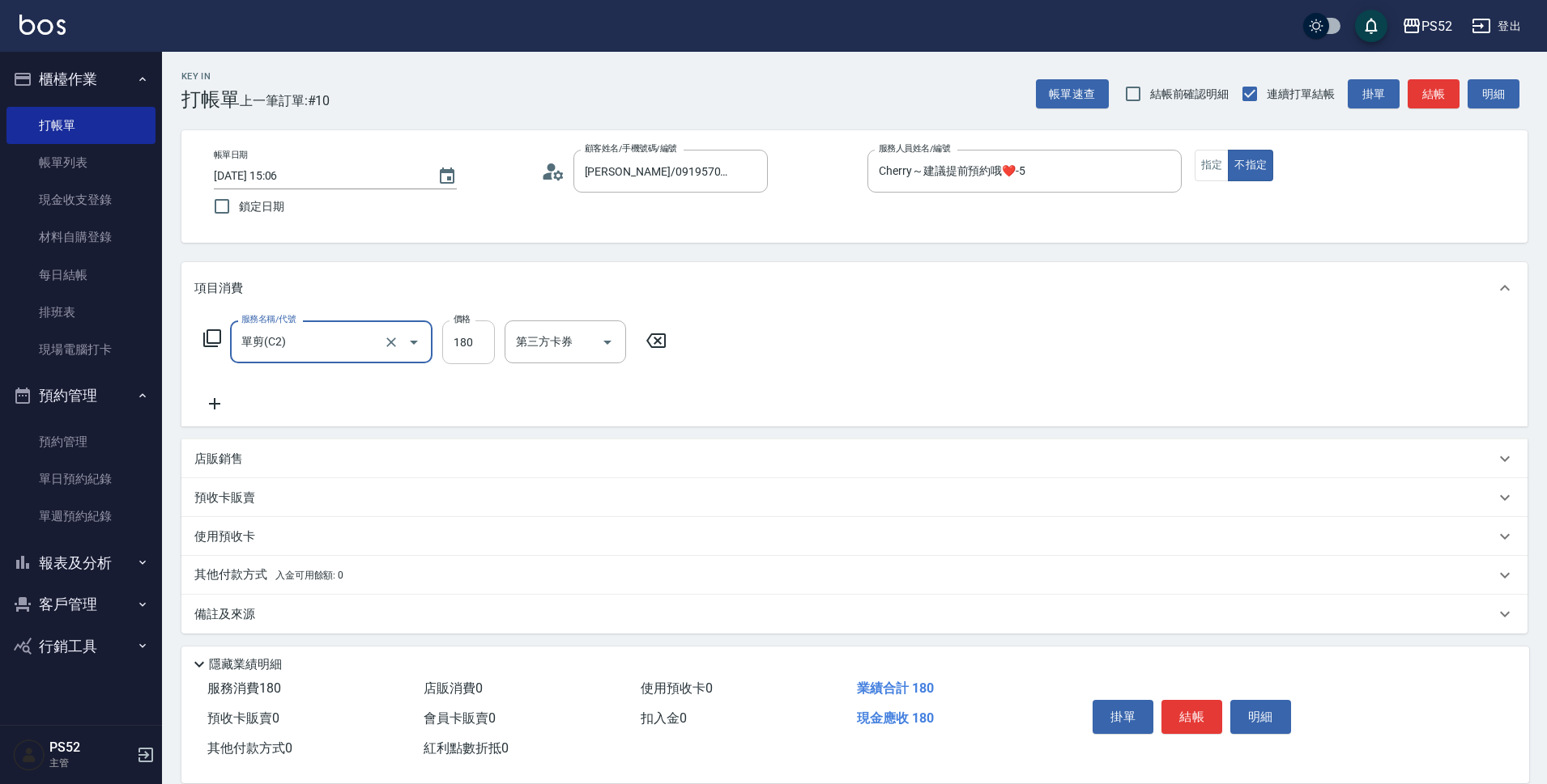
click at [484, 356] on input "180" at bounding box center [469, 343] width 53 height 43
type input "100"
click at [1193, 707] on button "結帳" at bounding box center [1191, 717] width 61 height 34
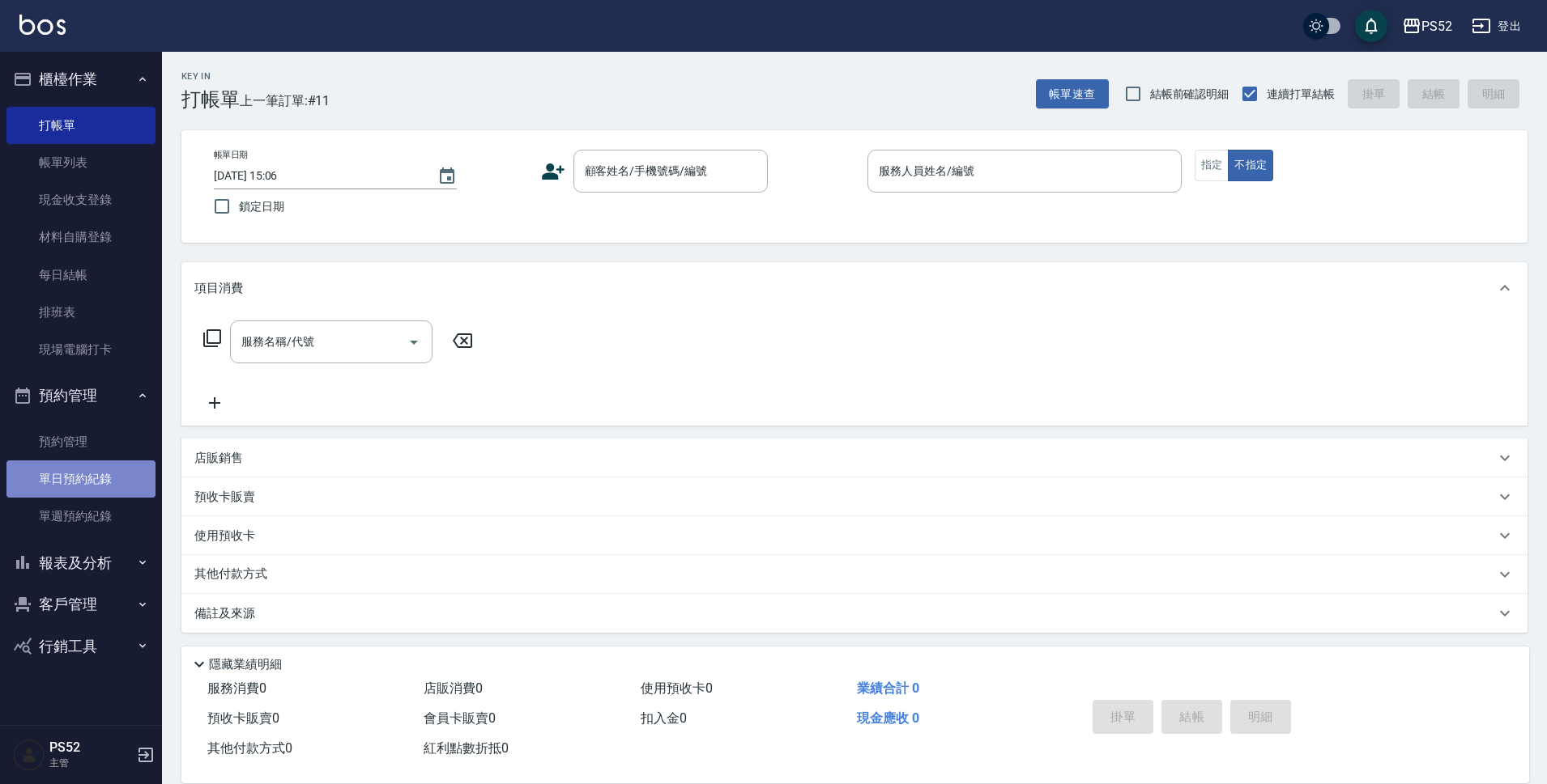
click at [40, 481] on link "單日預約紀錄" at bounding box center [81, 479] width 149 height 38
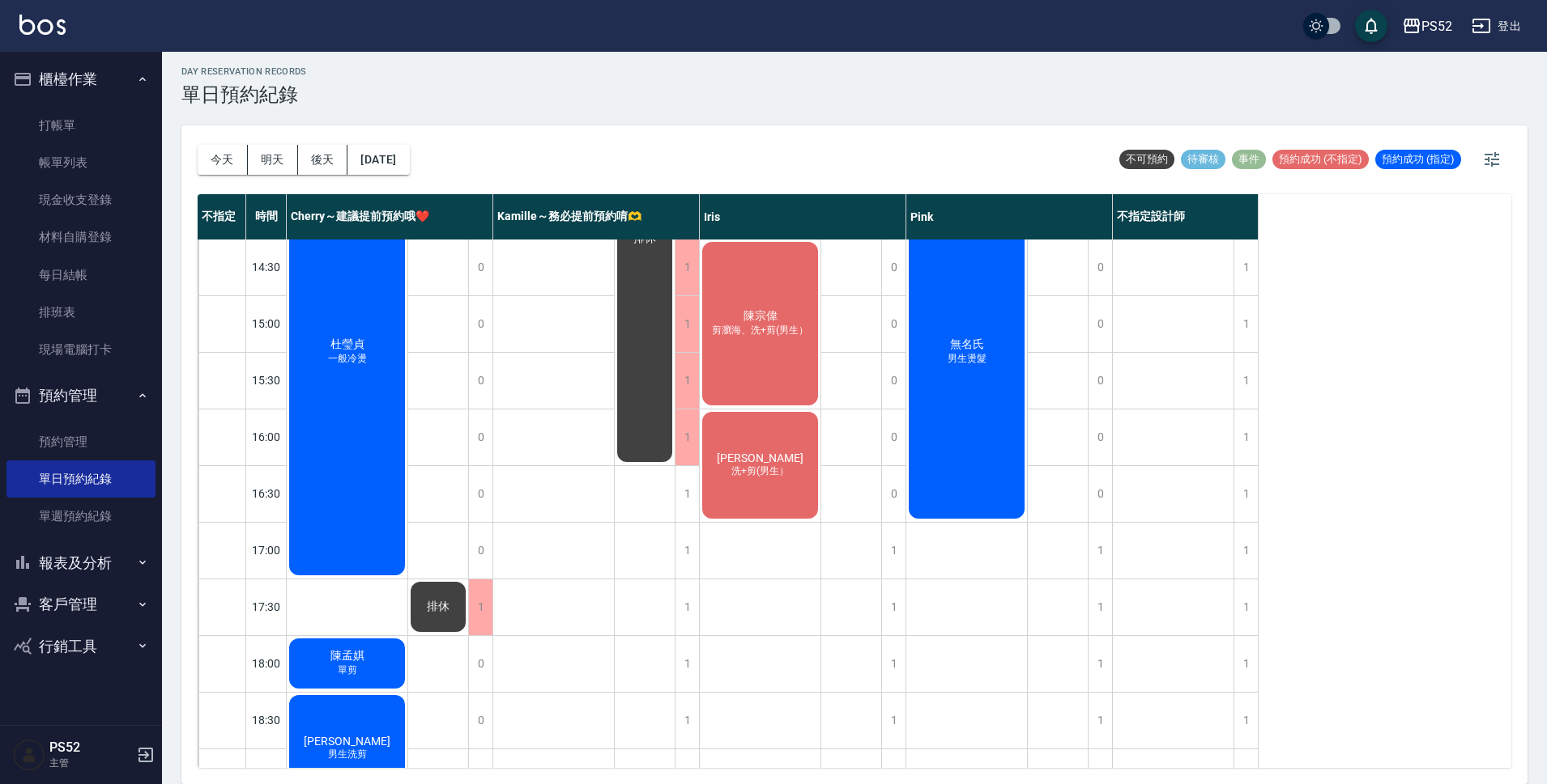
scroll to position [457, 0]
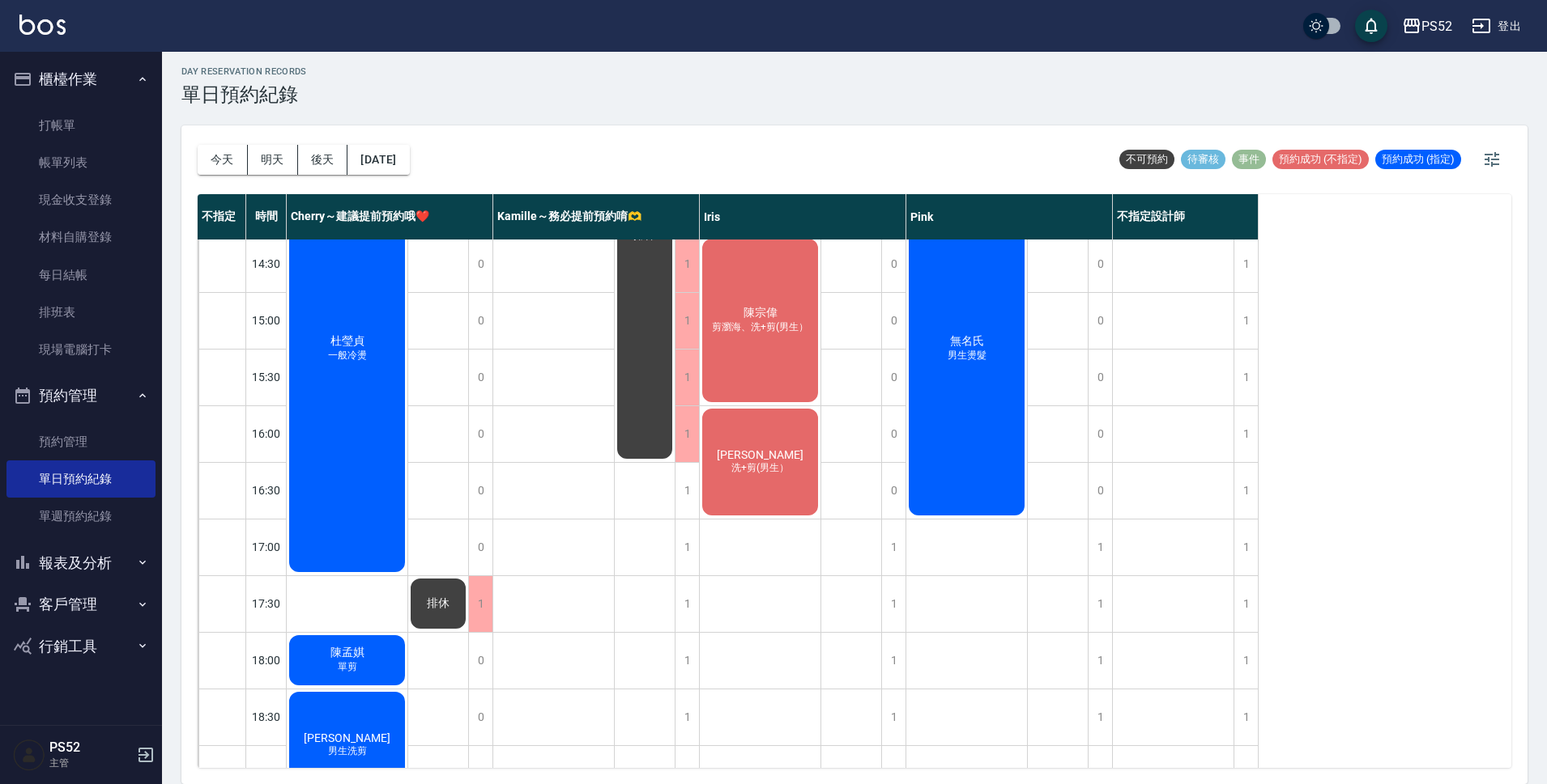
click at [793, 439] on div "[PERSON_NAME]+剪(男生）" at bounding box center [760, 462] width 121 height 112
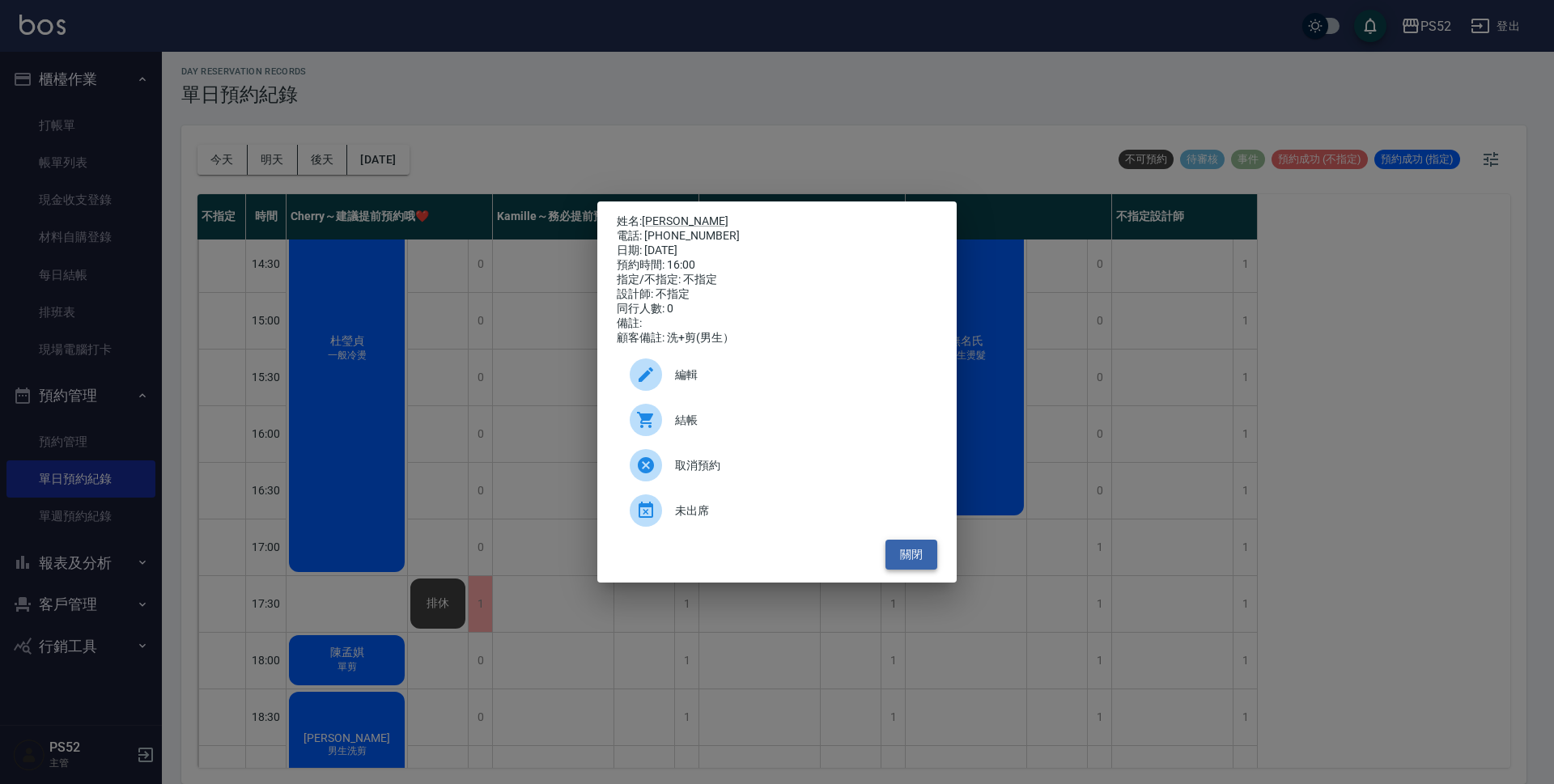
click at [928, 563] on button "關閉" at bounding box center [911, 555] width 52 height 30
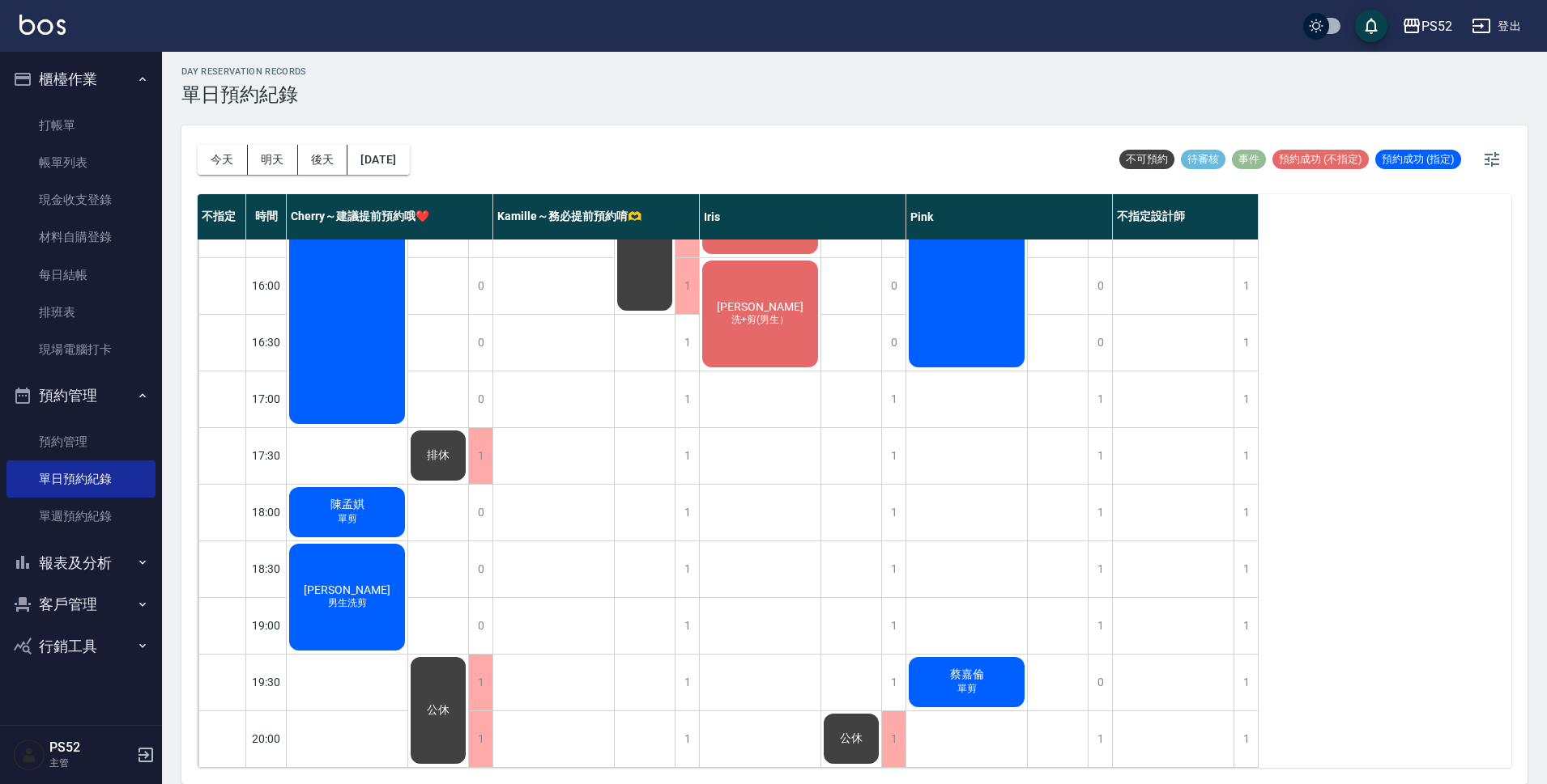
scroll to position [619, 0]
click at [68, 124] on link "打帳單" at bounding box center [81, 126] width 149 height 38
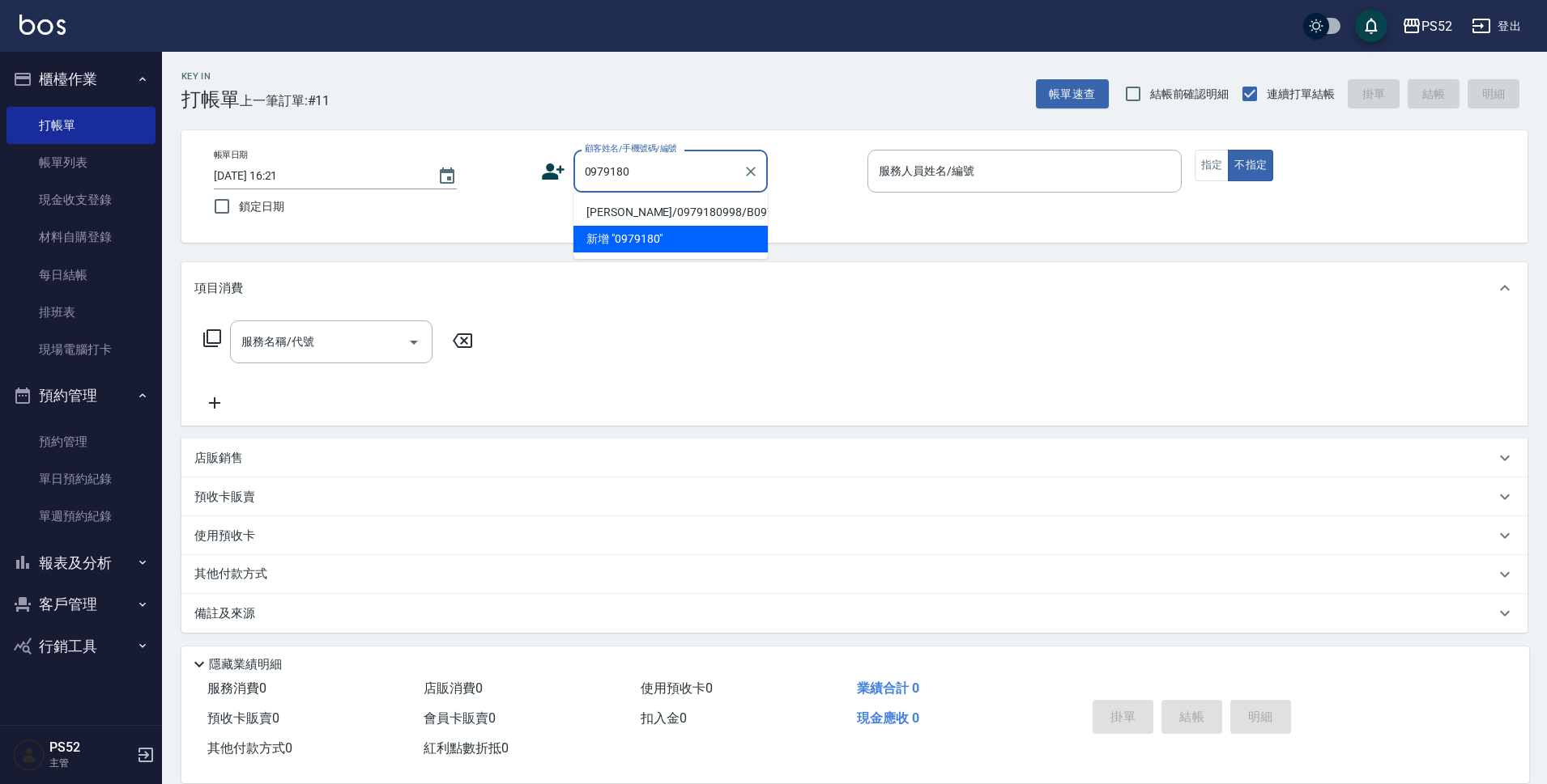
click at [692, 214] on li "[PERSON_NAME]/0979180998/B0979180998" at bounding box center [670, 213] width 194 height 26
type input "[PERSON_NAME]/0979180998/B0979180998"
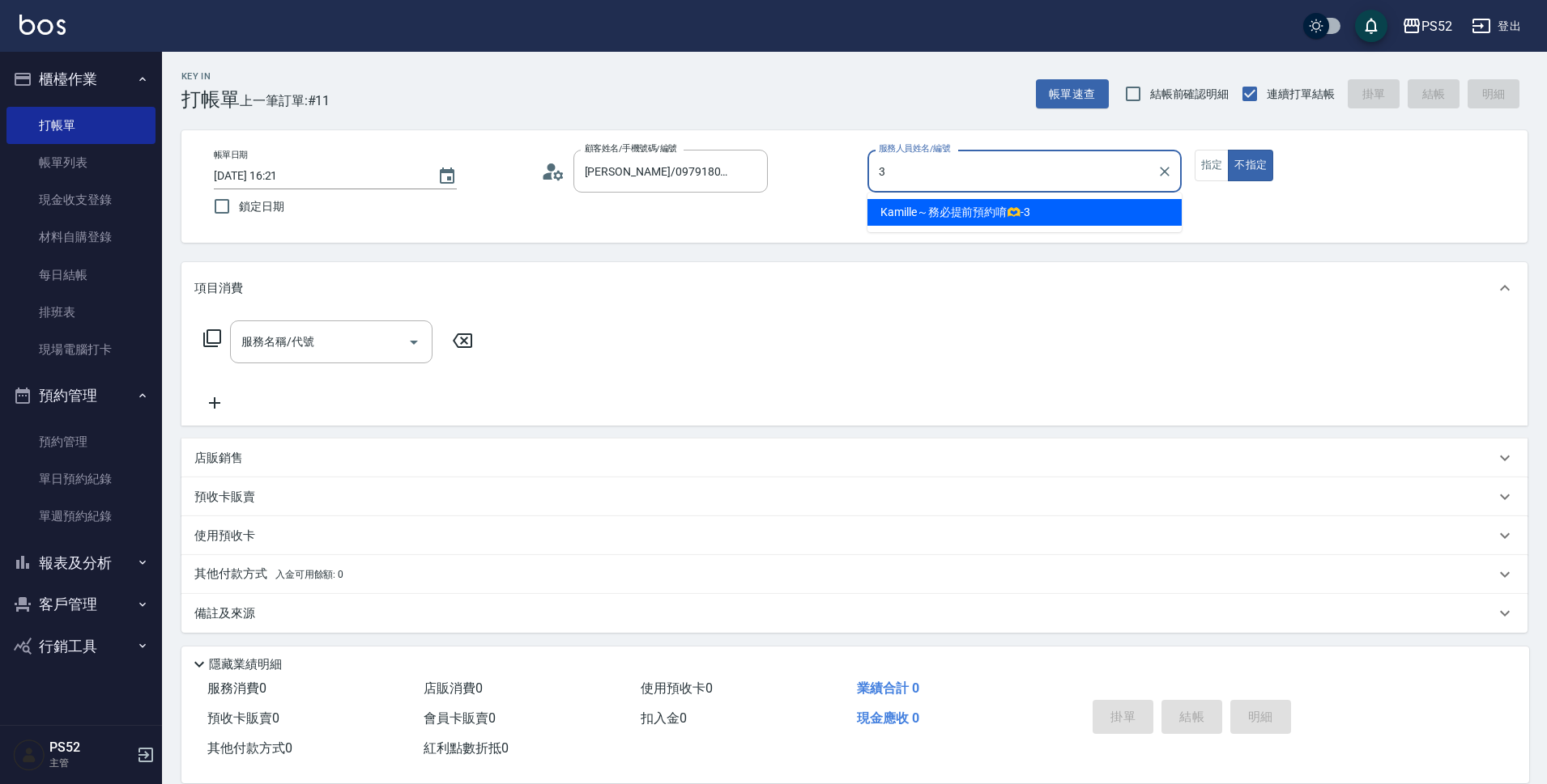
type input "3"
type button "false"
type input "Kamille～務必提前預約唷🫶-3"
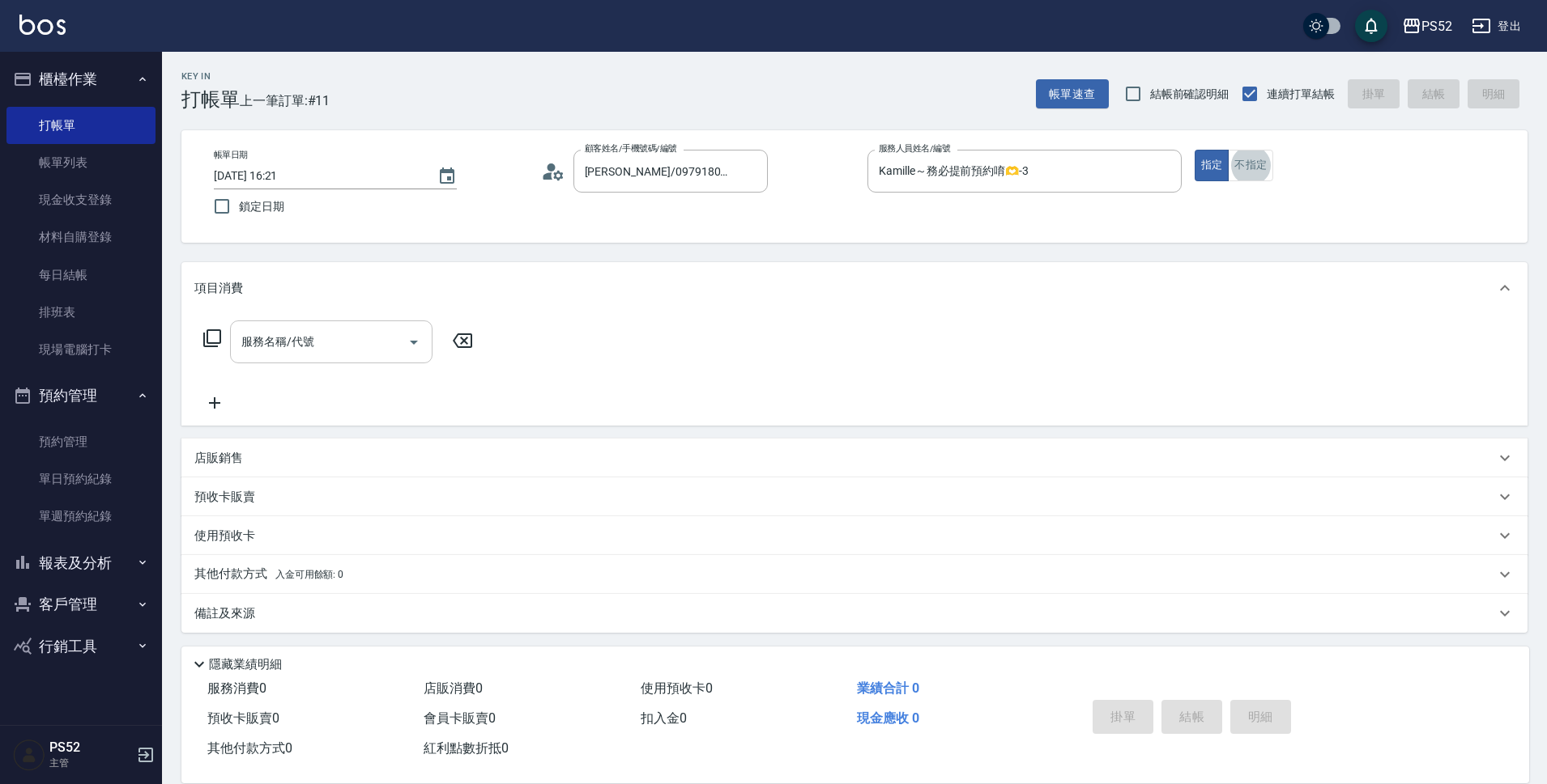
click at [356, 344] on input "服務名稱/代號" at bounding box center [319, 342] width 164 height 28
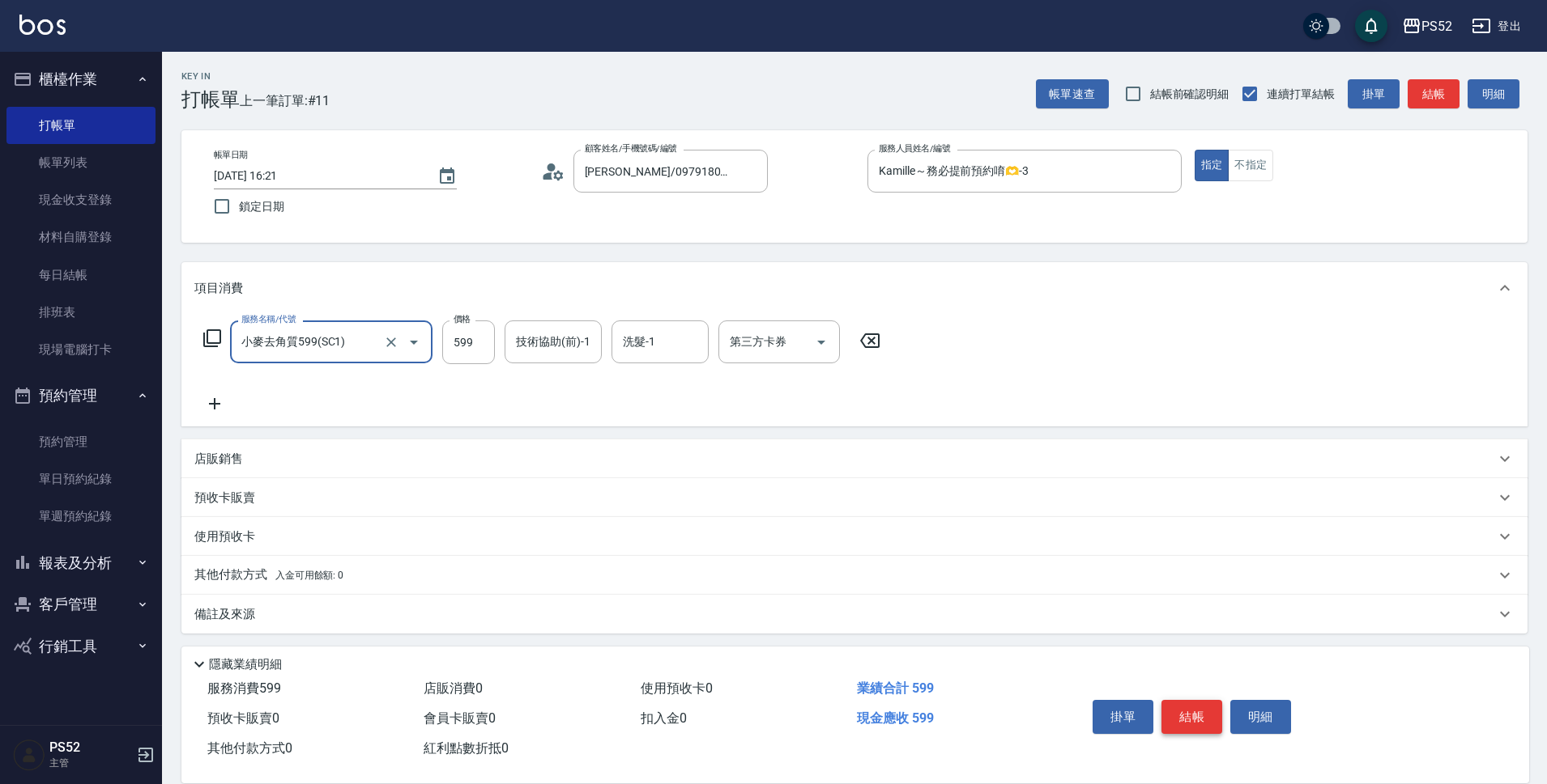
type input "小麥去角質599(SC1)"
click at [1182, 717] on button "結帳" at bounding box center [1191, 717] width 61 height 34
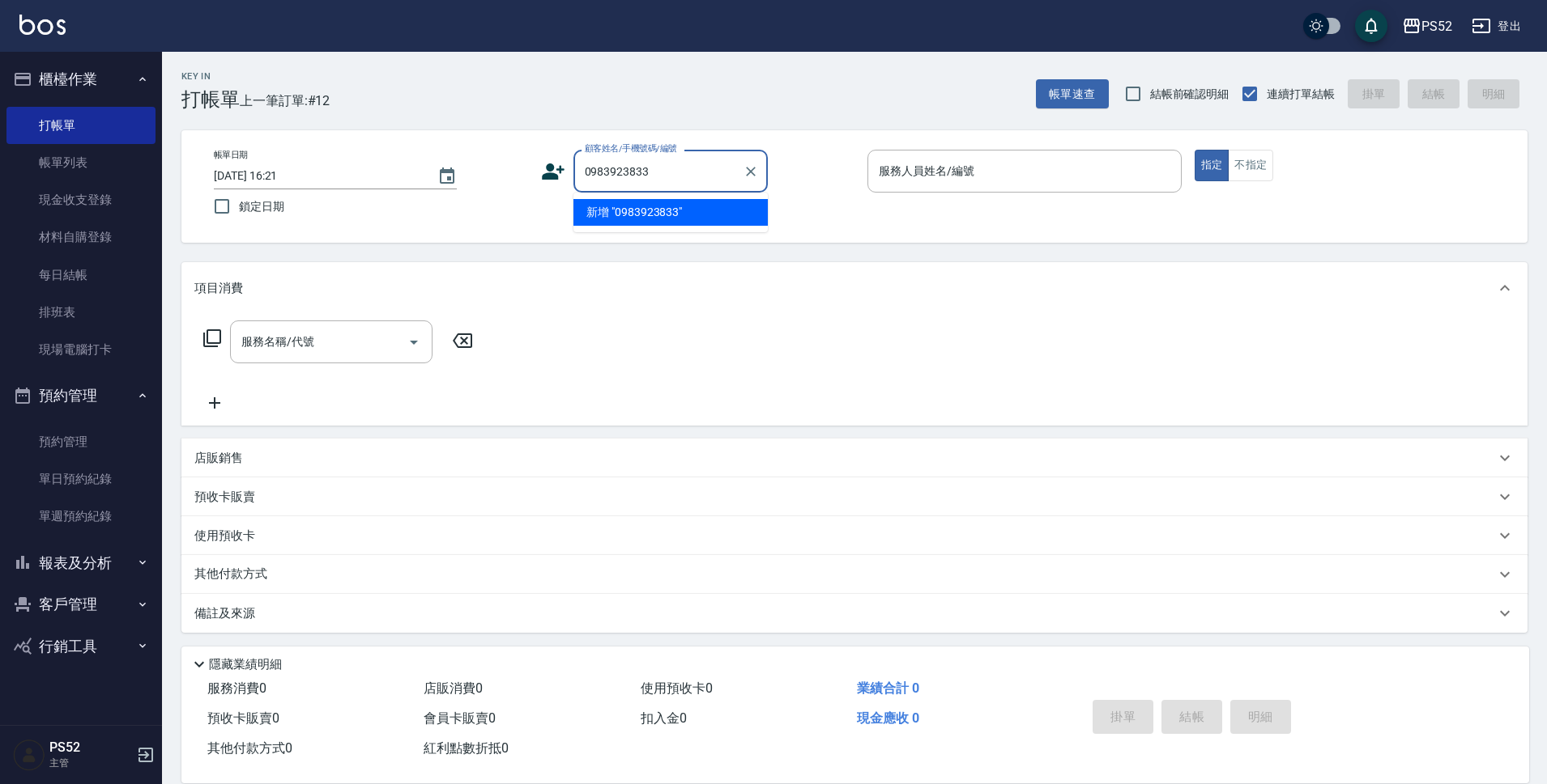
type input "0983923833"
click at [553, 177] on icon at bounding box center [553, 171] width 23 height 16
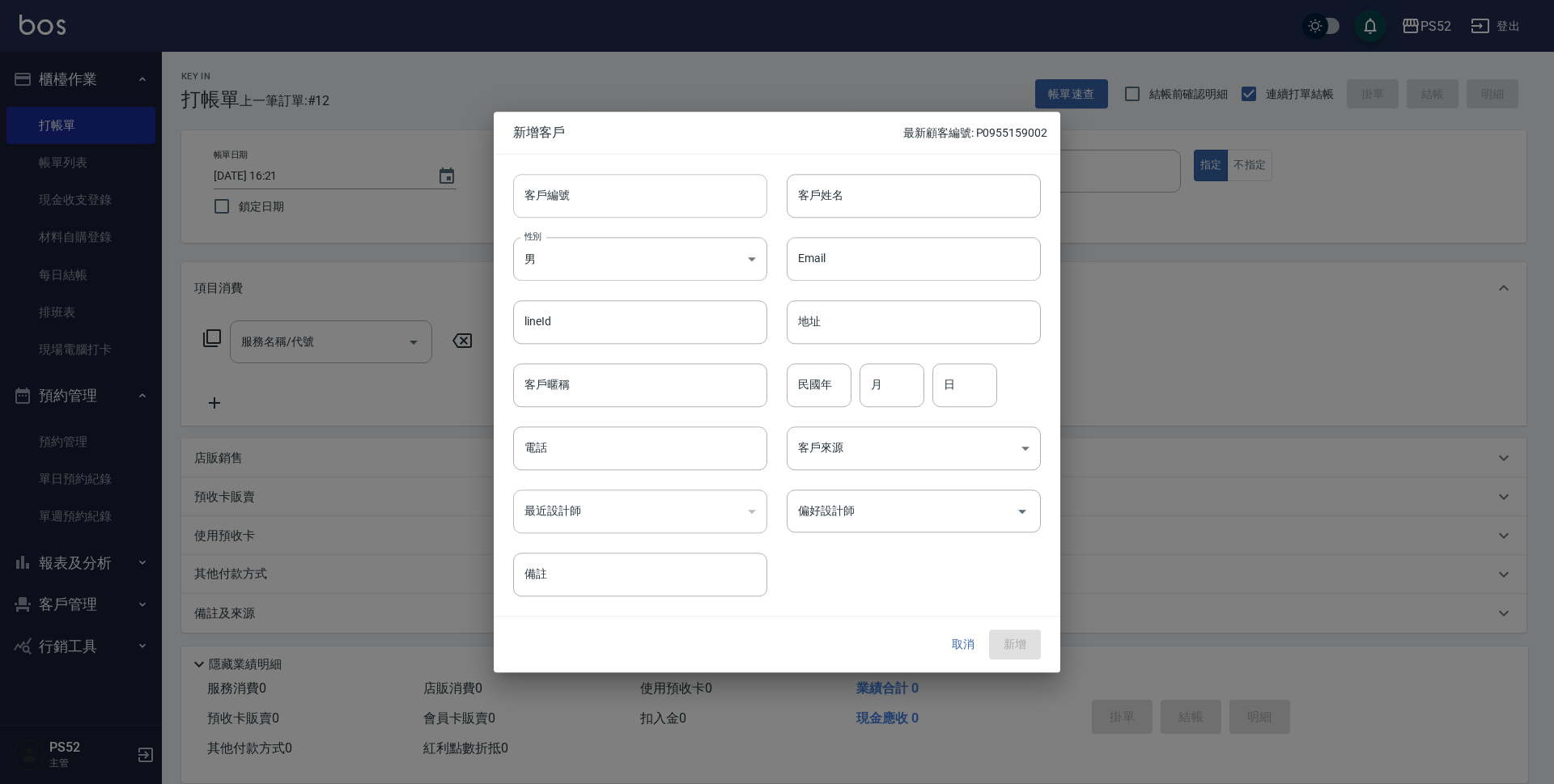
click at [593, 195] on input "客戶編號" at bounding box center [640, 196] width 254 height 43
type input "K0983923833"
click at [569, 271] on body "PS52 登出 櫃檯作業 打帳單 帳單列表 現金收支登錄 材料自購登錄 每日結帳 排班表 現場電腦打卡 預約管理 預約管理 單日預約紀錄 單週預約紀錄 報表及…" at bounding box center [777, 394] width 1554 height 789
click at [544, 356] on li "女" at bounding box center [640, 354] width 254 height 26
type input "[DEMOGRAPHIC_DATA]"
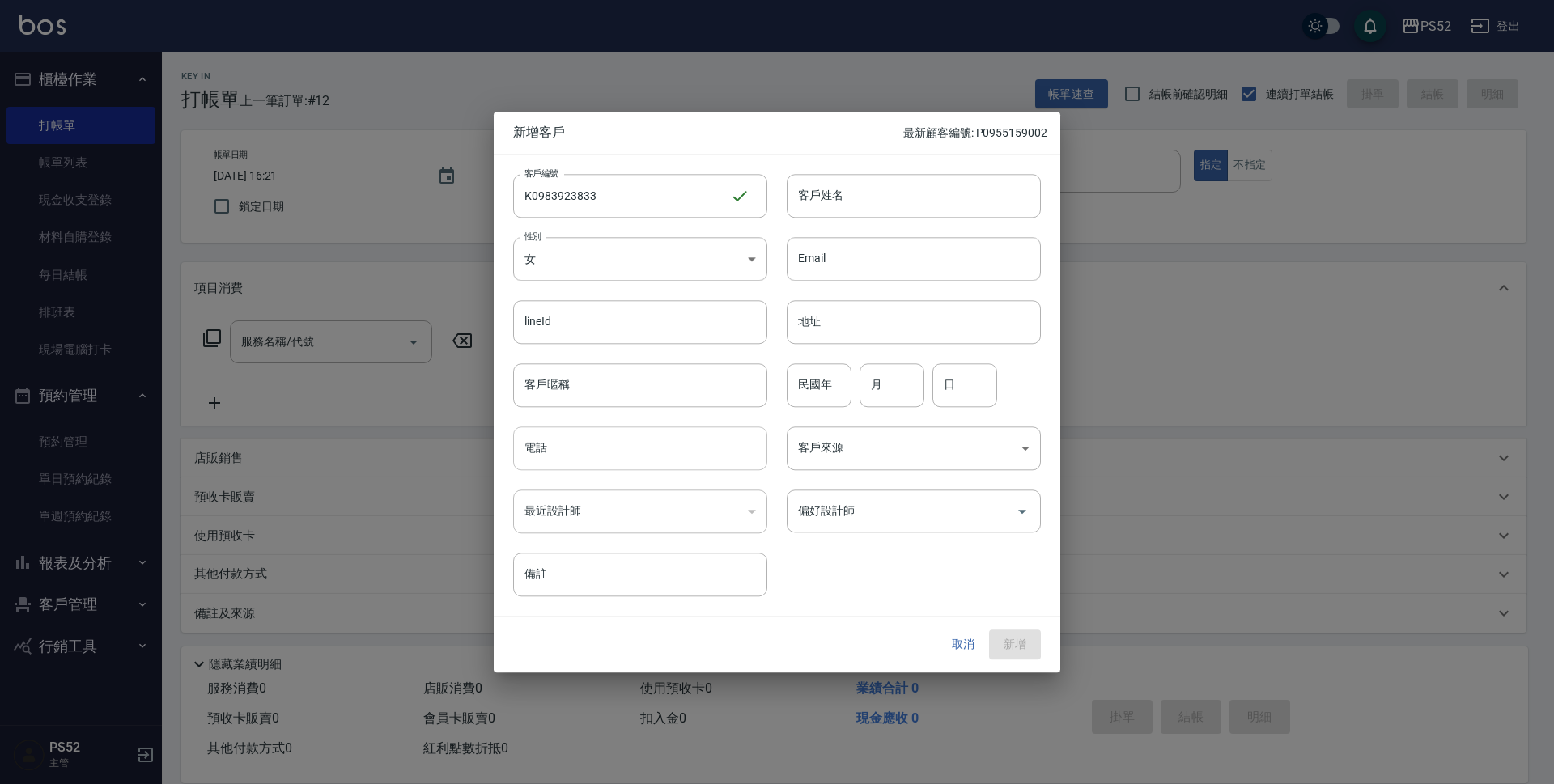
click at [563, 444] on input "電話" at bounding box center [640, 448] width 254 height 43
paste input "0983923833"
type input "0983923833"
click at [834, 381] on input "民國年" at bounding box center [819, 385] width 65 height 43
type input "89"
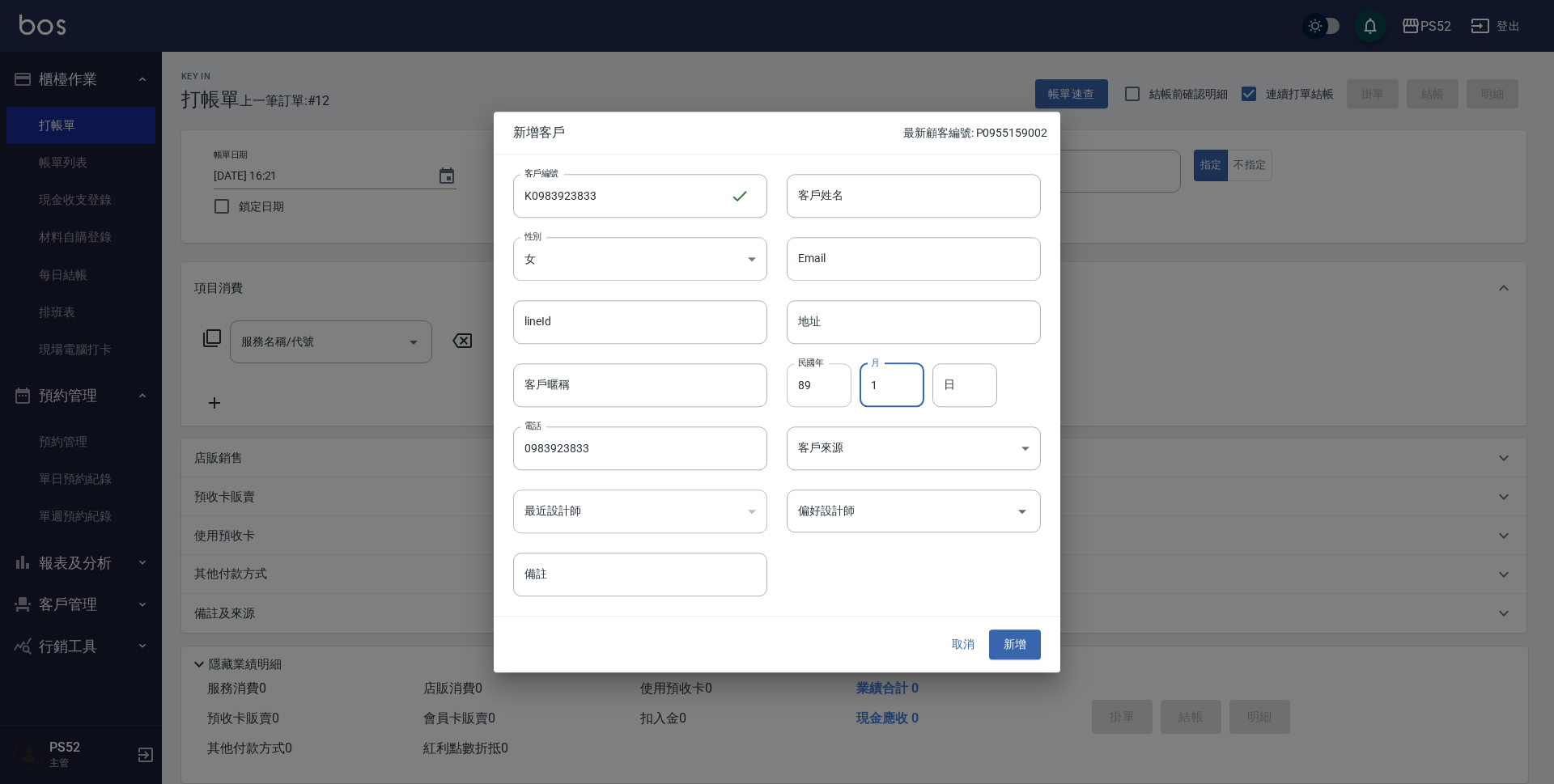
type input "1"
type input "21"
click at [866, 195] on input "客戶姓名" at bounding box center [914, 196] width 254 height 43
click at [934, 493] on div "偏好設計師" at bounding box center [914, 511] width 254 height 43
type input "沈芝羽"
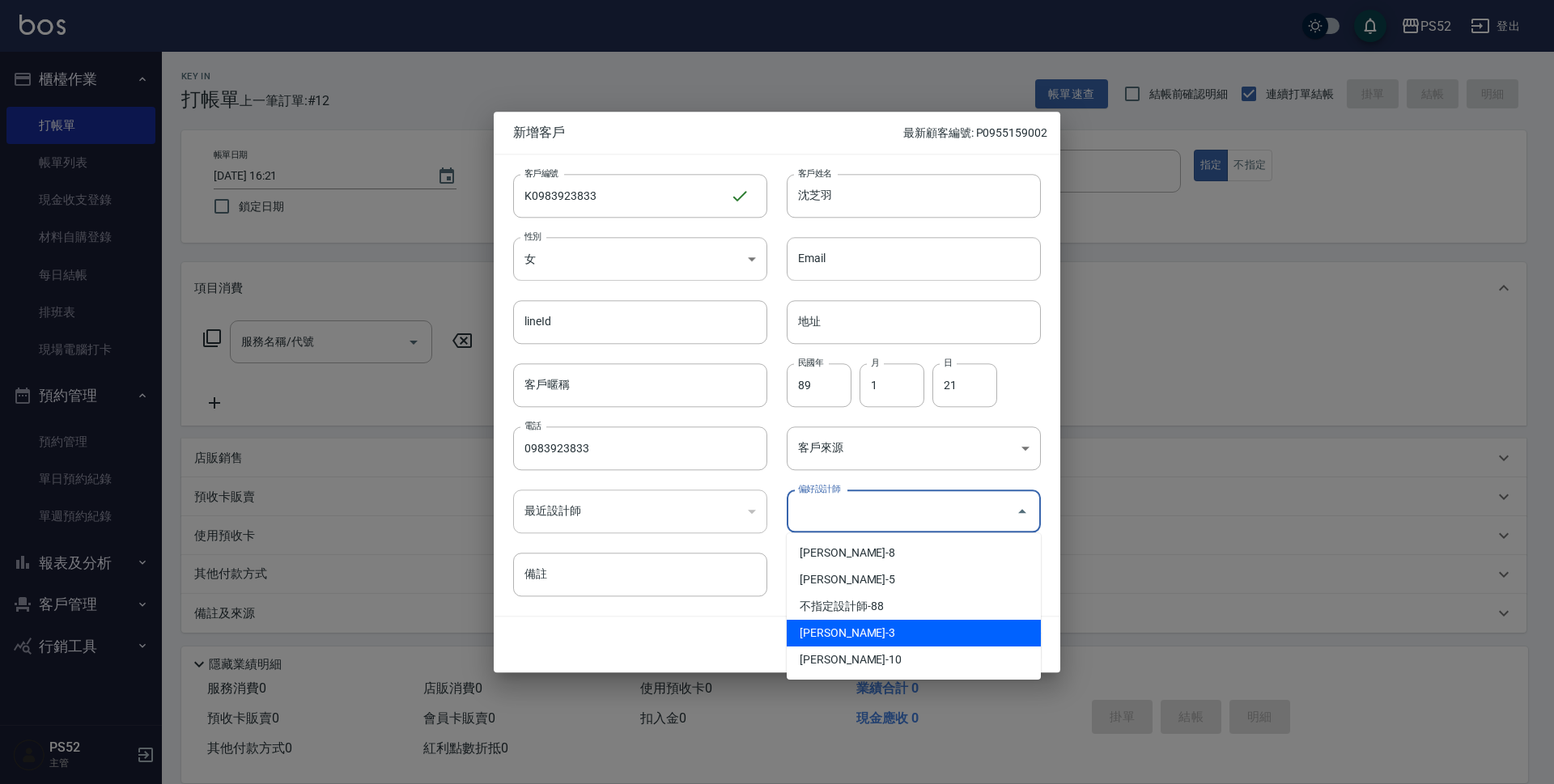
click at [901, 628] on li "[PERSON_NAME]-3" at bounding box center [914, 633] width 254 height 26
type input "王杏如"
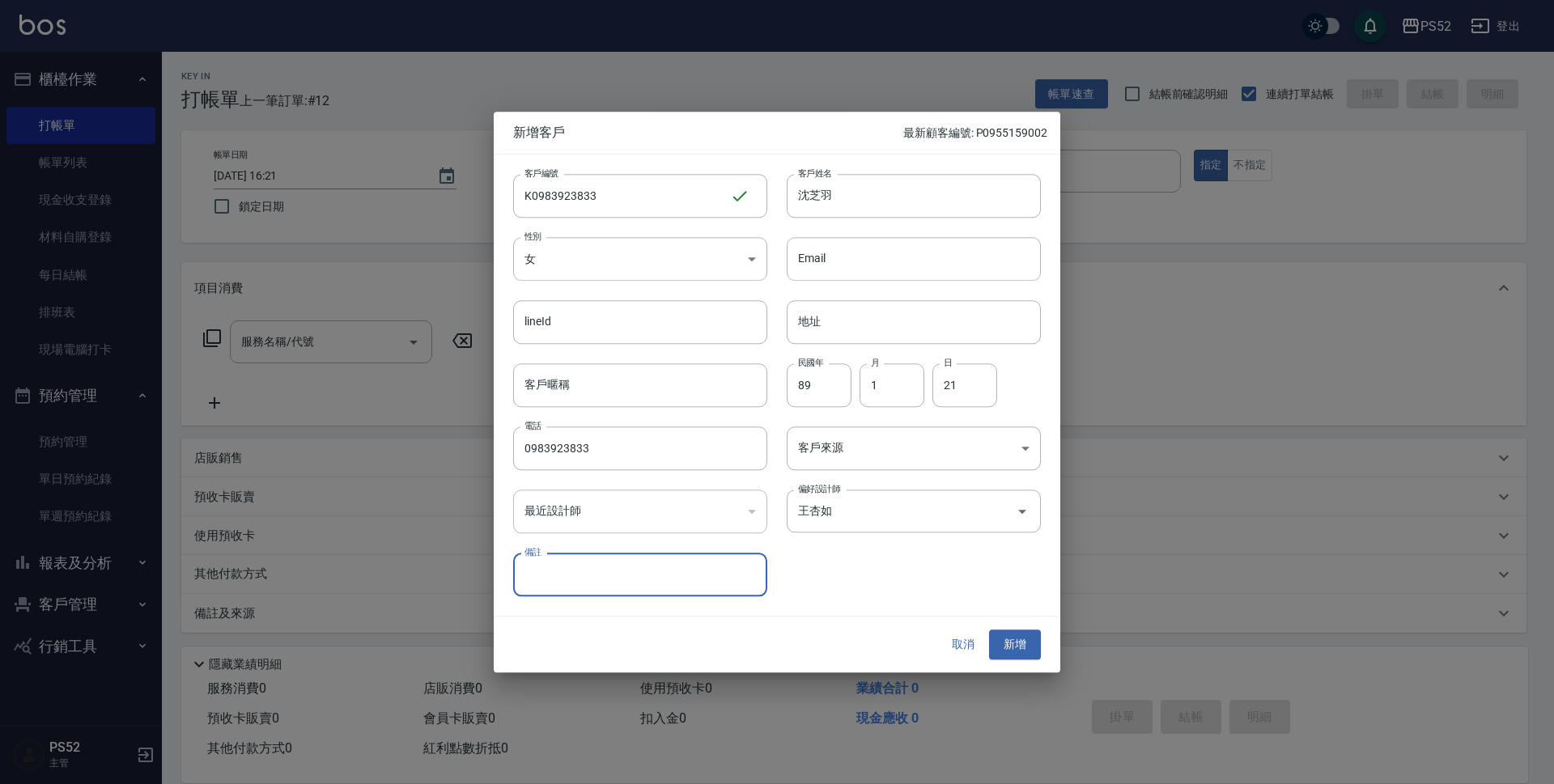
click at [1004, 633] on button "新增" at bounding box center [1015, 646] width 52 height 30
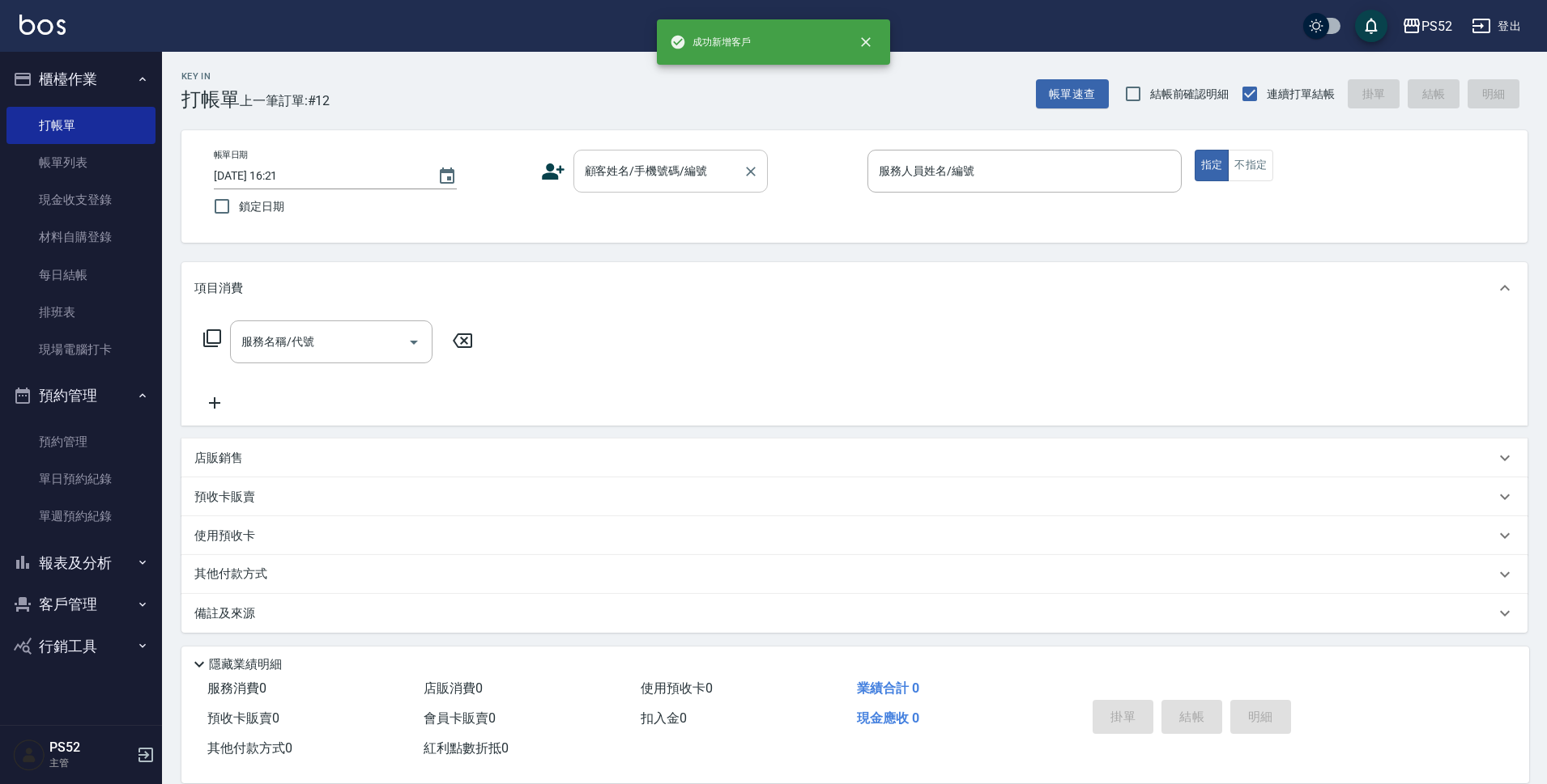
click at [675, 173] on input "顧客姓名/手機號碼/編號" at bounding box center [658, 171] width 155 height 28
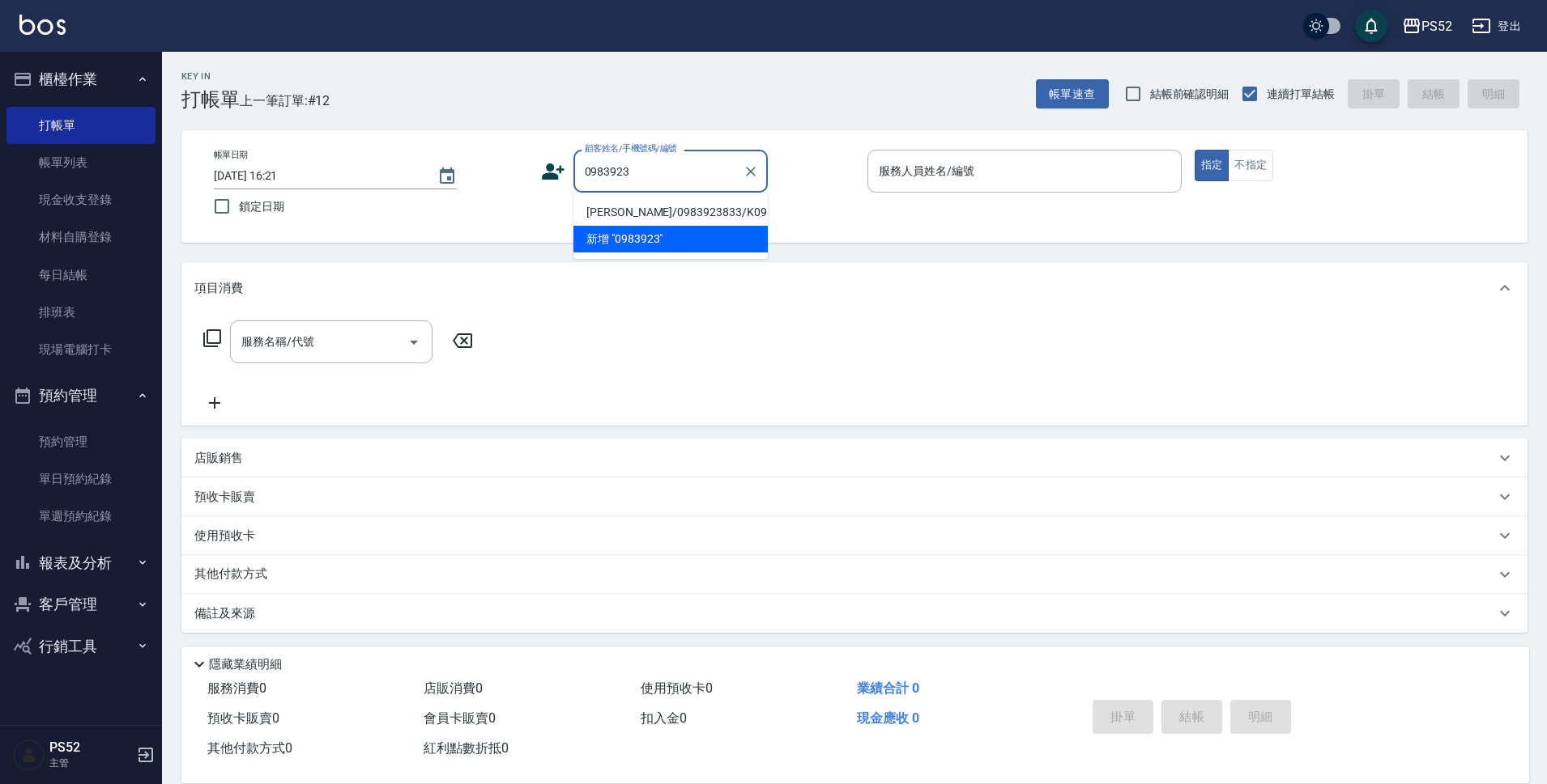
click at [660, 224] on li "[PERSON_NAME]/0983923833/K0983923833" at bounding box center [670, 213] width 194 height 26
type input "[PERSON_NAME]/0983923833/K0983923833"
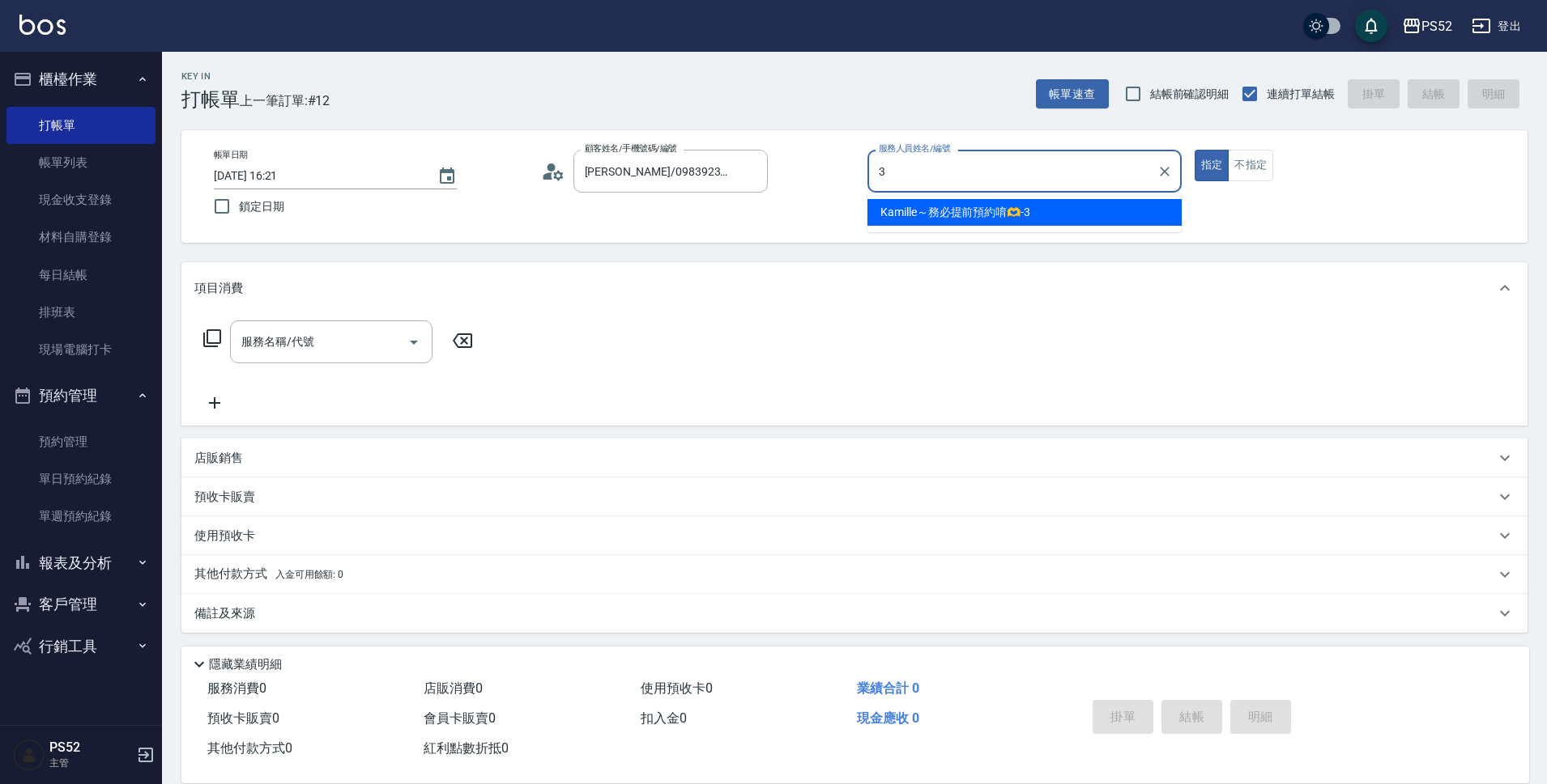
type input "Kamille～務必提前預約唷🫶-3"
type button "true"
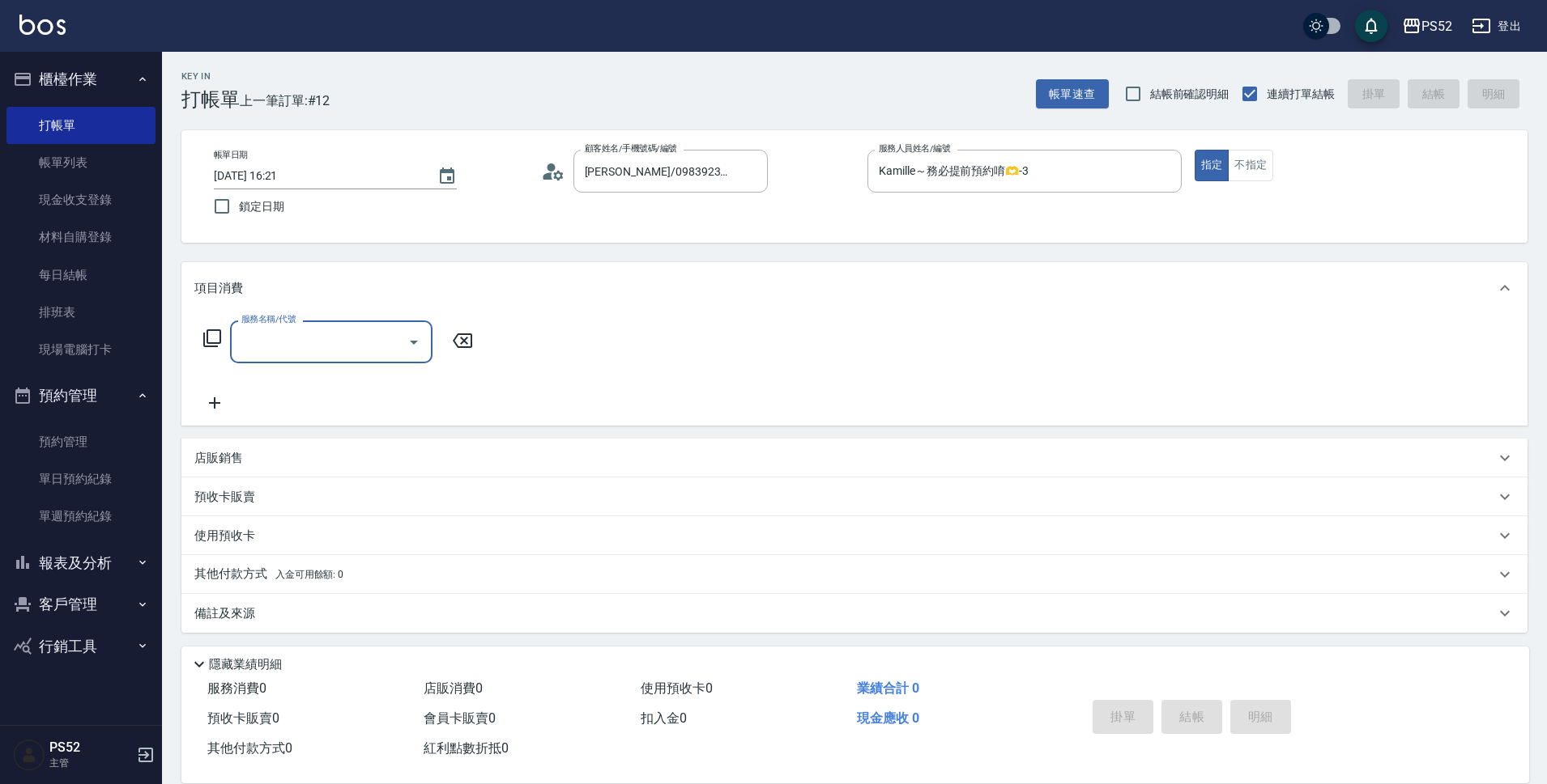
type input "2"
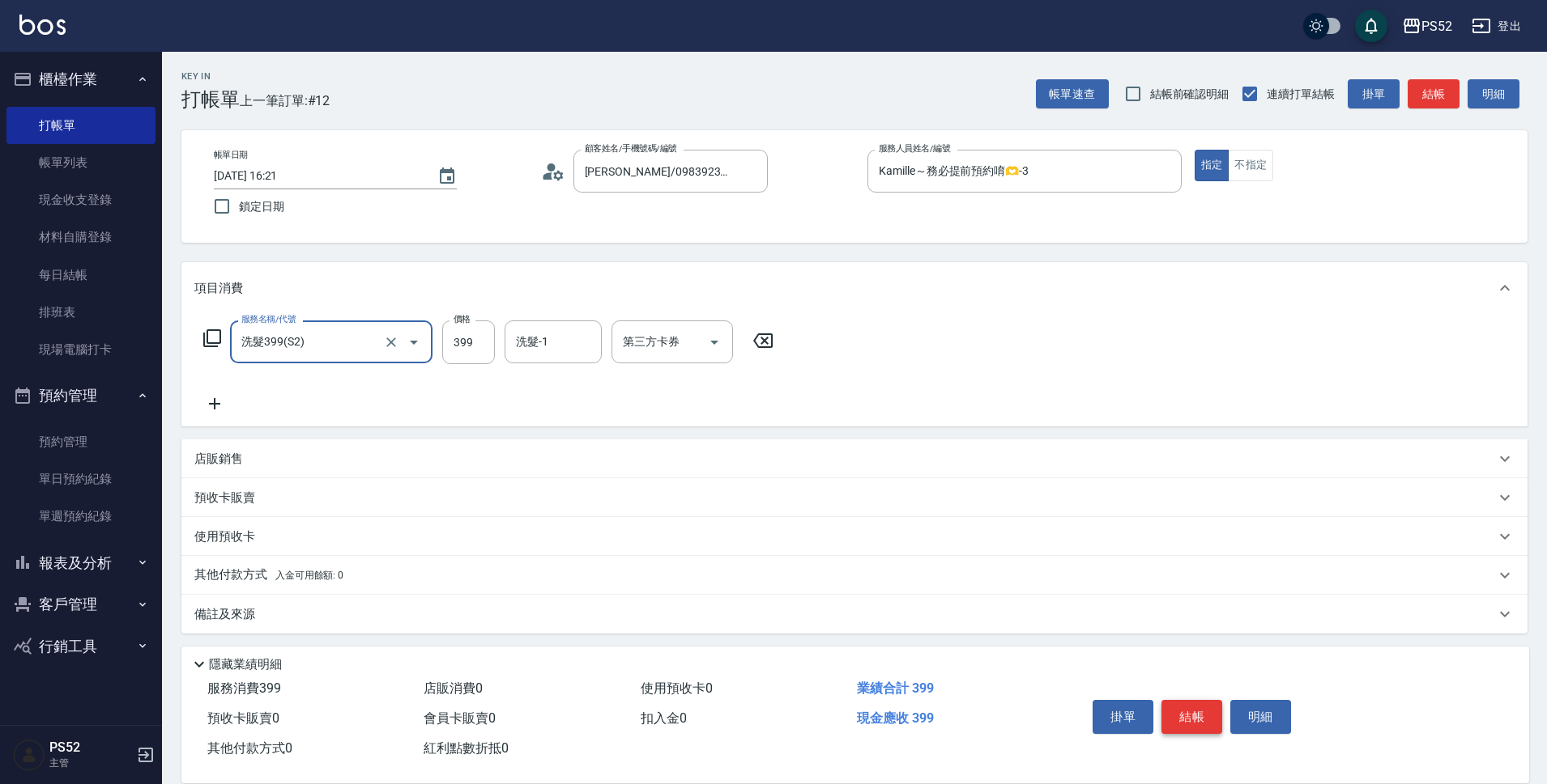
type input "洗髮399(S2)"
click at [1172, 713] on button "結帳" at bounding box center [1191, 717] width 61 height 34
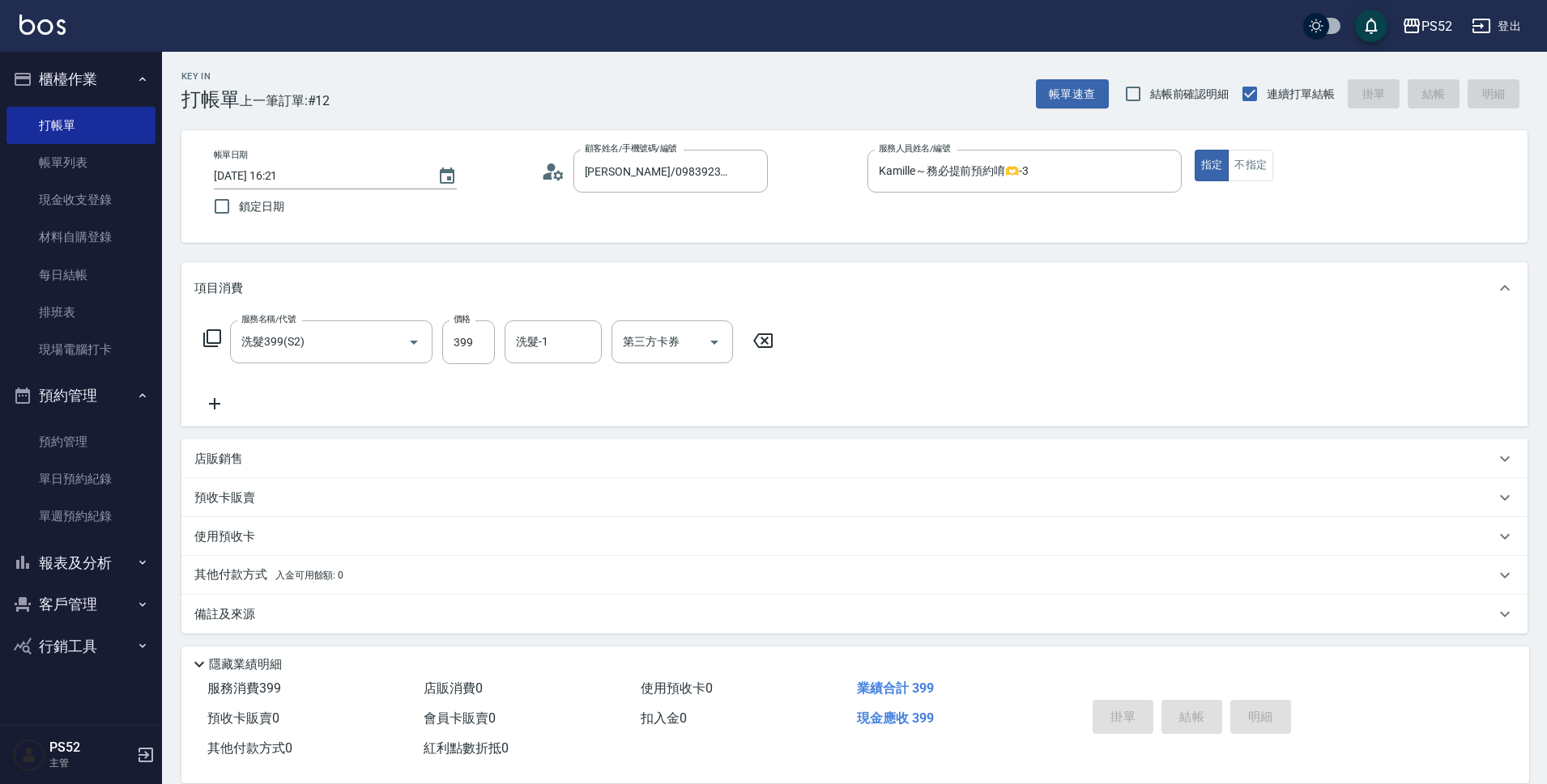
type input "[DATE] 16:22"
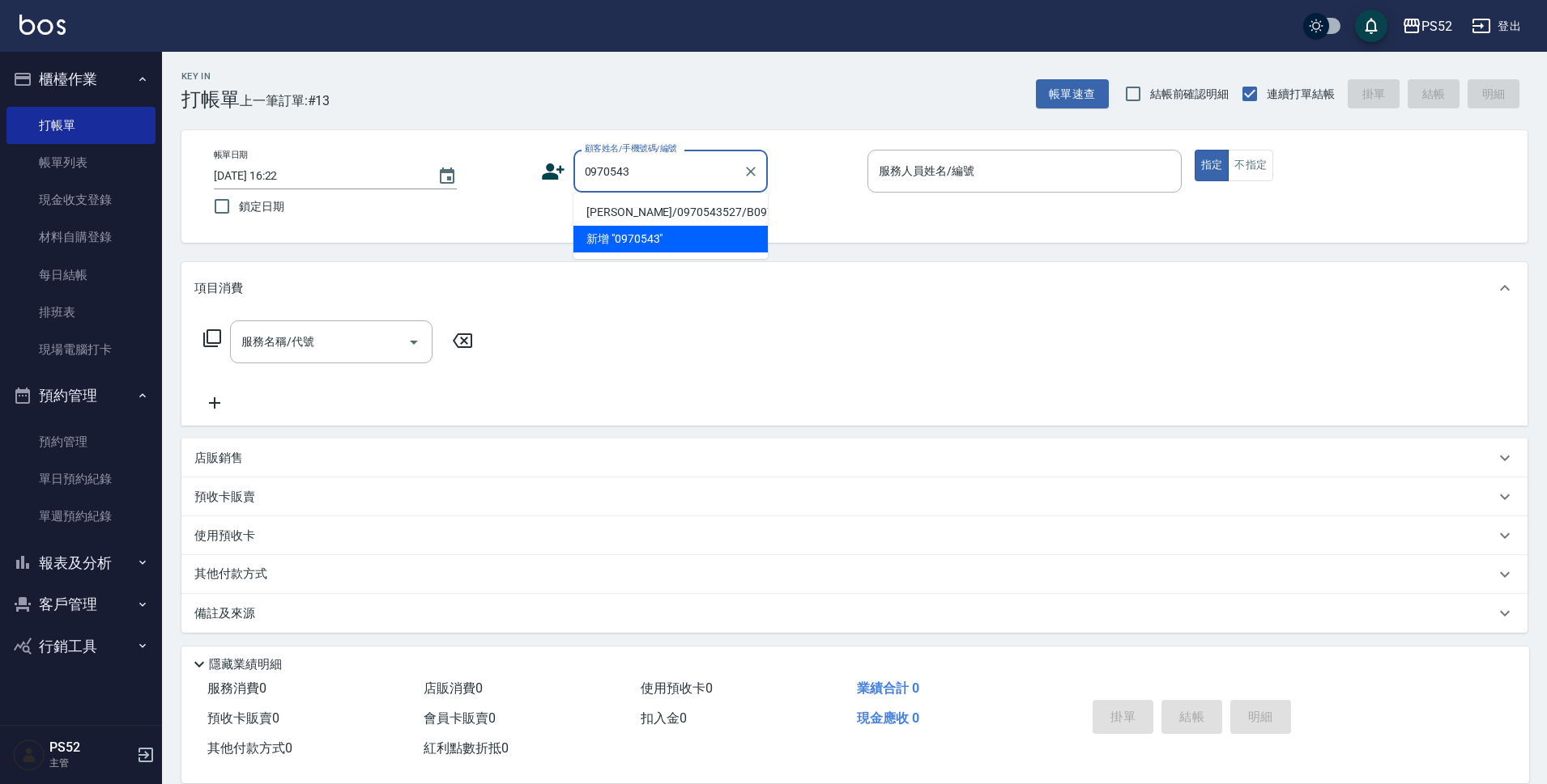
click at [651, 223] on li "[PERSON_NAME]/0970543527/B0970543527" at bounding box center [670, 213] width 194 height 26
type input "[PERSON_NAME]/0970543527/B0970543527"
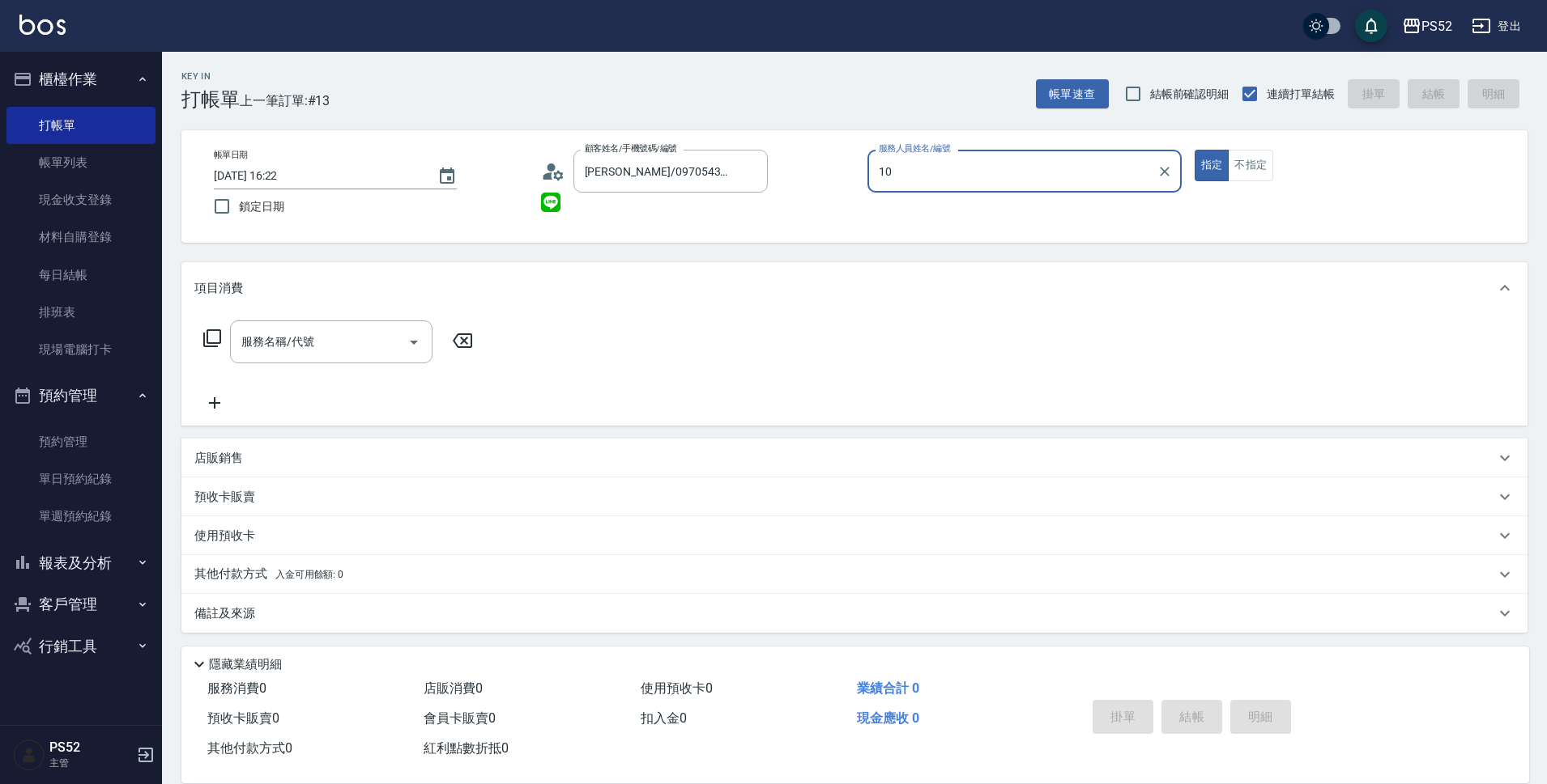
type input "Iris-10"
click at [240, 334] on input "服務名稱/代號" at bounding box center [319, 342] width 164 height 28
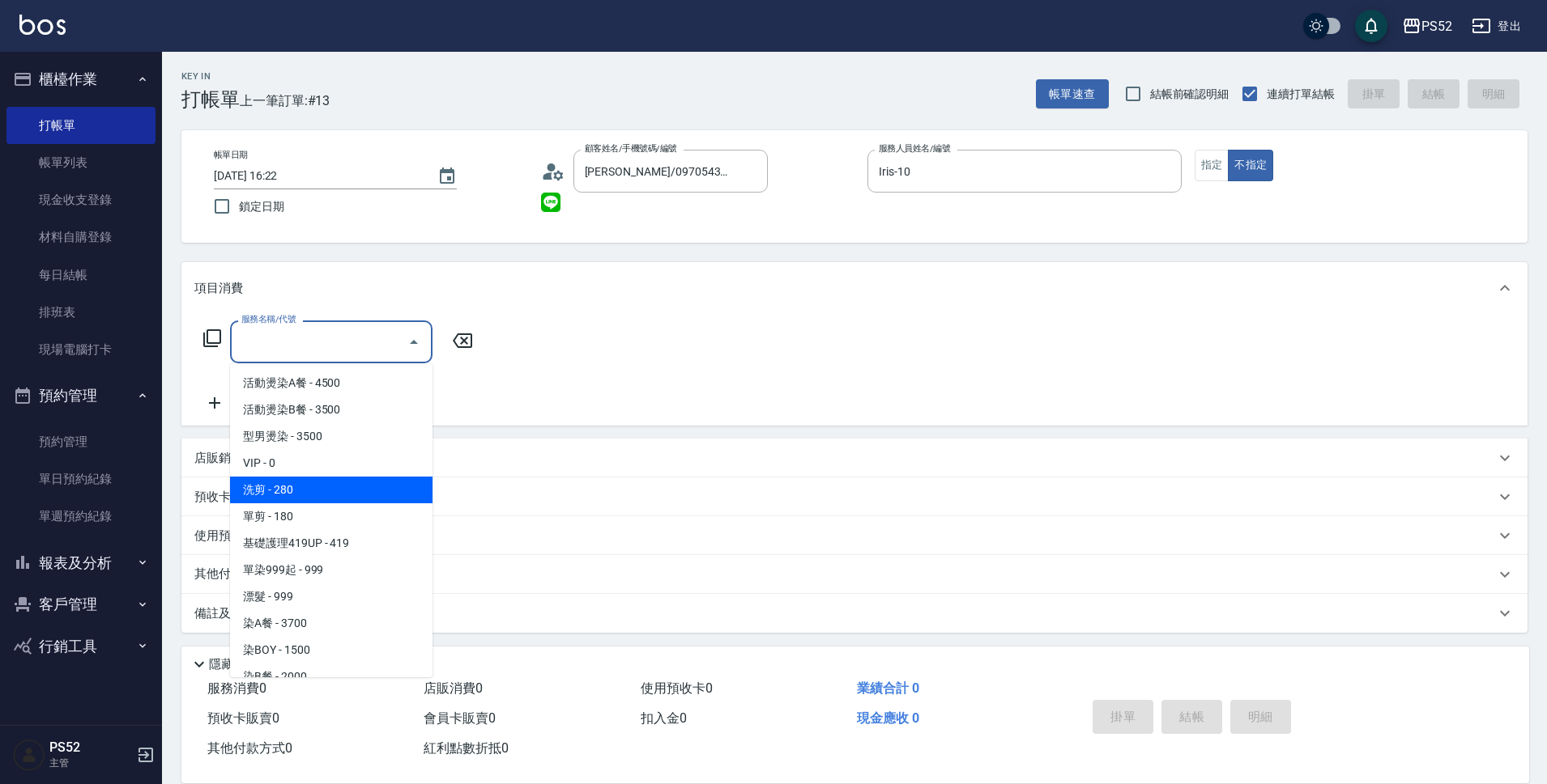
click at [302, 485] on span "洗剪 - 280" at bounding box center [330, 490] width 202 height 26
type input "洗剪(C1)"
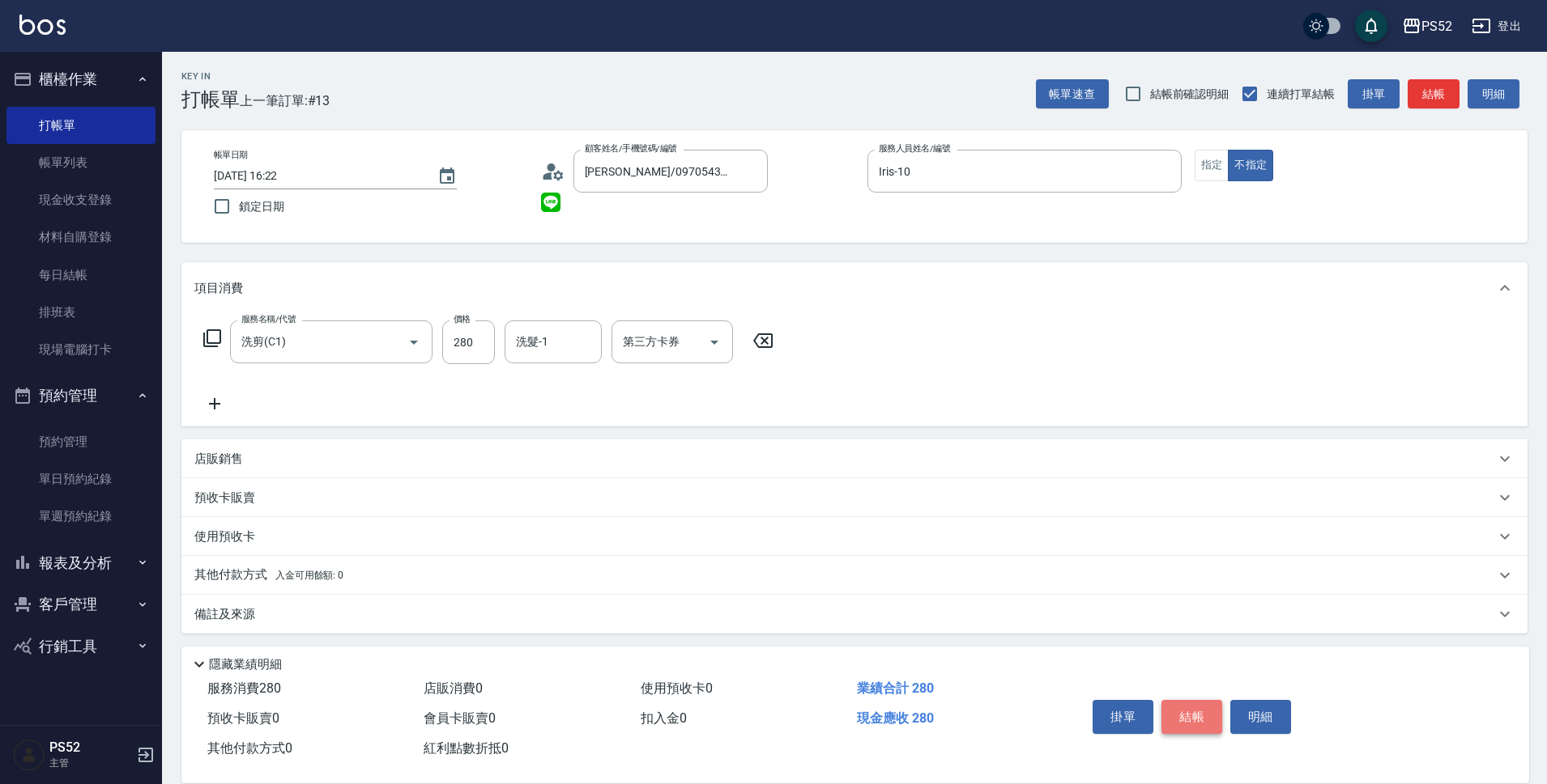
click at [1209, 722] on button "結帳" at bounding box center [1191, 717] width 61 height 34
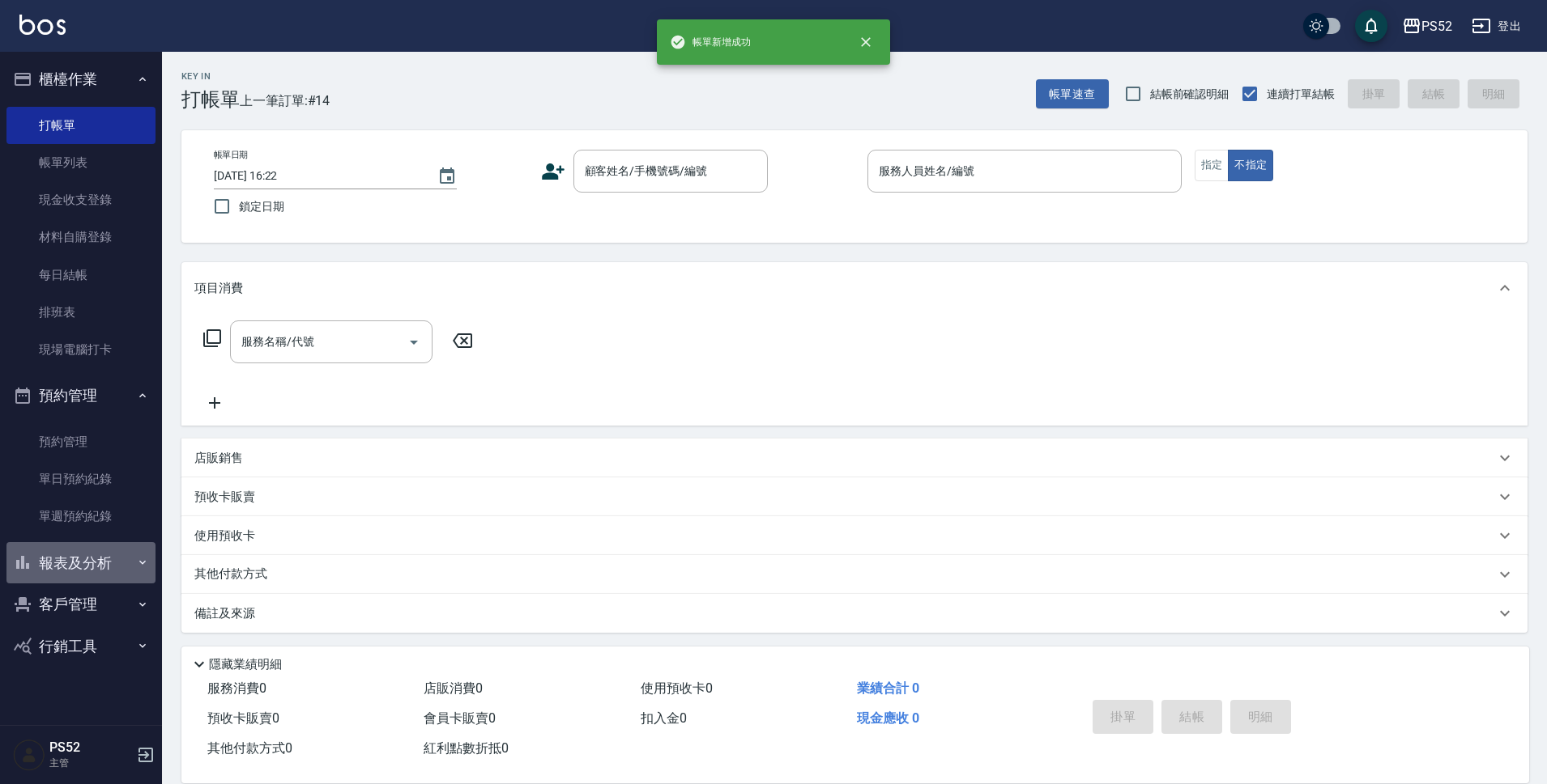
click at [122, 552] on button "報表及分析" at bounding box center [81, 563] width 149 height 42
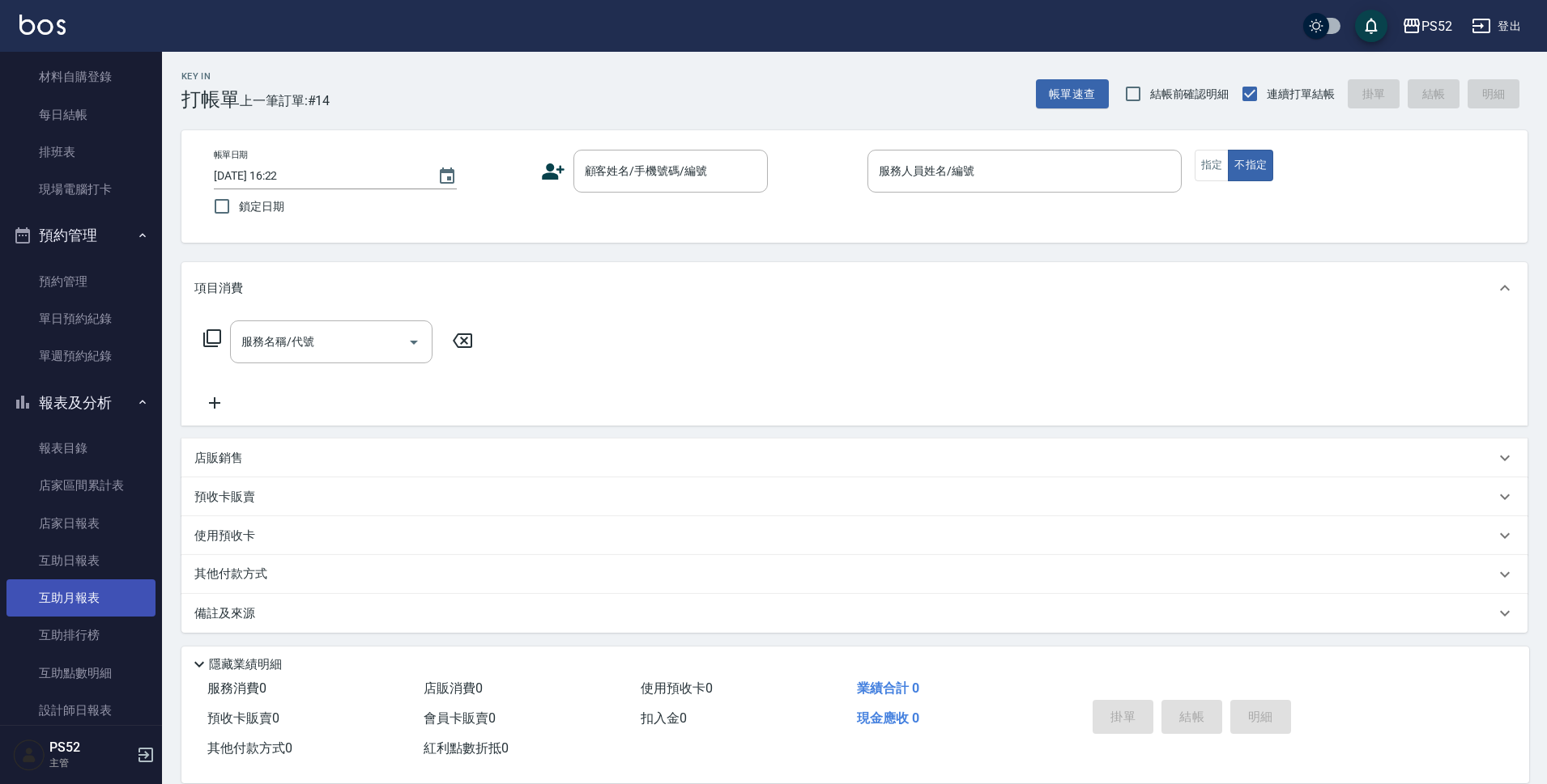
scroll to position [162, 0]
click at [124, 696] on link "設計師日報表" at bounding box center [81, 710] width 149 height 38
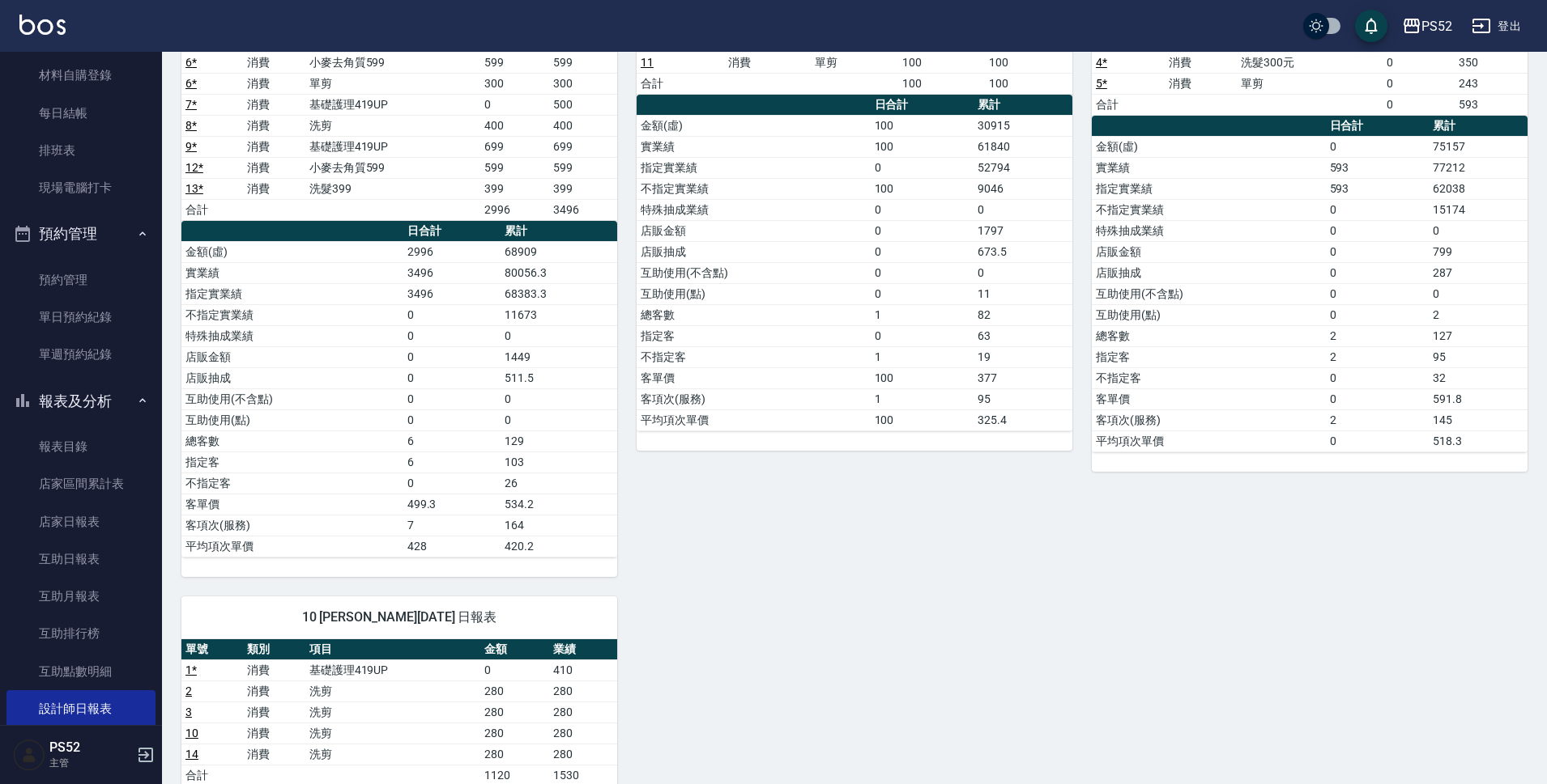
scroll to position [188, 0]
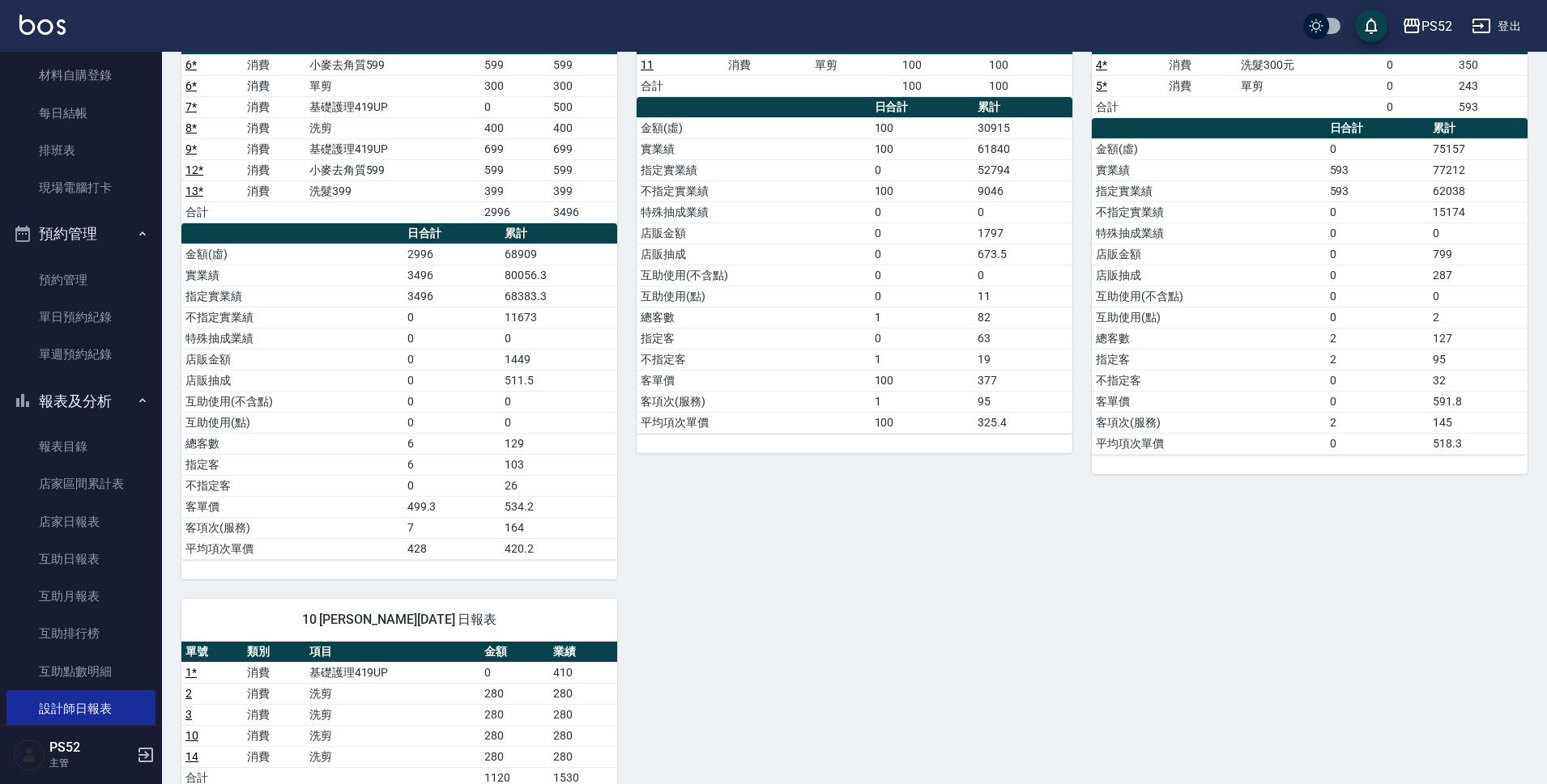
click at [112, 397] on button "報表及分析" at bounding box center [81, 401] width 149 height 42
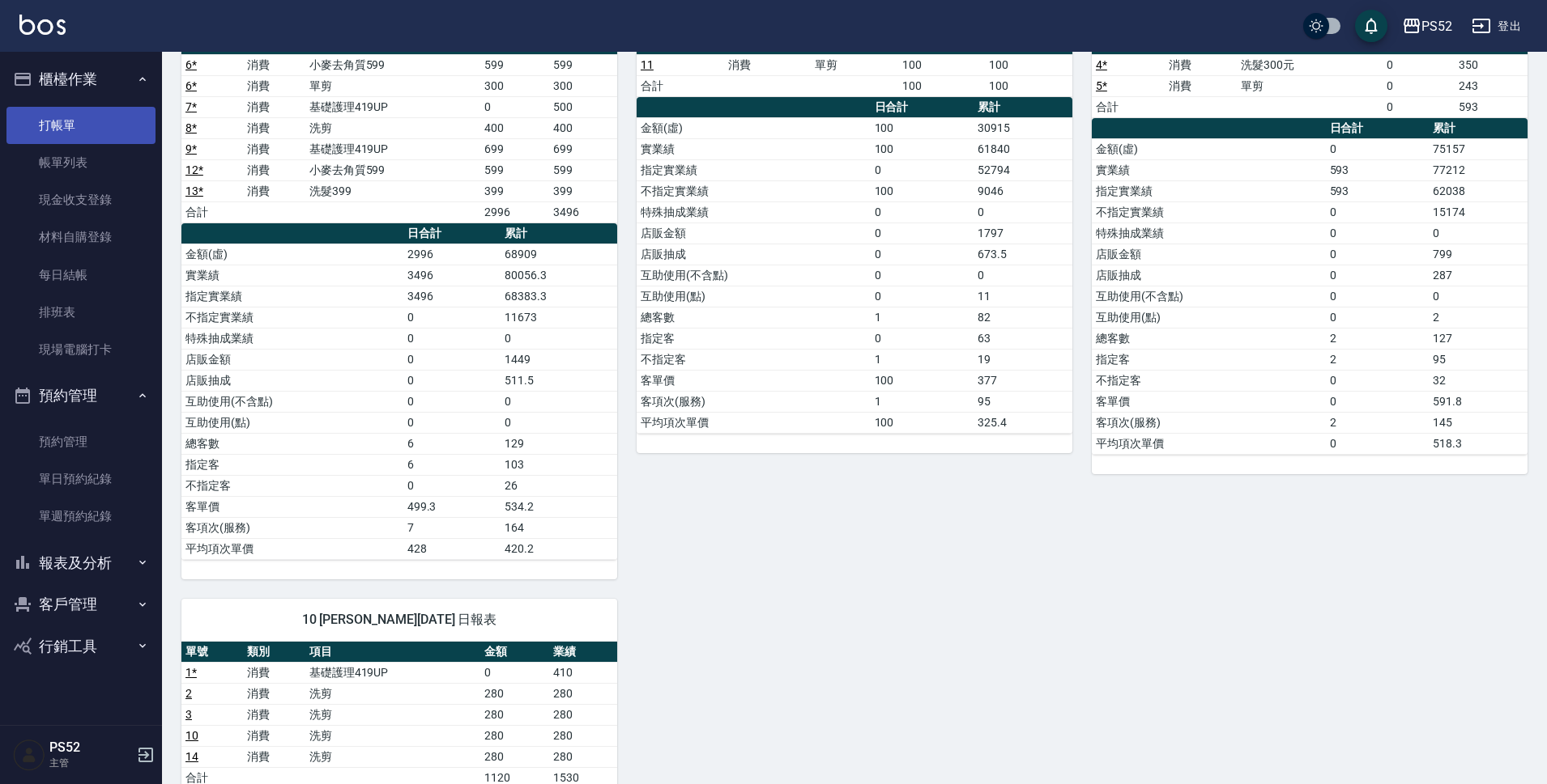
scroll to position [0, 0]
click at [71, 125] on link "打帳單" at bounding box center [81, 126] width 149 height 38
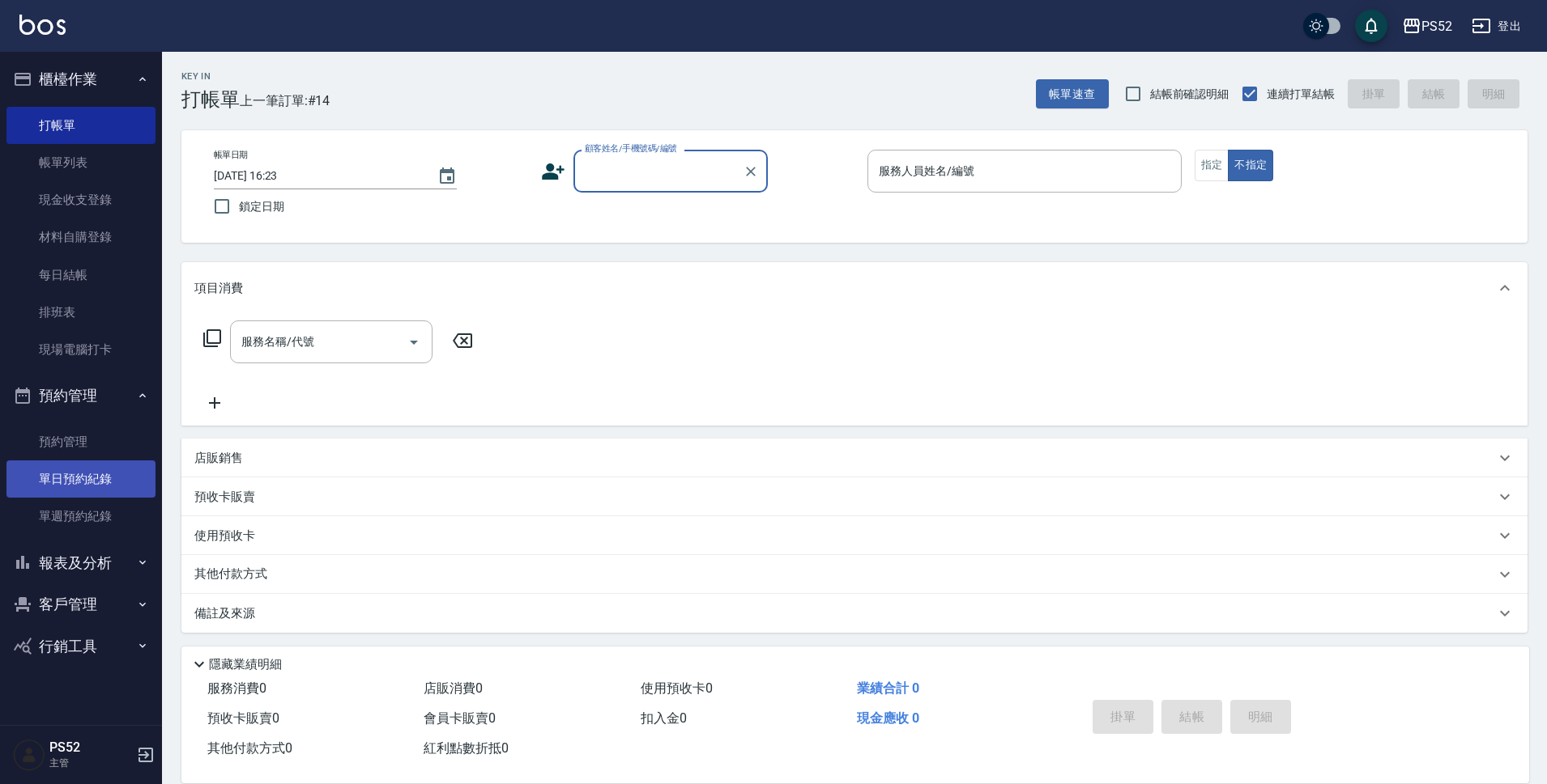
click at [117, 467] on link "單日預約紀錄" at bounding box center [81, 479] width 149 height 38
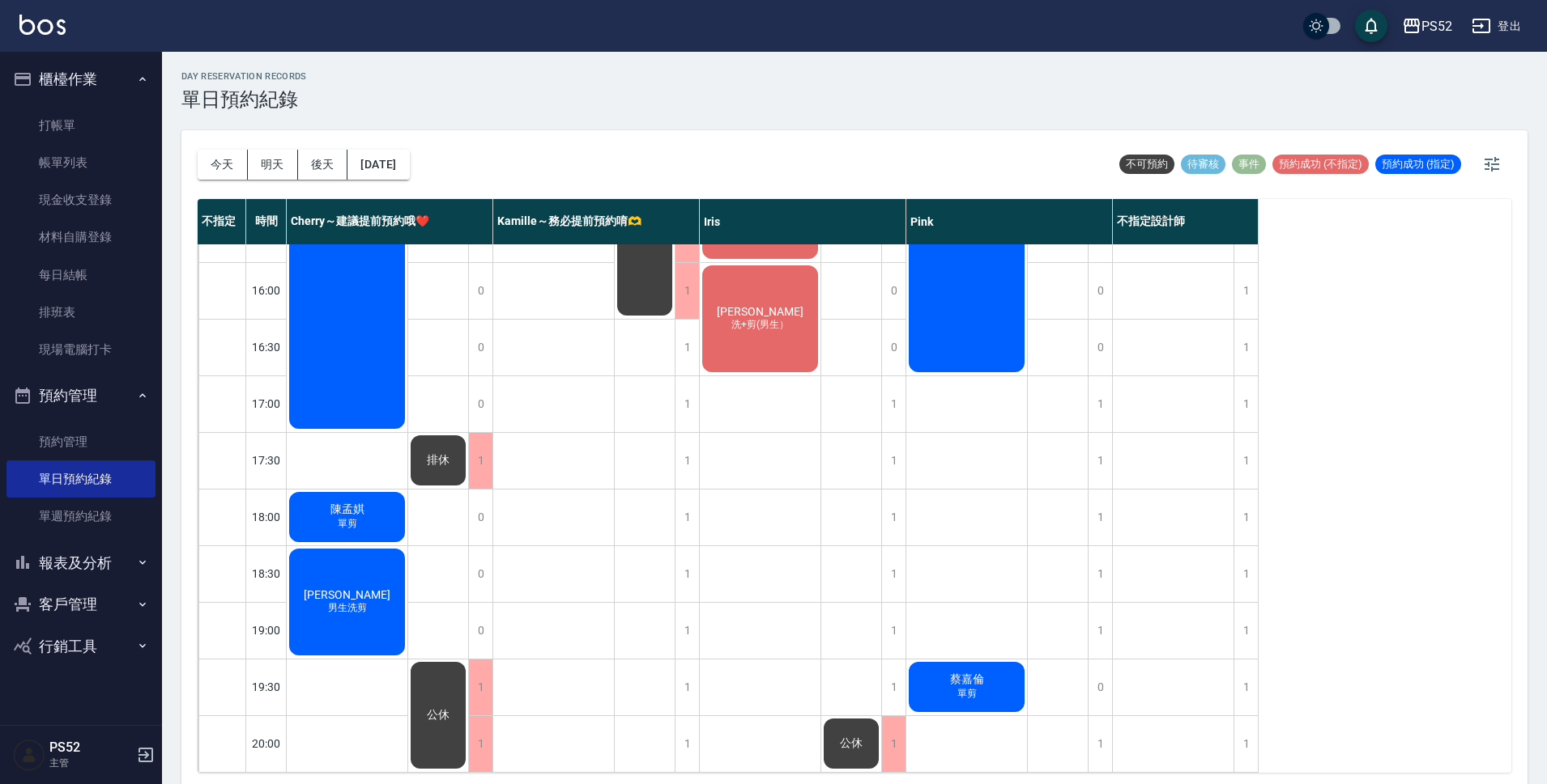
scroll to position [619, 0]
click at [223, 161] on button "今天" at bounding box center [222, 165] width 50 height 30
click at [281, 158] on button "明天" at bounding box center [272, 165] width 50 height 30
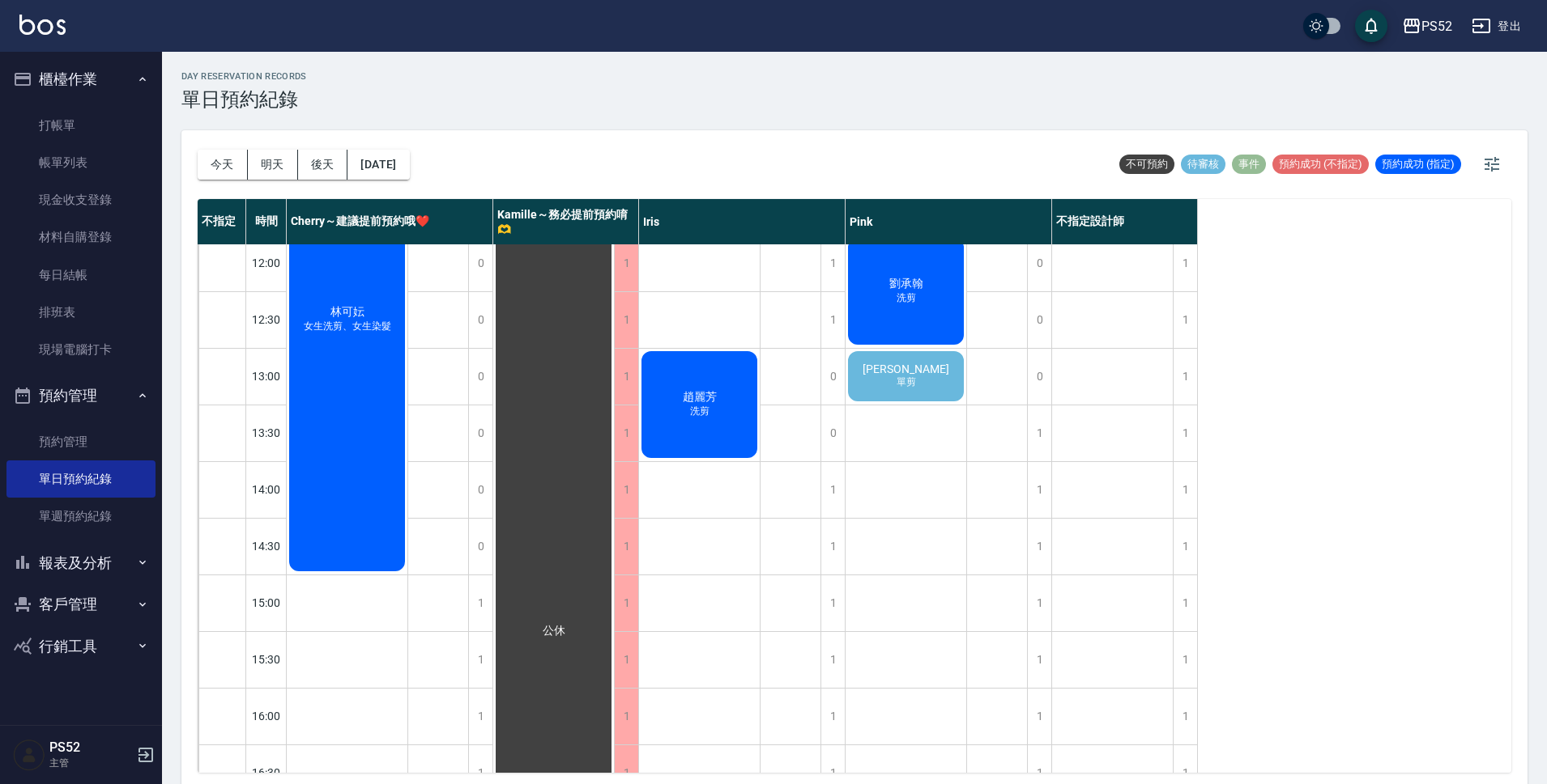
scroll to position [134, 0]
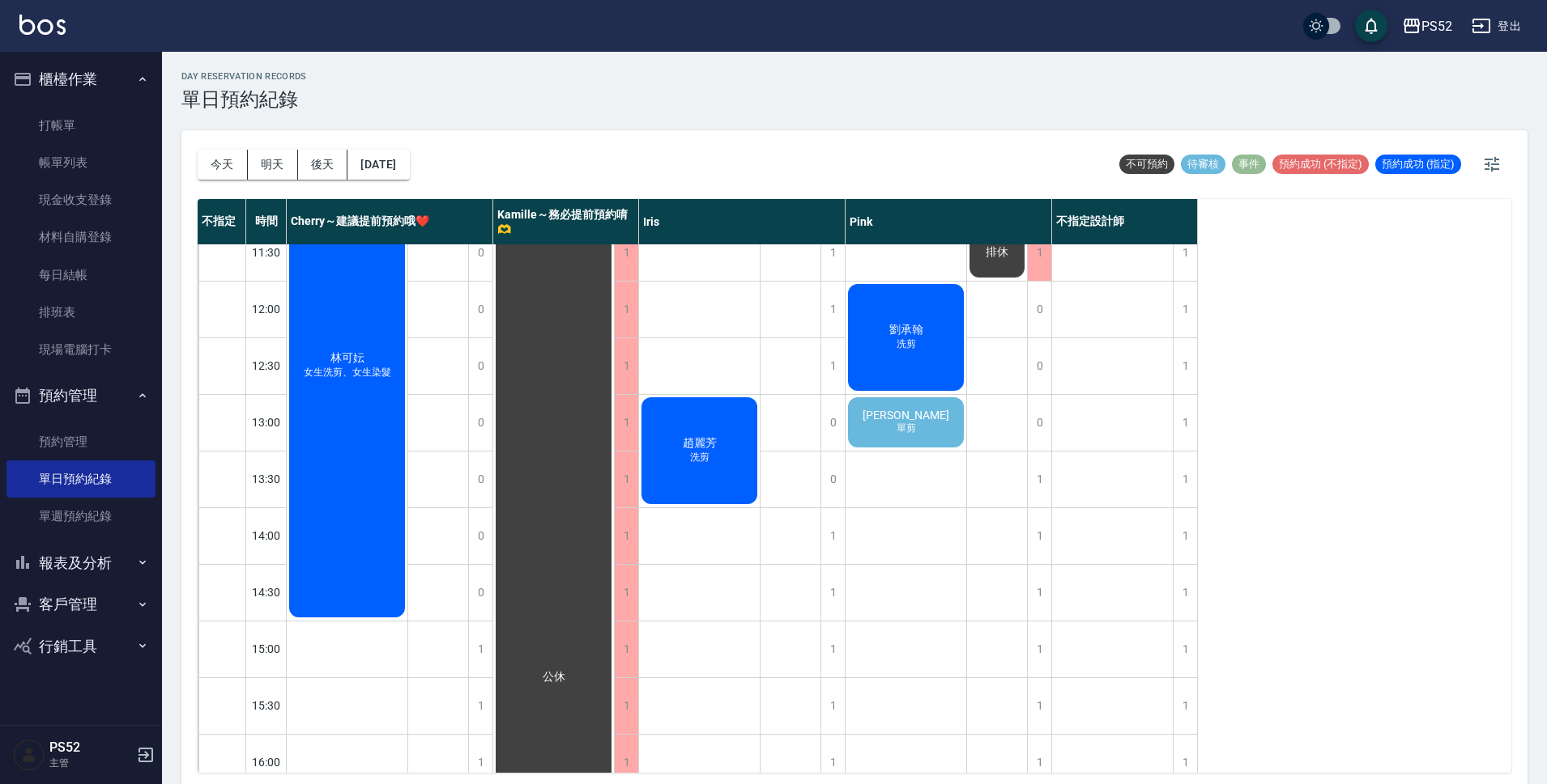
click at [915, 429] on span "單剪" at bounding box center [907, 428] width 26 height 14
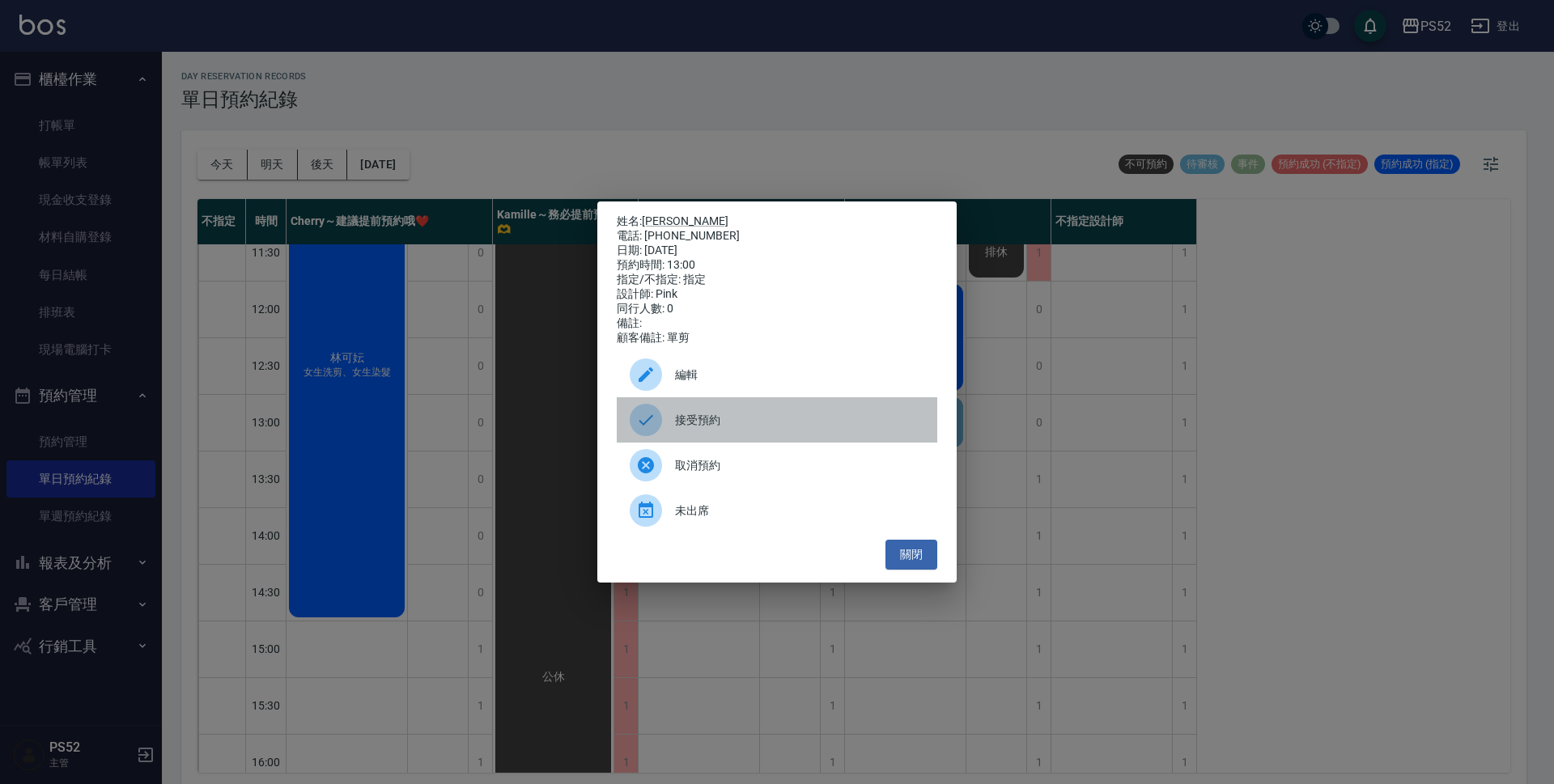
click at [718, 429] on span "接受預約" at bounding box center [799, 421] width 249 height 17
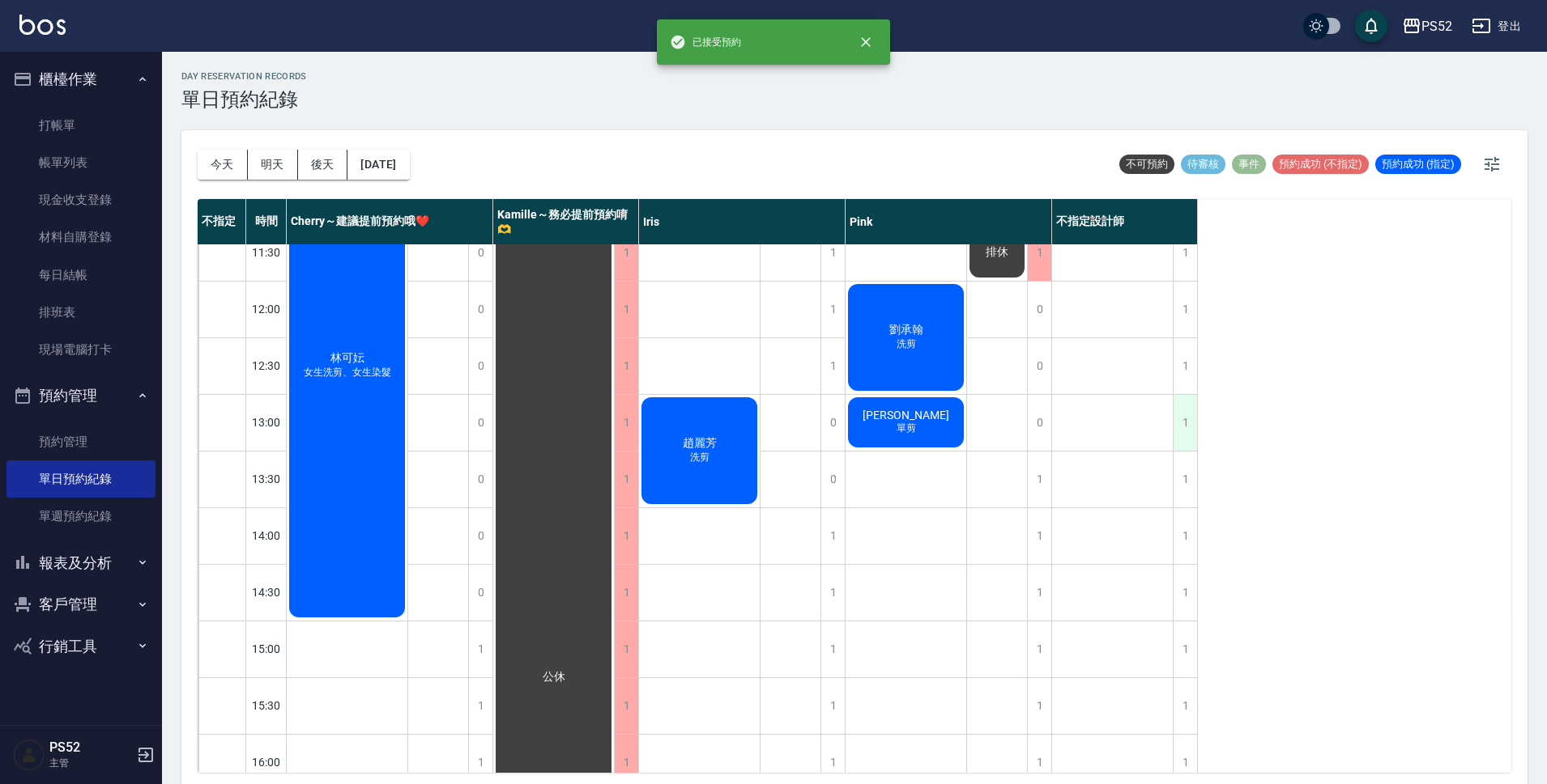
click at [1182, 435] on div "1" at bounding box center [1184, 423] width 24 height 56
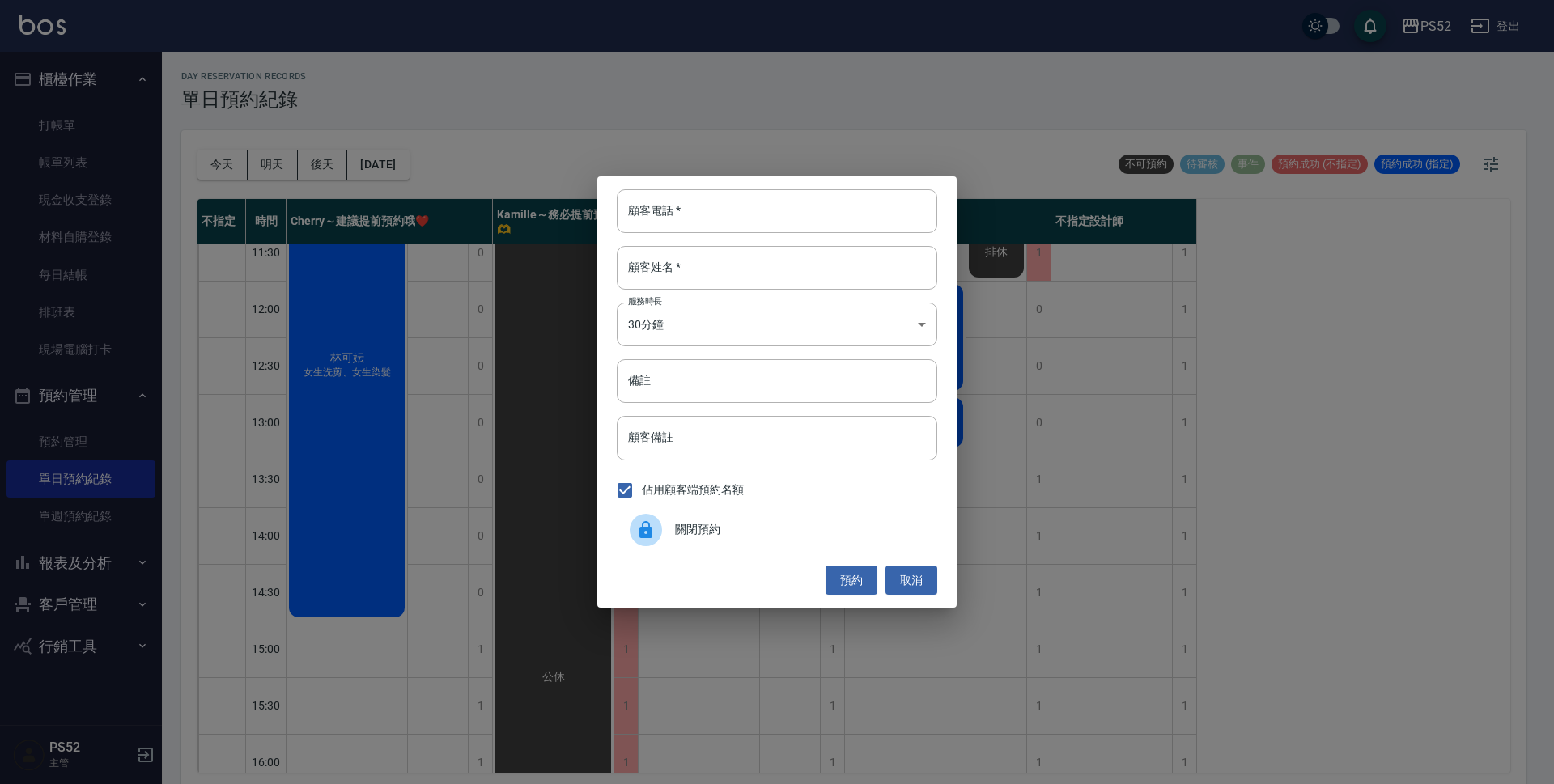
click at [761, 519] on div "關閉預約" at bounding box center [777, 530] width 321 height 45
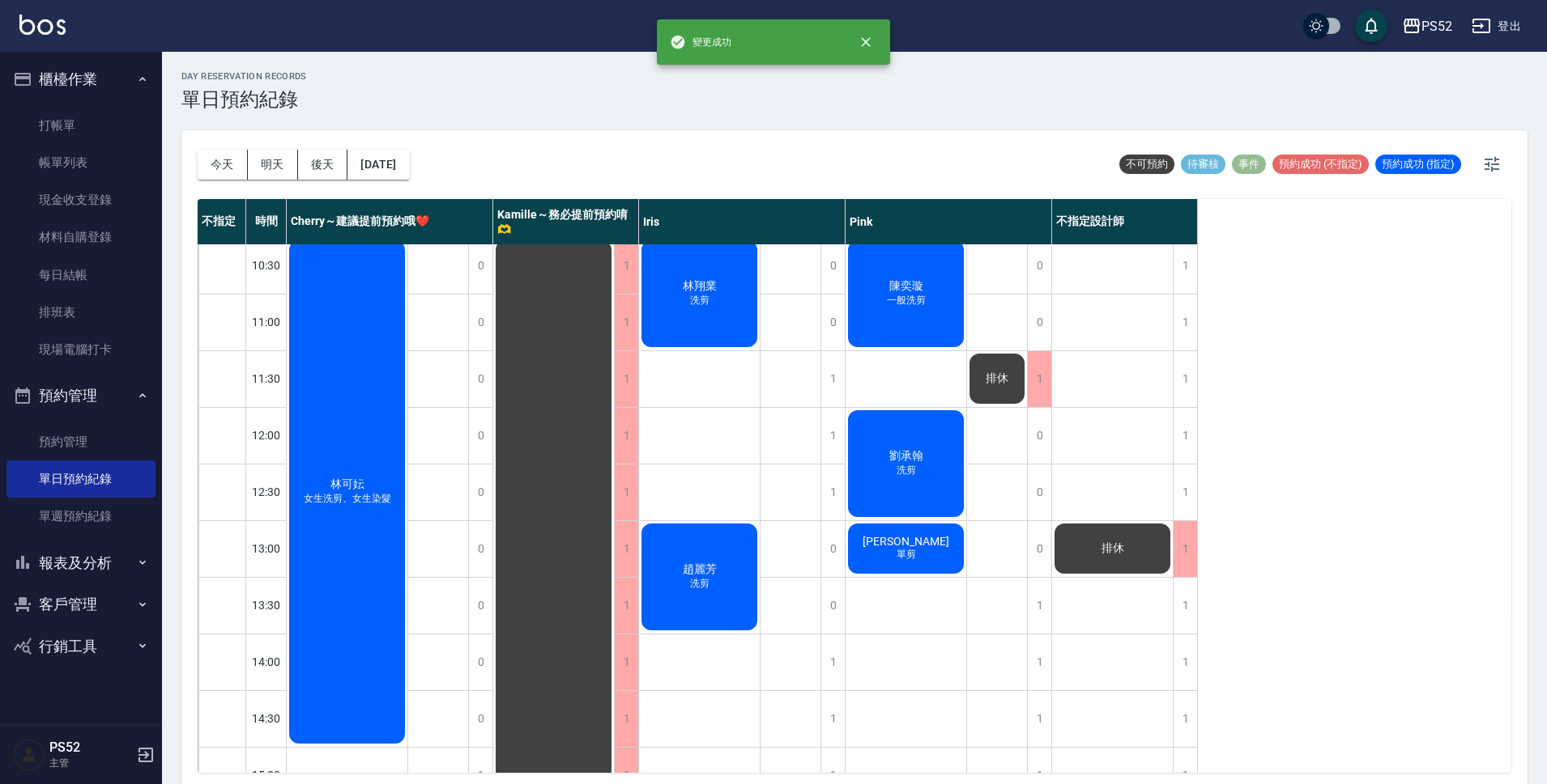
scroll to position [0, 0]
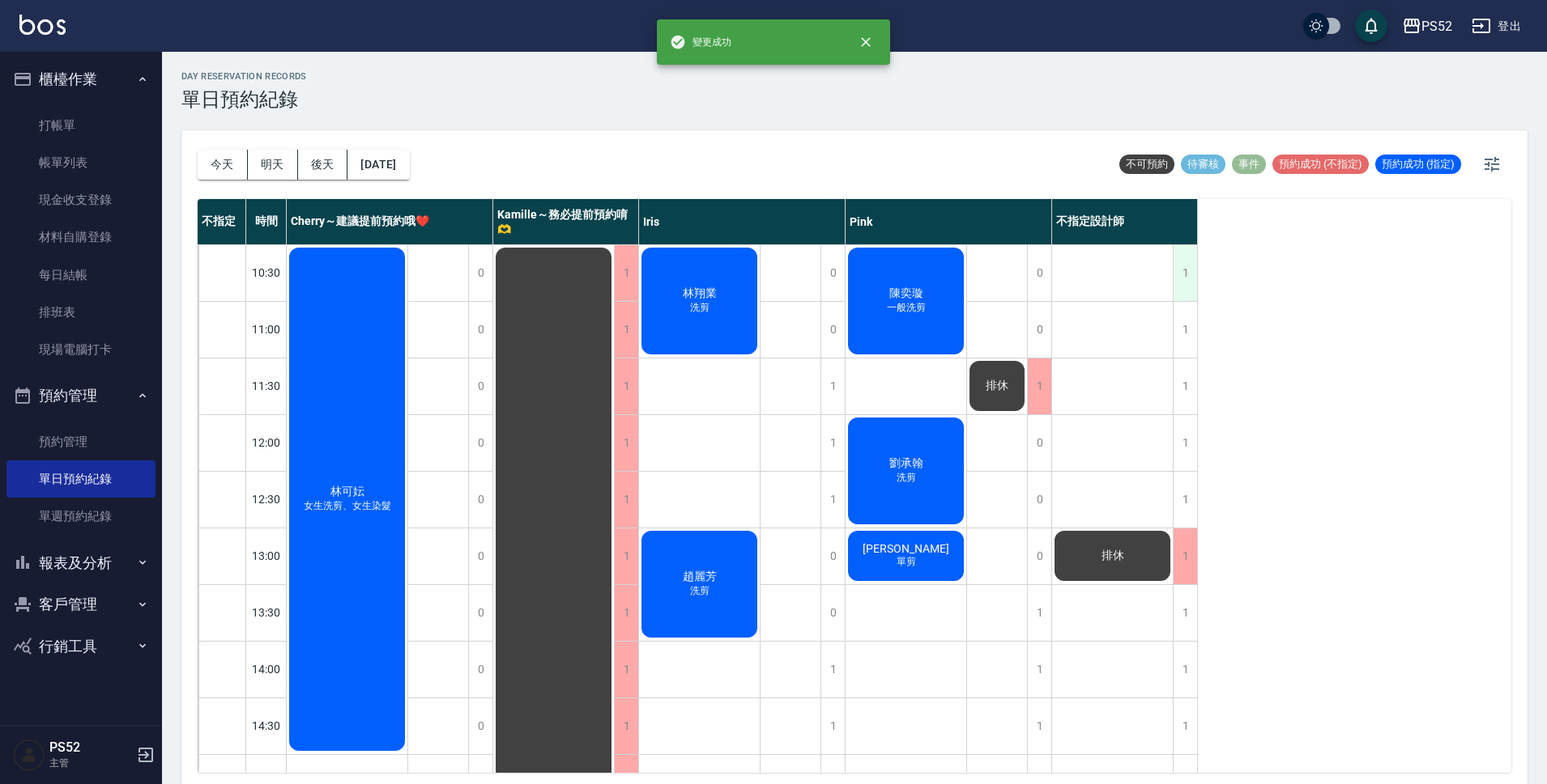
click at [1187, 247] on div "1" at bounding box center [1184, 273] width 24 height 56
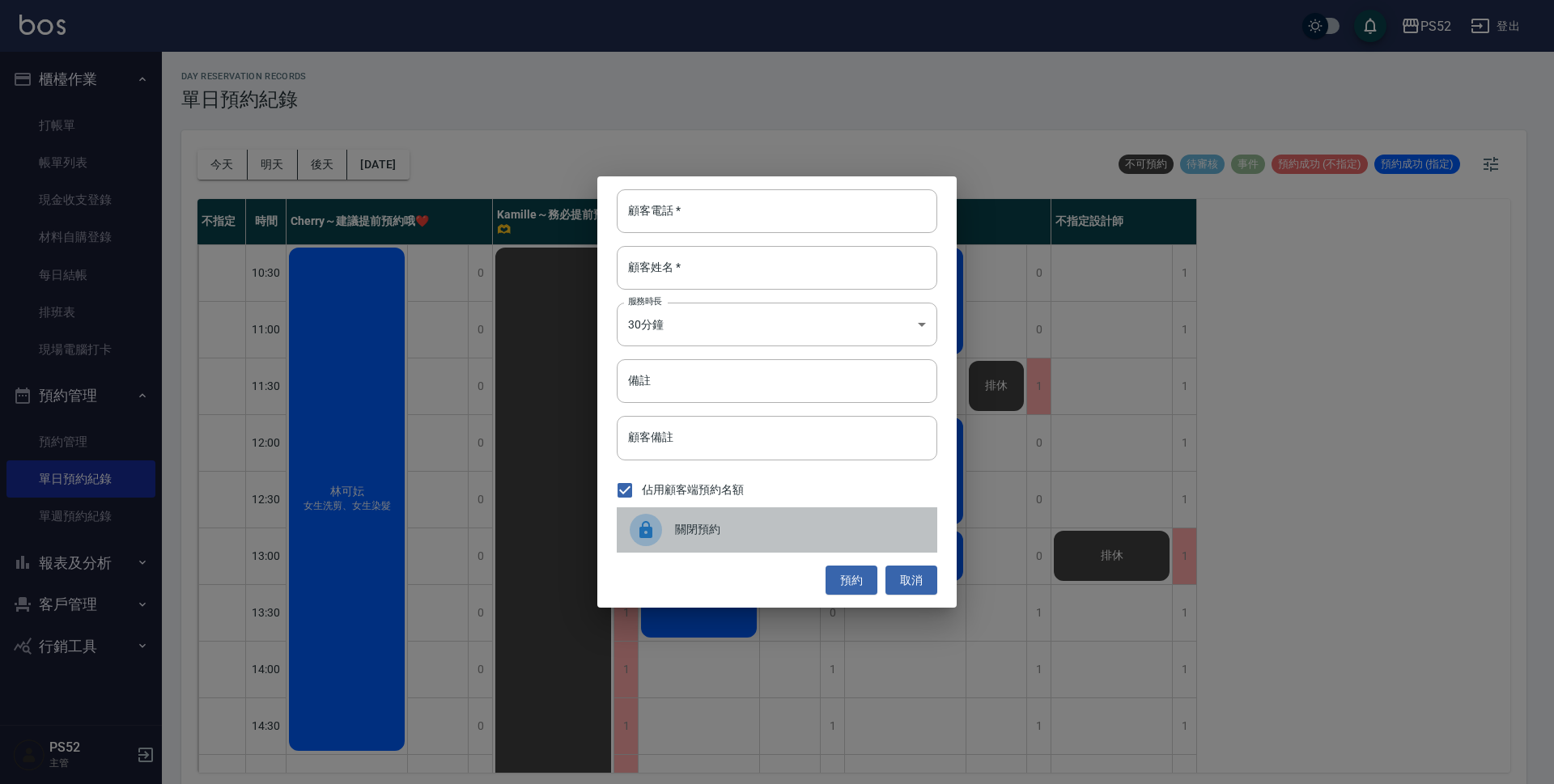
click at [774, 531] on span "關閉預約" at bounding box center [799, 530] width 249 height 17
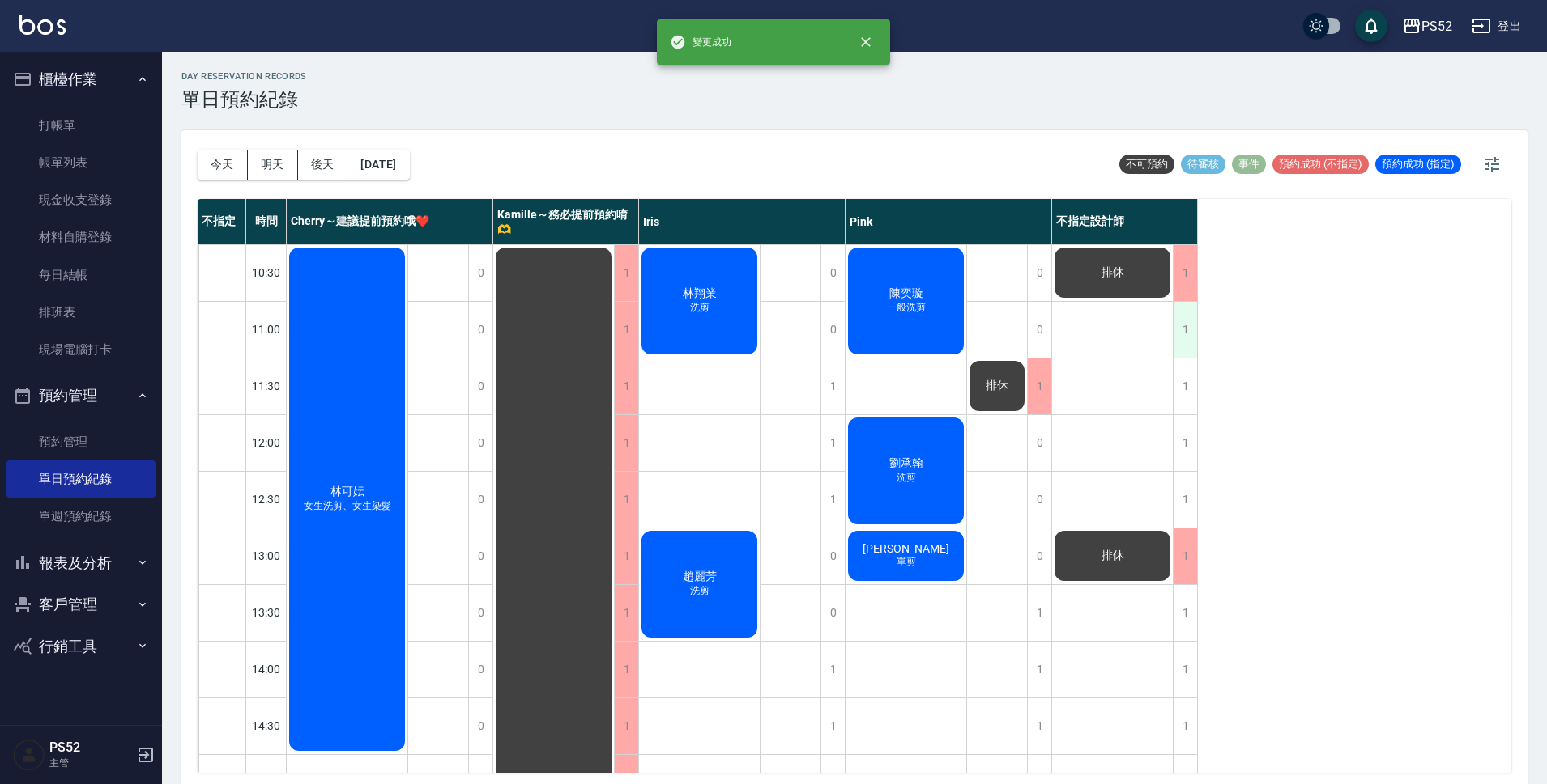
click at [1186, 328] on div "1" at bounding box center [1184, 329] width 24 height 56
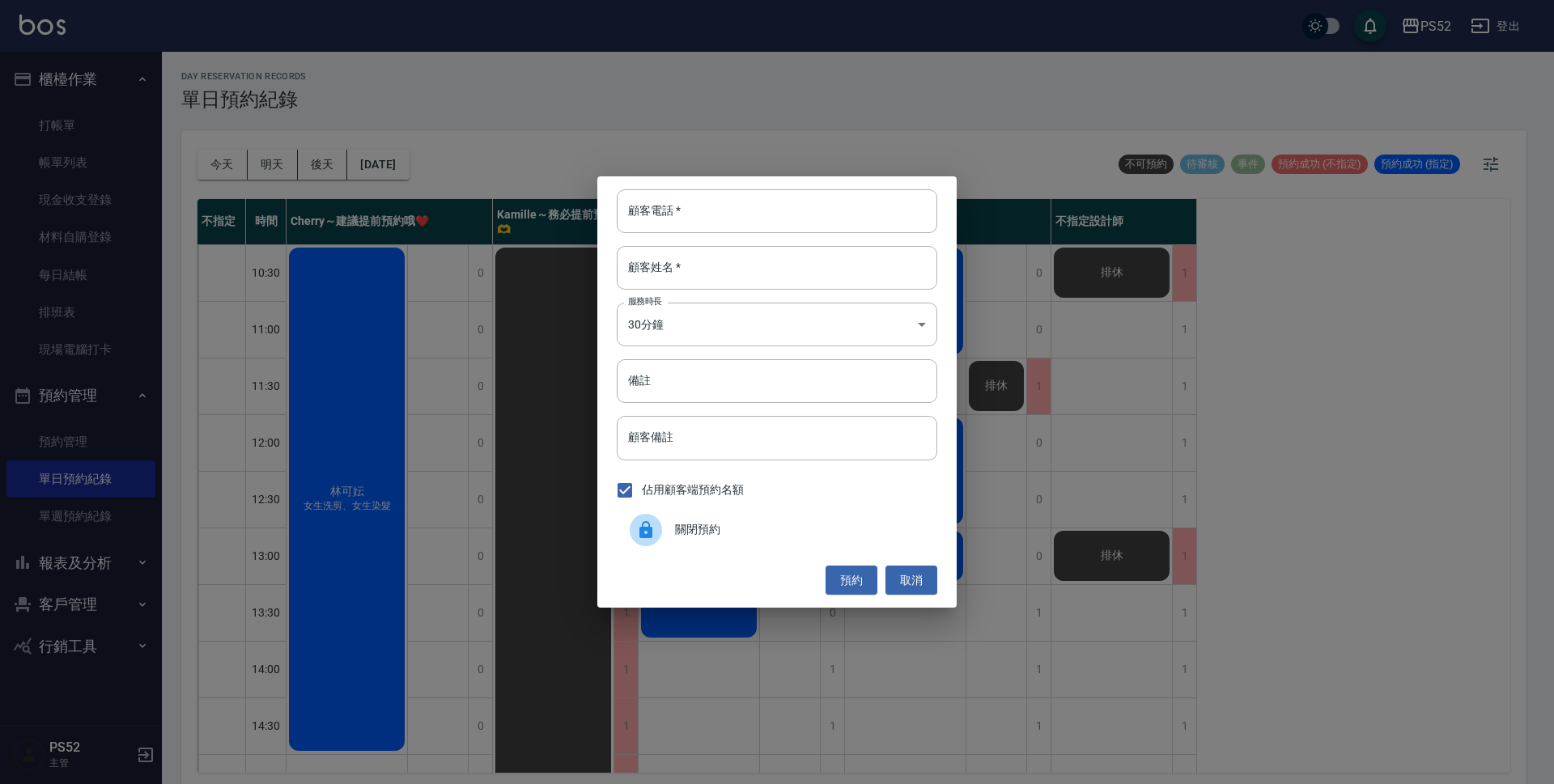
click at [709, 526] on span "關閉預約" at bounding box center [799, 530] width 249 height 17
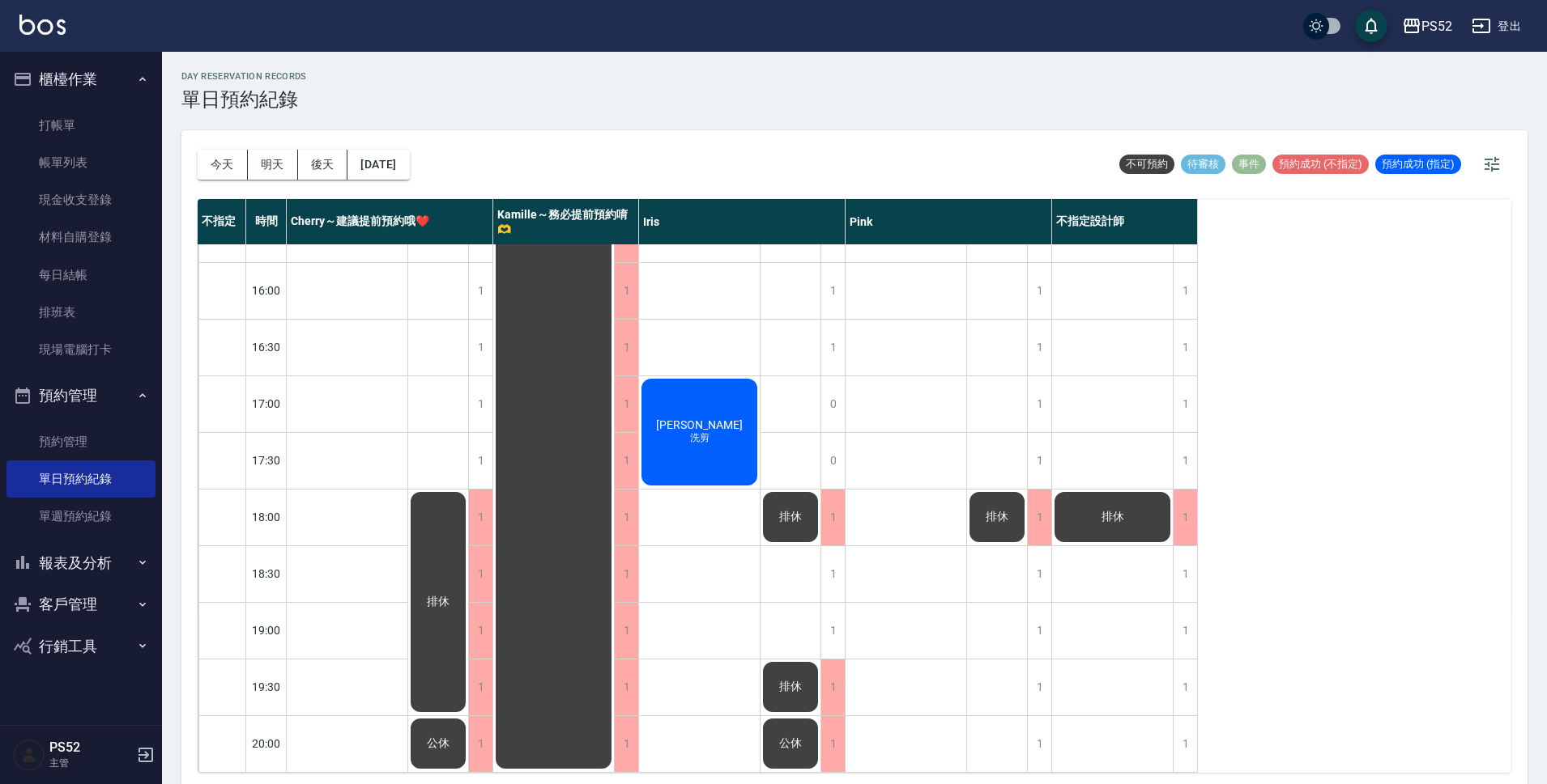
scroll to position [619, 0]
click at [275, 165] on button "明天" at bounding box center [272, 165] width 50 height 30
click at [314, 164] on button "後天" at bounding box center [323, 165] width 50 height 30
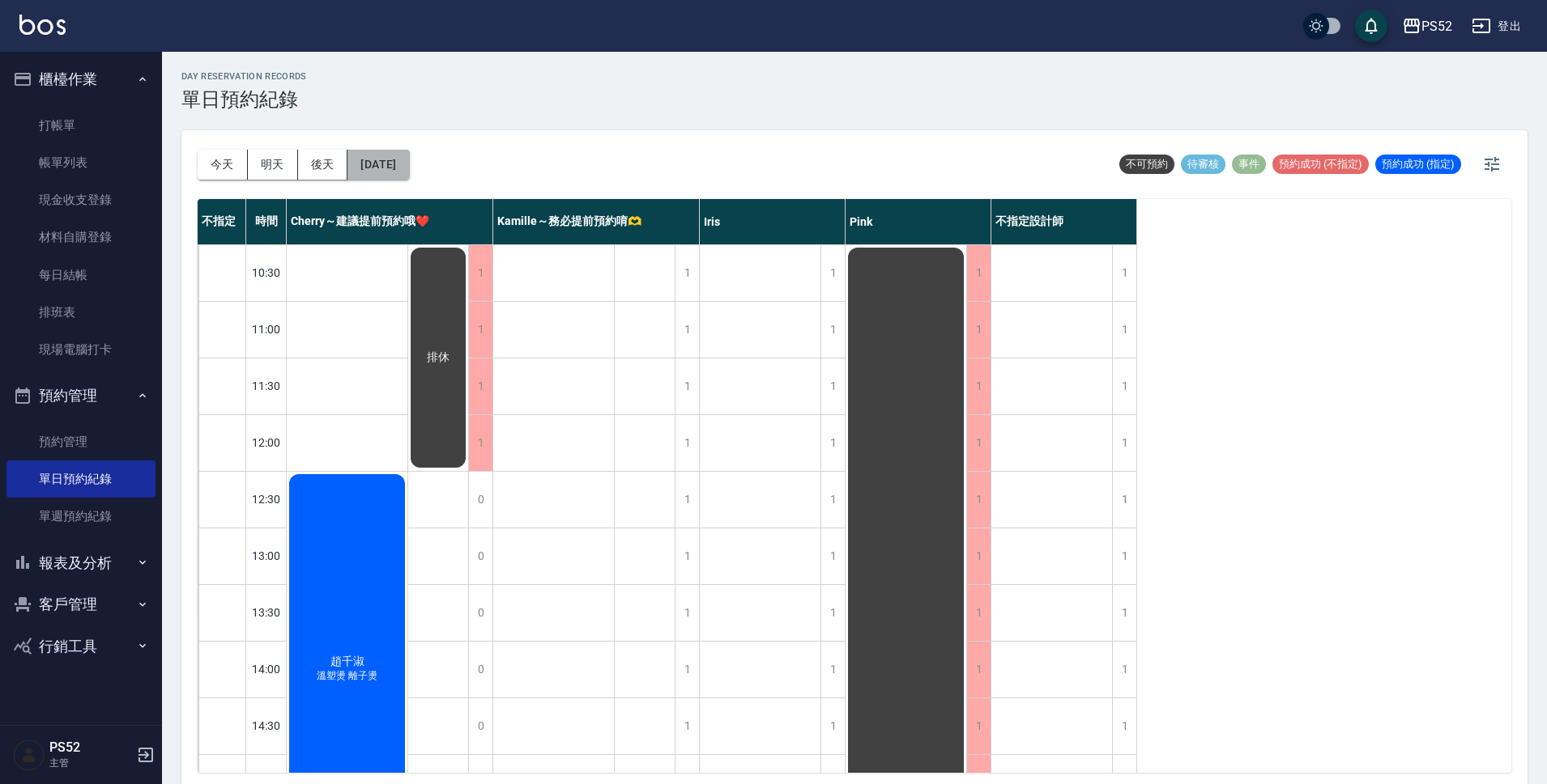
click at [409, 157] on button "[DATE]" at bounding box center [378, 165] width 61 height 30
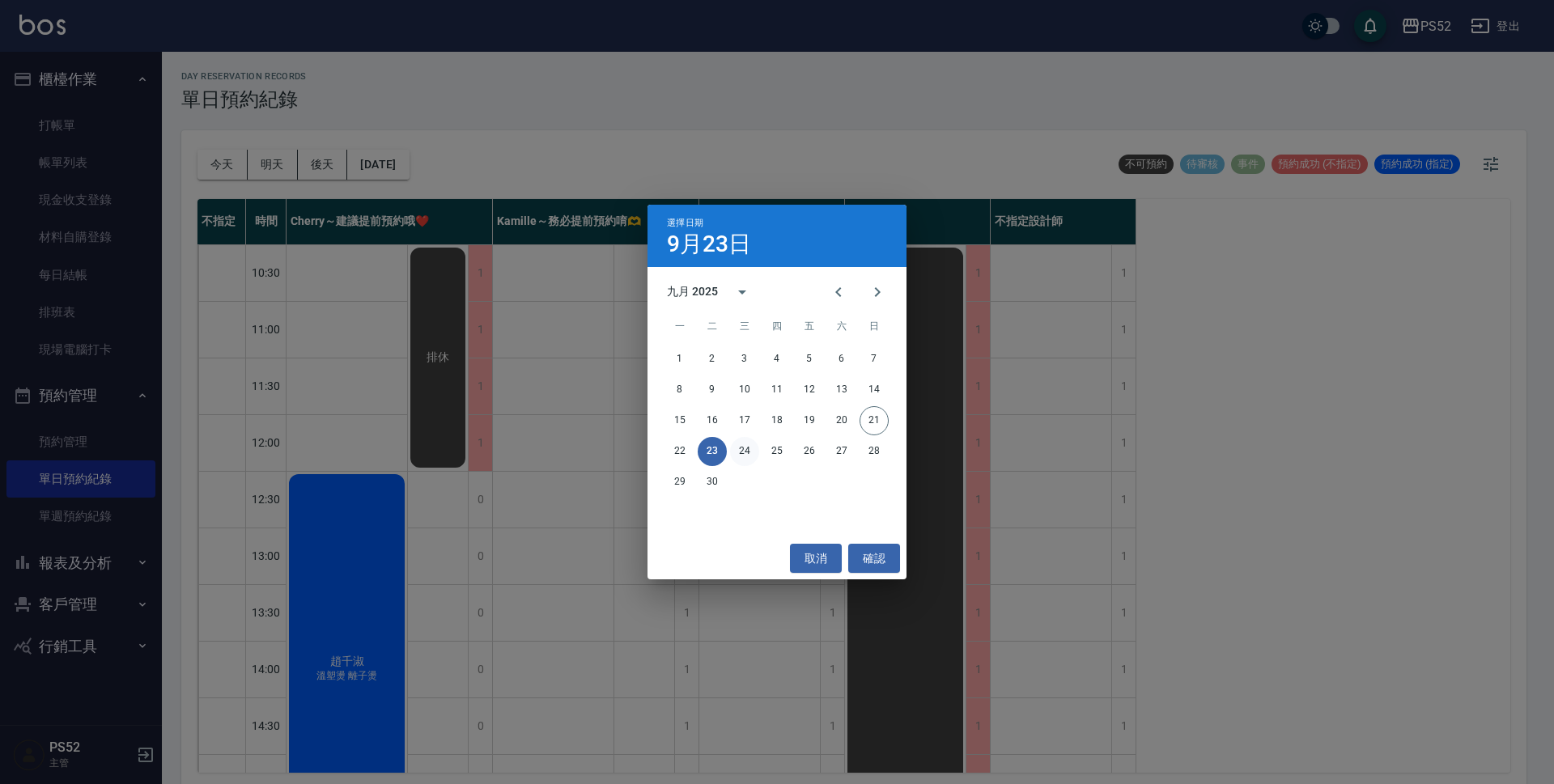
click at [737, 446] on button "24" at bounding box center [745, 451] width 29 height 29
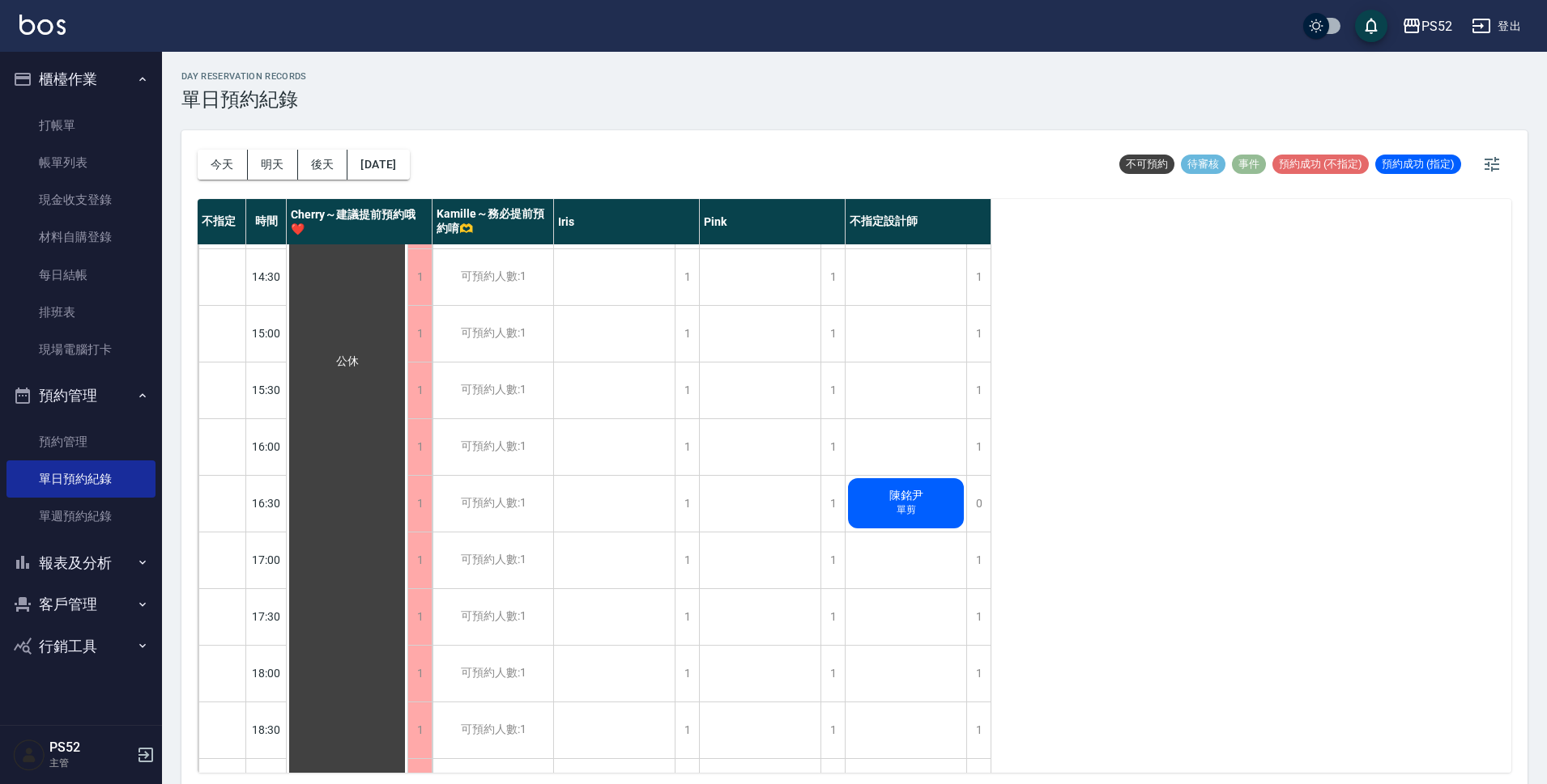
scroll to position [459, 0]
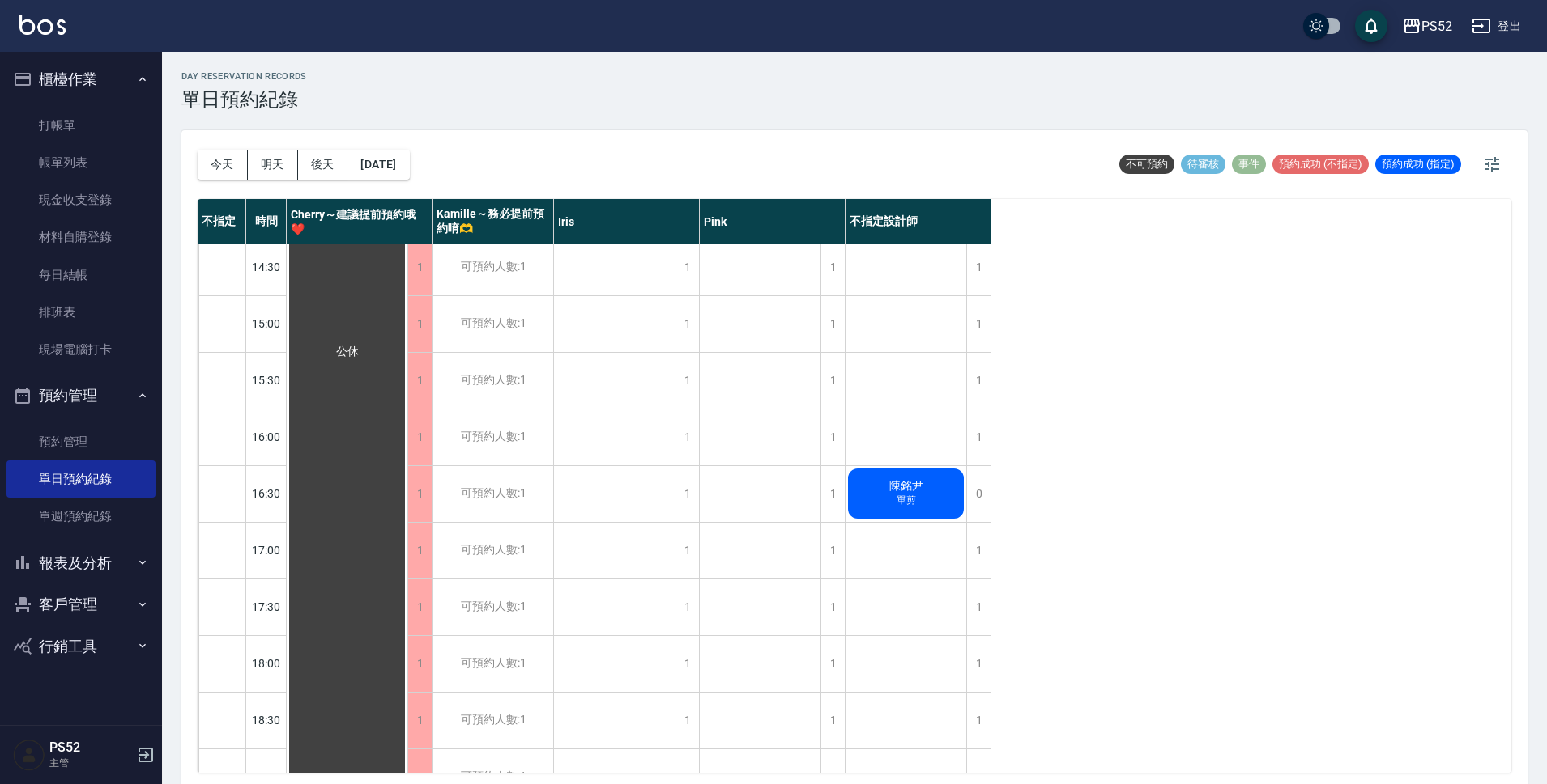
click at [915, 500] on span "單剪" at bounding box center [907, 501] width 26 height 14
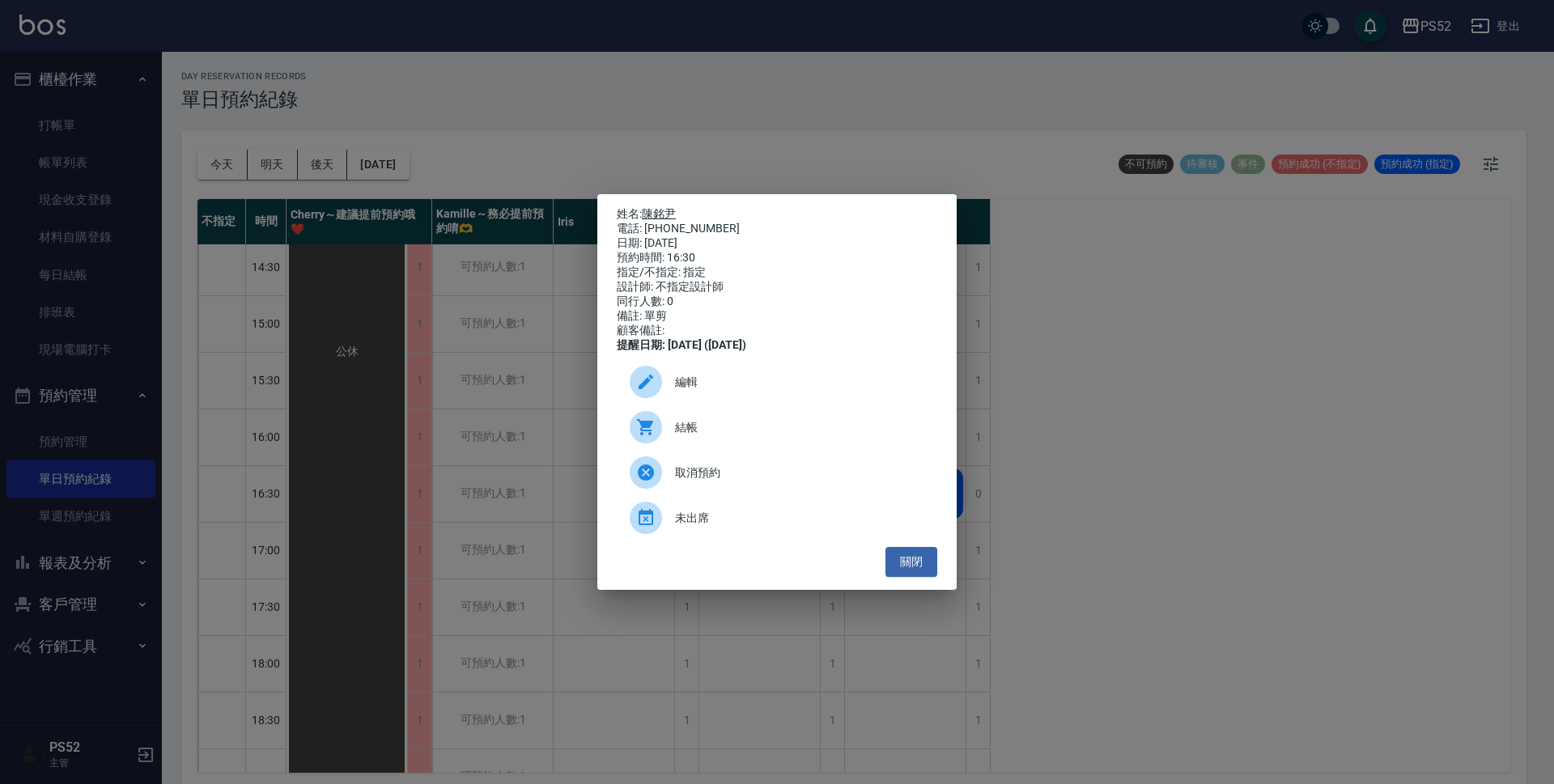
click at [657, 208] on link "陳銘尹" at bounding box center [659, 214] width 34 height 13
click at [930, 564] on button "關閉" at bounding box center [911, 562] width 52 height 30
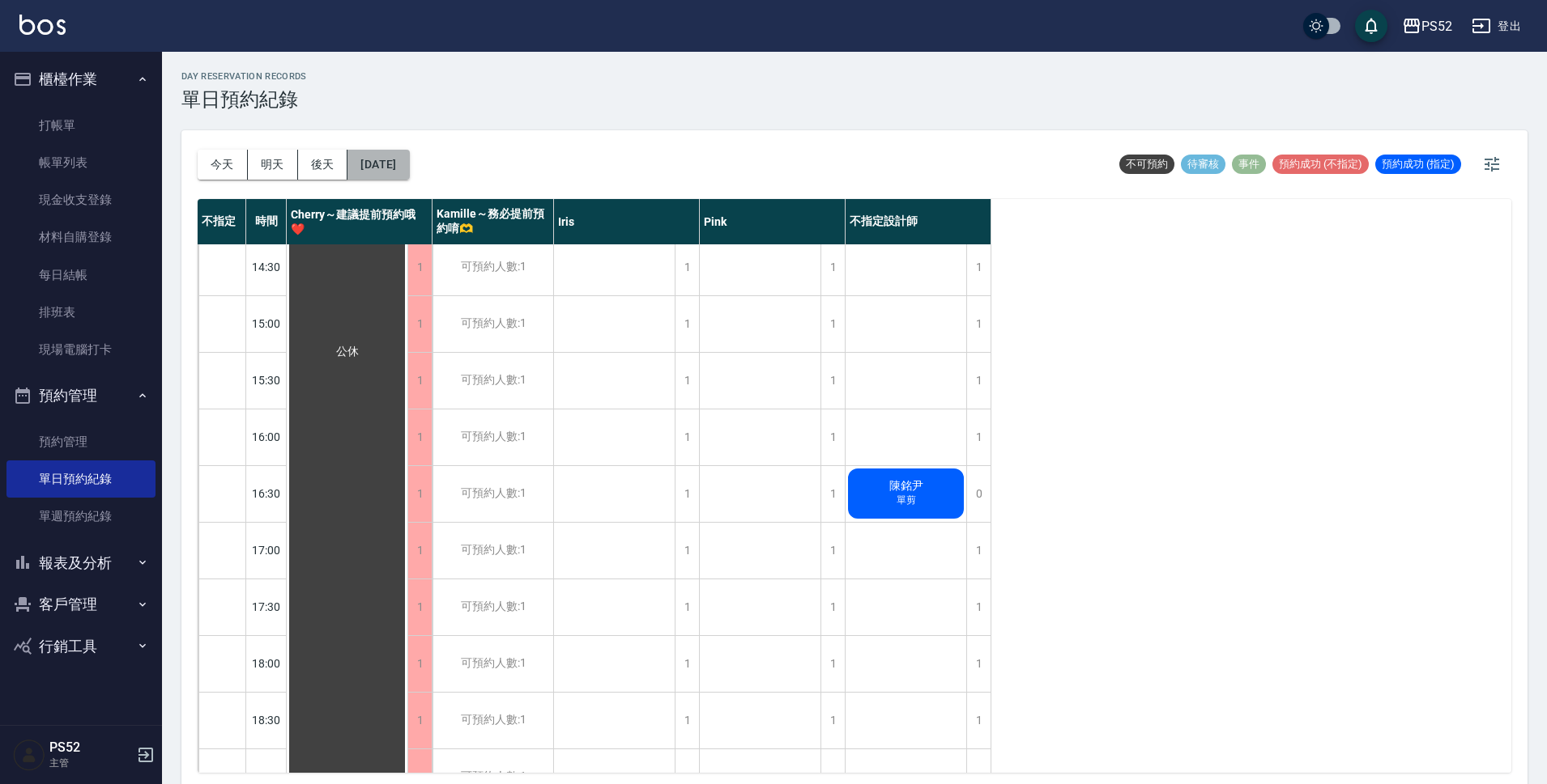
click at [409, 162] on button "[DATE]" at bounding box center [378, 165] width 61 height 30
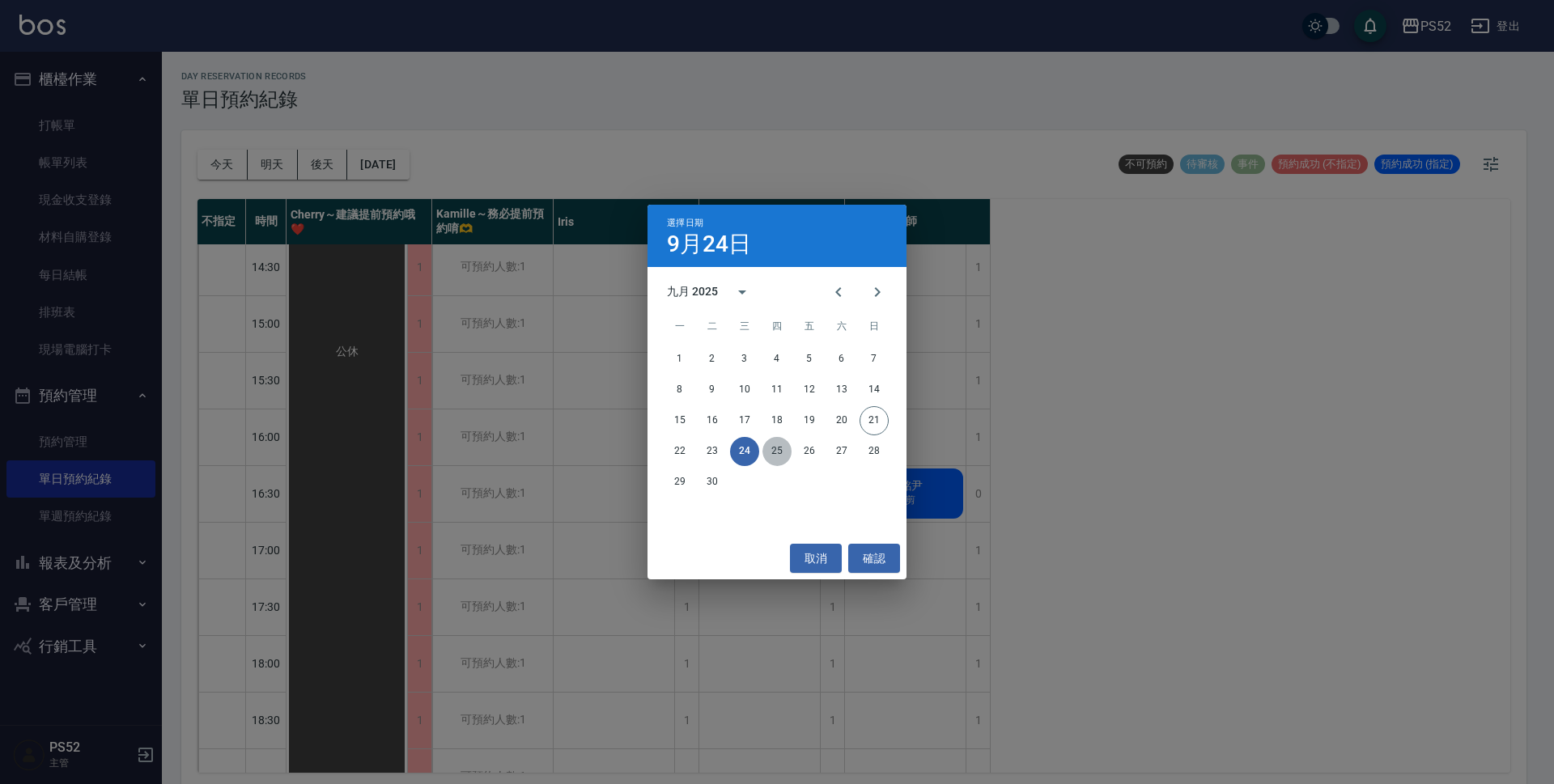
click at [774, 453] on button "25" at bounding box center [777, 451] width 29 height 29
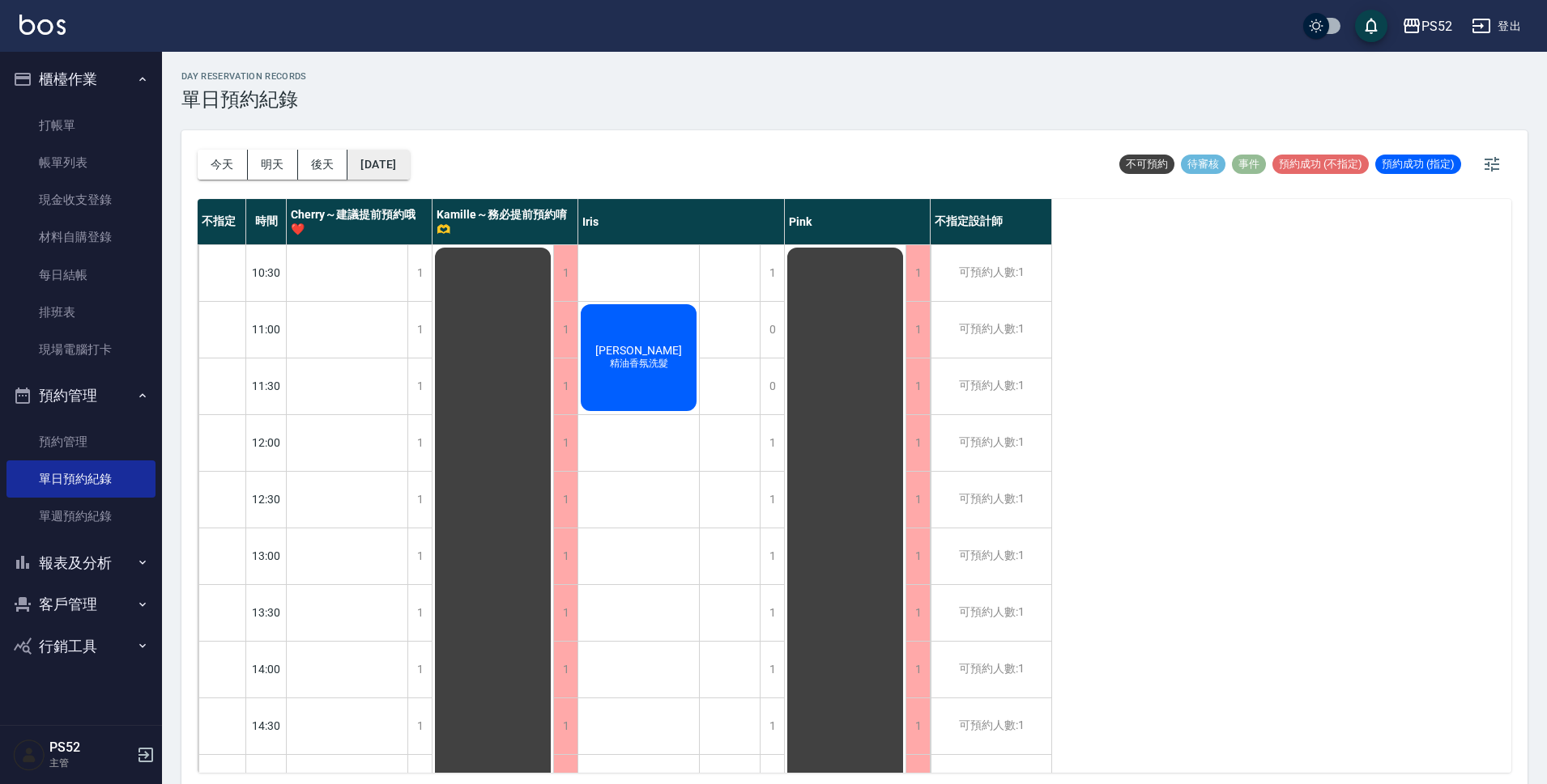
click at [390, 160] on button "[DATE]" at bounding box center [378, 165] width 61 height 30
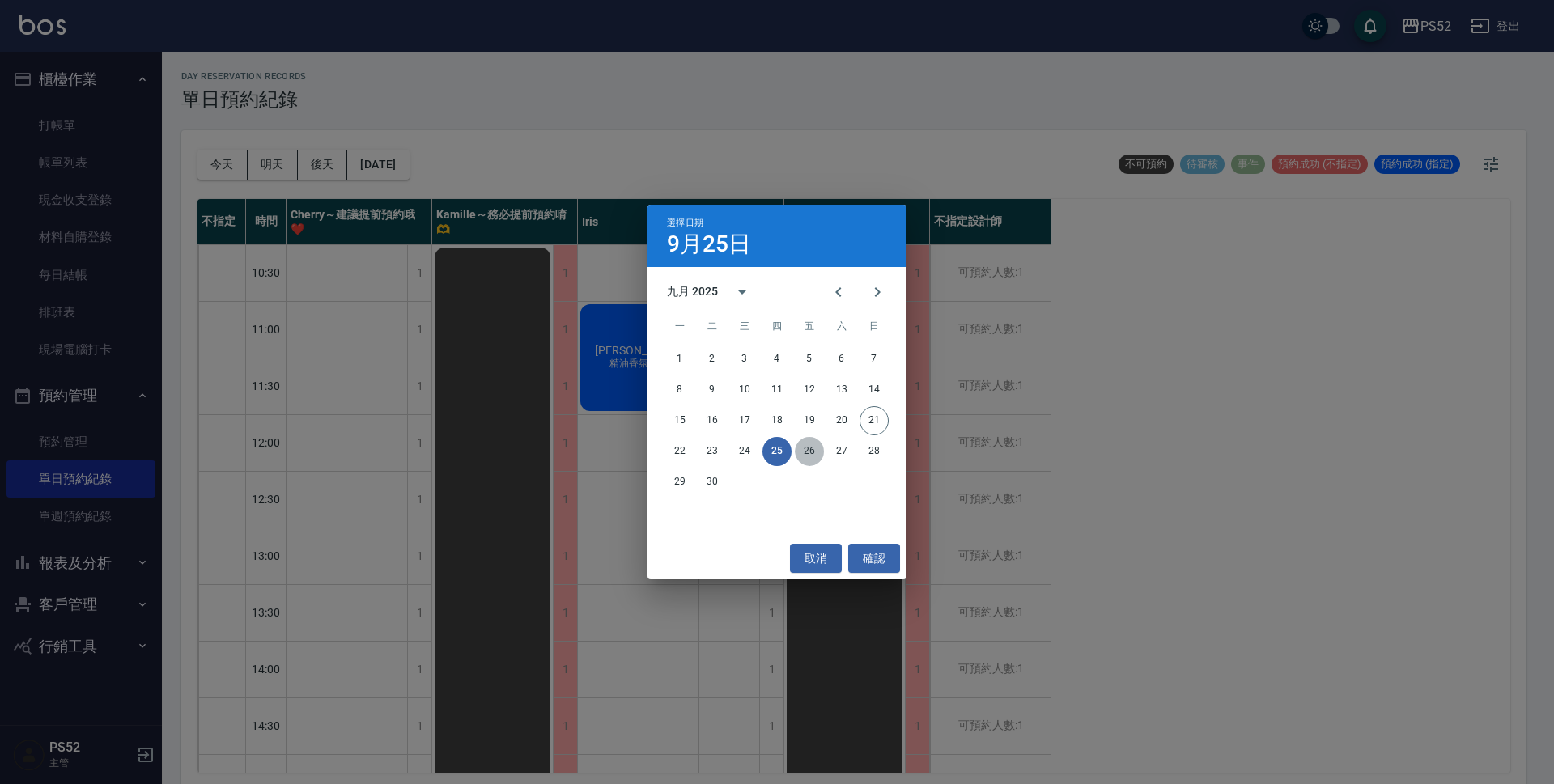
click at [810, 449] on button "26" at bounding box center [809, 451] width 29 height 29
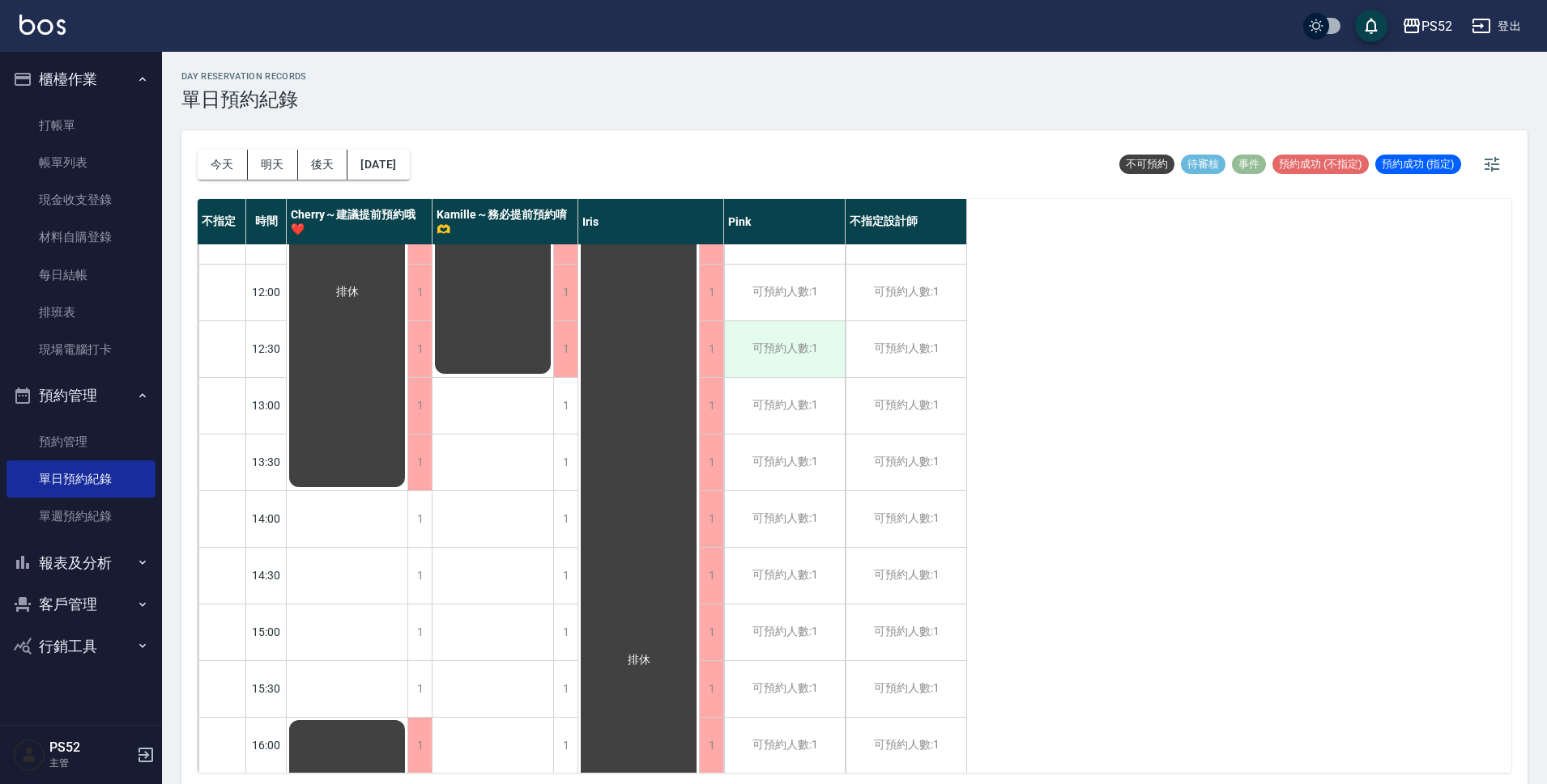
scroll to position [162, 0]
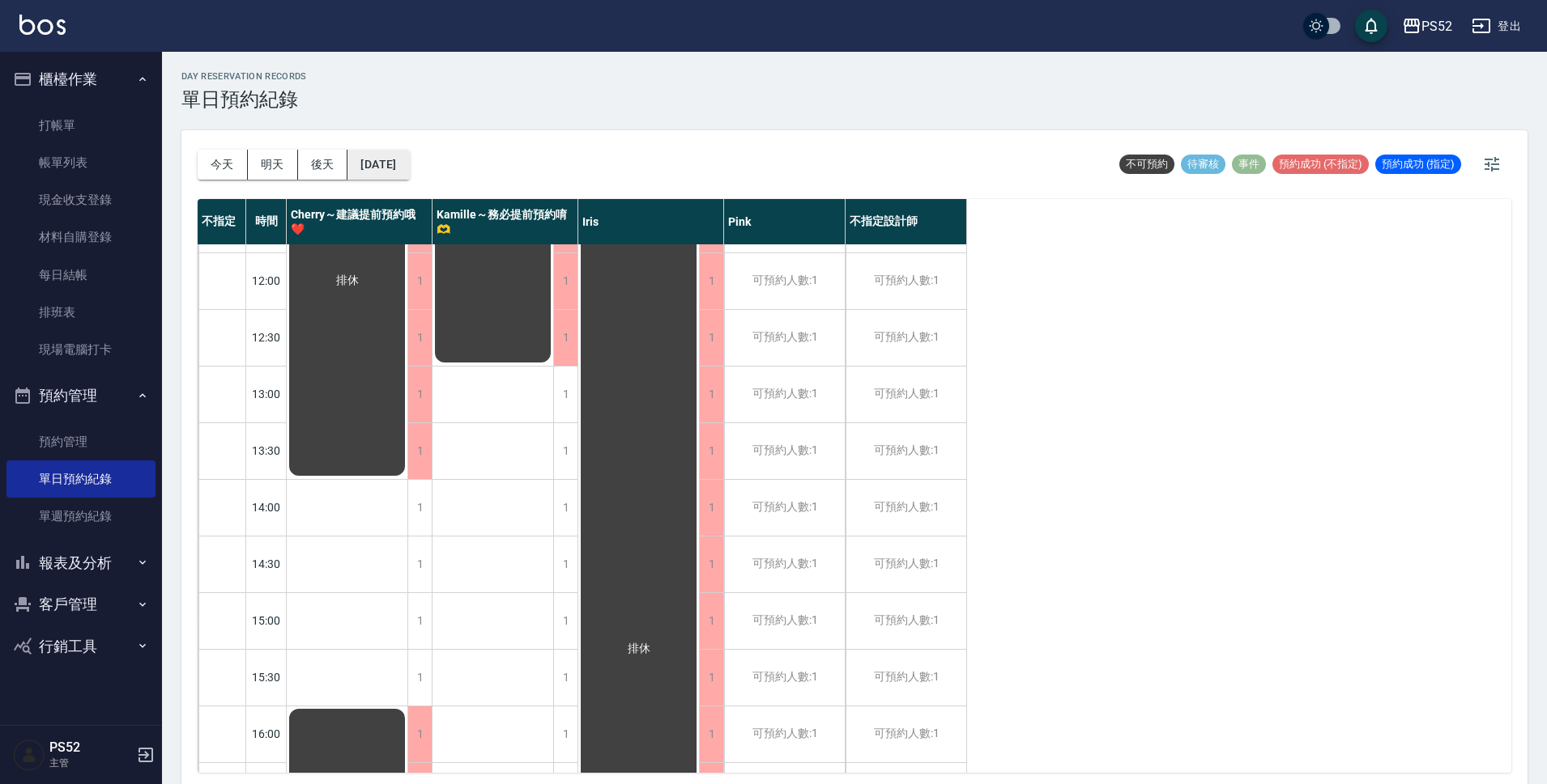
click at [409, 162] on button "[DATE]" at bounding box center [378, 165] width 61 height 30
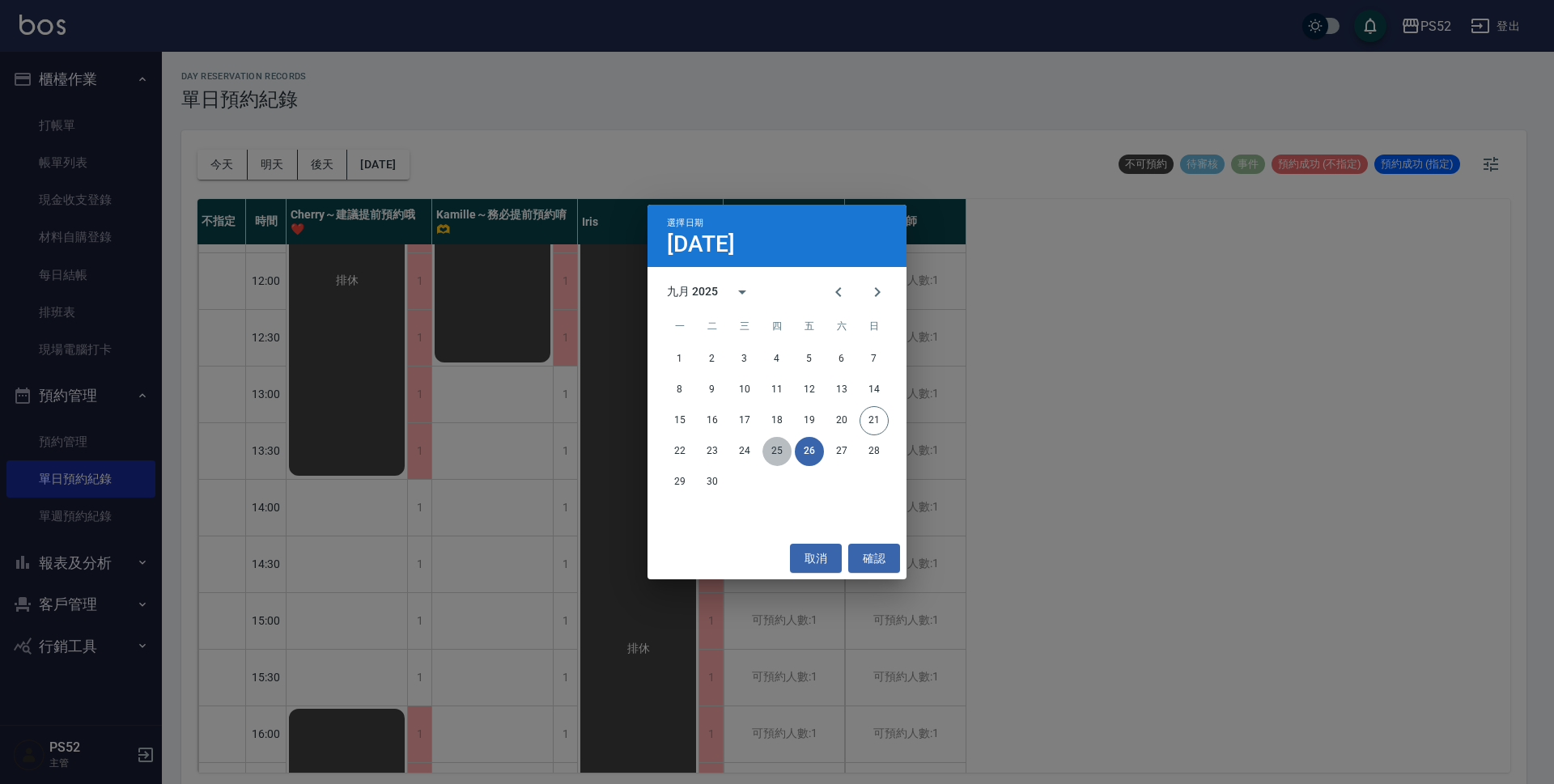
click at [777, 460] on button "25" at bounding box center [777, 451] width 29 height 29
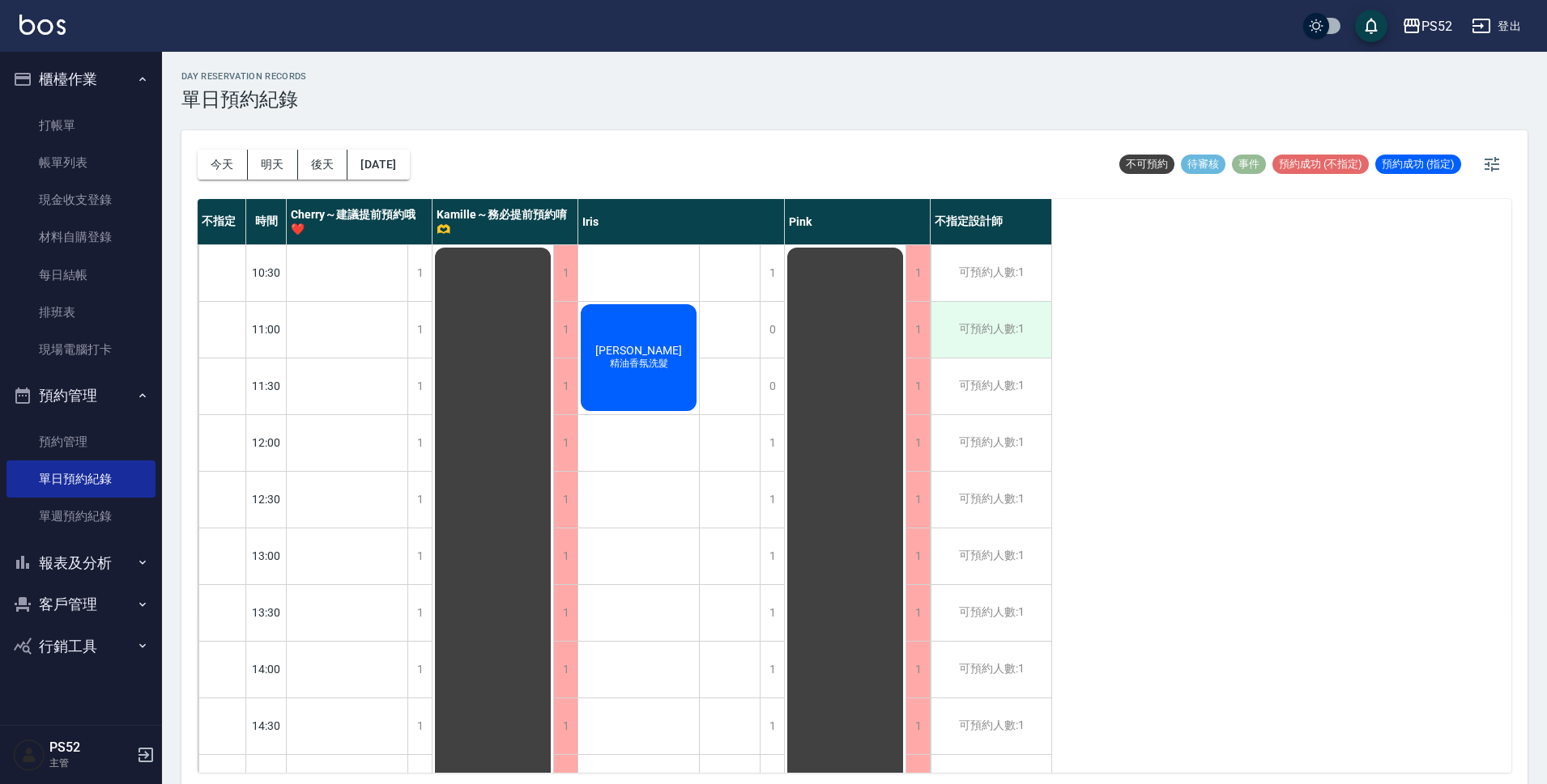
click at [1039, 333] on div "可預約人數:1" at bounding box center [991, 329] width 121 height 56
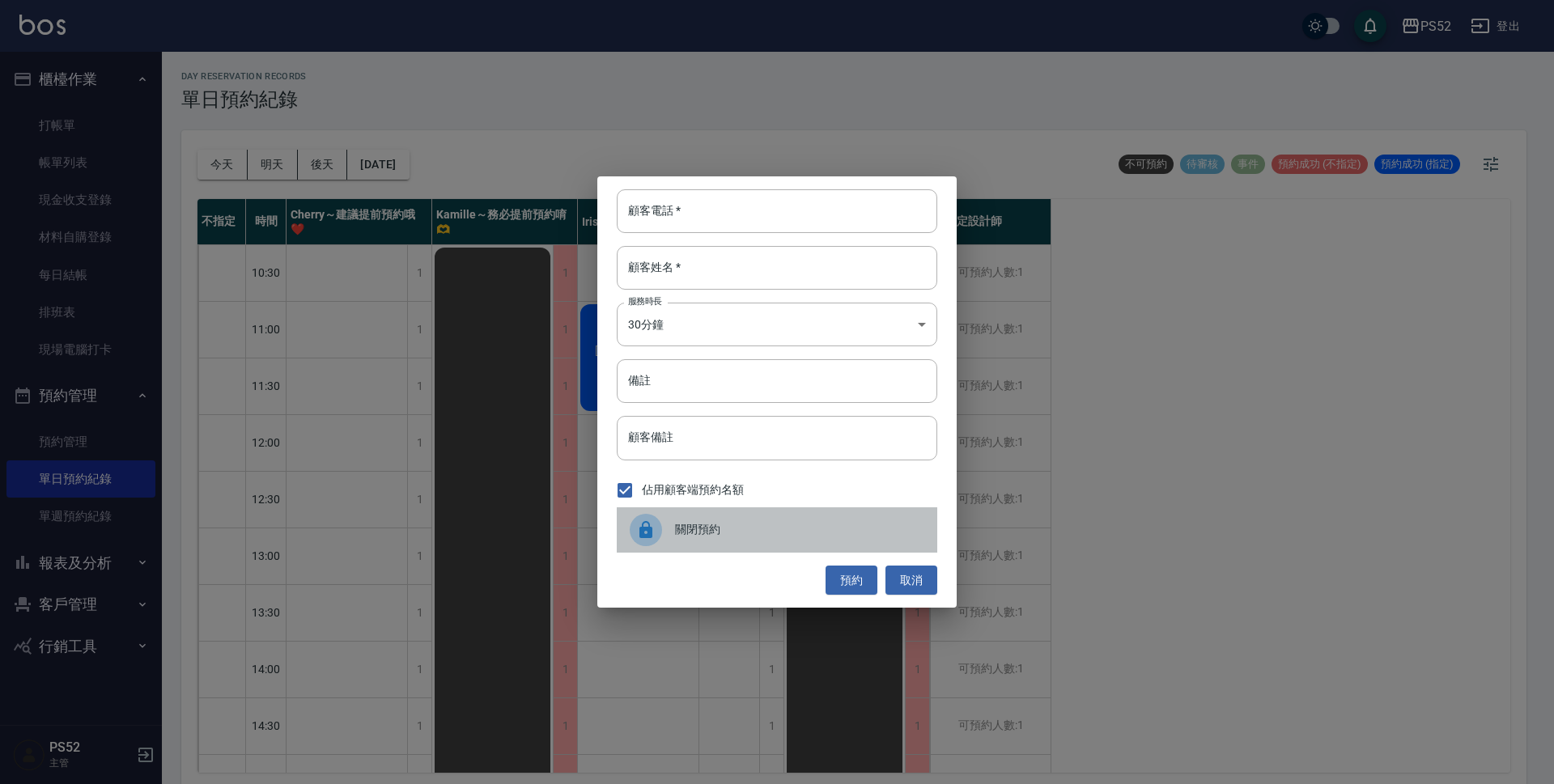
click at [809, 539] on div "關閉預約" at bounding box center [777, 530] width 321 height 45
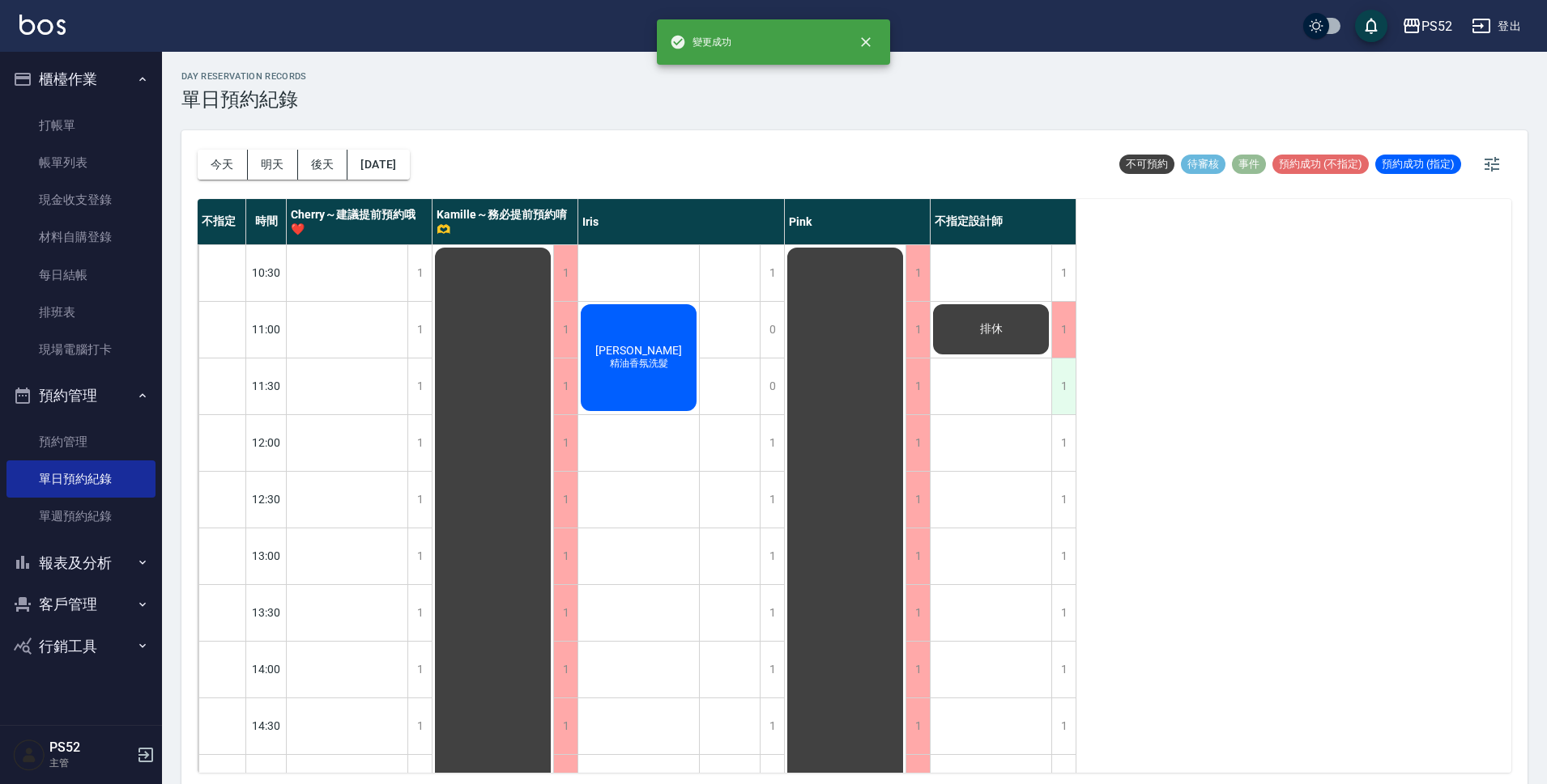
click at [1060, 376] on div "1" at bounding box center [1063, 386] width 24 height 56
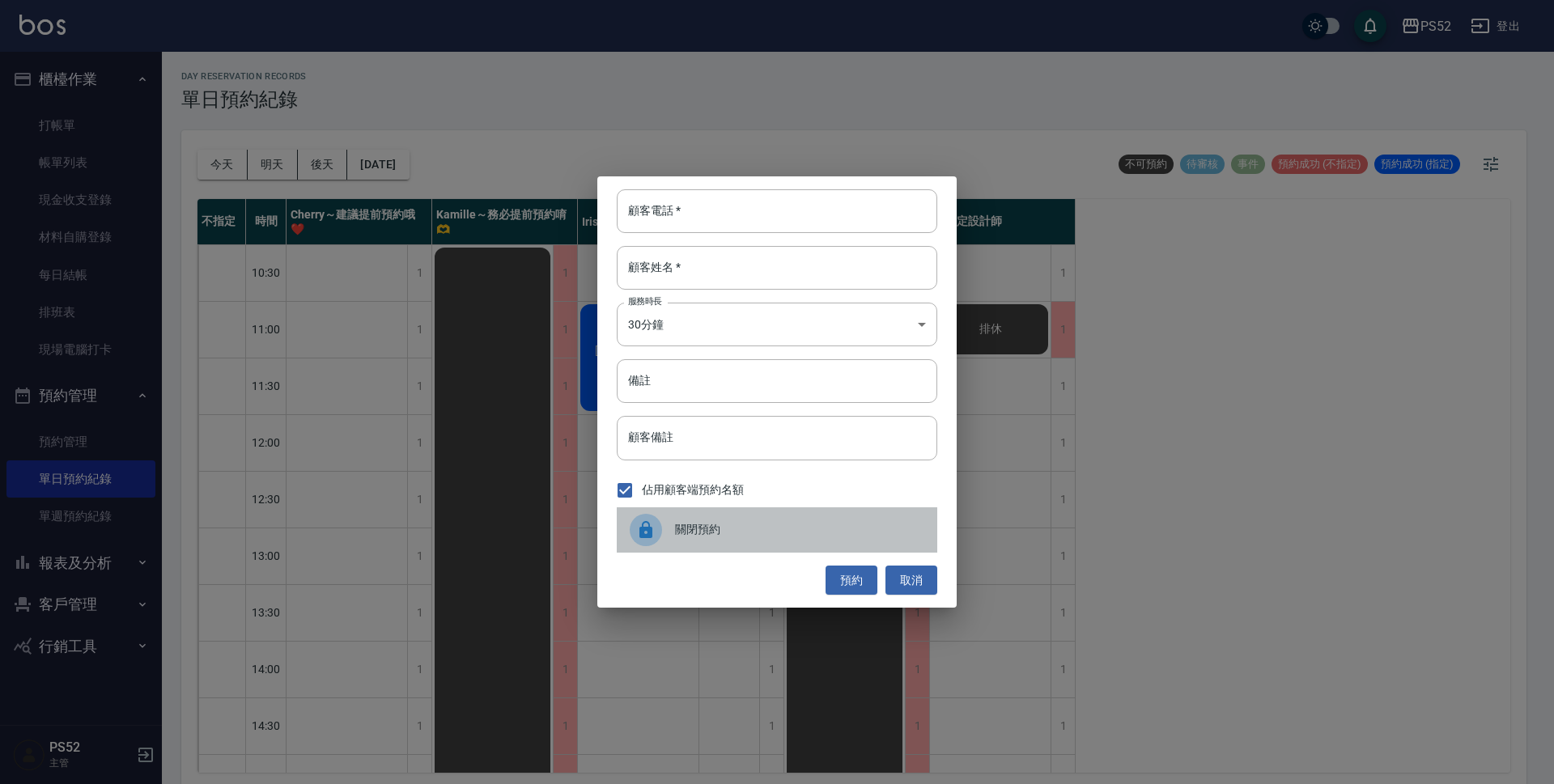
click at [829, 528] on span "關閉預約" at bounding box center [799, 530] width 249 height 17
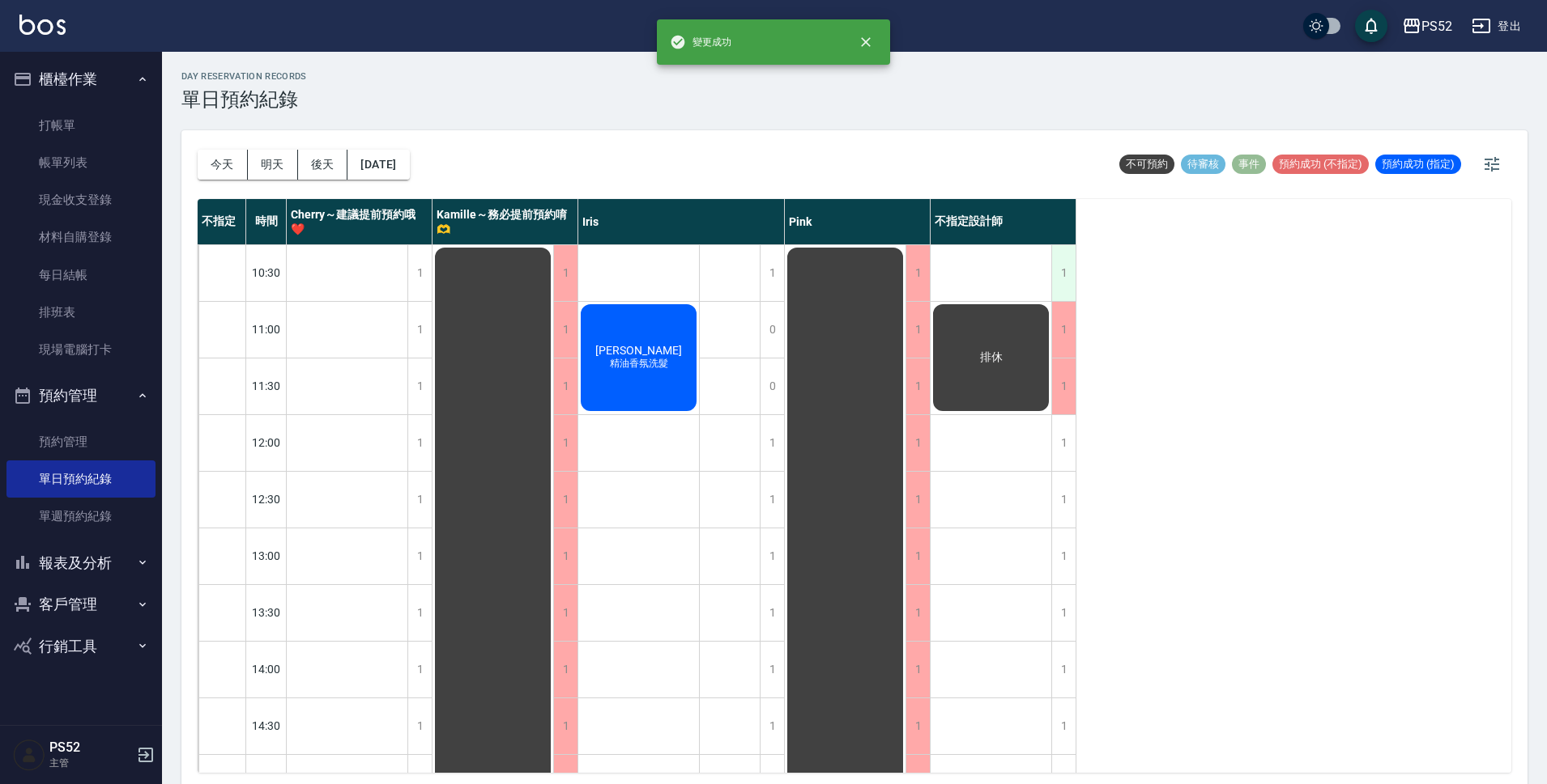
click at [1056, 286] on div "1" at bounding box center [1063, 273] width 24 height 56
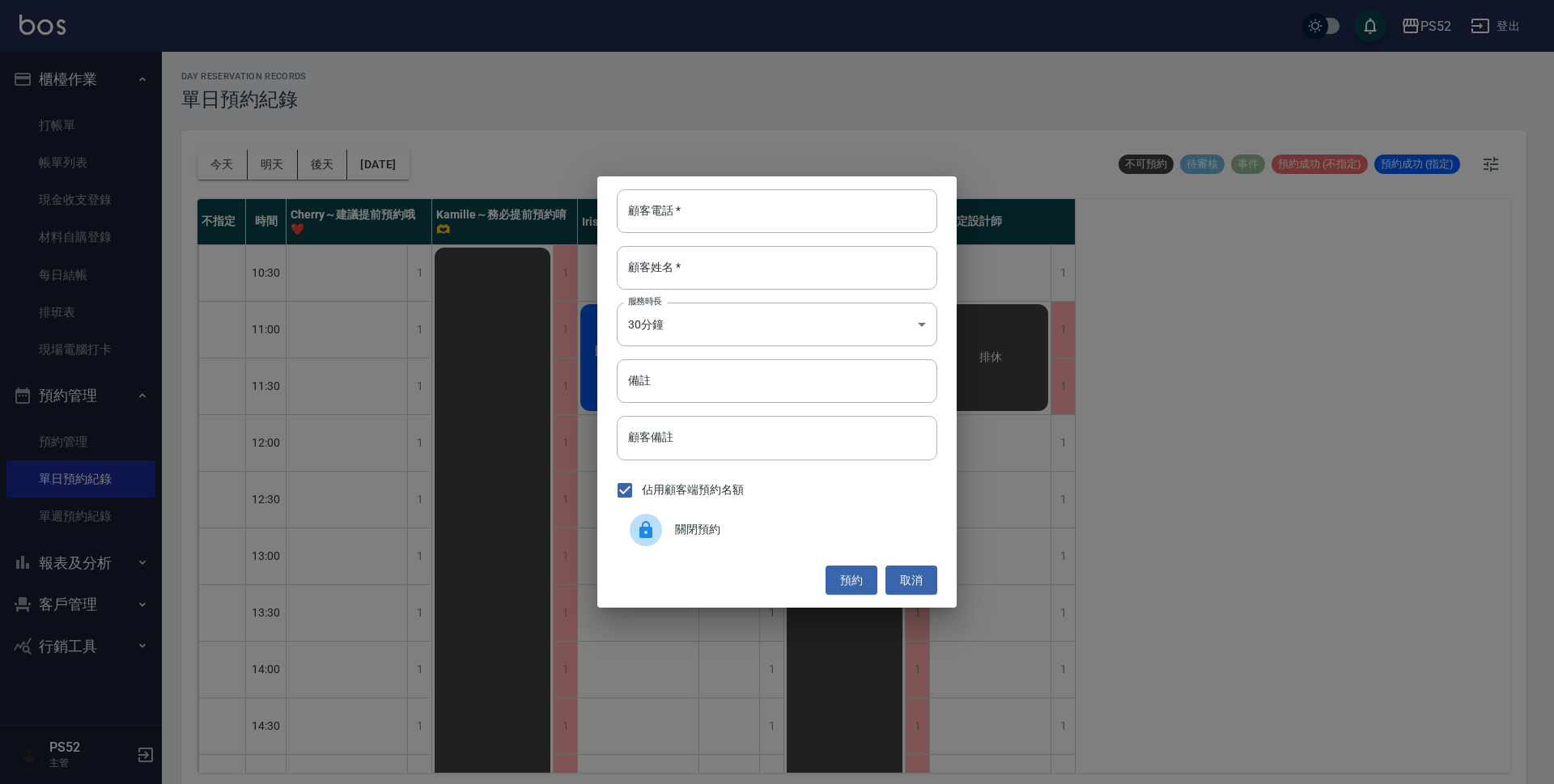
click at [754, 501] on div "佔用顧客端預約名額" at bounding box center [777, 490] width 321 height 34
click at [745, 520] on div "關閉預約" at bounding box center [777, 530] width 321 height 45
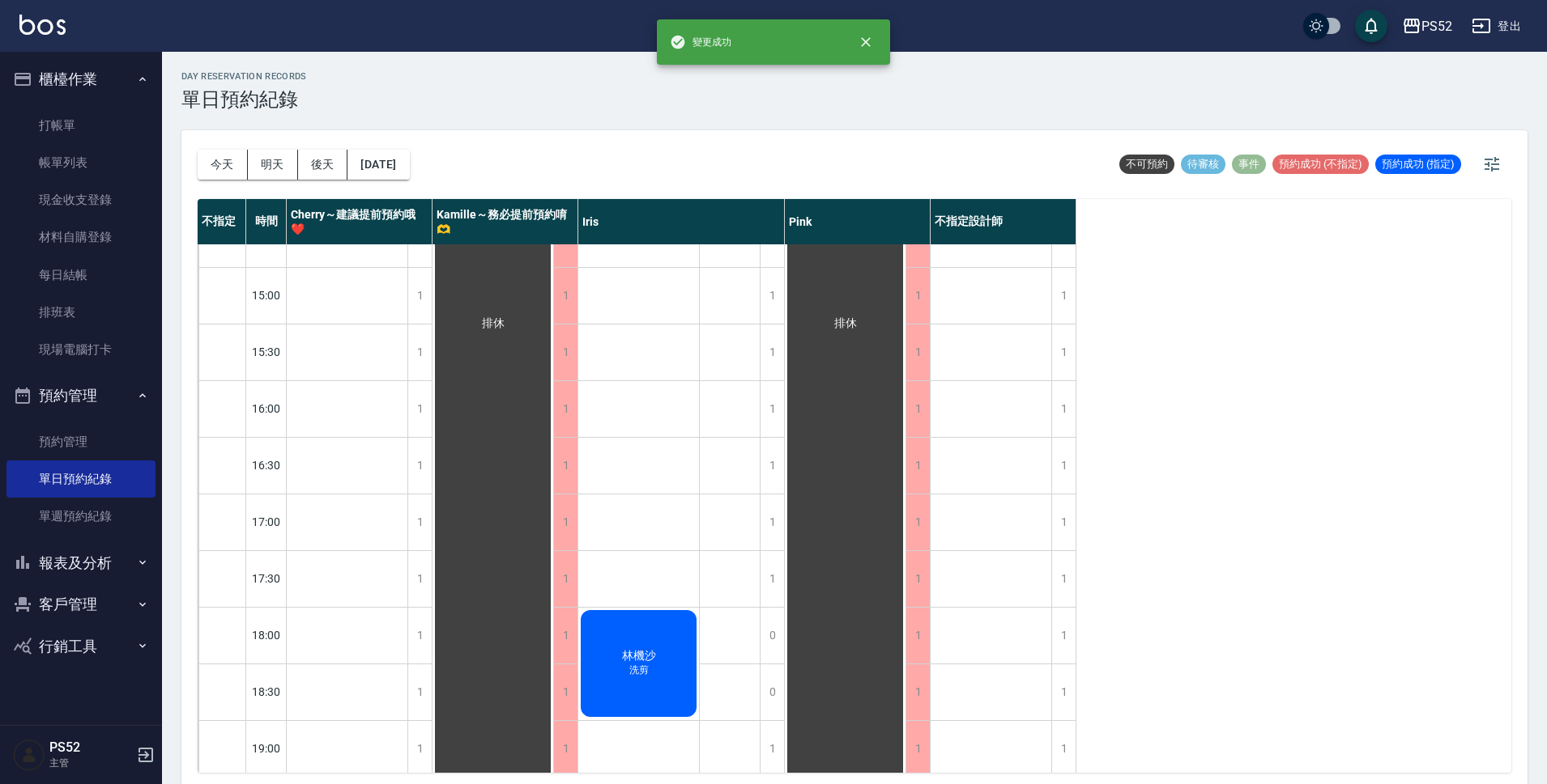
scroll to position [567, 0]
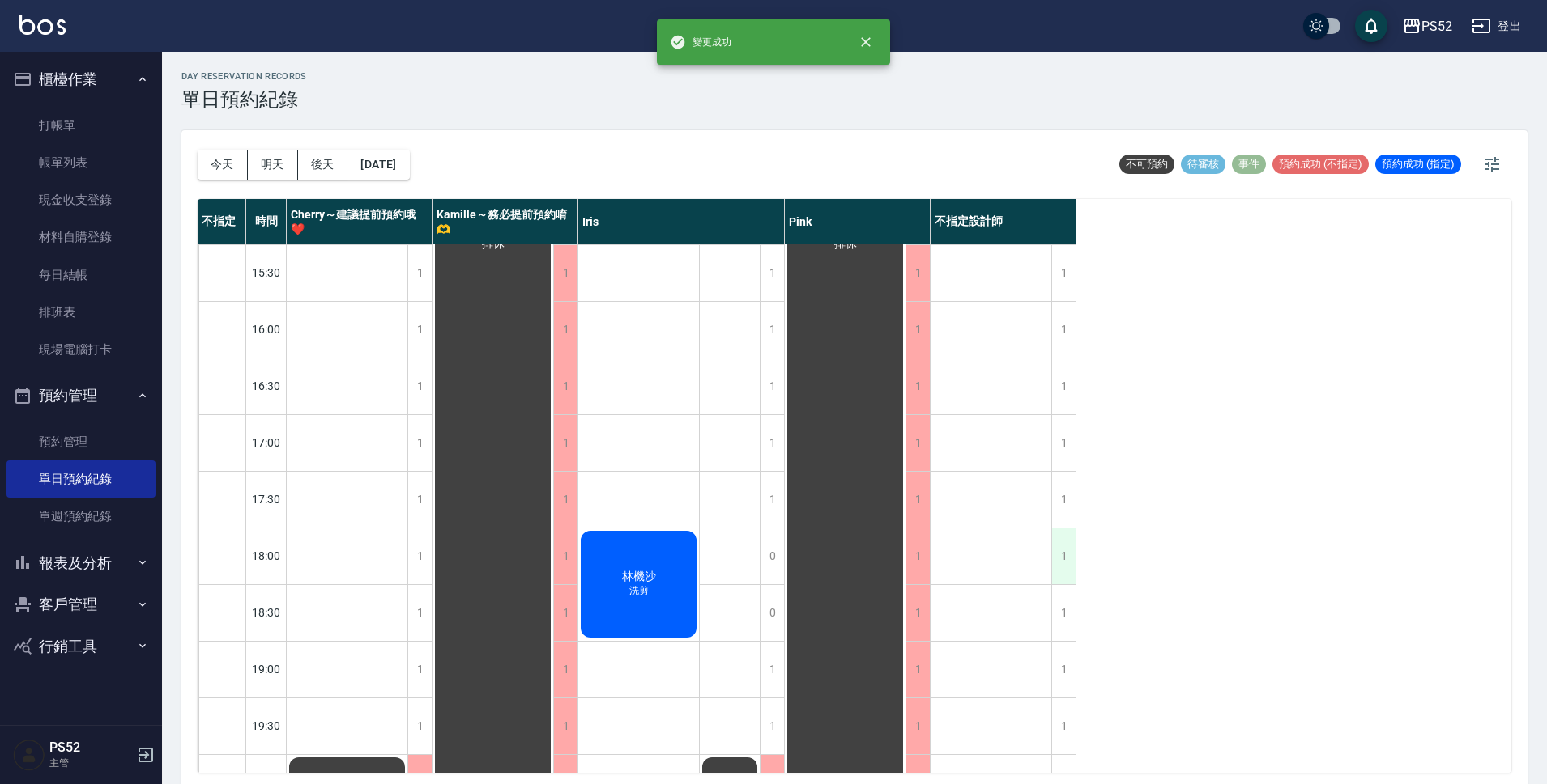
click at [1069, 564] on div "1" at bounding box center [1063, 556] width 24 height 56
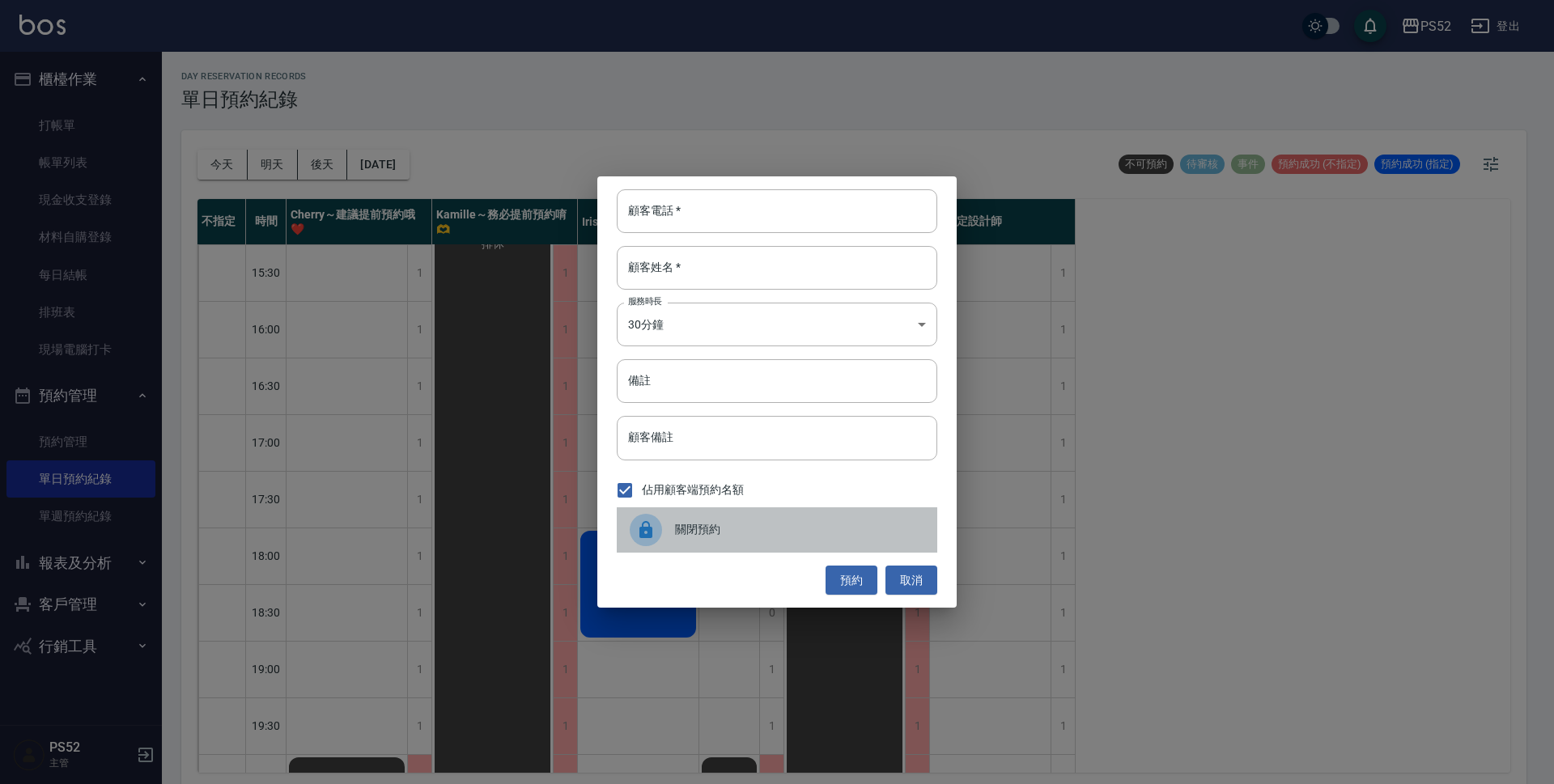
click at [839, 518] on div "關閉預約" at bounding box center [777, 530] width 321 height 45
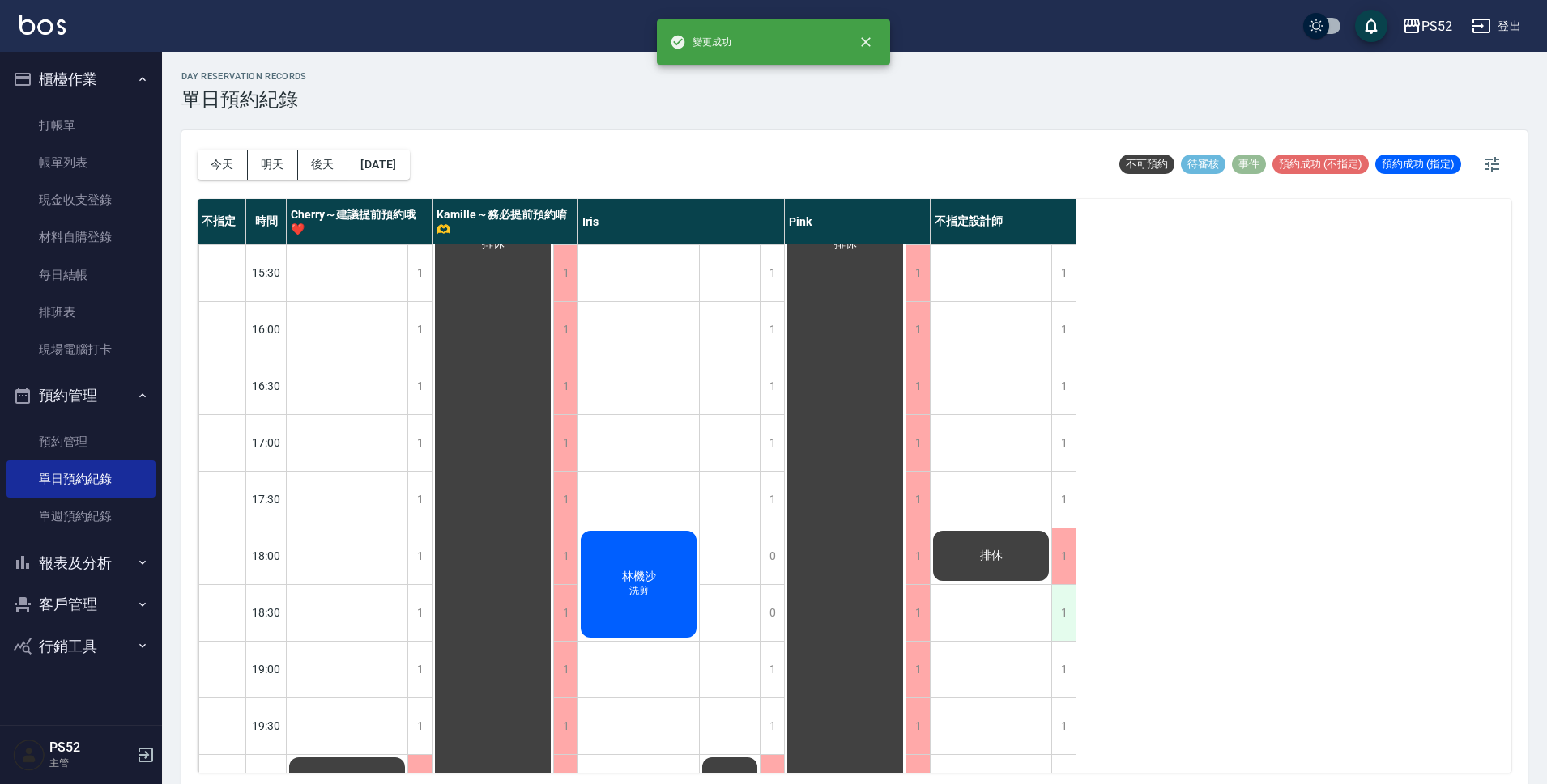
click at [1052, 606] on div "1" at bounding box center [1063, 613] width 24 height 56
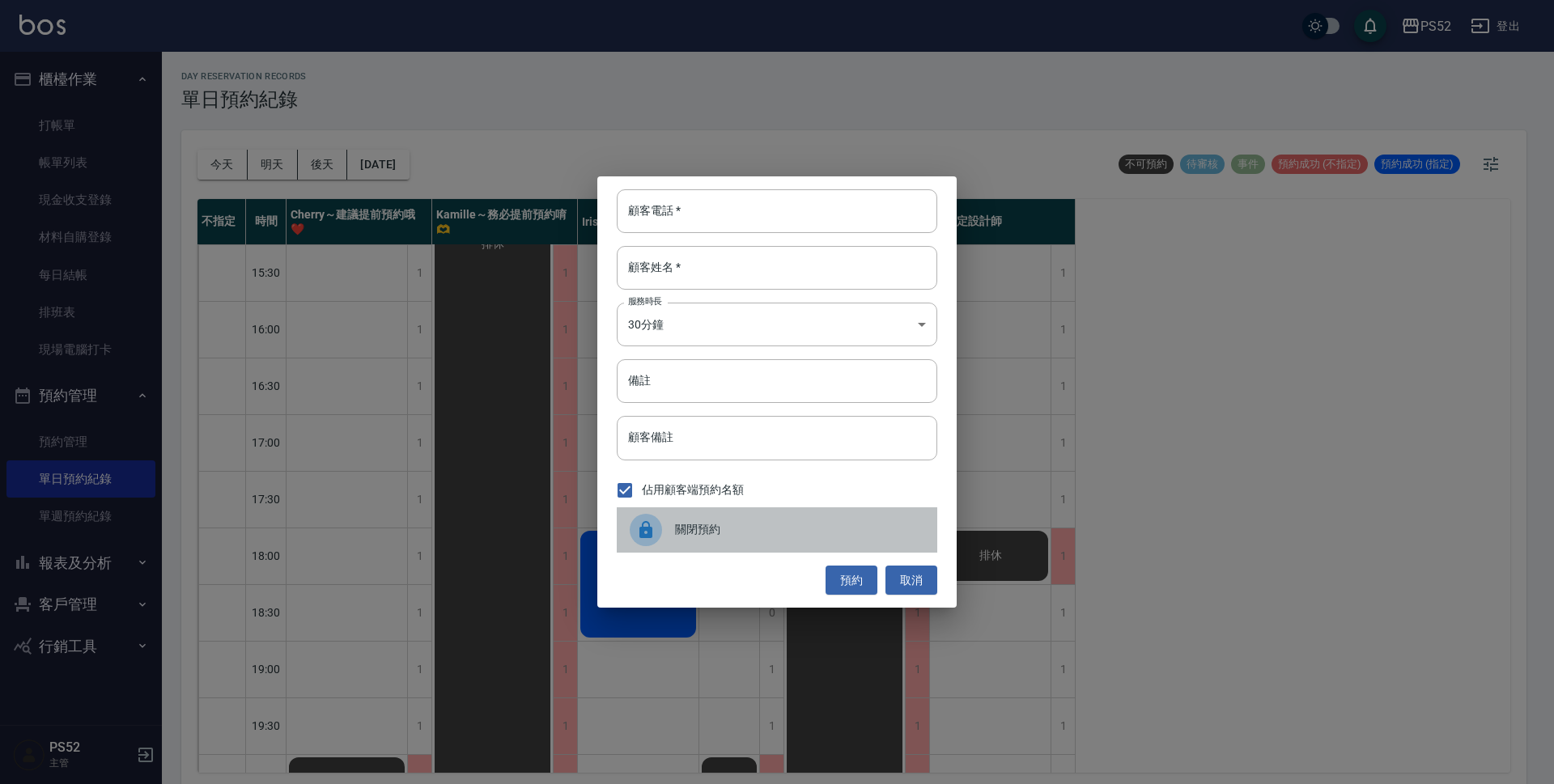
click at [790, 514] on div "關閉預約" at bounding box center [777, 530] width 321 height 45
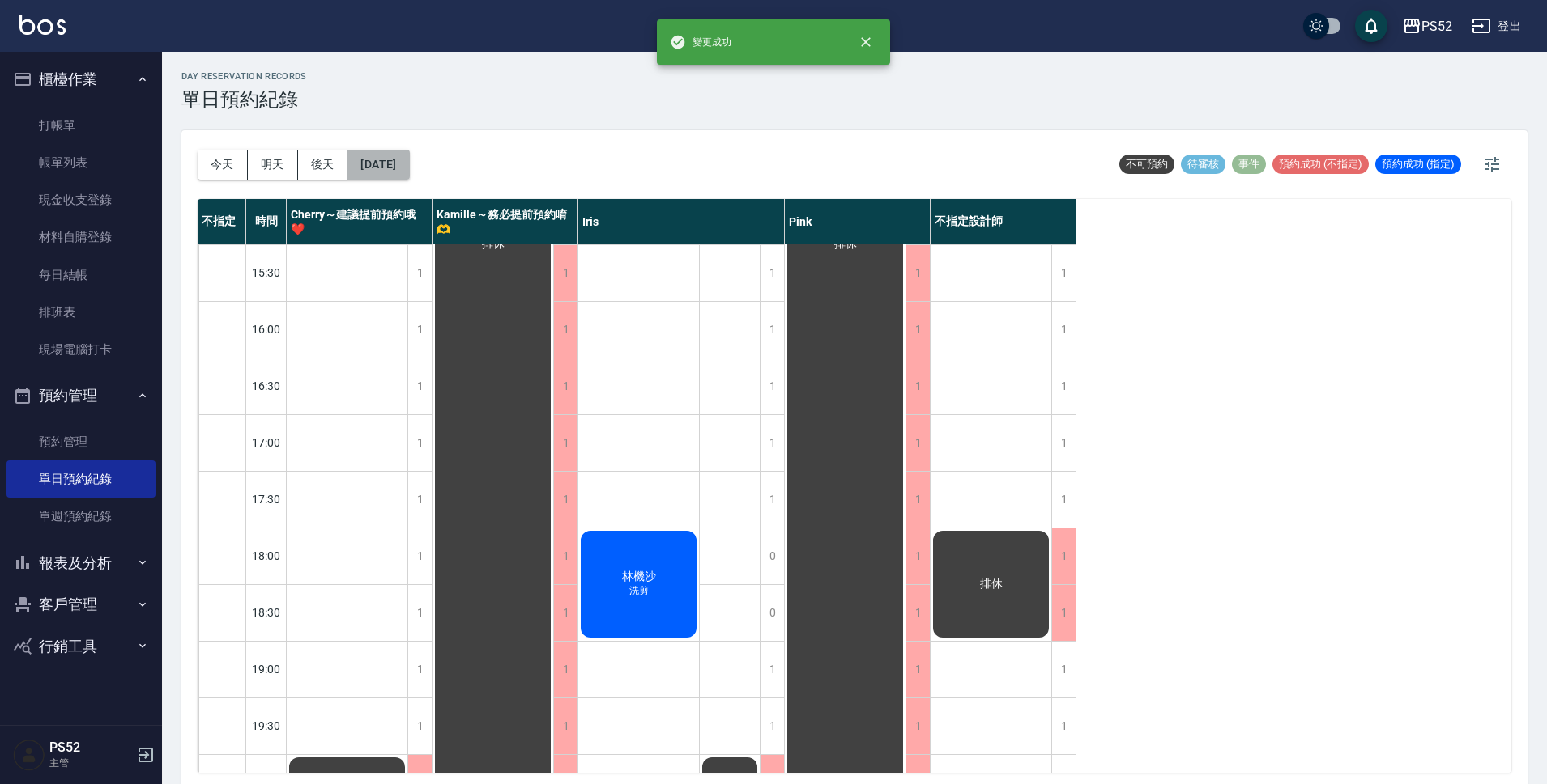
click at [405, 170] on button "[DATE]" at bounding box center [378, 165] width 61 height 30
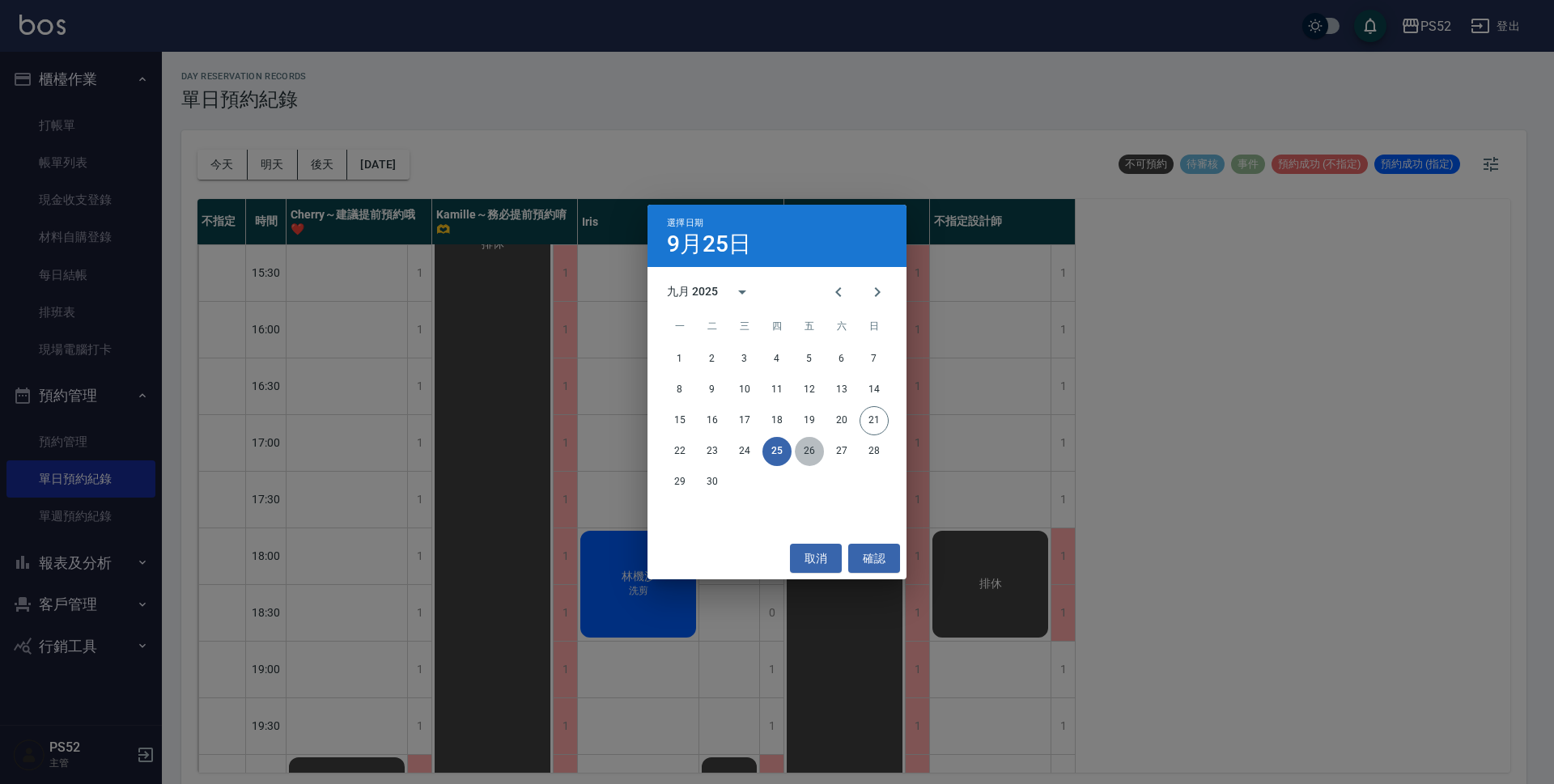
click at [821, 447] on button "26" at bounding box center [809, 451] width 29 height 29
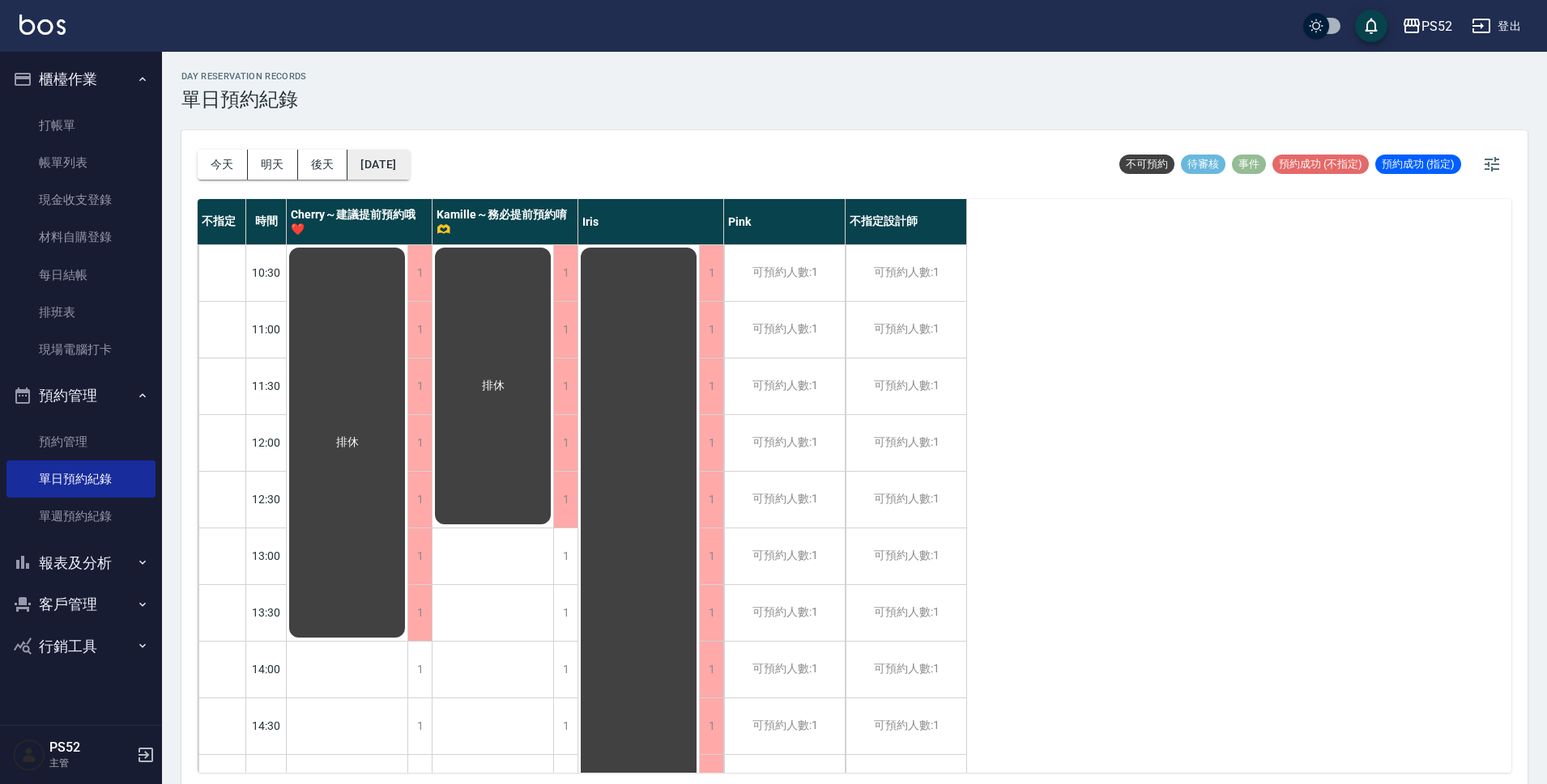
click at [409, 162] on button "[DATE]" at bounding box center [378, 165] width 61 height 30
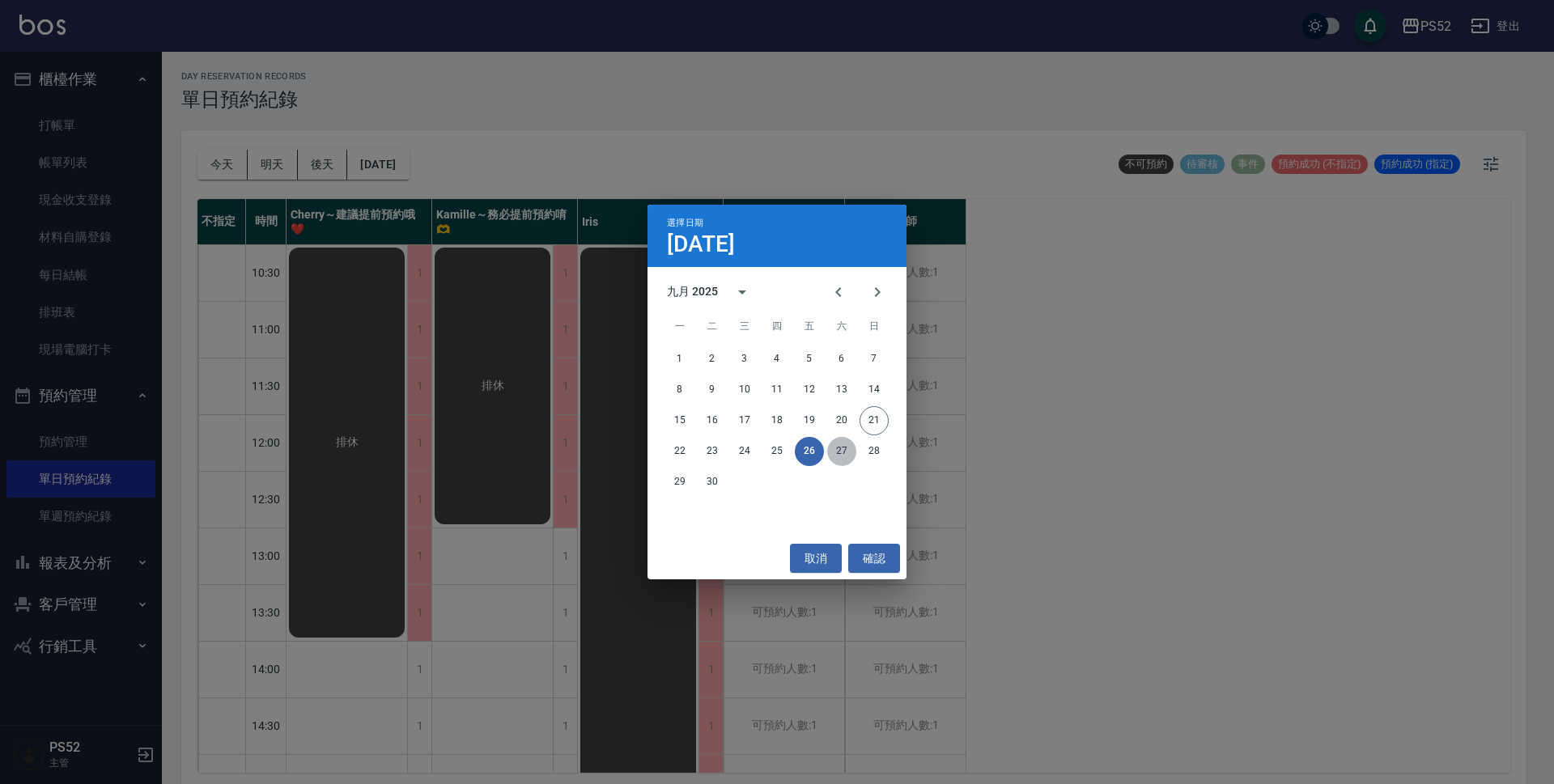
click at [830, 450] on button "27" at bounding box center [841, 451] width 29 height 29
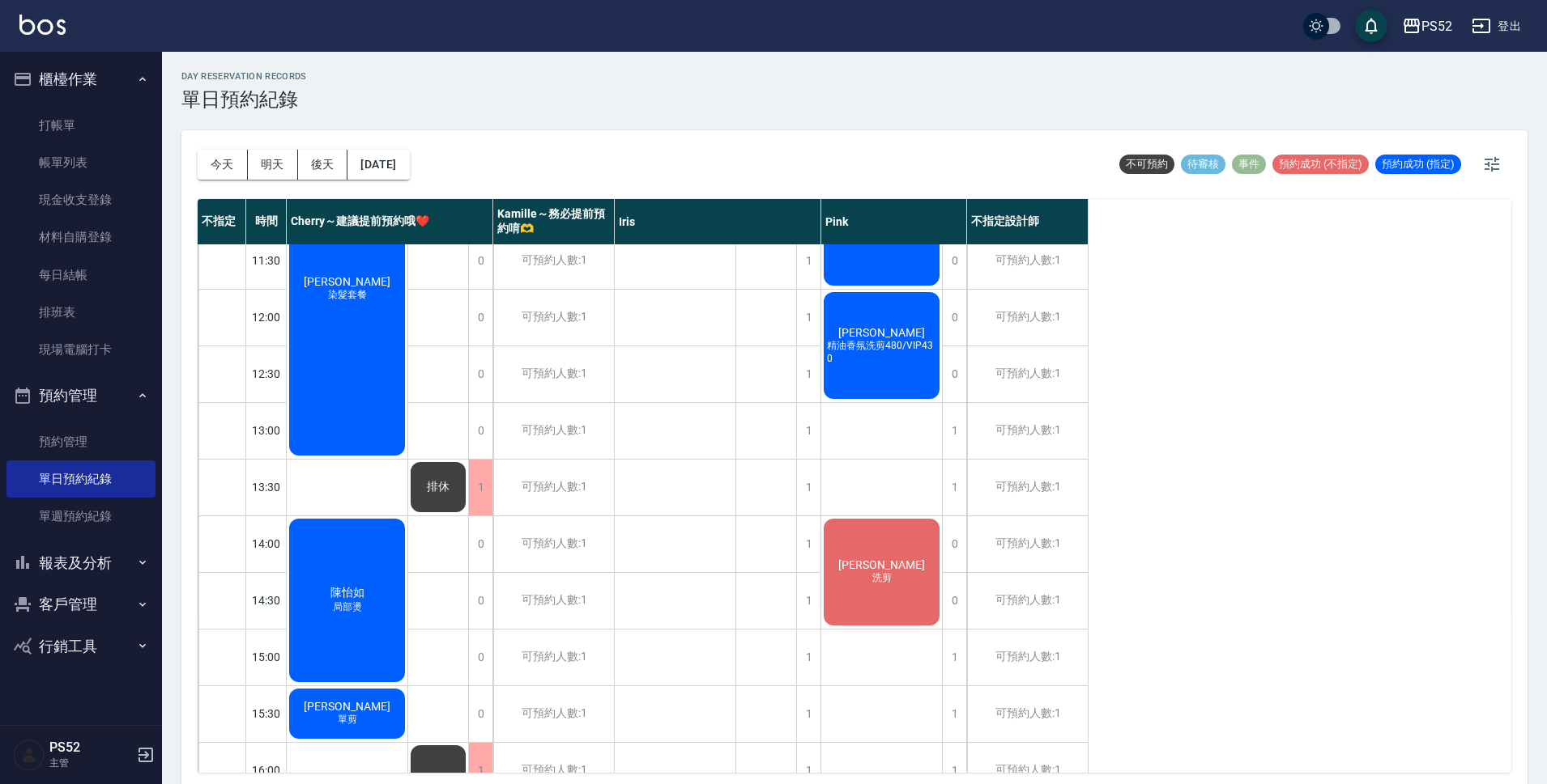
scroll to position [79, 0]
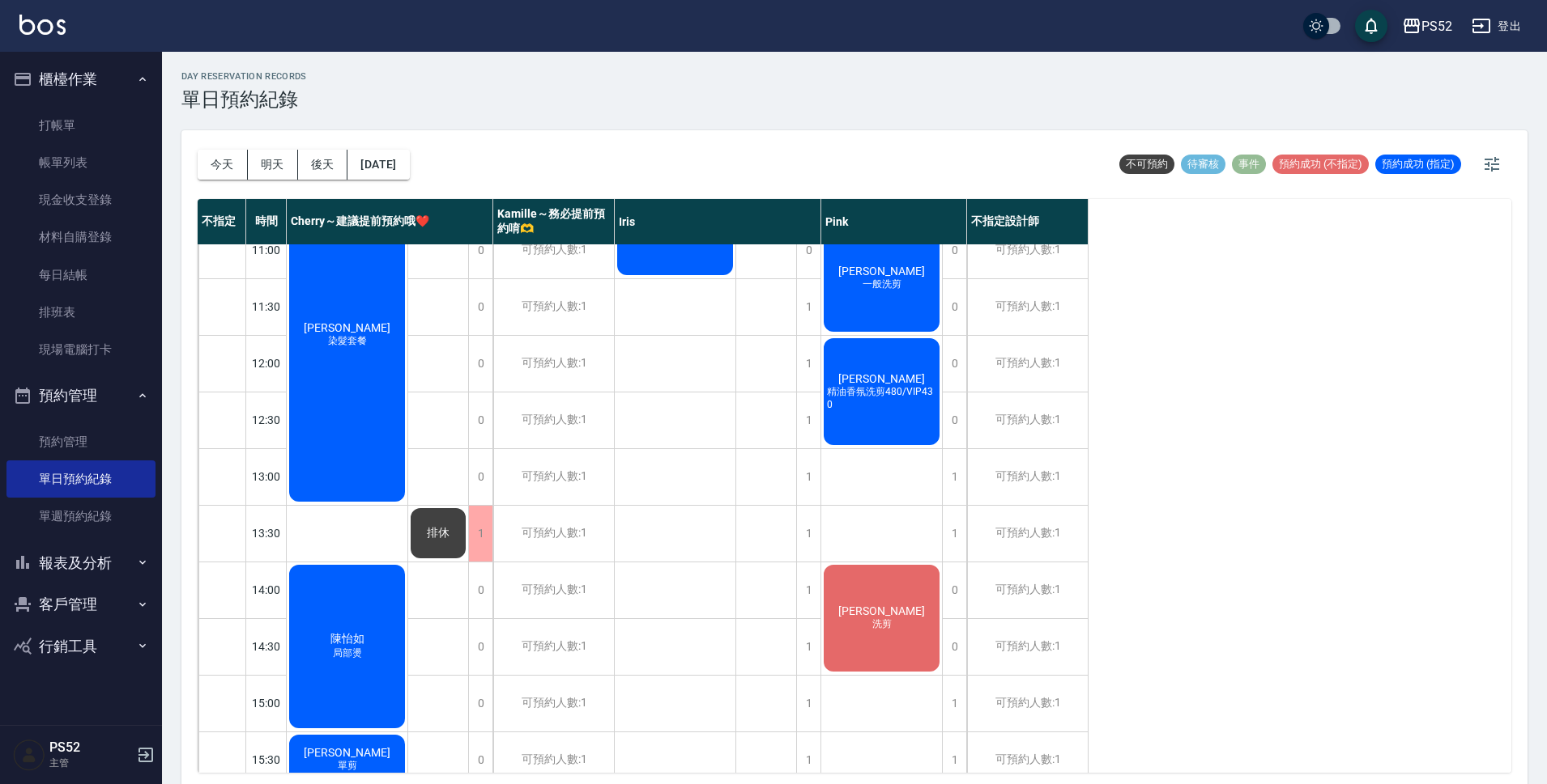
click at [908, 603] on div "[PERSON_NAME] 洗剪" at bounding box center [881, 618] width 121 height 112
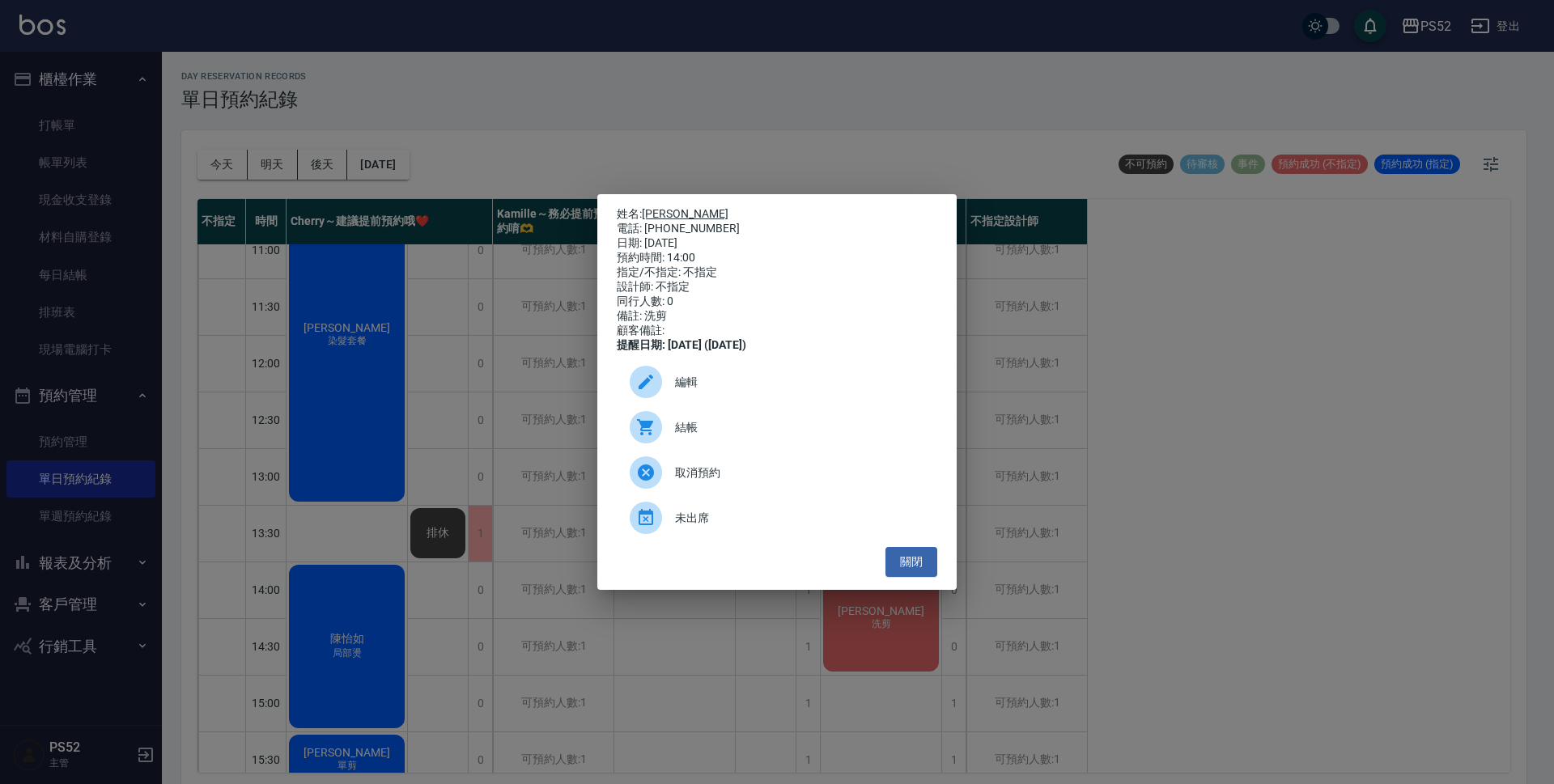
click at [674, 207] on link "[PERSON_NAME]" at bounding box center [685, 214] width 87 height 13
click at [923, 575] on button "關閉" at bounding box center [911, 562] width 52 height 30
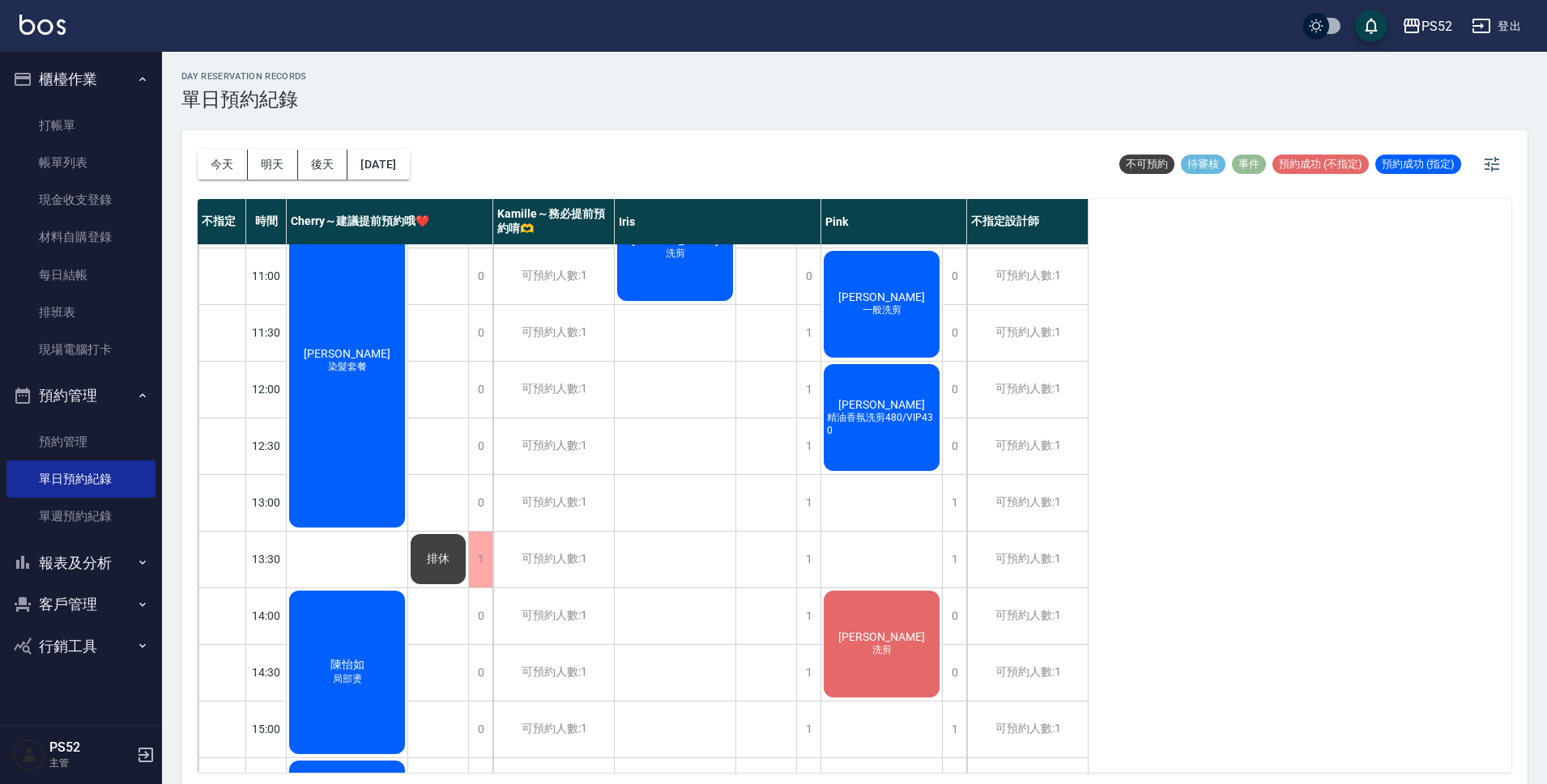
scroll to position [0, 0]
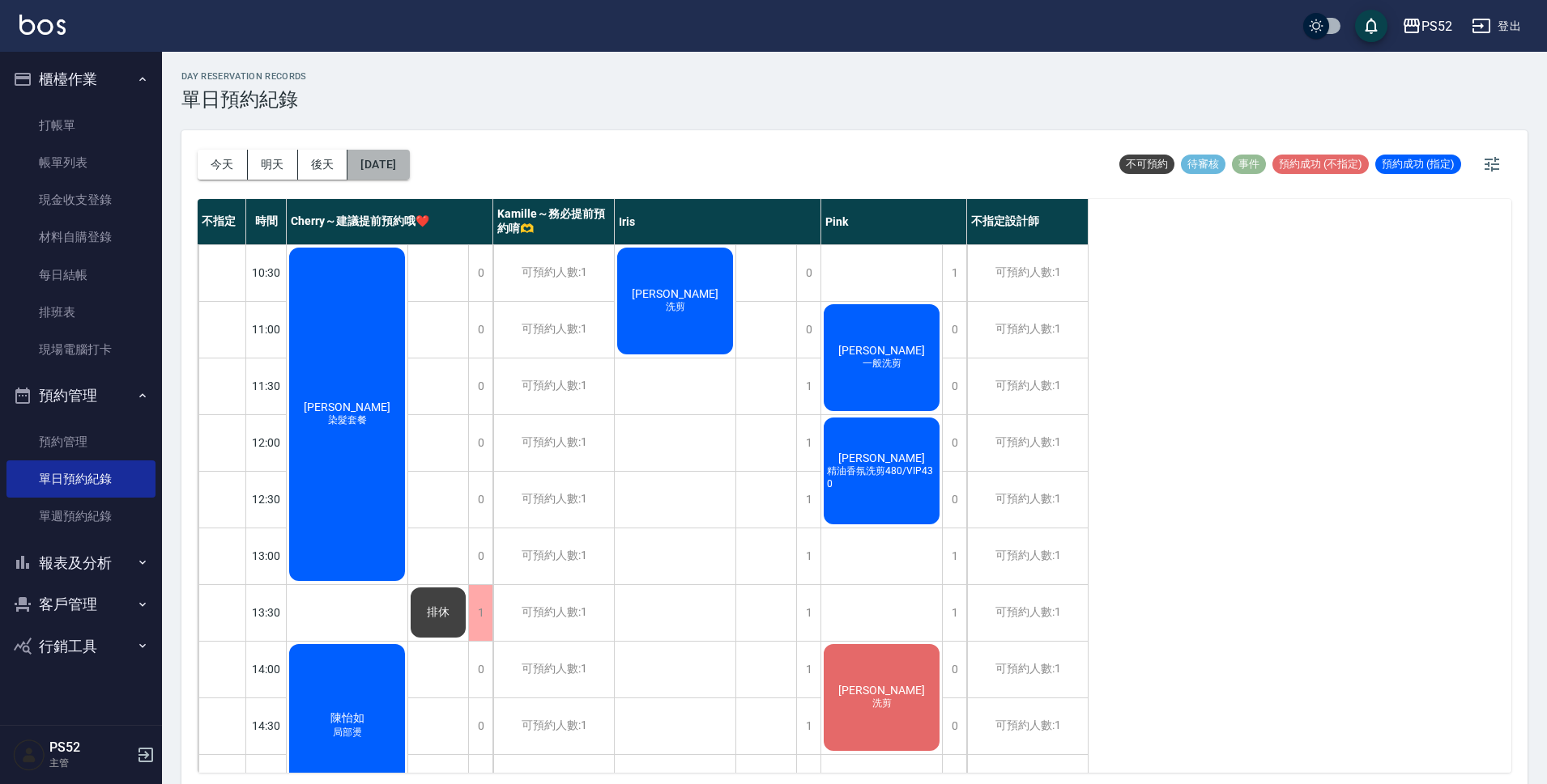
click at [403, 169] on button "[DATE]" at bounding box center [378, 165] width 61 height 30
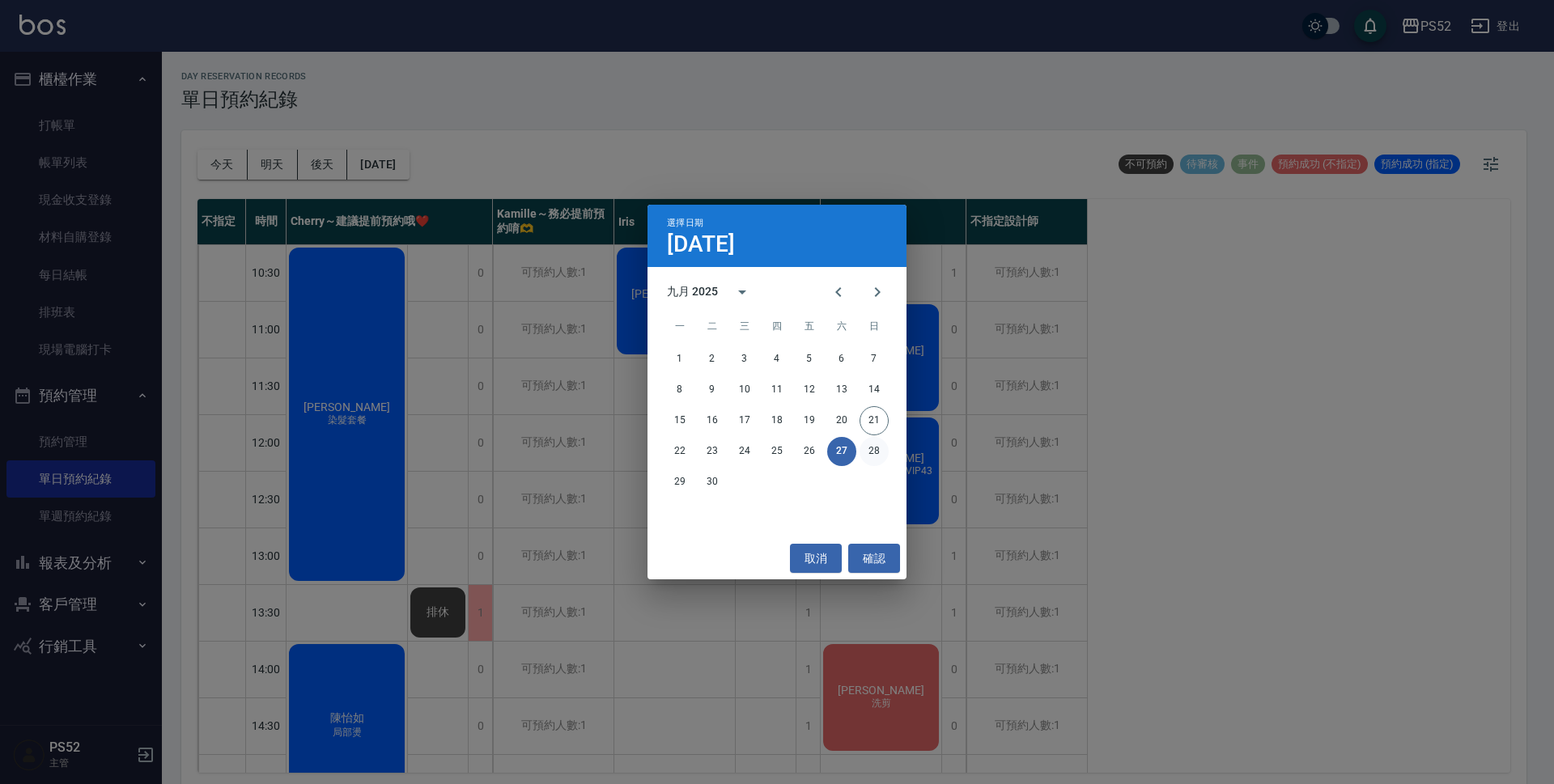
click at [876, 441] on button "28" at bounding box center [873, 451] width 29 height 29
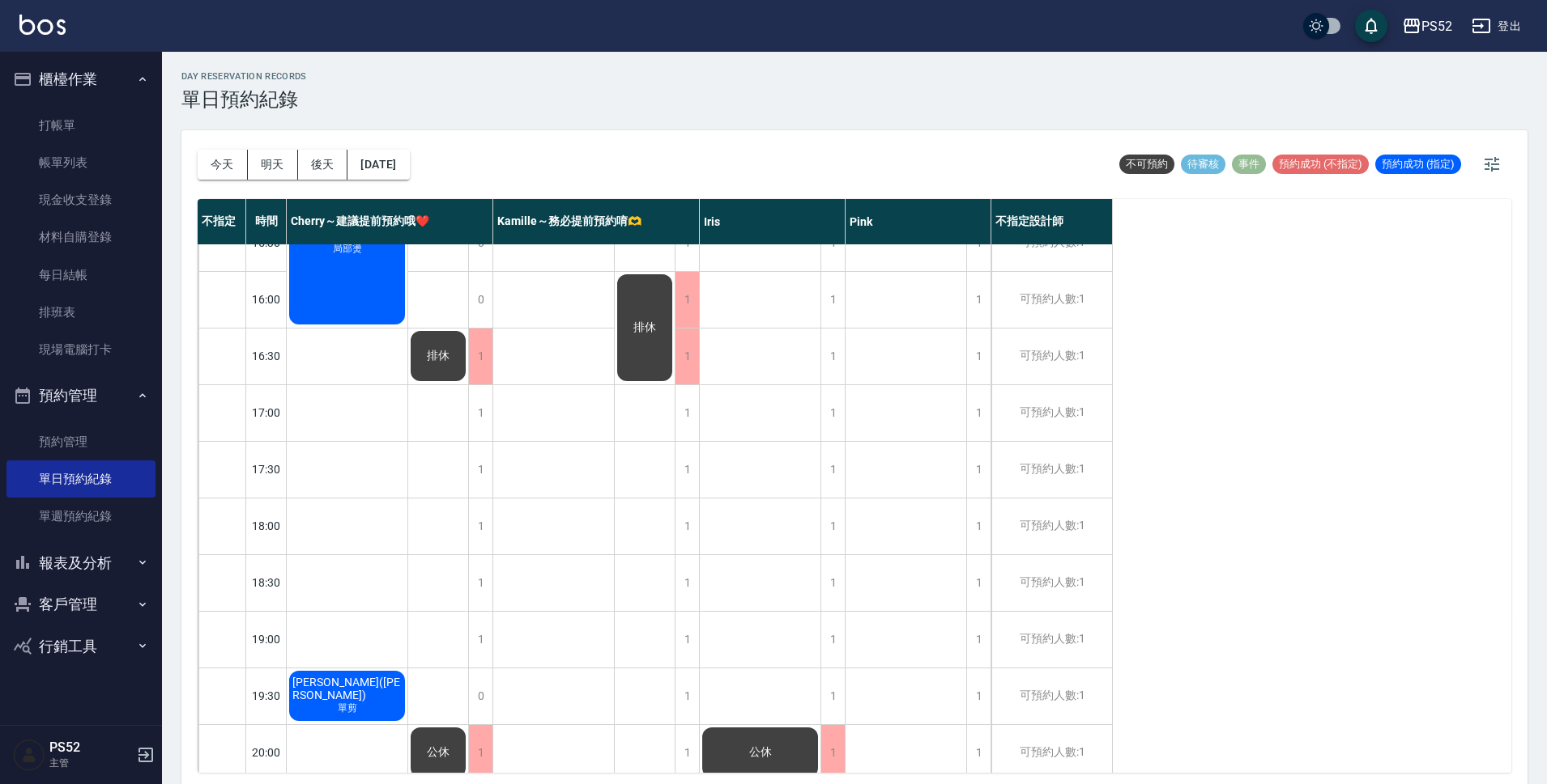
scroll to position [619, 0]
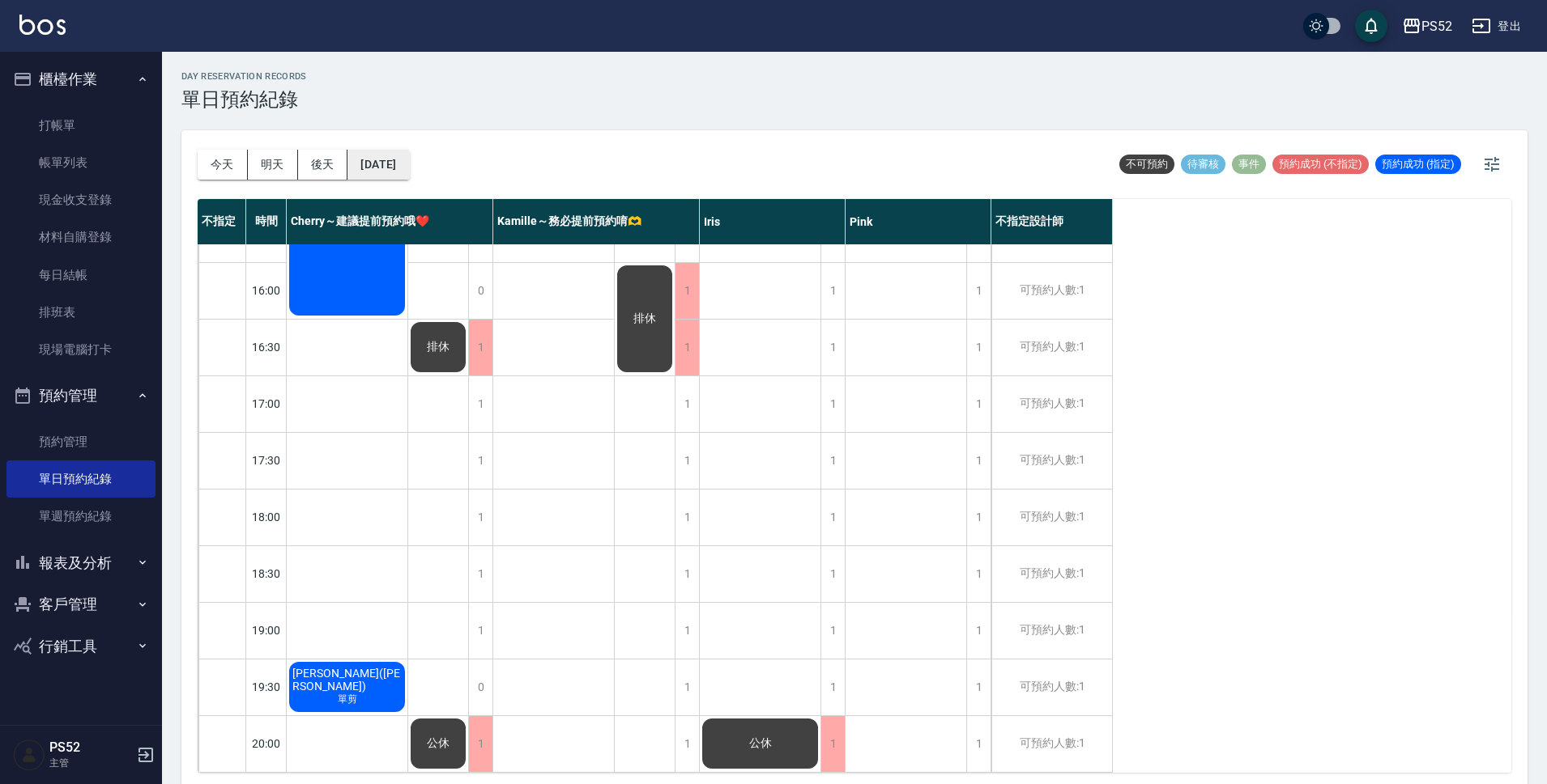
click at [395, 167] on button "[DATE]" at bounding box center [378, 165] width 61 height 30
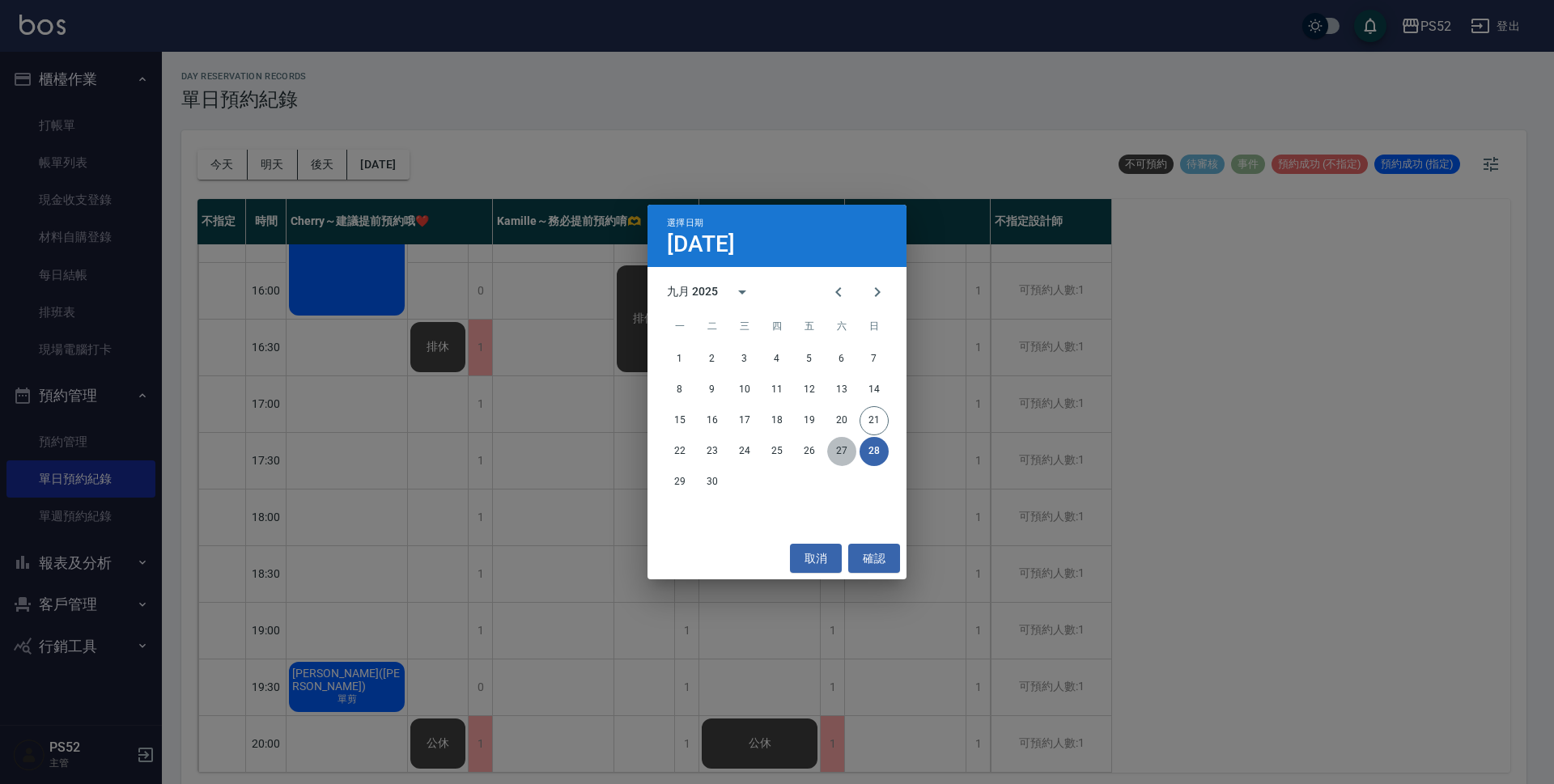
click at [836, 456] on button "27" at bounding box center [841, 451] width 29 height 29
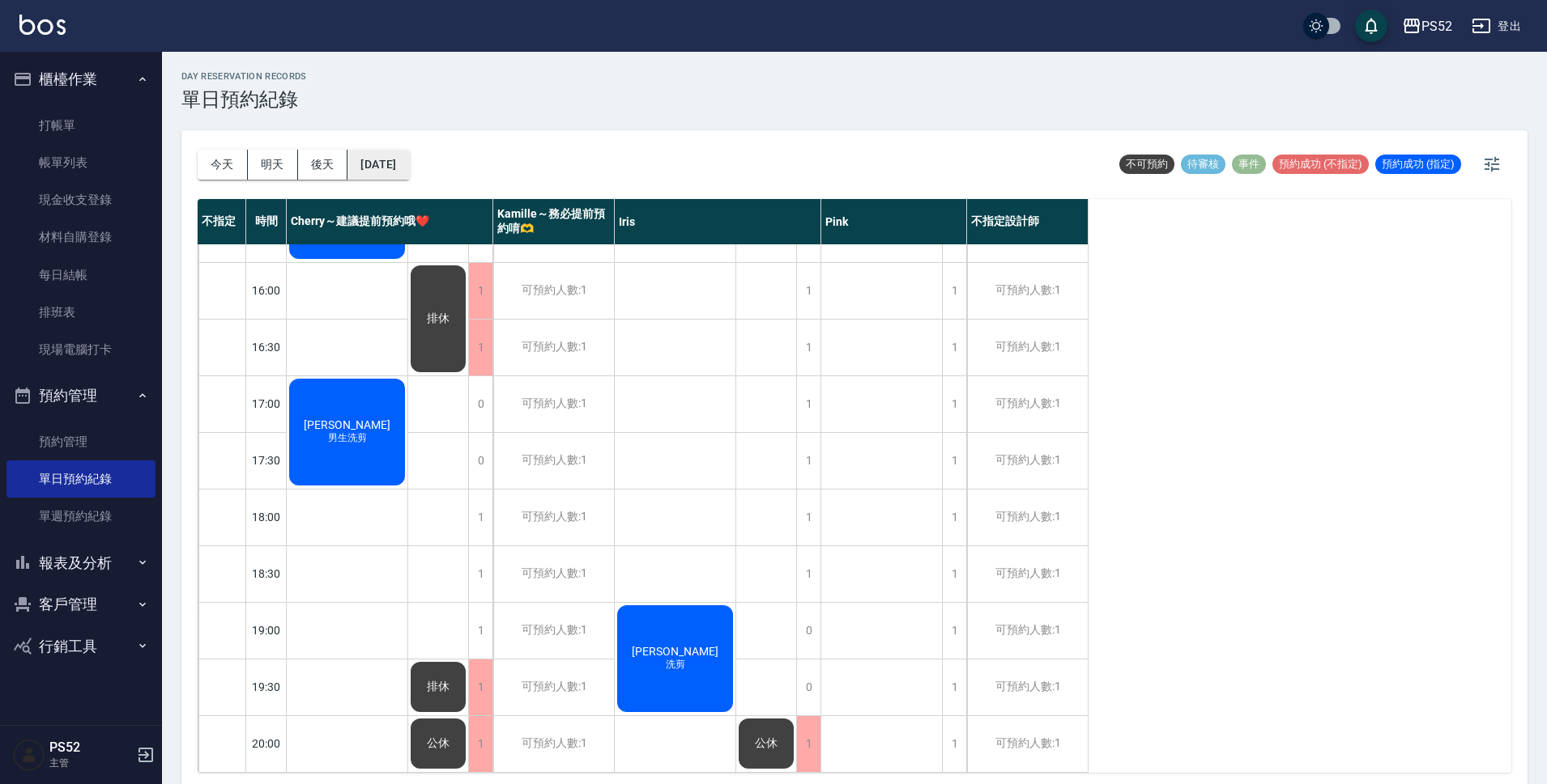
click at [409, 174] on button "[DATE]" at bounding box center [378, 165] width 61 height 30
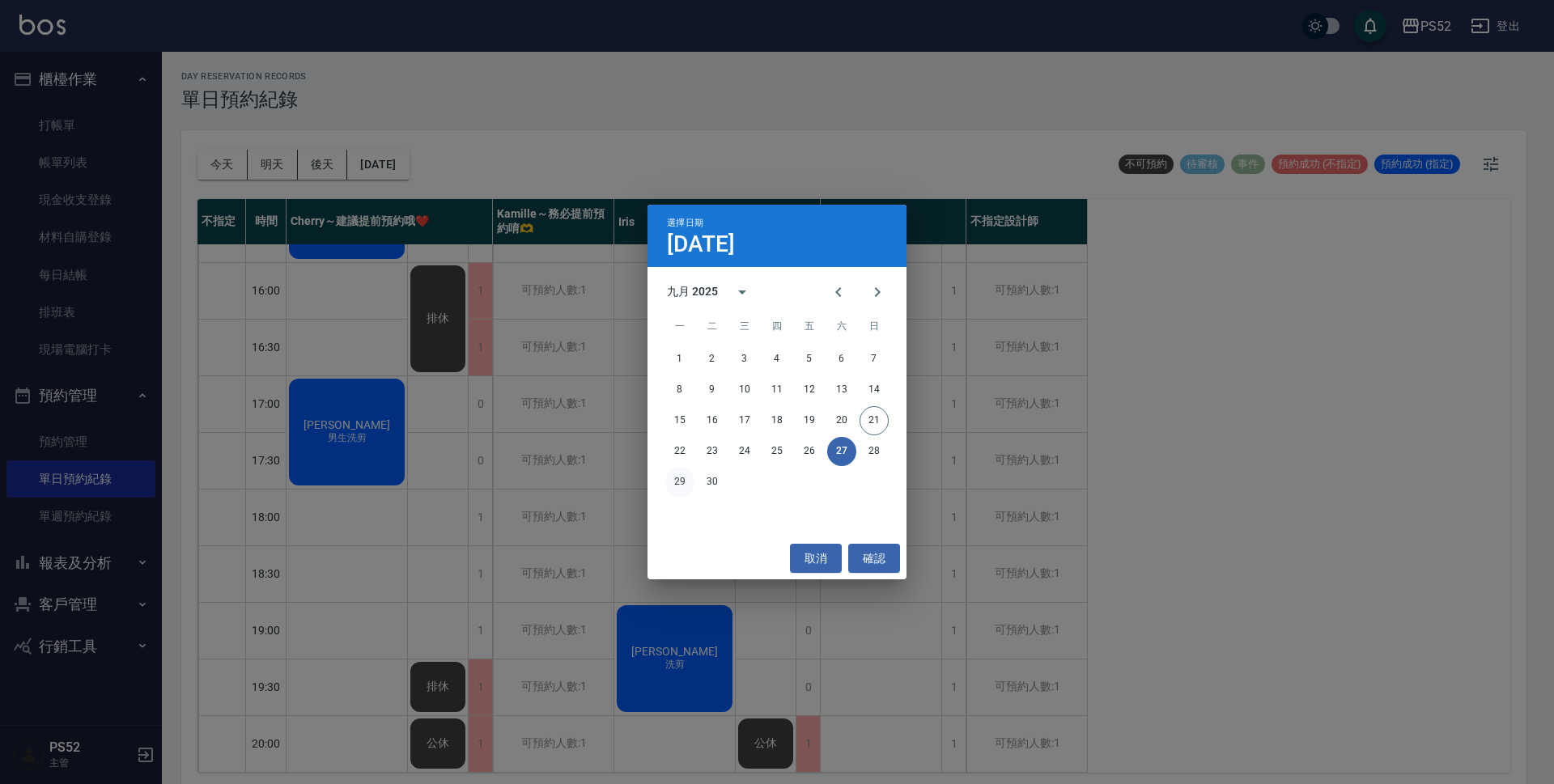
click at [685, 485] on button "29" at bounding box center [680, 482] width 29 height 29
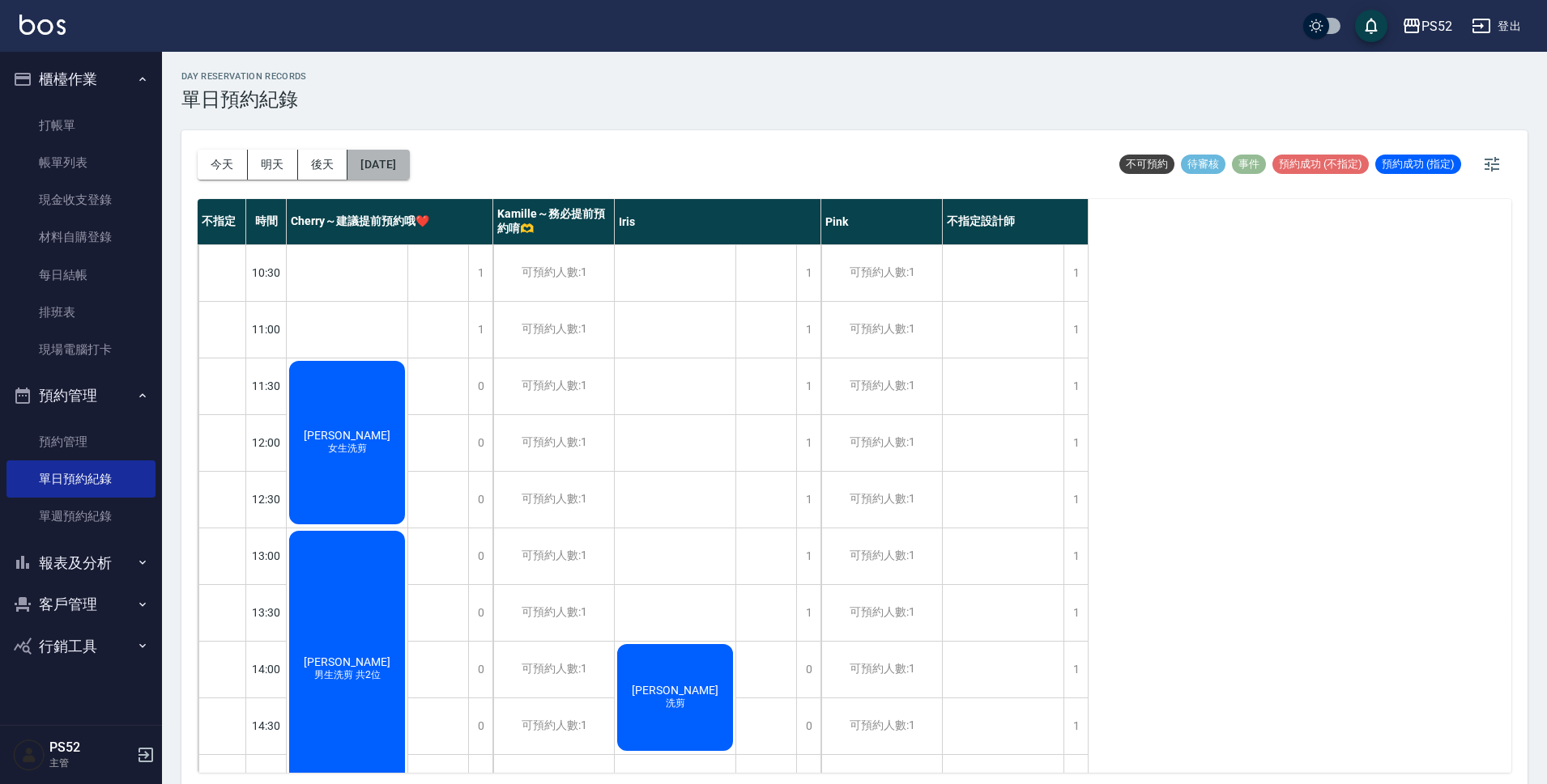
click at [367, 155] on button "[DATE]" at bounding box center [378, 165] width 61 height 30
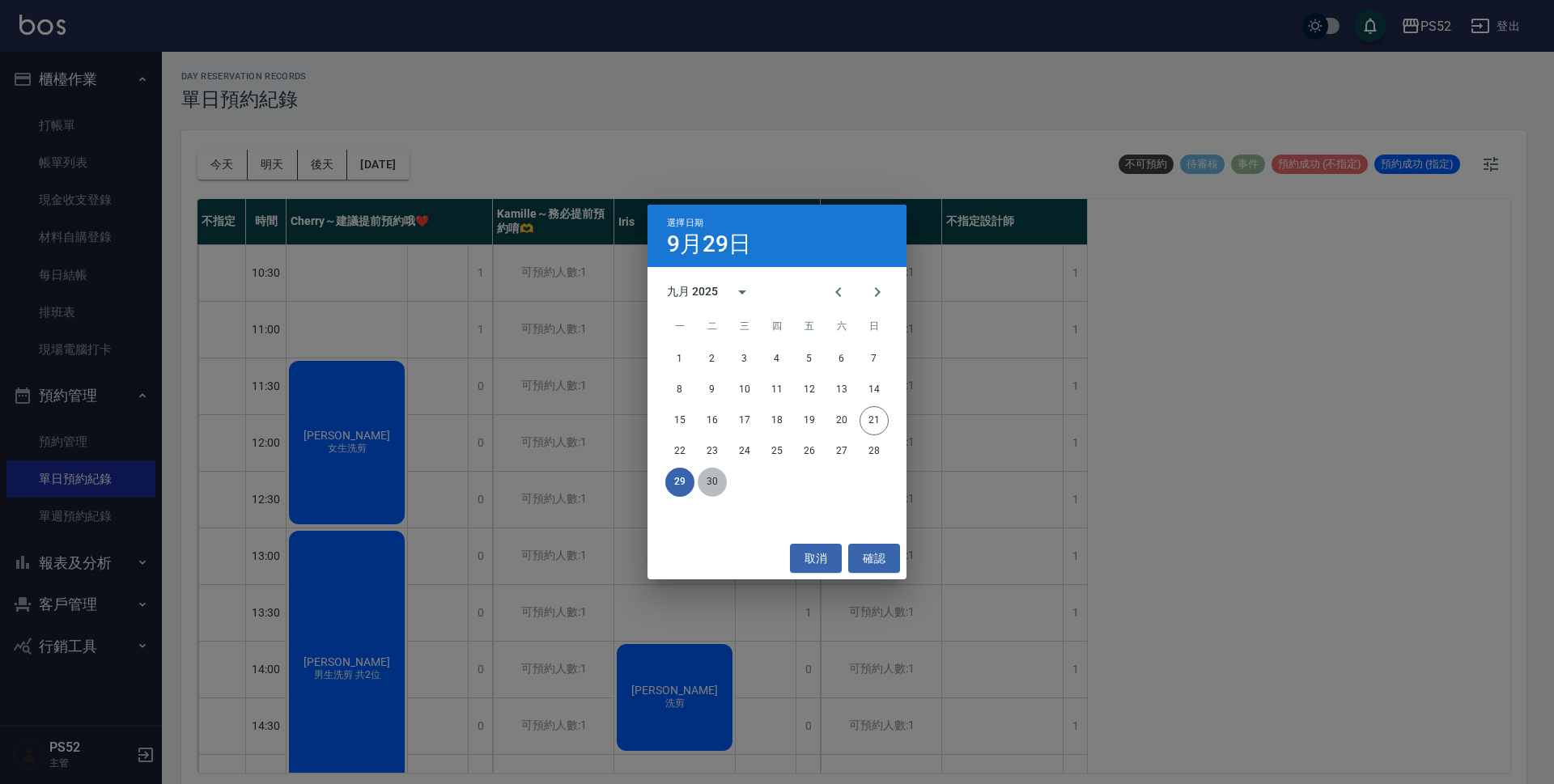
click at [710, 472] on button "30" at bounding box center [712, 482] width 29 height 29
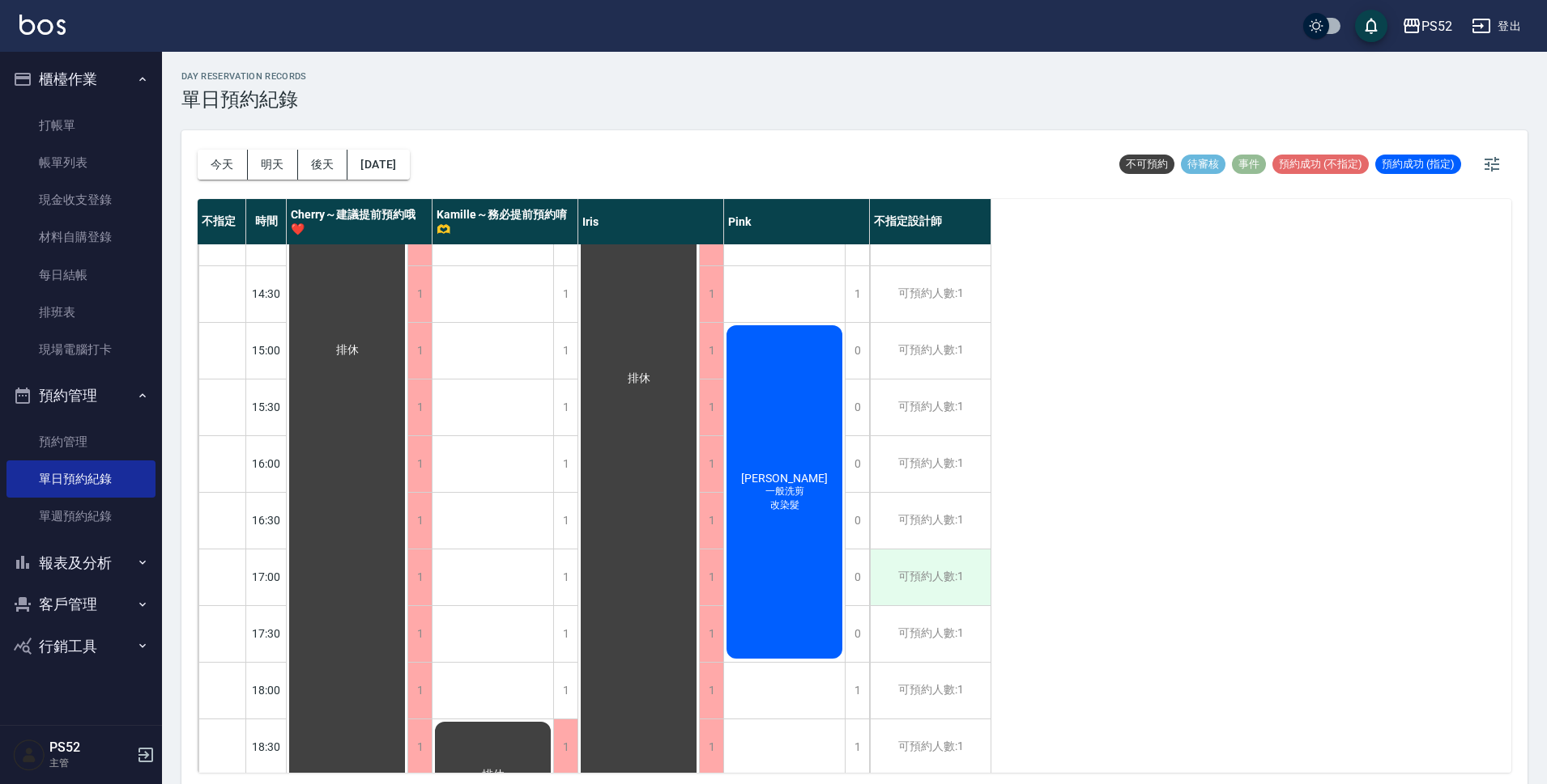
scroll to position [378, 0]
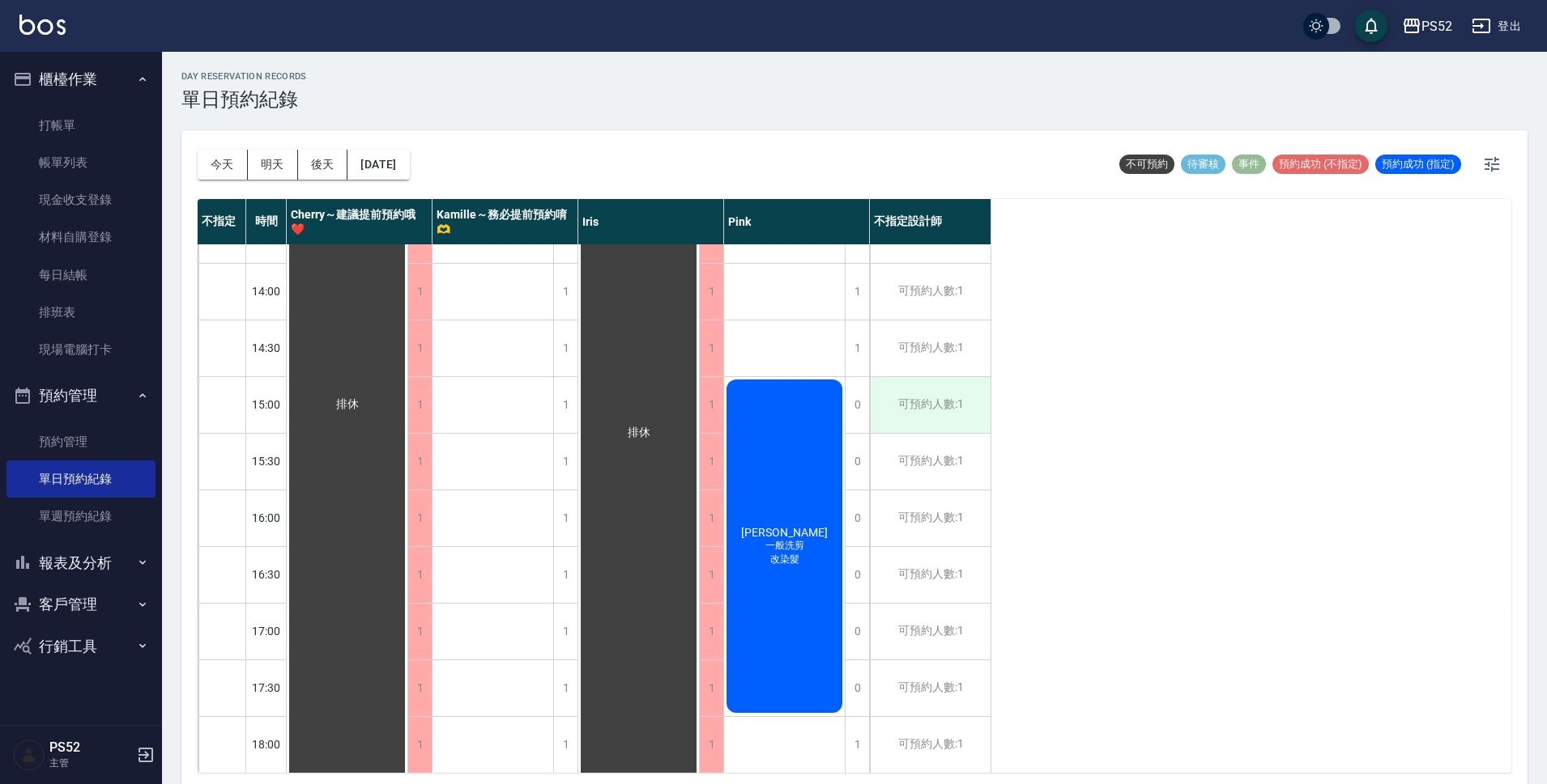
click at [924, 420] on div "可預約人數:1" at bounding box center [930, 405] width 121 height 56
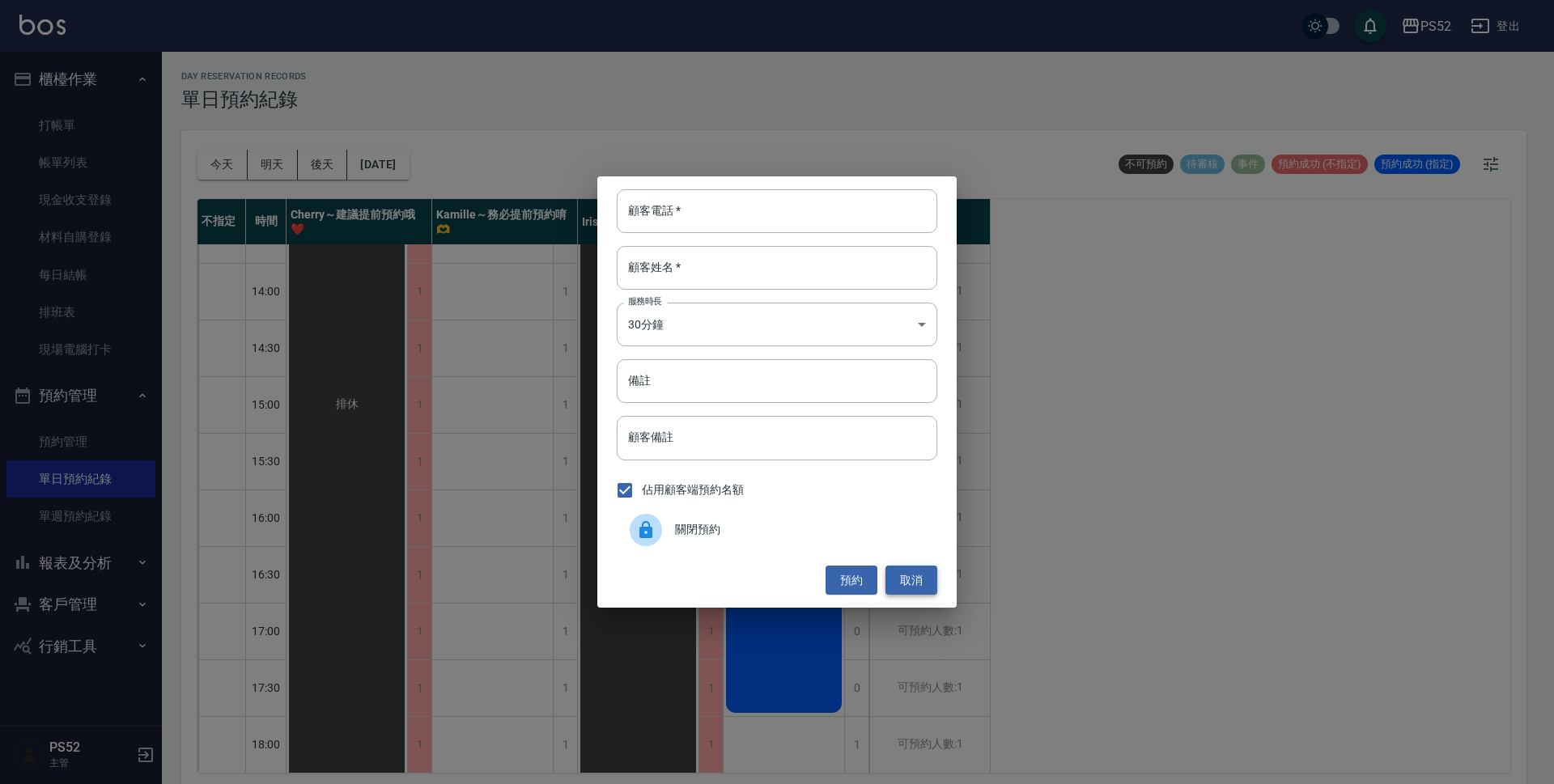
click at [915, 589] on button "取消" at bounding box center [911, 581] width 52 height 30
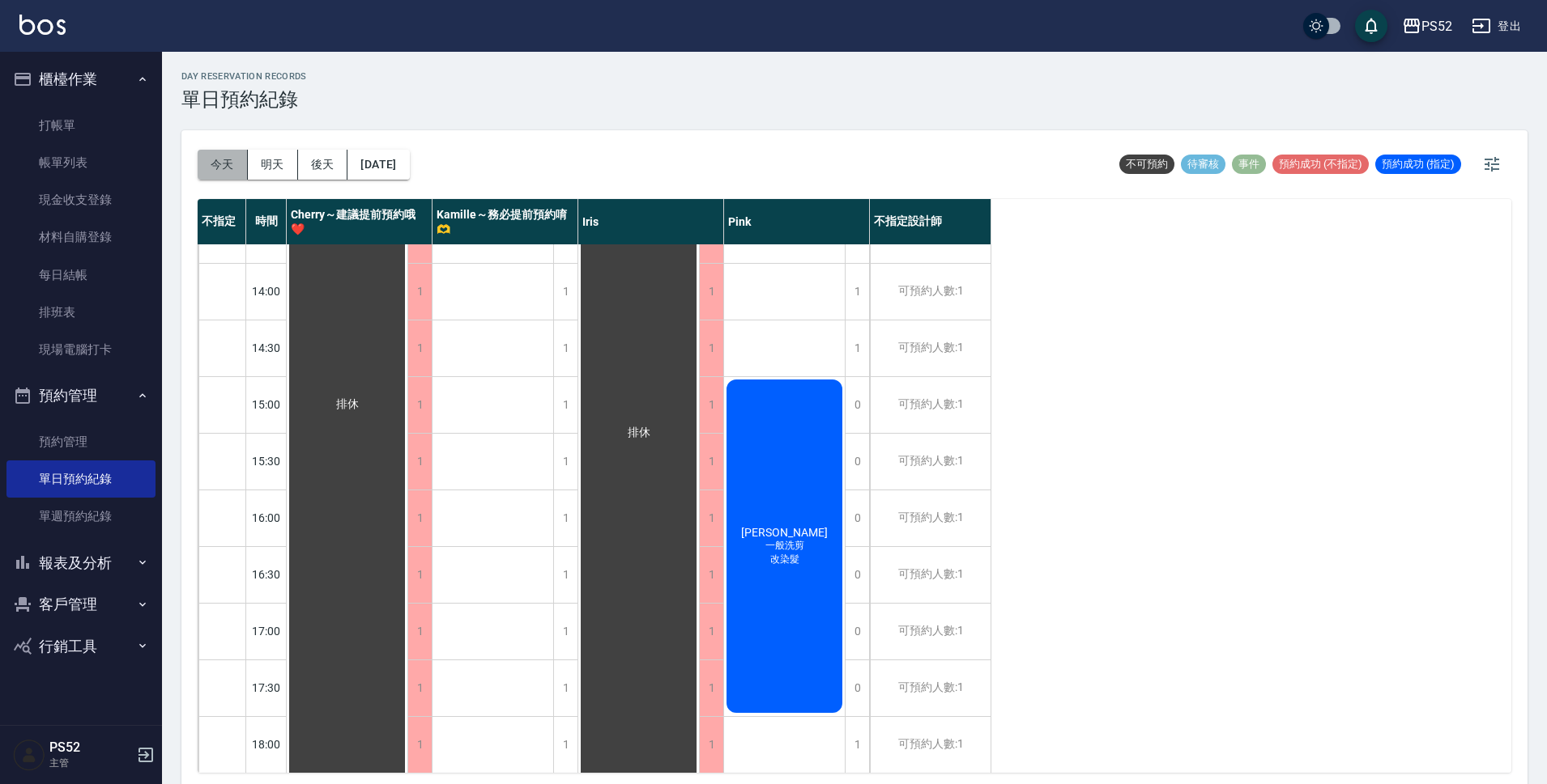
click at [202, 151] on button "今天" at bounding box center [222, 165] width 50 height 30
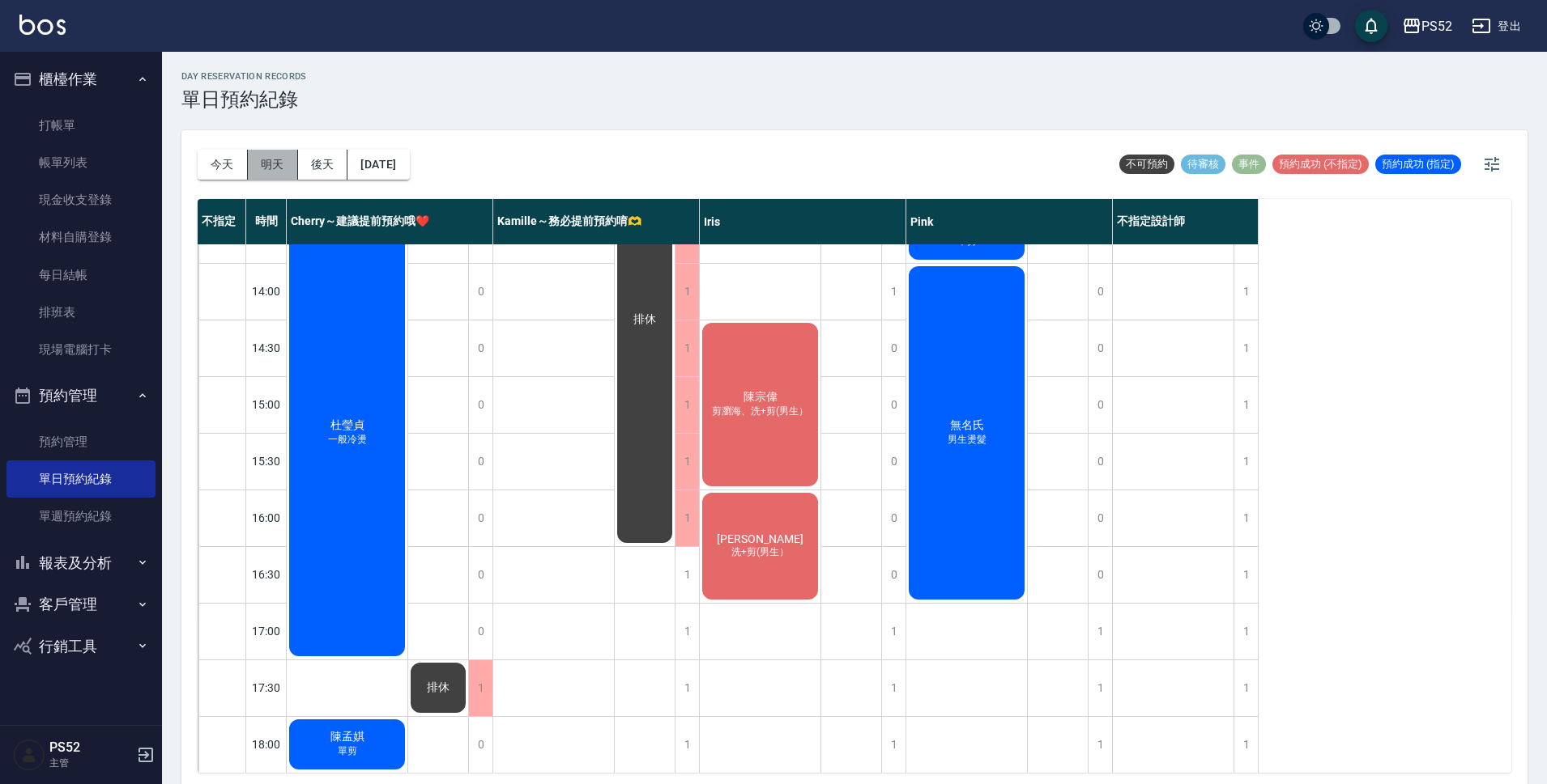
click at [256, 153] on button "明天" at bounding box center [272, 165] width 50 height 30
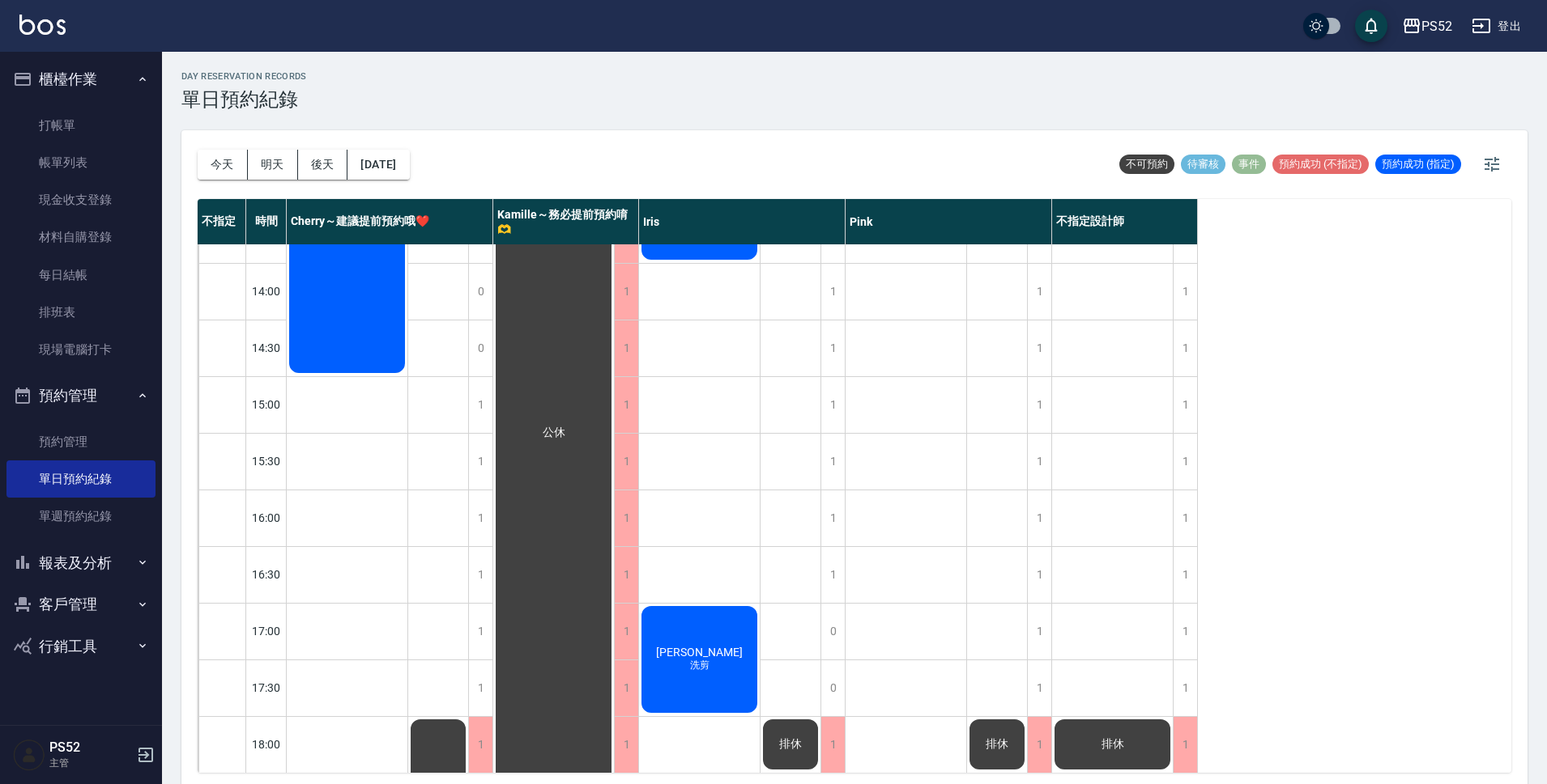
click at [63, 557] on button "報表及分析" at bounding box center [81, 563] width 149 height 42
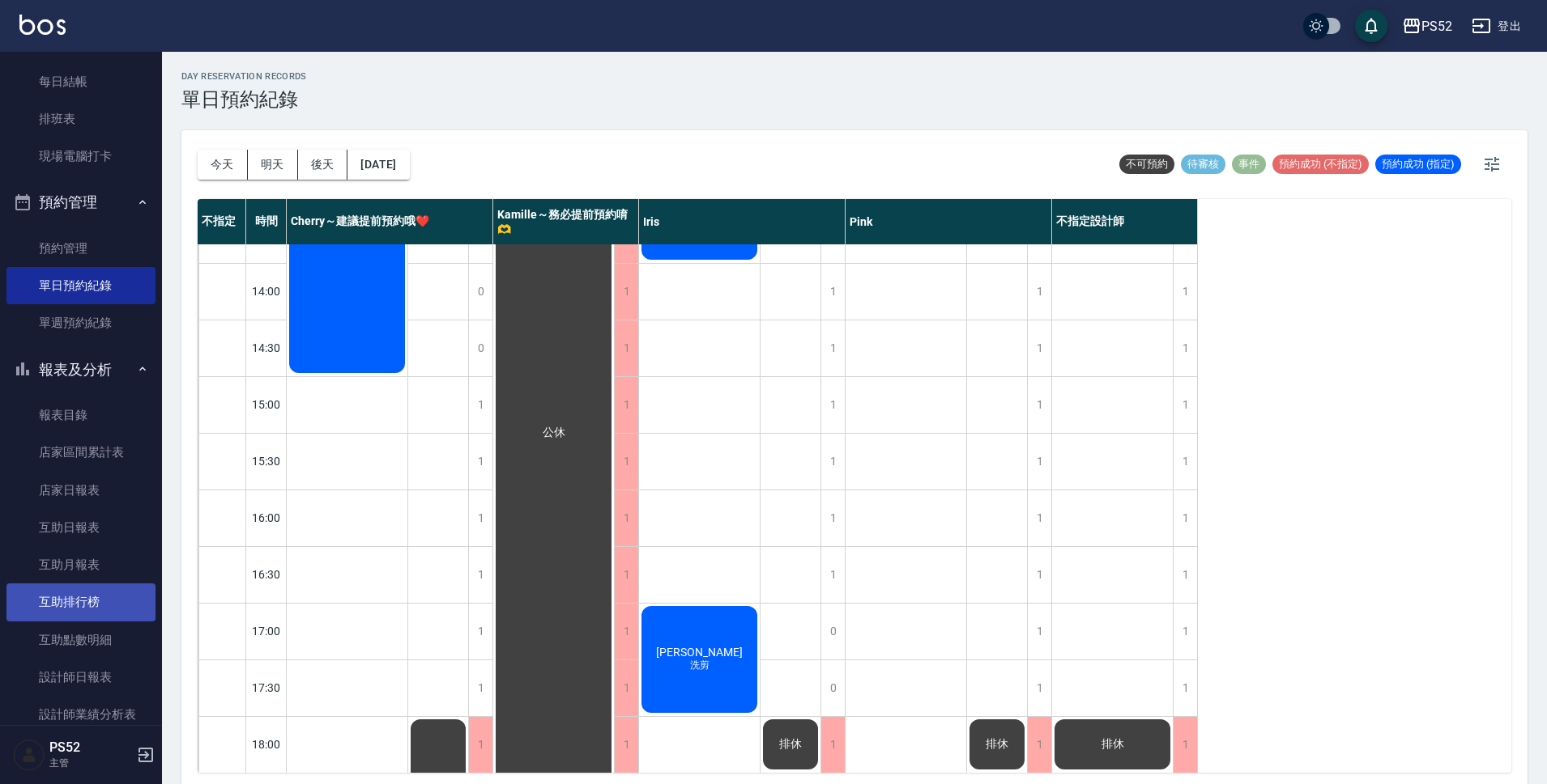
scroll to position [297, 0]
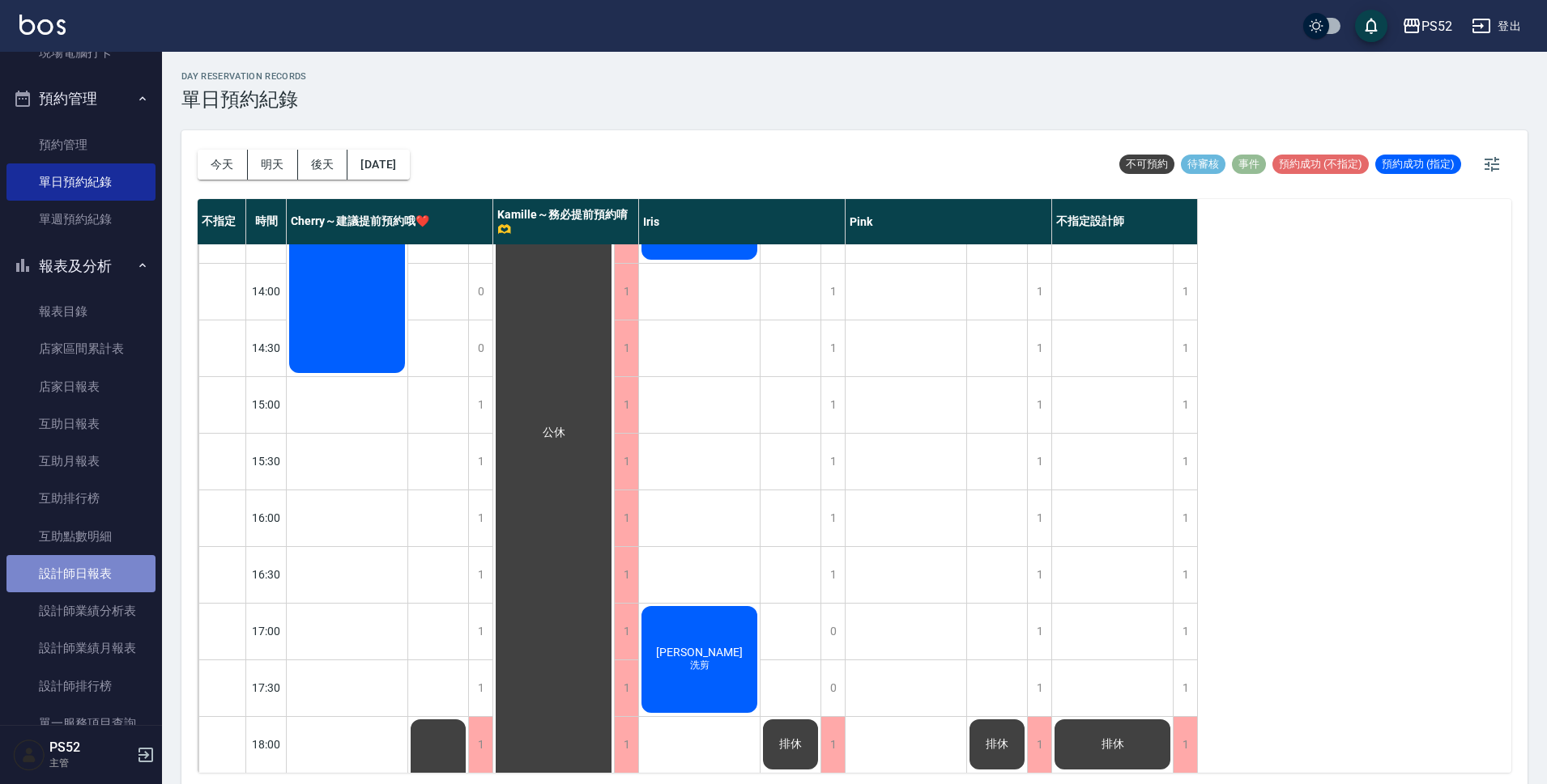
click at [96, 581] on link "設計師日報表" at bounding box center [81, 574] width 149 height 38
